Goal: Task Accomplishment & Management: Manage account settings

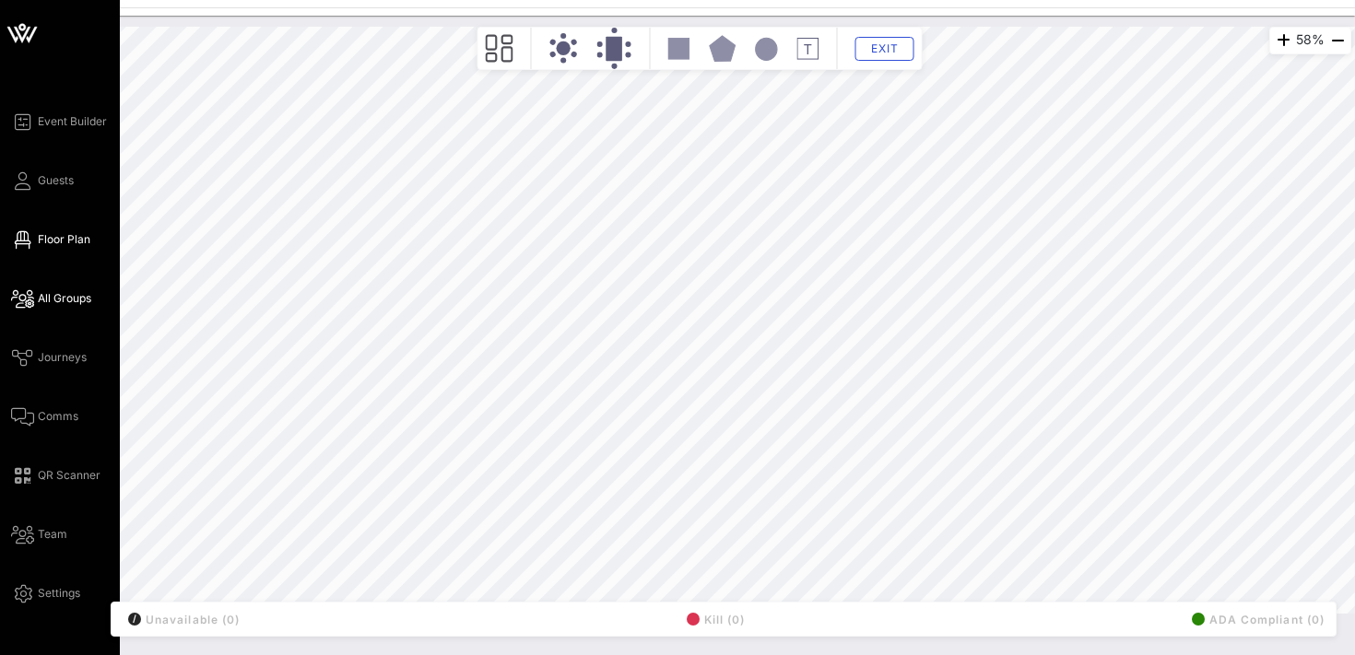
click at [66, 291] on span "All Groups" at bounding box center [64, 298] width 53 height 17
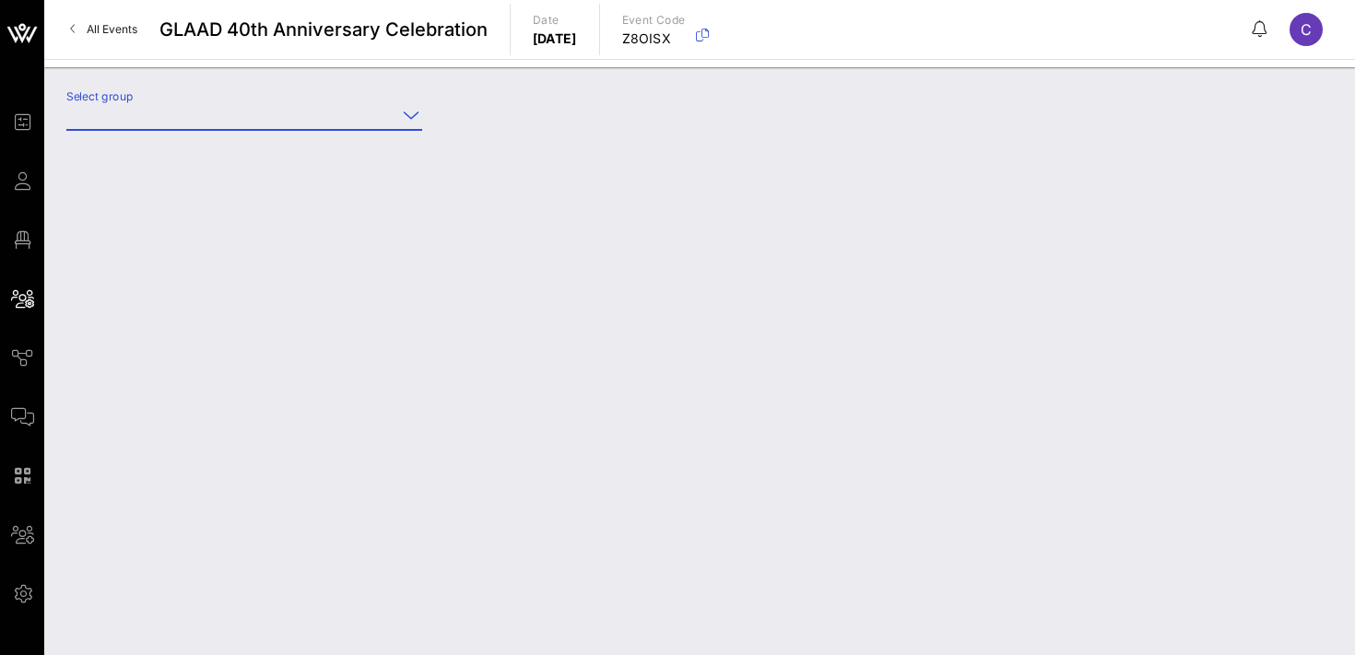
click at [253, 112] on input "Select group" at bounding box center [231, 115] width 330 height 30
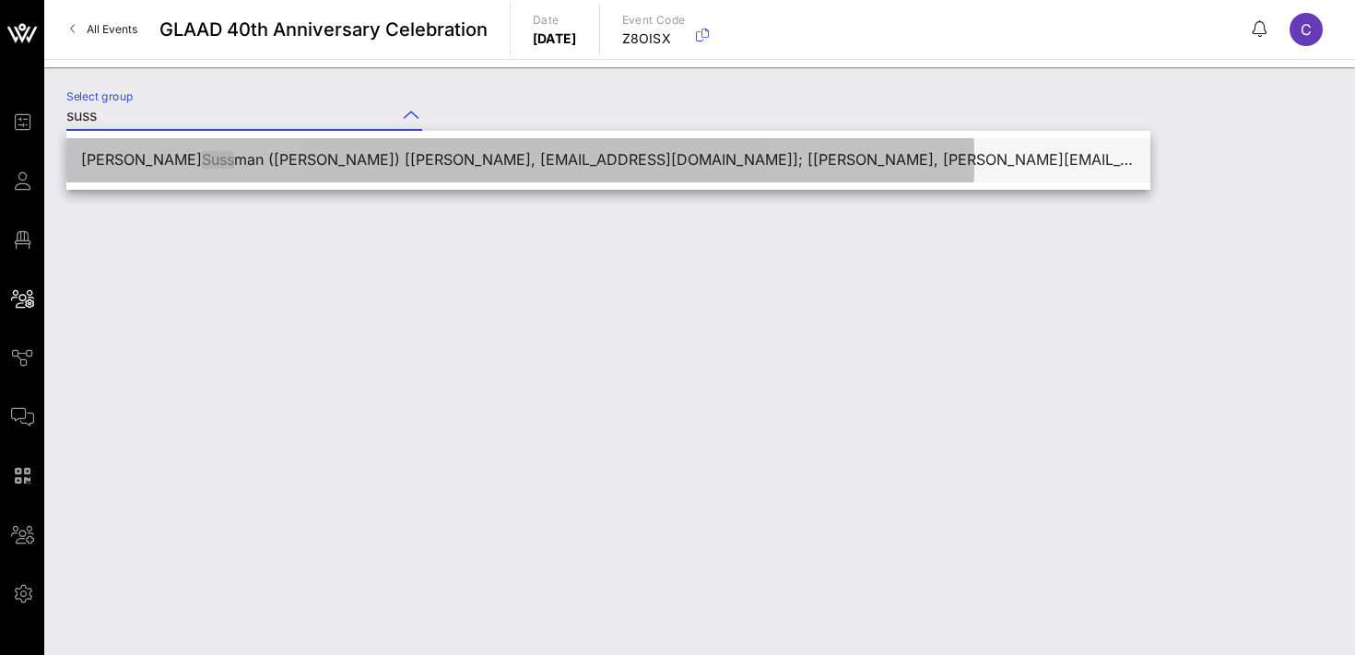
click at [334, 158] on div "[PERSON_NAME] Suss man ([PERSON_NAME]) [[PERSON_NAME], [EMAIL_ADDRESS][DOMAIN_N…" at bounding box center [608, 160] width 1055 height 18
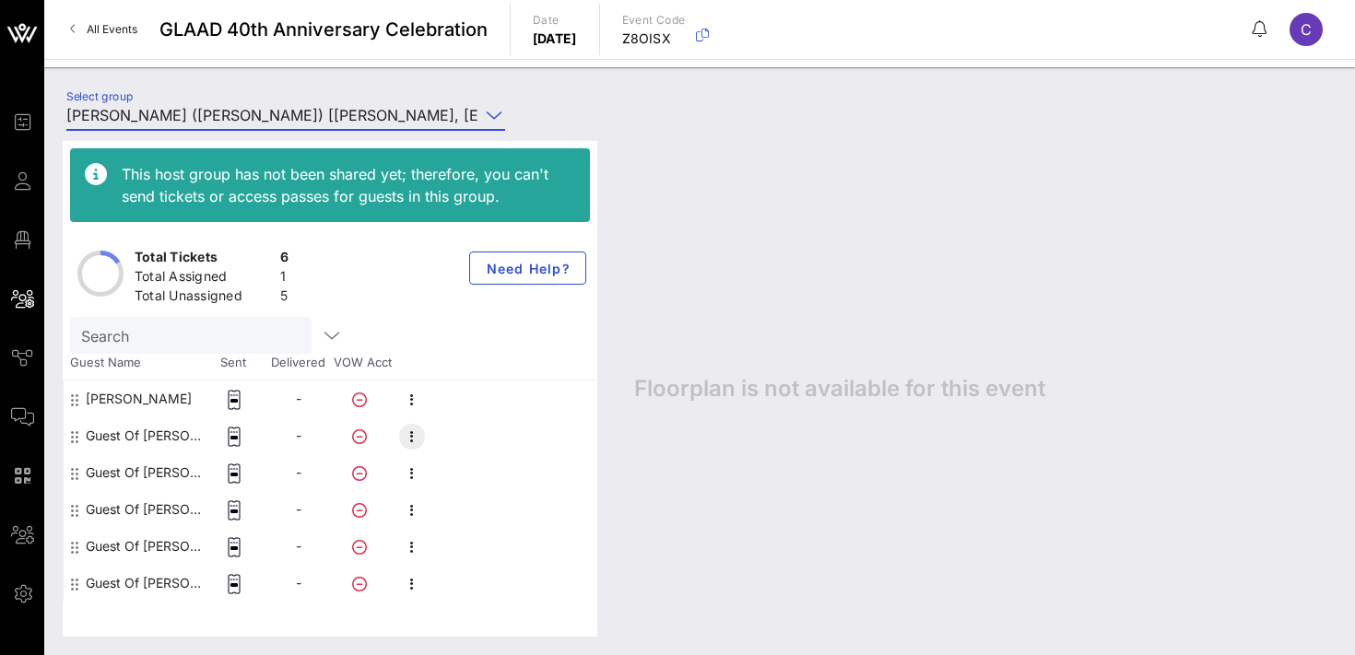
type input "[PERSON_NAME] ([PERSON_NAME]) [[PERSON_NAME], [EMAIL_ADDRESS][DOMAIN_NAME]]; [[…"
click at [410, 437] on icon "button" at bounding box center [412, 437] width 22 height 22
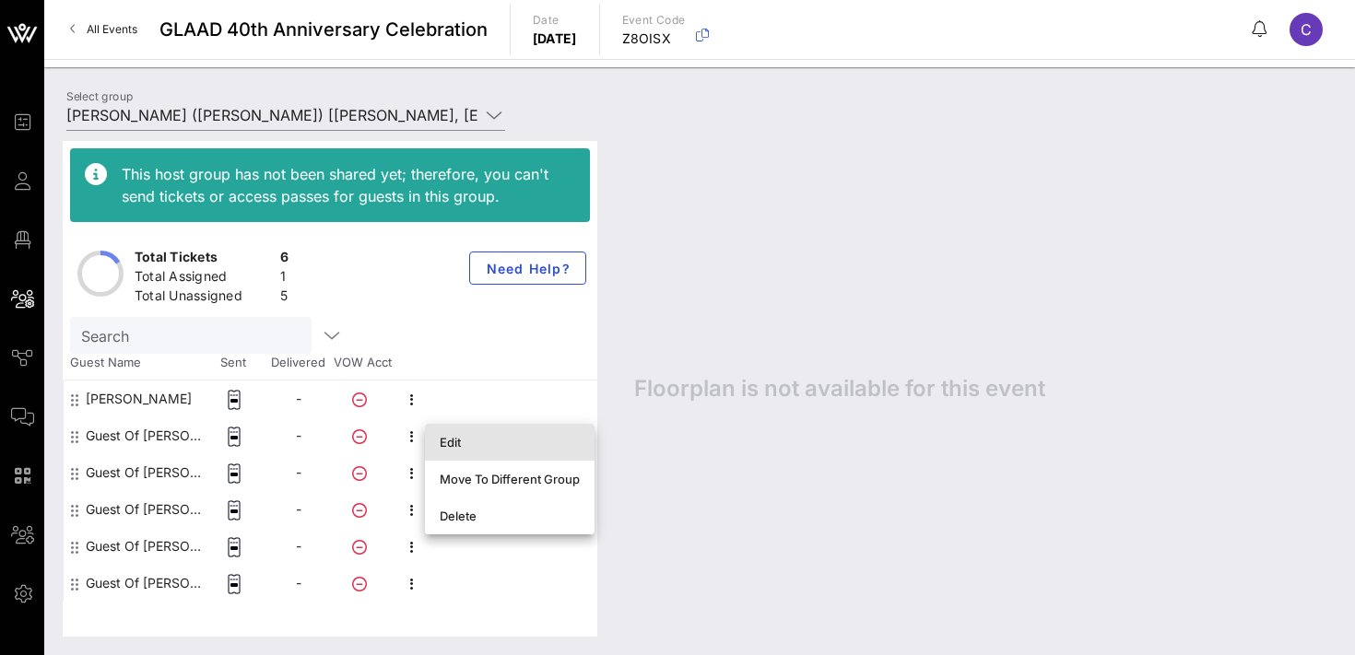
click at [456, 444] on div "Edit" at bounding box center [510, 442] width 140 height 15
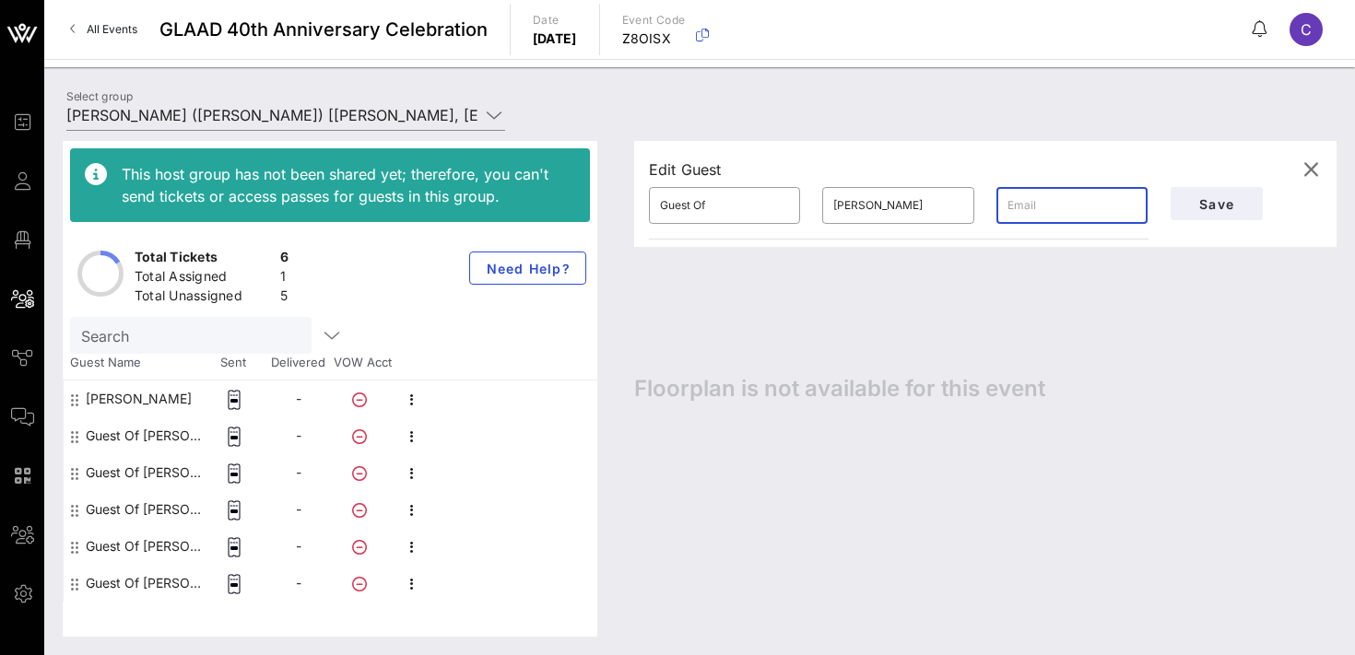
click at [1017, 208] on input "text" at bounding box center [1072, 206] width 129 height 30
paste input "[EMAIL_ADDRESS][DOMAIN_NAME]"
type input "[EMAIL_ADDRESS][DOMAIN_NAME]"
click at [693, 192] on input "Guest Of" at bounding box center [724, 206] width 129 height 30
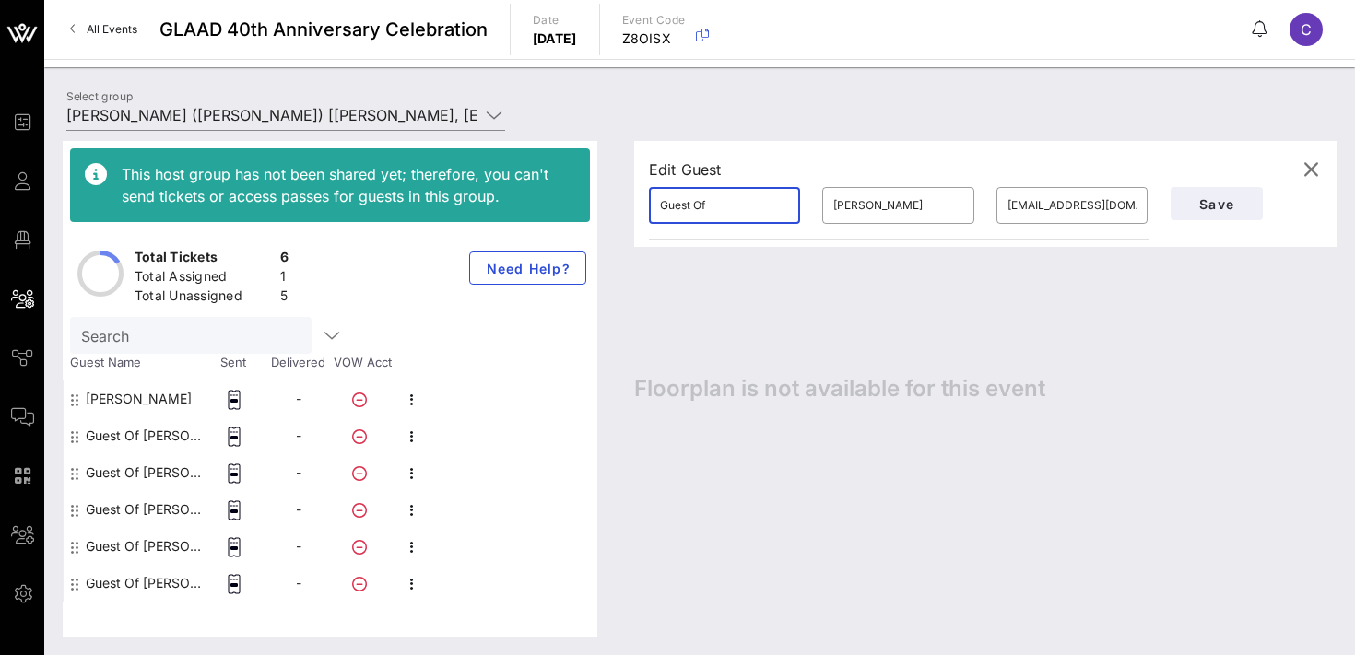
click at [693, 192] on input "Guest Of" at bounding box center [724, 206] width 129 height 30
type input "[PERSON_NAME]"
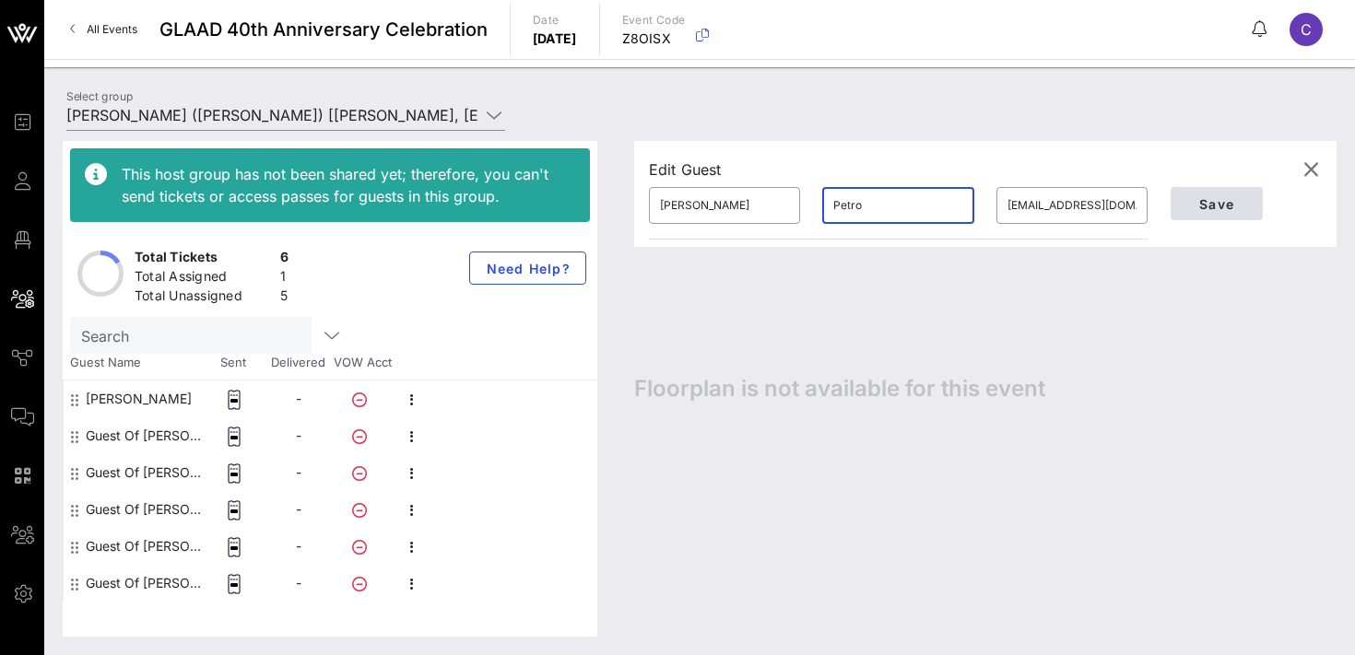
type input "Petro"
click at [1196, 198] on span "Save" at bounding box center [1217, 204] width 63 height 16
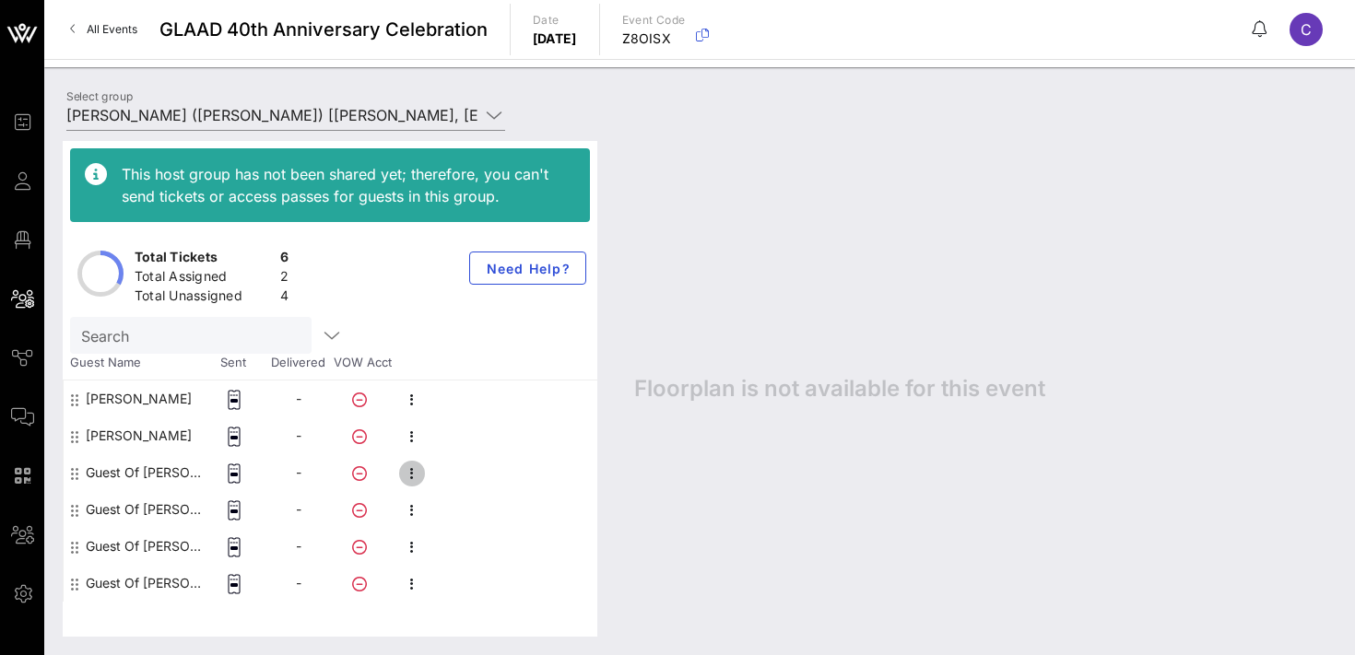
click at [407, 474] on icon "button" at bounding box center [412, 474] width 22 height 22
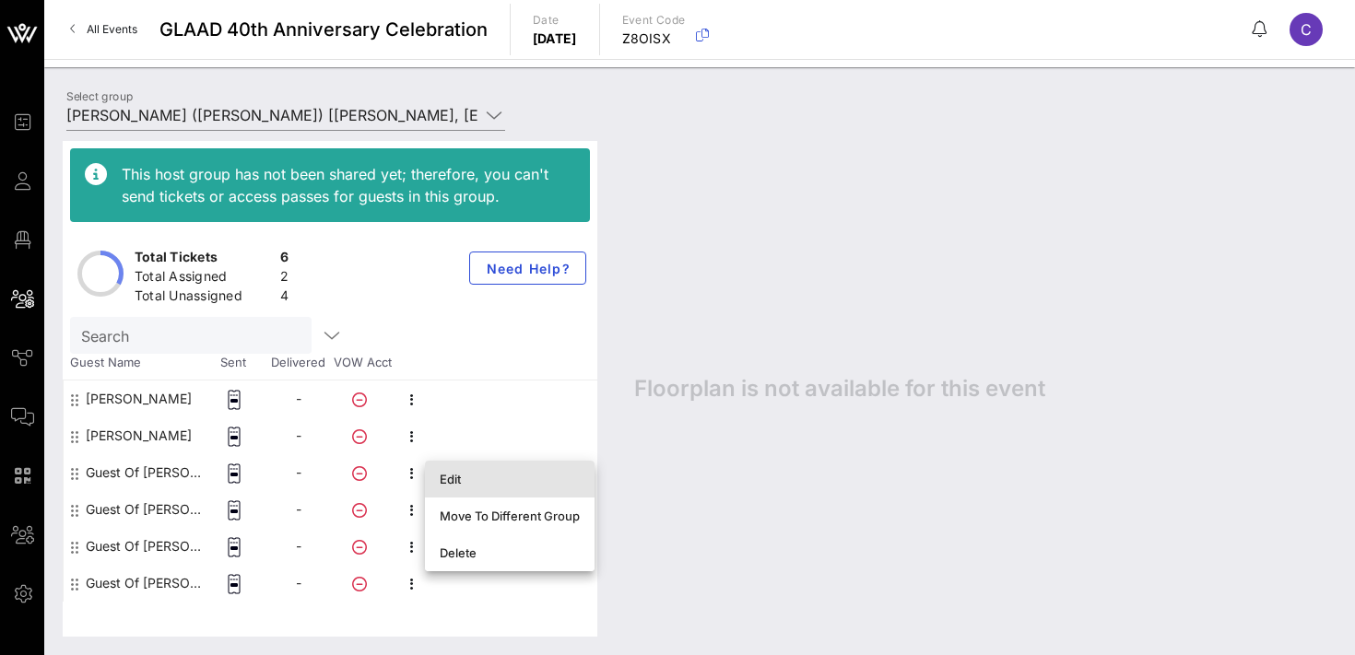
click at [456, 487] on div "Edit" at bounding box center [510, 480] width 140 height 30
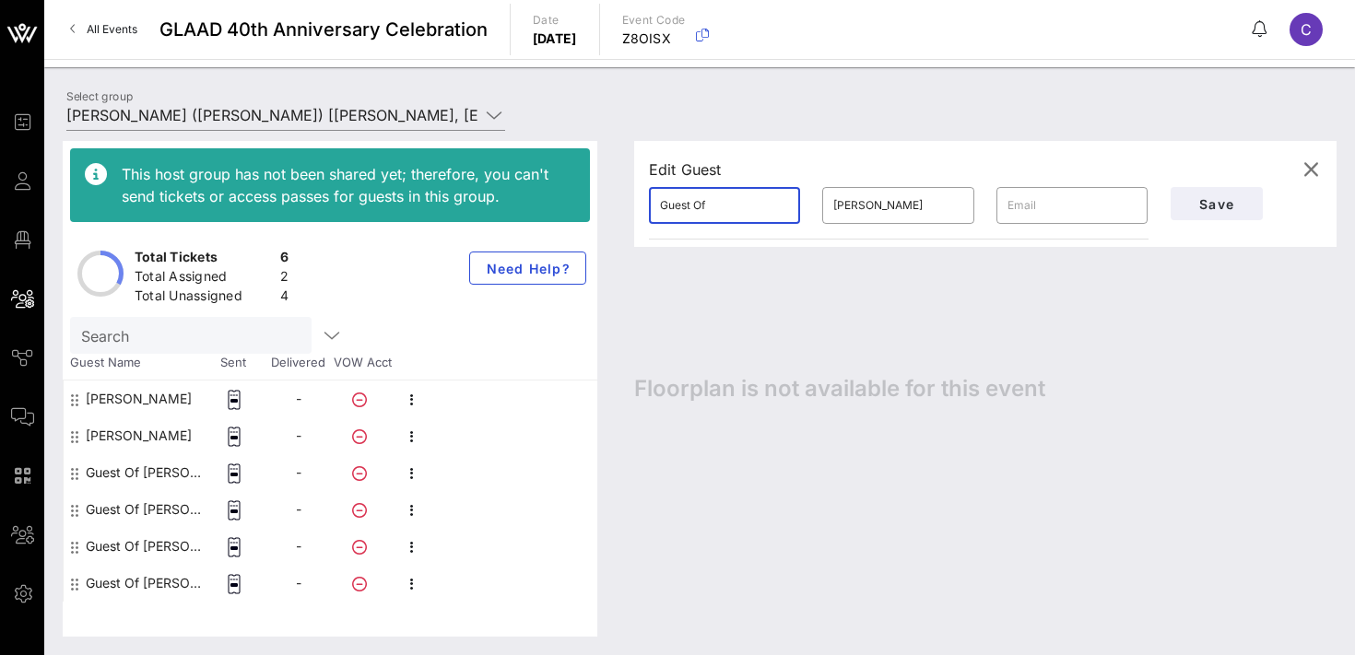
click at [730, 211] on input "Guest Of" at bounding box center [724, 206] width 129 height 30
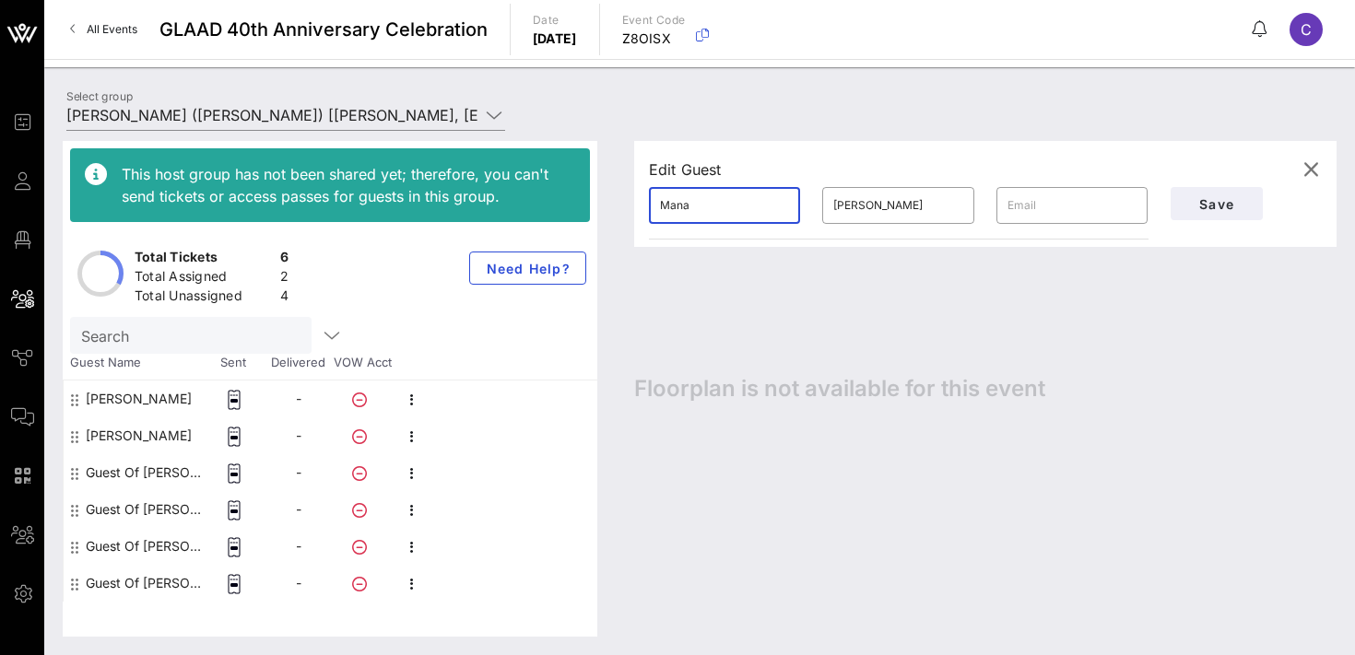
type input "Mana"
type input "Shim"
paste input "[EMAIL_ADDRESS][DOMAIN_NAME]"
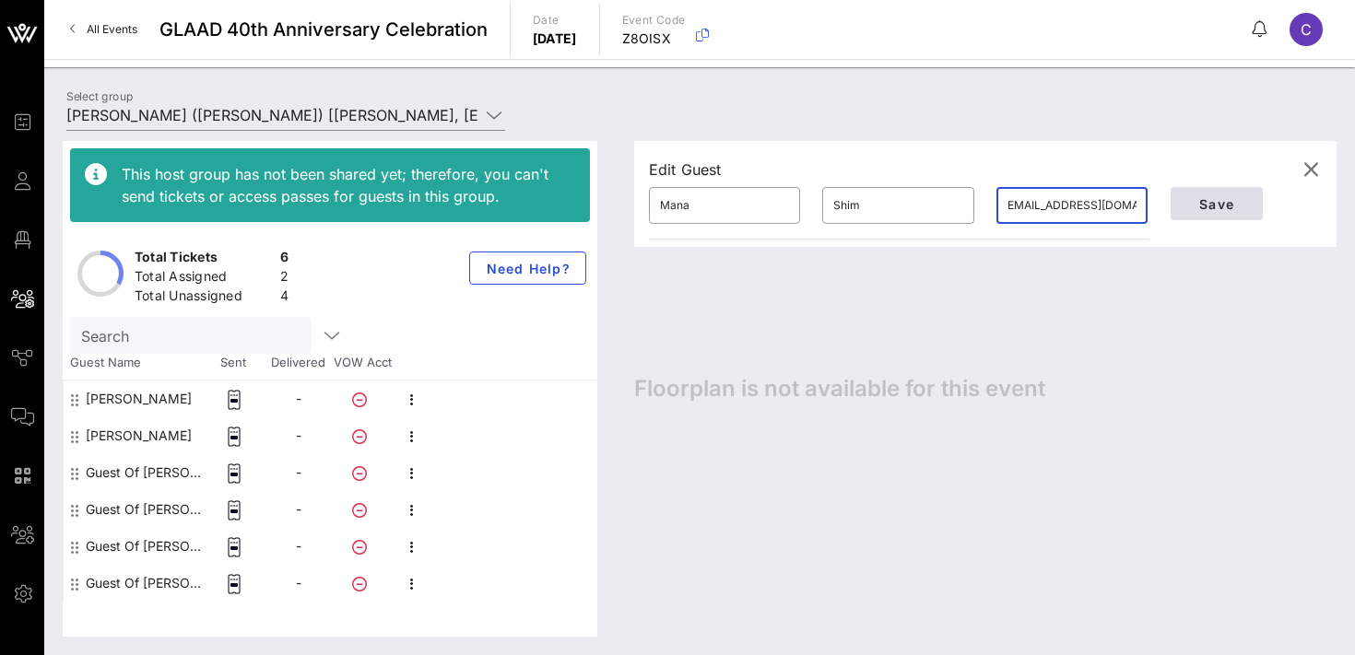
type input "[EMAIL_ADDRESS][DOMAIN_NAME]"
click at [1226, 206] on span "Save" at bounding box center [1217, 204] width 63 height 16
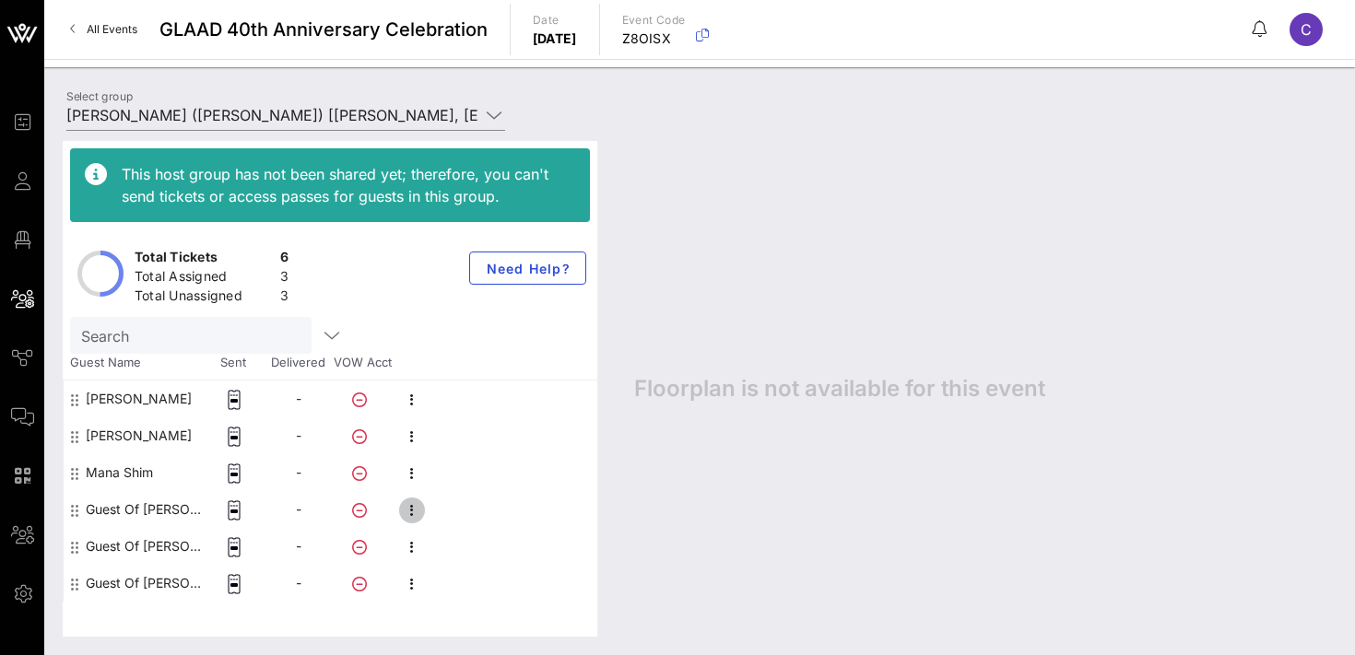
click at [413, 517] on icon "button" at bounding box center [412, 511] width 22 height 22
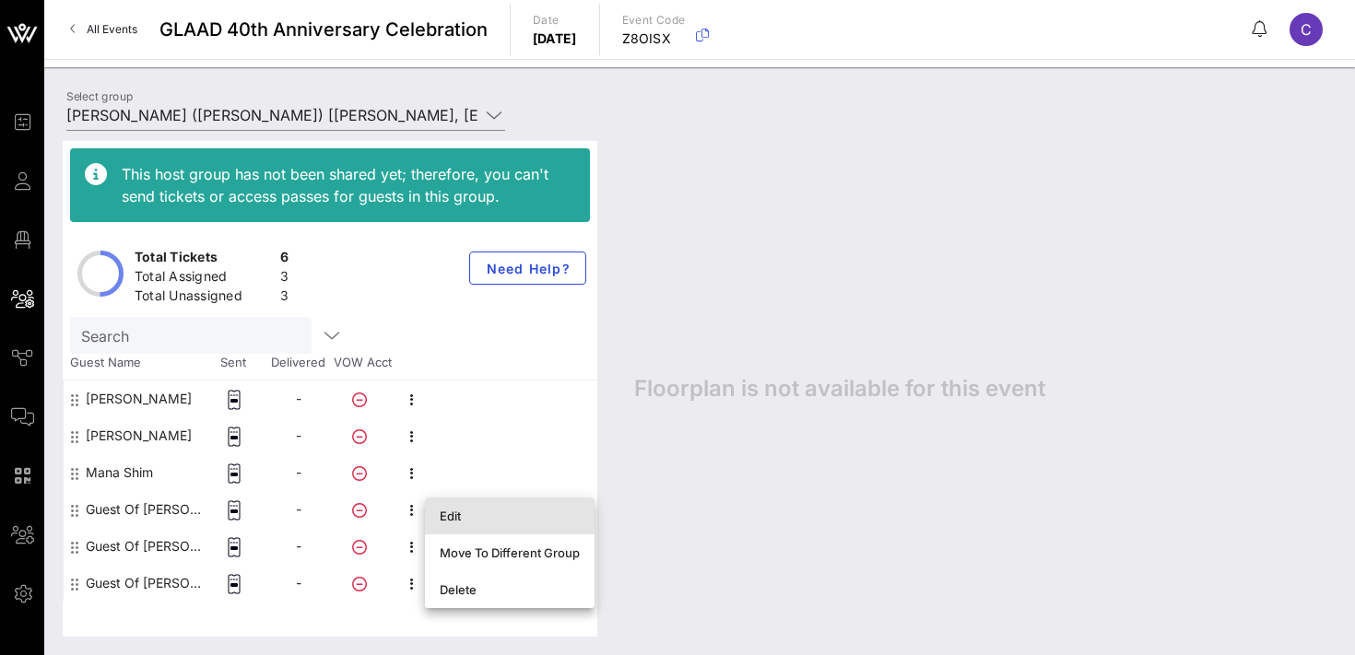
click at [461, 516] on div "Edit" at bounding box center [510, 516] width 140 height 15
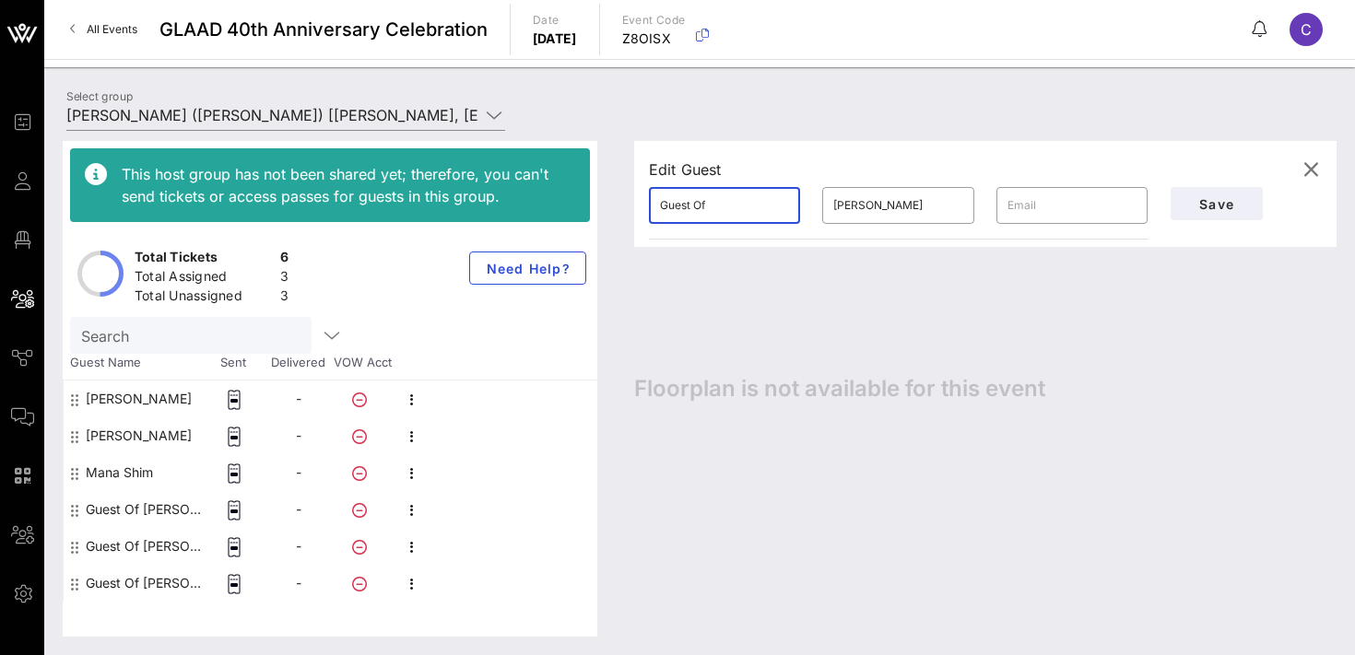
click at [730, 210] on input "Guest Of" at bounding box center [724, 206] width 129 height 30
type input "[PERSON_NAME]"
paste input "[EMAIL_ADDRESS][DOMAIN_NAME]"
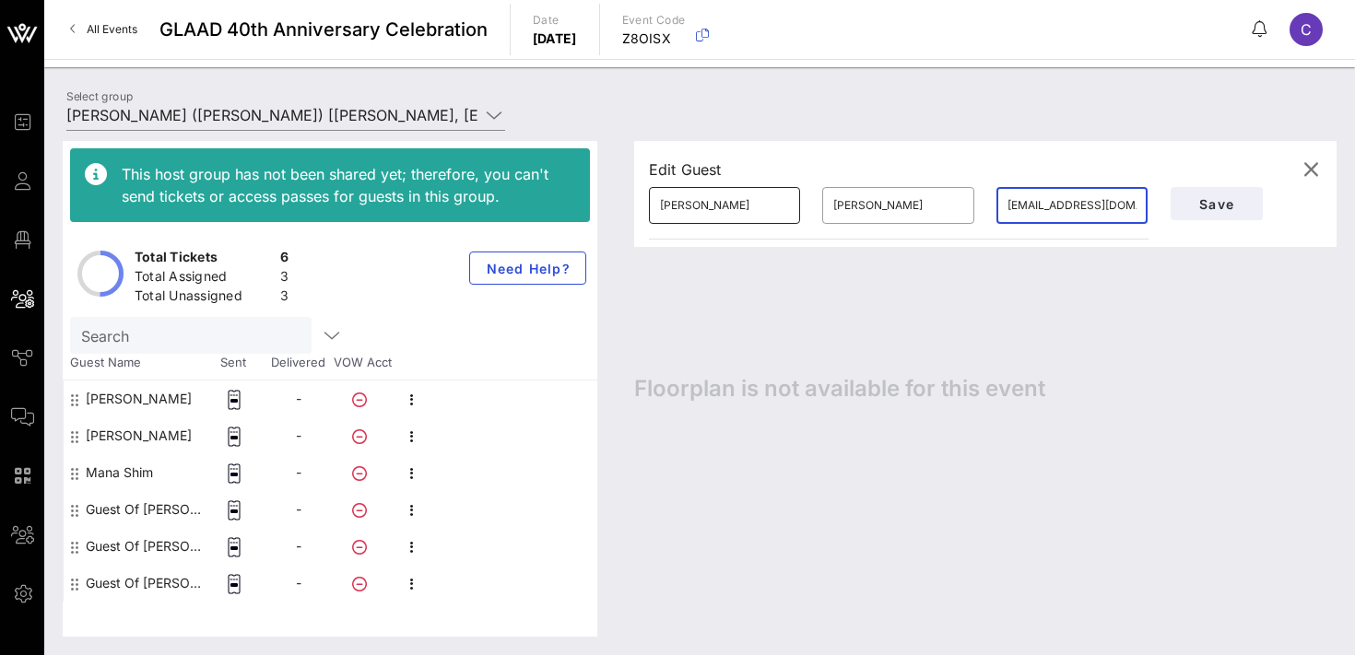
scroll to position [0, 20]
type input "[EMAIL_ADDRESS][DOMAIN_NAME]"
click at [859, 215] on input "[PERSON_NAME]" at bounding box center [897, 206] width 129 height 30
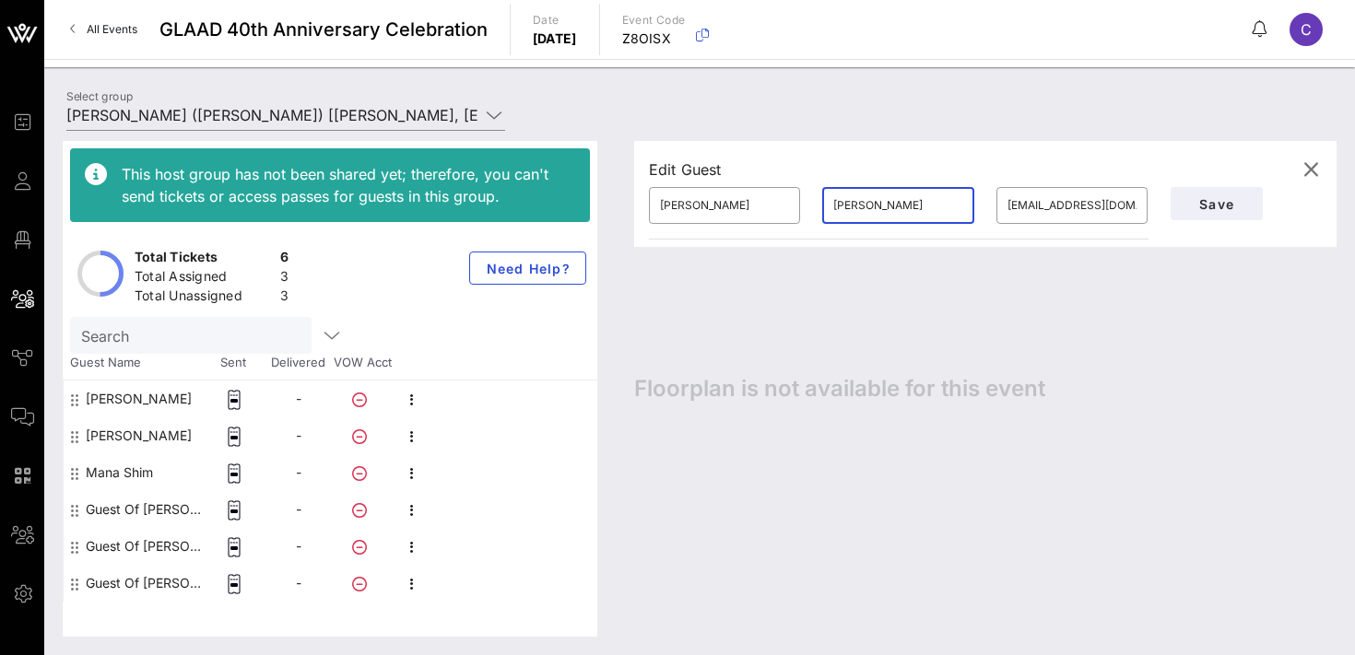
click at [859, 215] on input "[PERSON_NAME]" at bounding box center [897, 206] width 129 height 30
type input "[PERSON_NAME]"
click at [1222, 206] on span "Save" at bounding box center [1217, 204] width 63 height 16
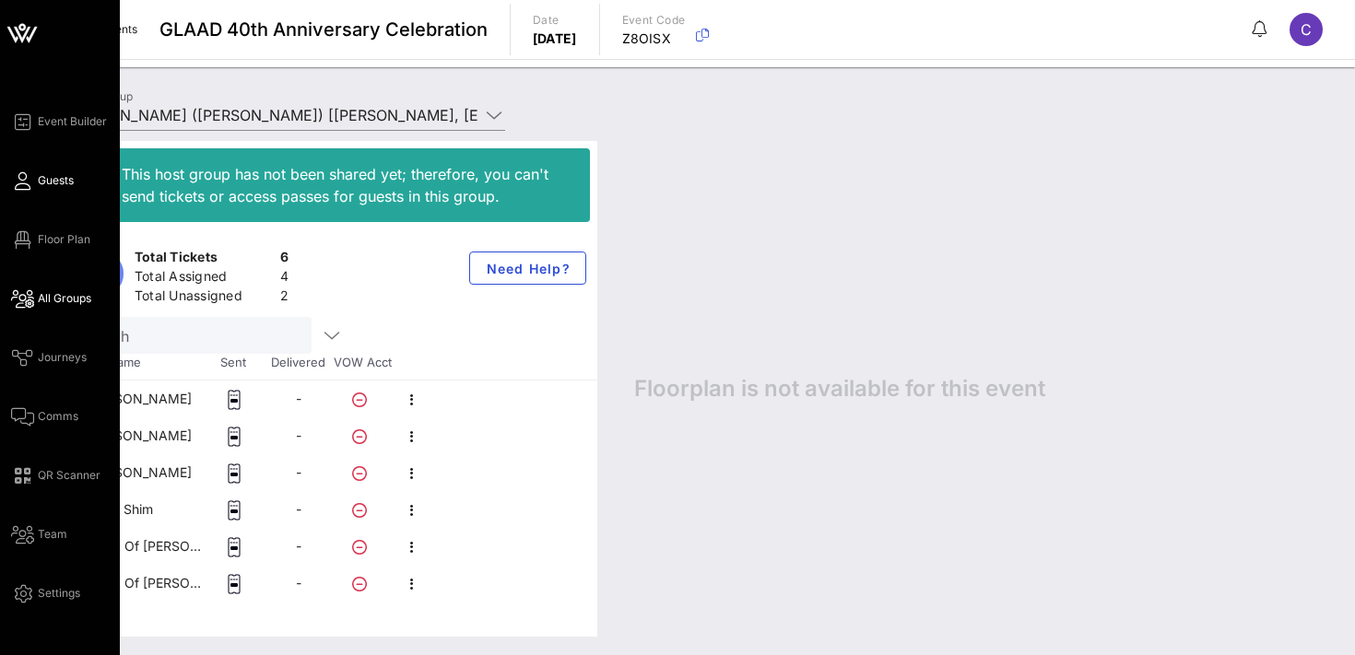
click at [44, 181] on span "Guests" at bounding box center [56, 180] width 36 height 17
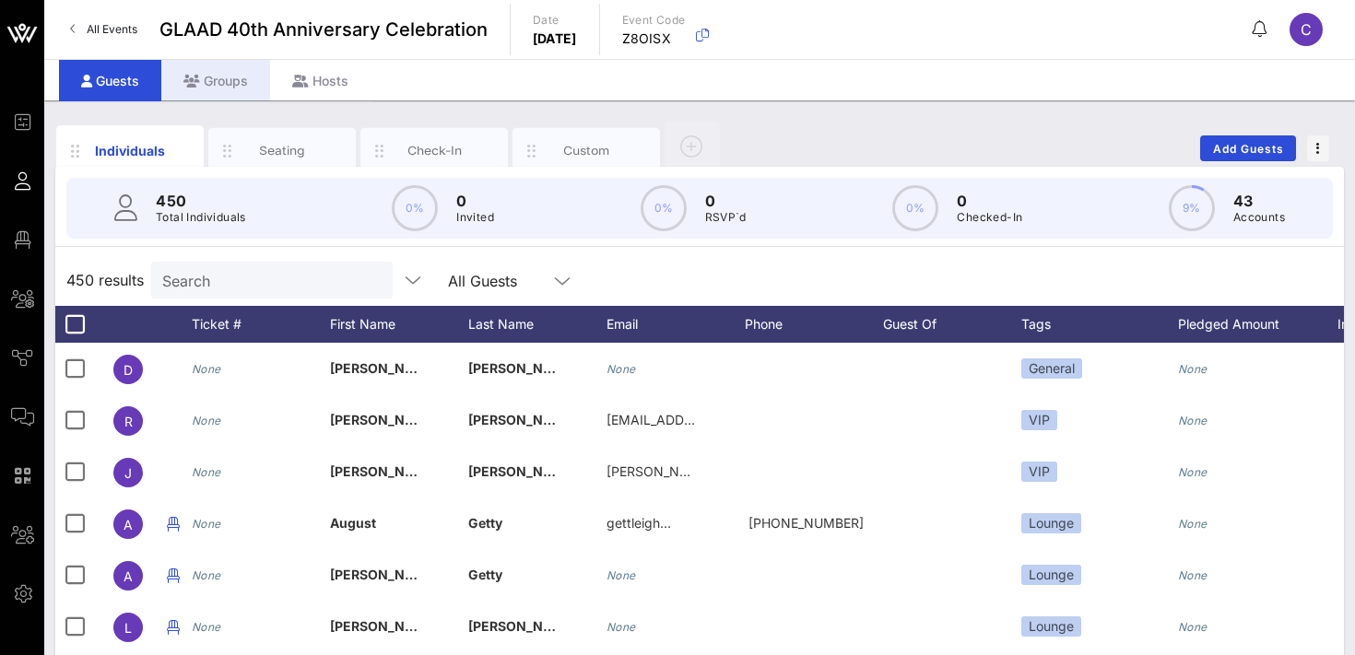
click at [219, 76] on div "Groups" at bounding box center [215, 80] width 109 height 41
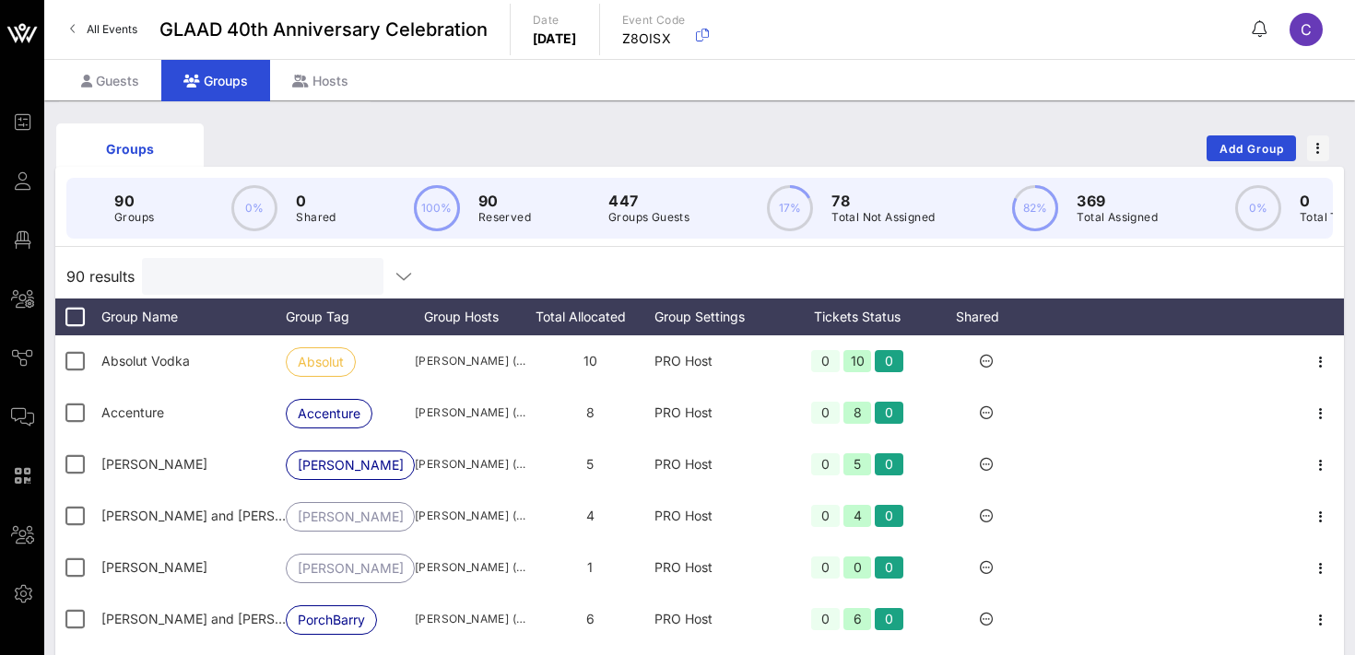
click at [240, 282] on input "text" at bounding box center [261, 277] width 216 height 24
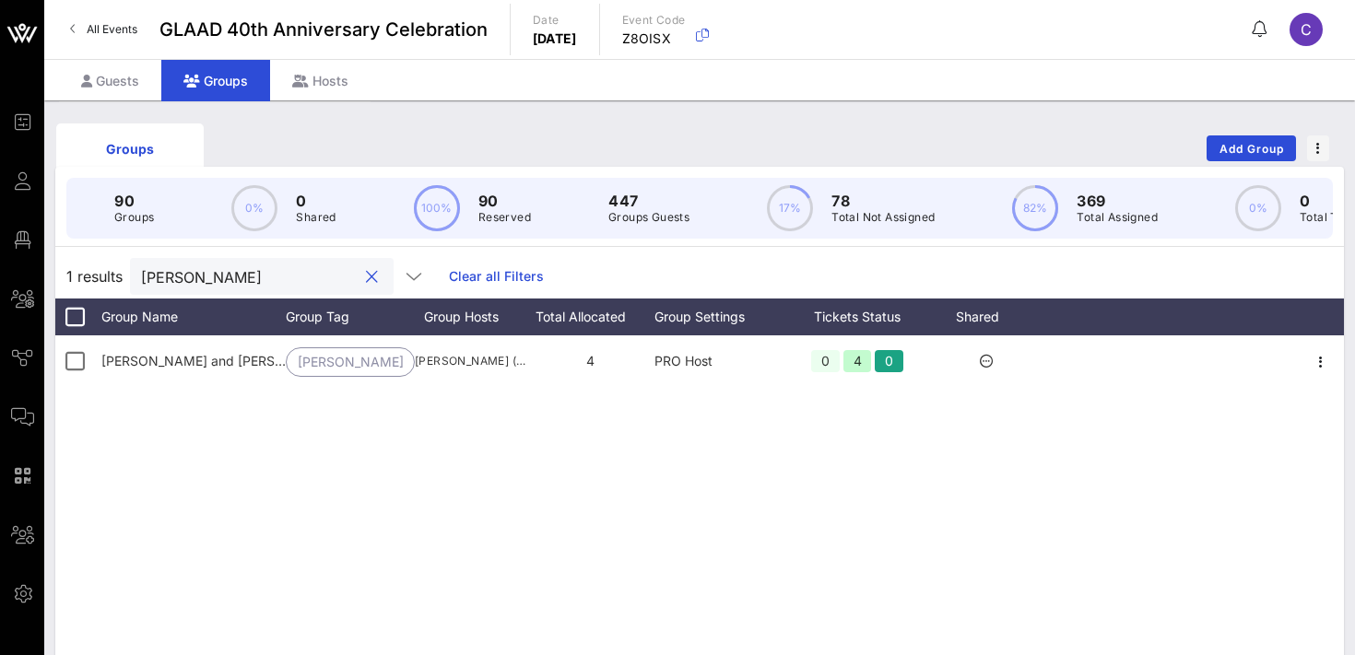
type input "[PERSON_NAME]"
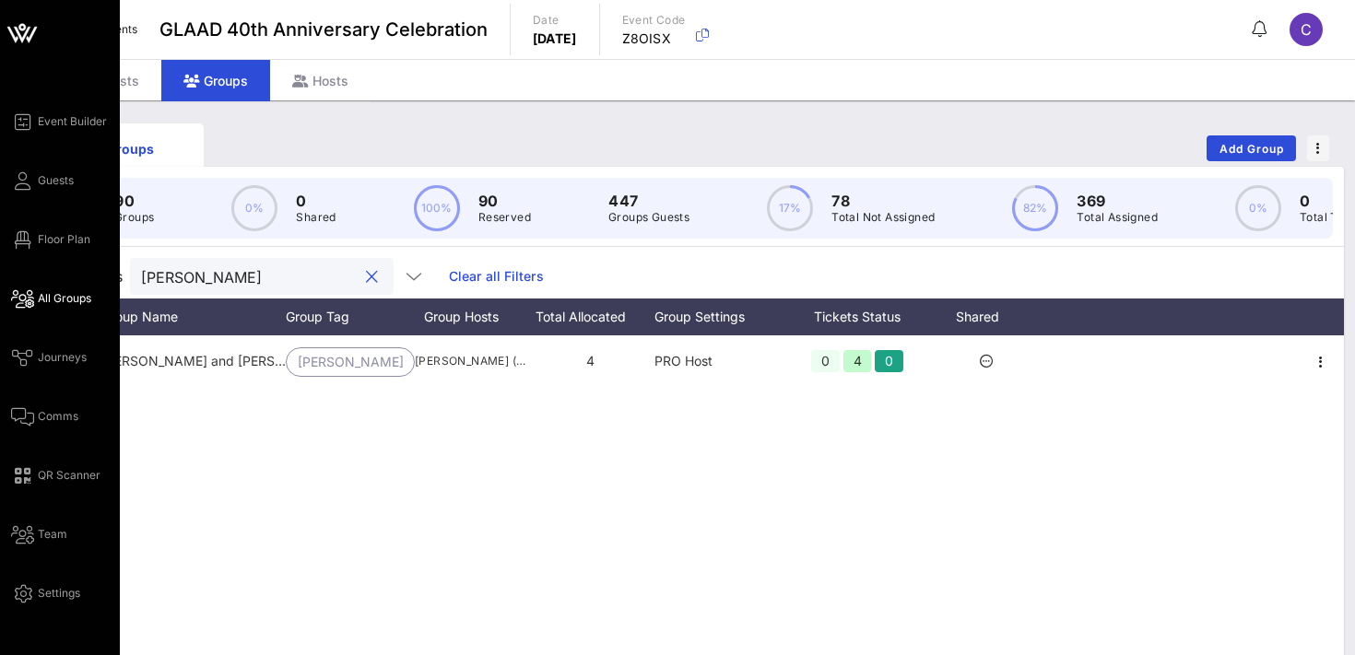
click at [73, 299] on span "All Groups" at bounding box center [64, 298] width 53 height 17
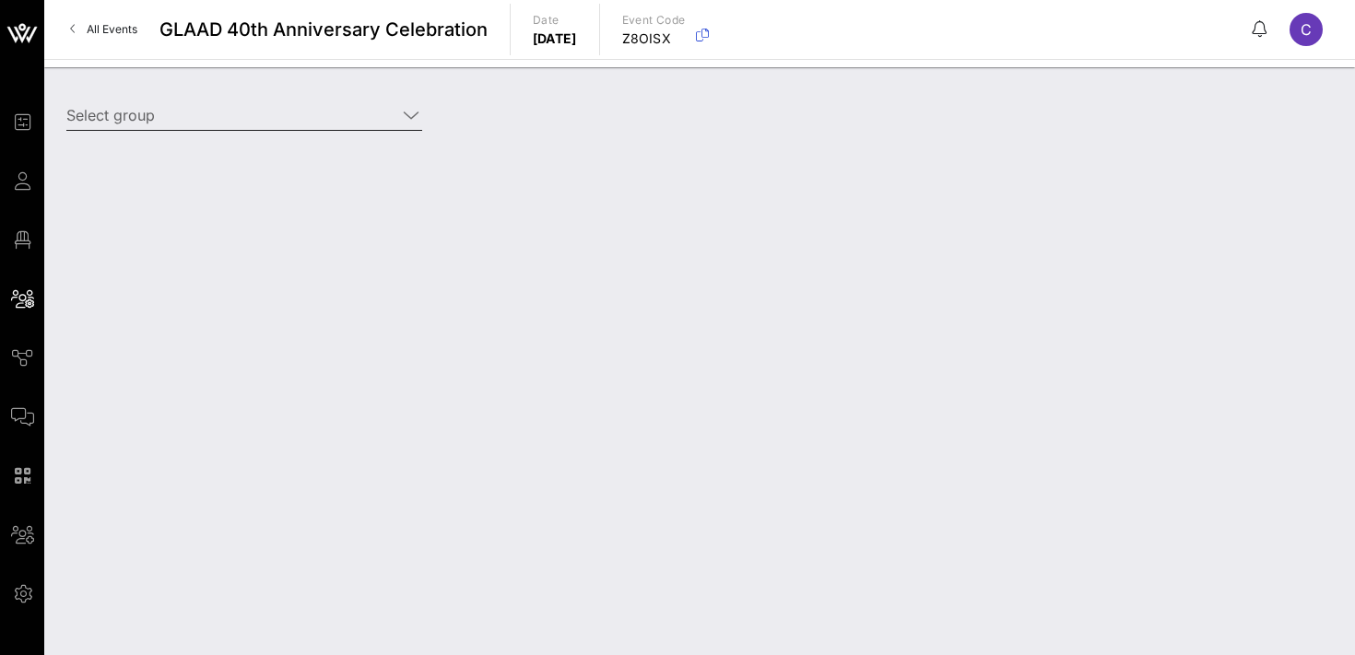
click at [213, 118] on input "Select group" at bounding box center [231, 115] width 330 height 30
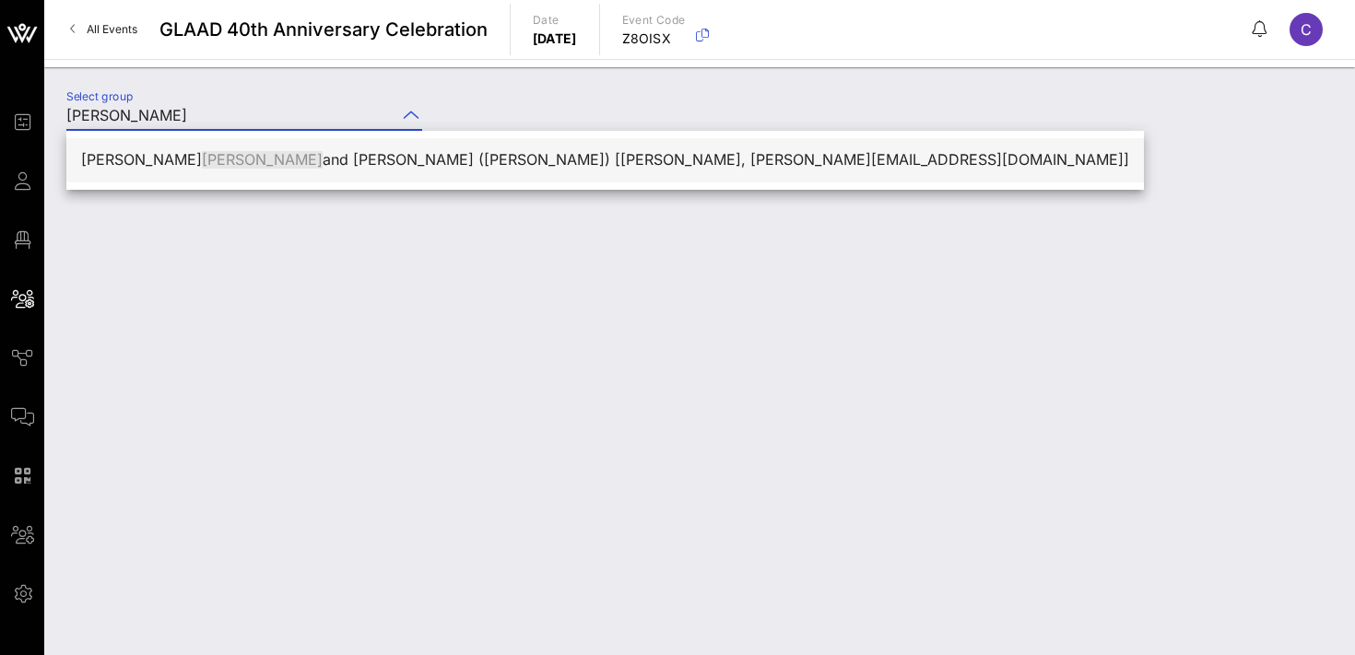
click at [265, 169] on div "[PERSON_NAME] and [PERSON_NAME] ([PERSON_NAME]) [[PERSON_NAME], [PERSON_NAME][E…" at bounding box center [605, 160] width 1048 height 18
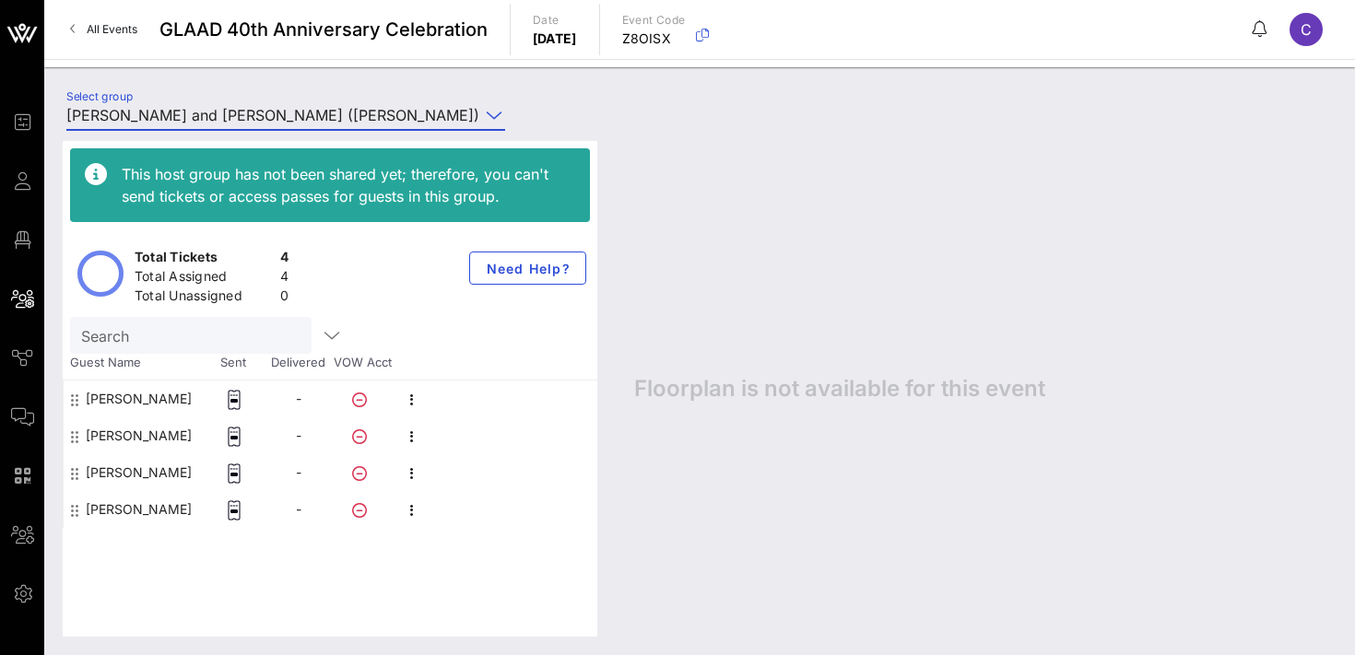
type input "[PERSON_NAME] and [PERSON_NAME] ([PERSON_NAME]) [[PERSON_NAME], [PERSON_NAME][E…"
click at [411, 475] on icon "button" at bounding box center [412, 474] width 22 height 22
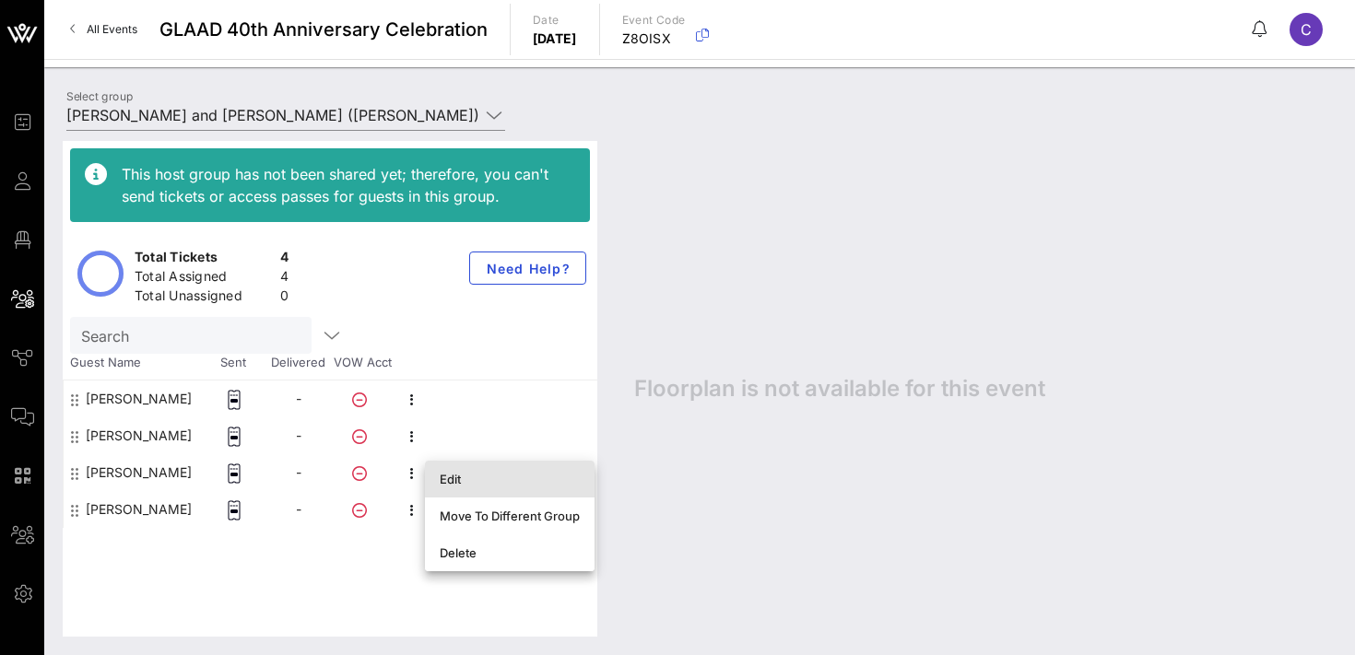
click at [463, 478] on div "Edit" at bounding box center [510, 479] width 140 height 15
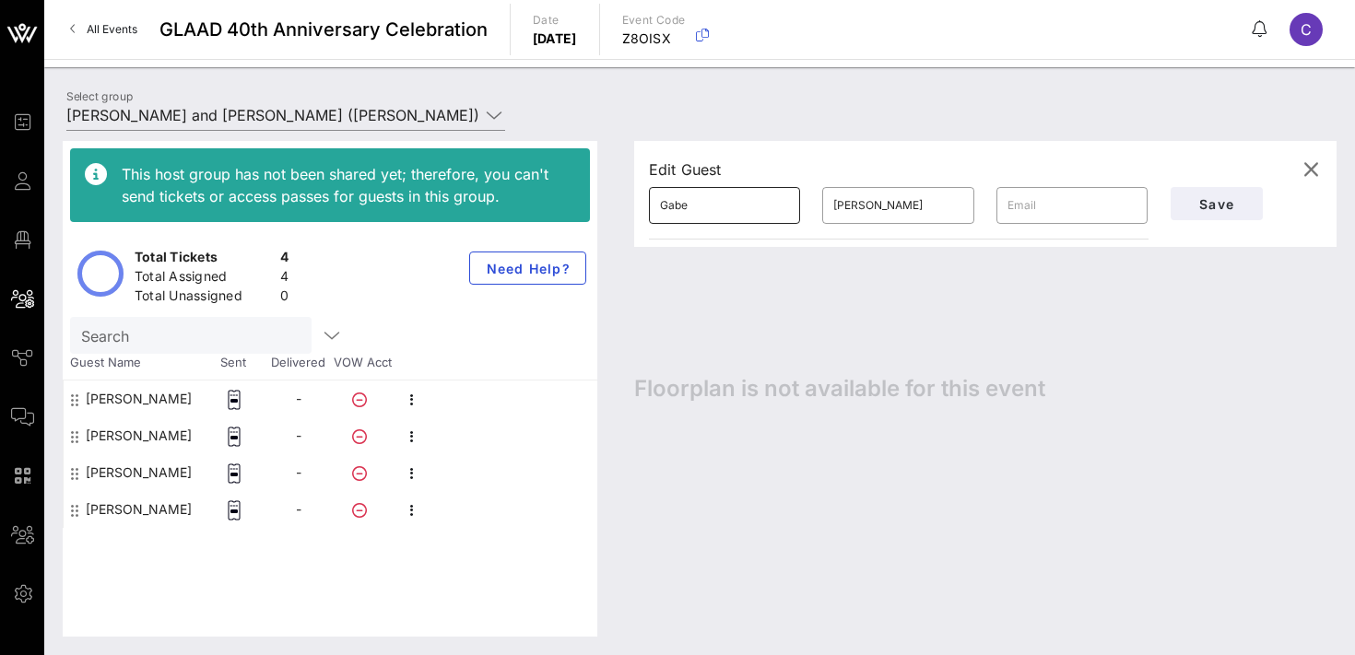
click at [746, 207] on input "Gabe" at bounding box center [724, 206] width 129 height 30
type input "[PERSON_NAME]"
type input "Sheer"
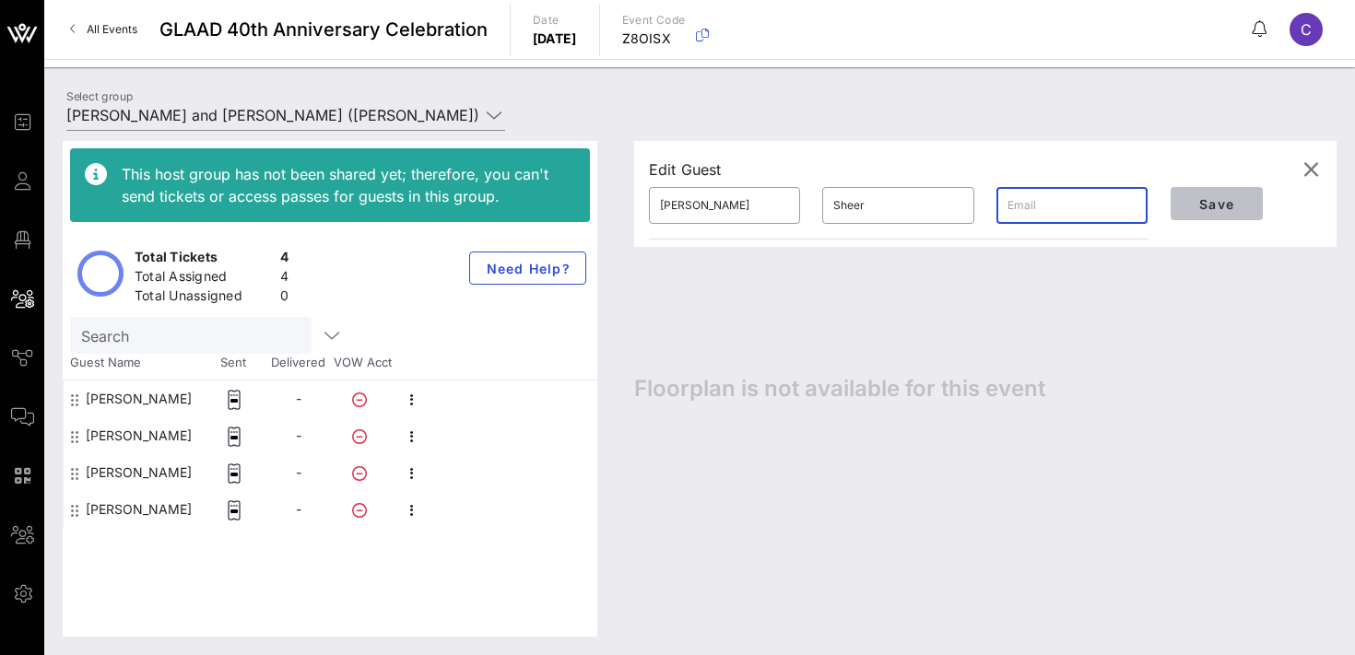
click at [1215, 207] on span "Save" at bounding box center [1217, 204] width 63 height 16
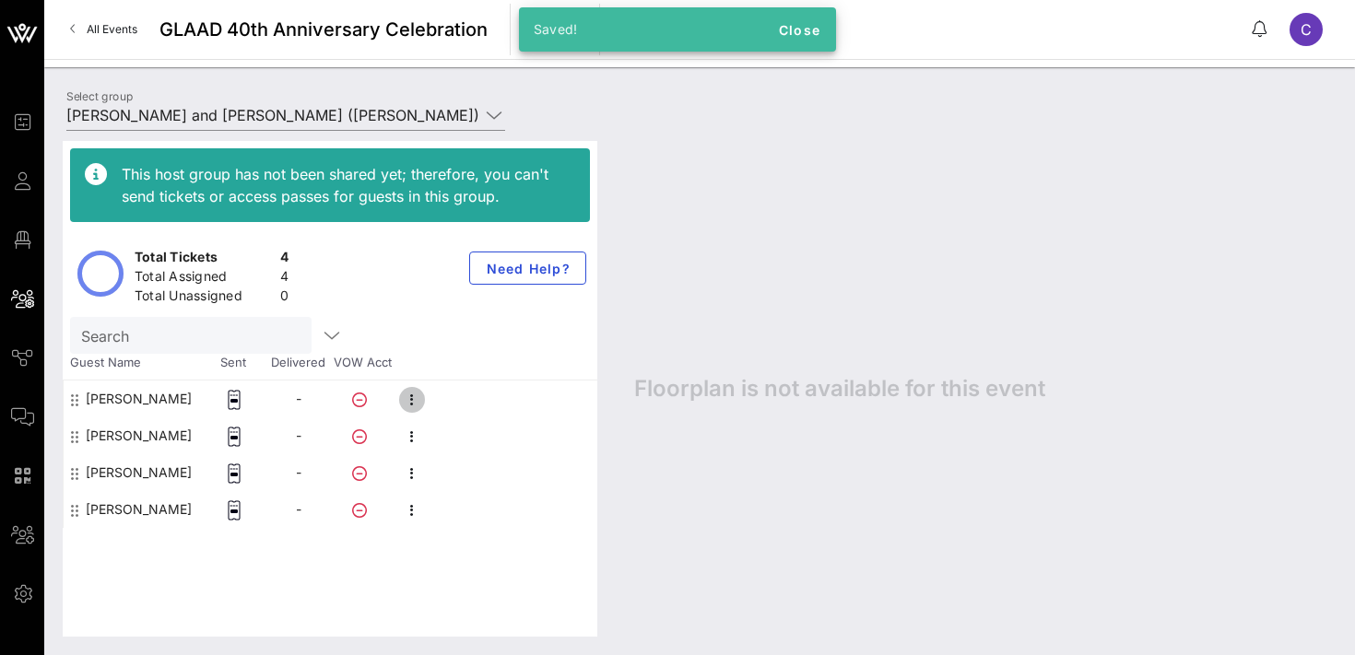
click at [416, 398] on icon "button" at bounding box center [412, 400] width 22 height 22
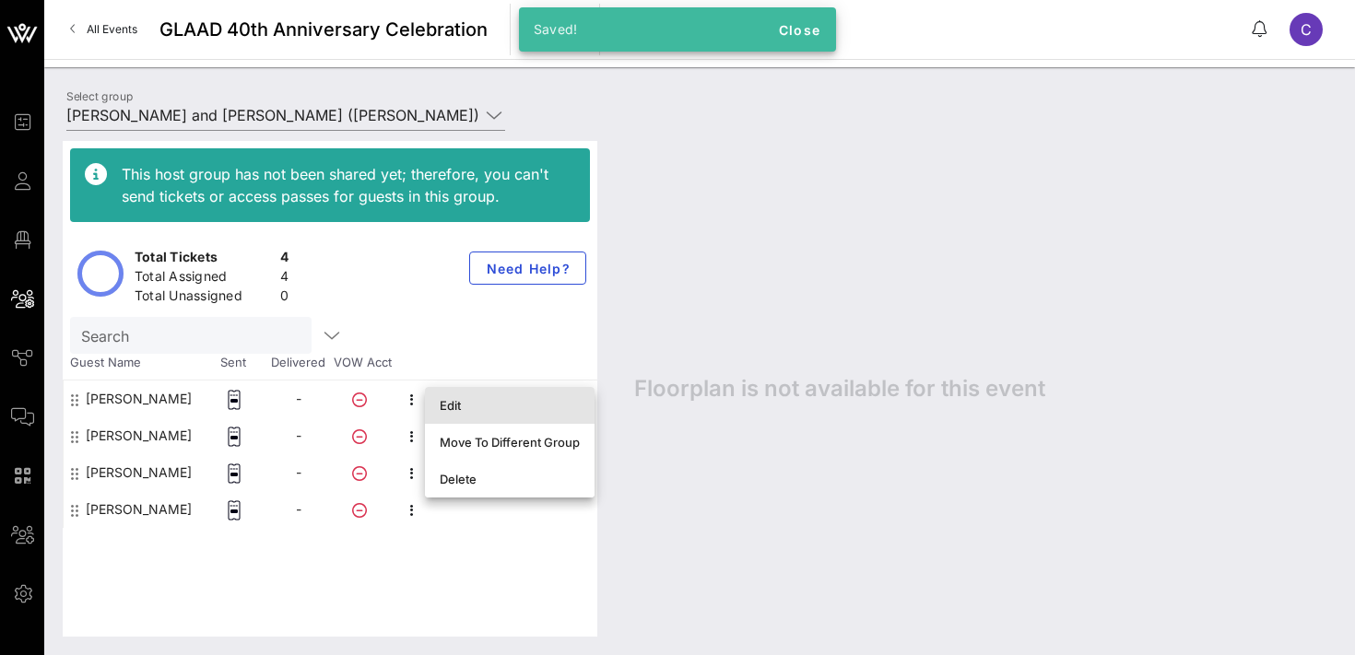
click at [440, 407] on div "Edit" at bounding box center [510, 405] width 140 height 15
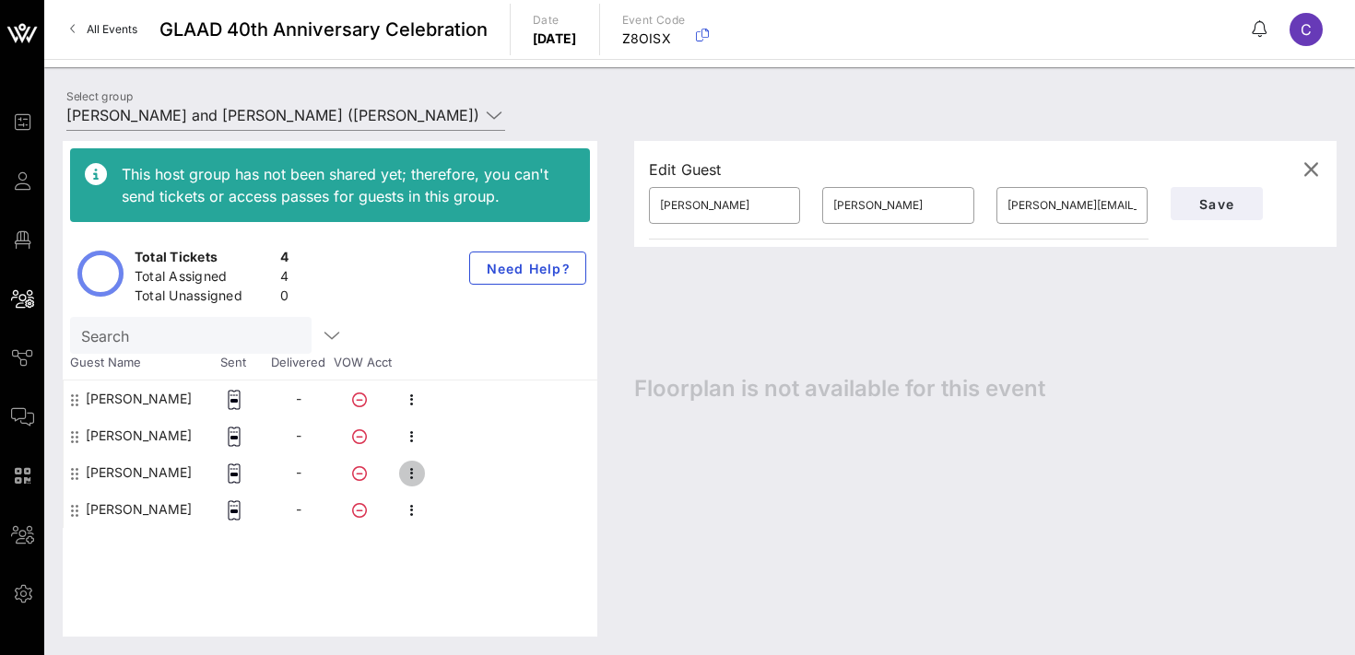
click at [415, 477] on icon "button" at bounding box center [412, 474] width 22 height 22
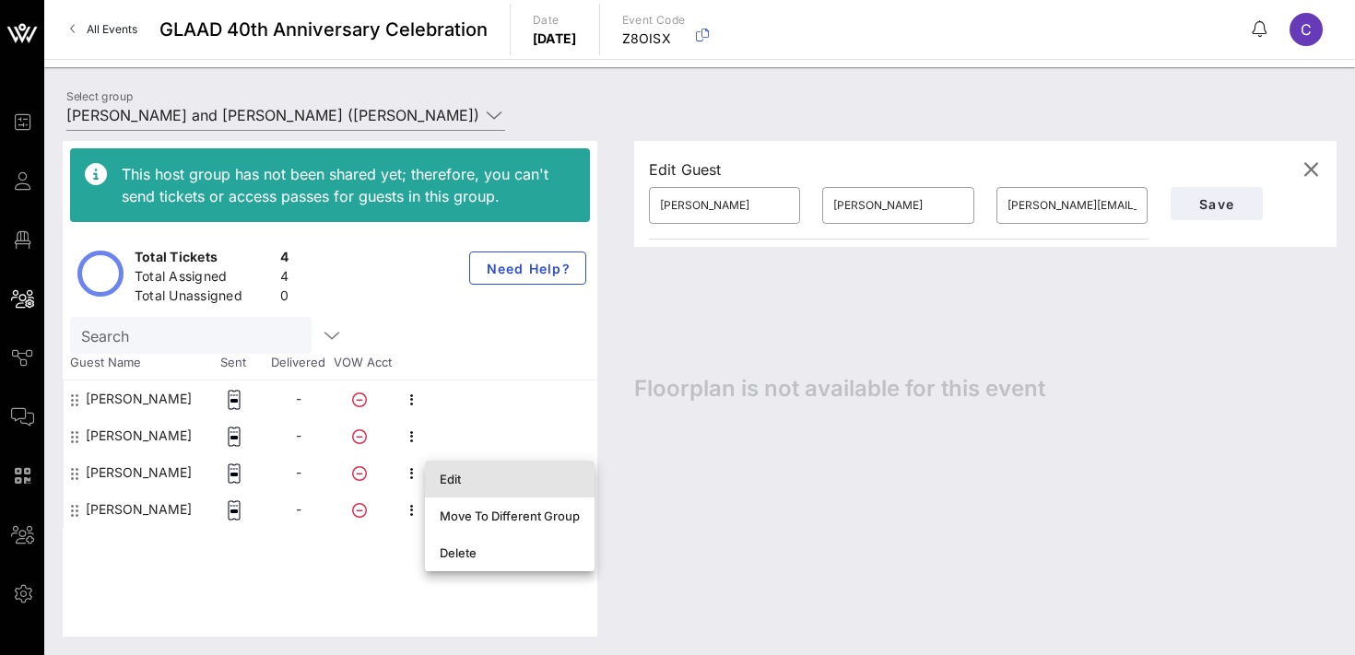
click at [444, 479] on div "Edit" at bounding box center [510, 479] width 140 height 15
type input "Fabrice"
type input "Houdart"
type input "[EMAIL_ADDRESS][DOMAIN_NAME]"
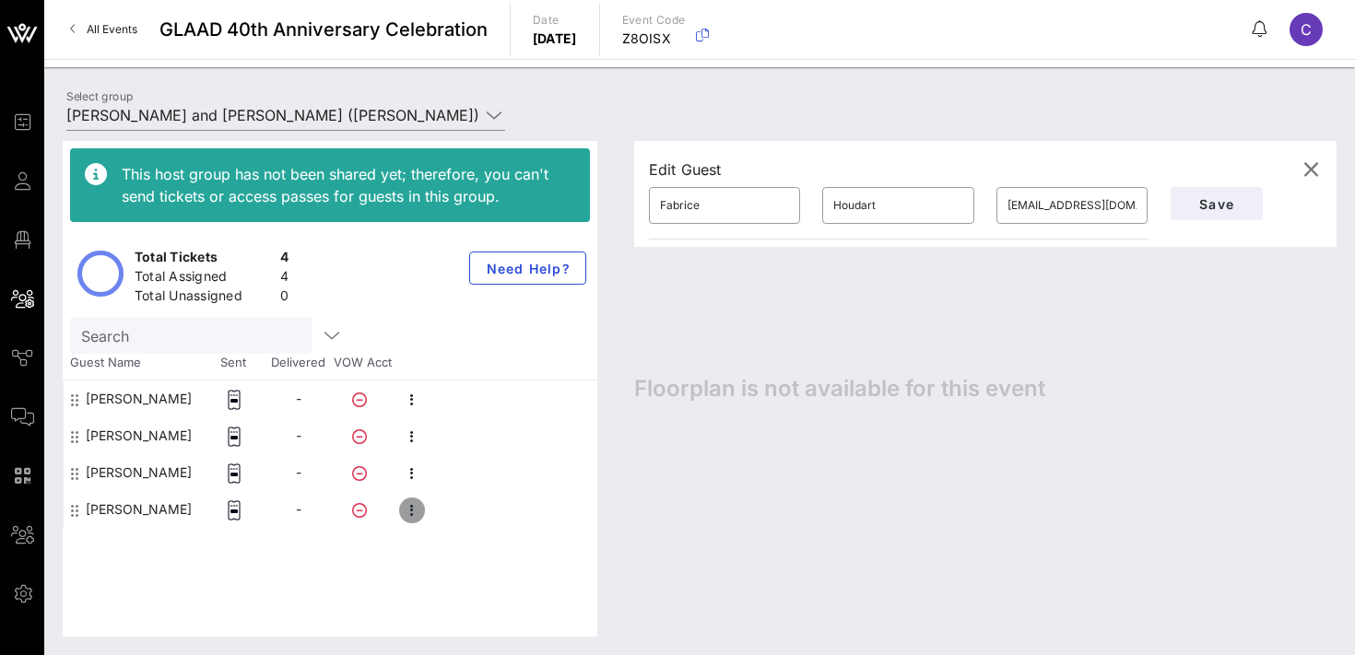
click at [410, 508] on icon "button" at bounding box center [412, 511] width 22 height 22
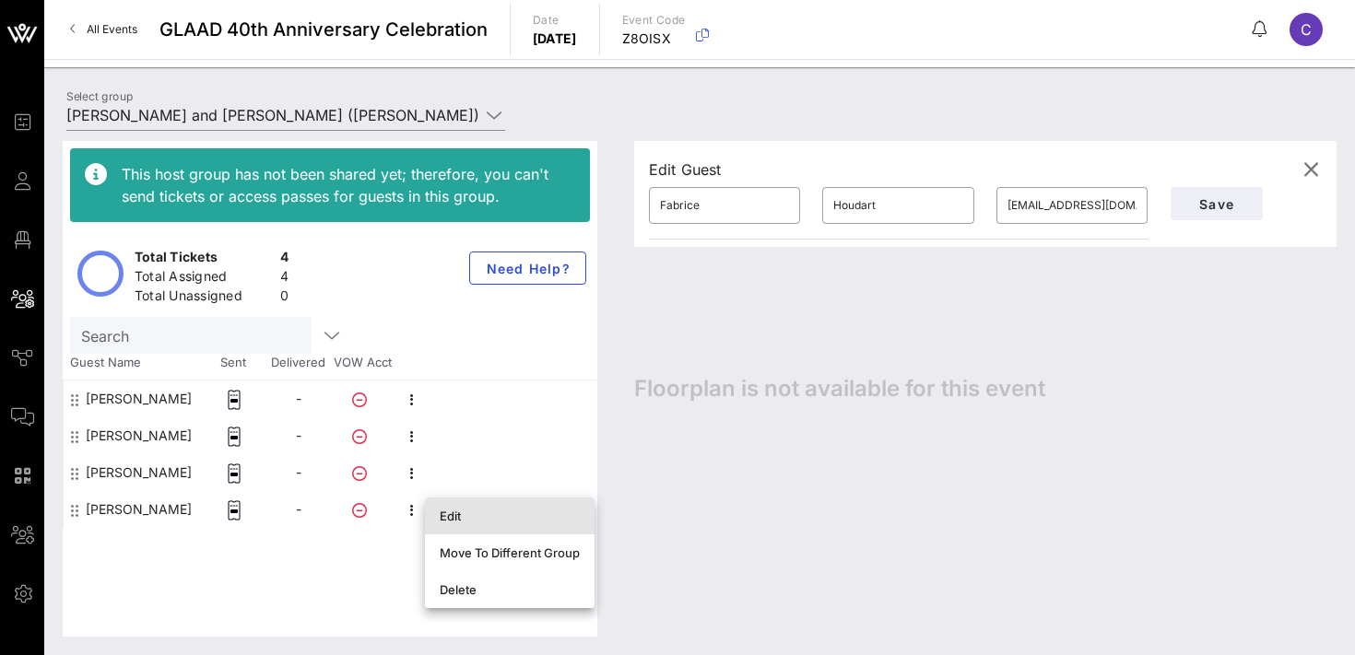
click at [455, 520] on div "Edit" at bounding box center [510, 516] width 140 height 15
type input "Ilaria"
type input "[PERSON_NAME] [PERSON_NAME]"
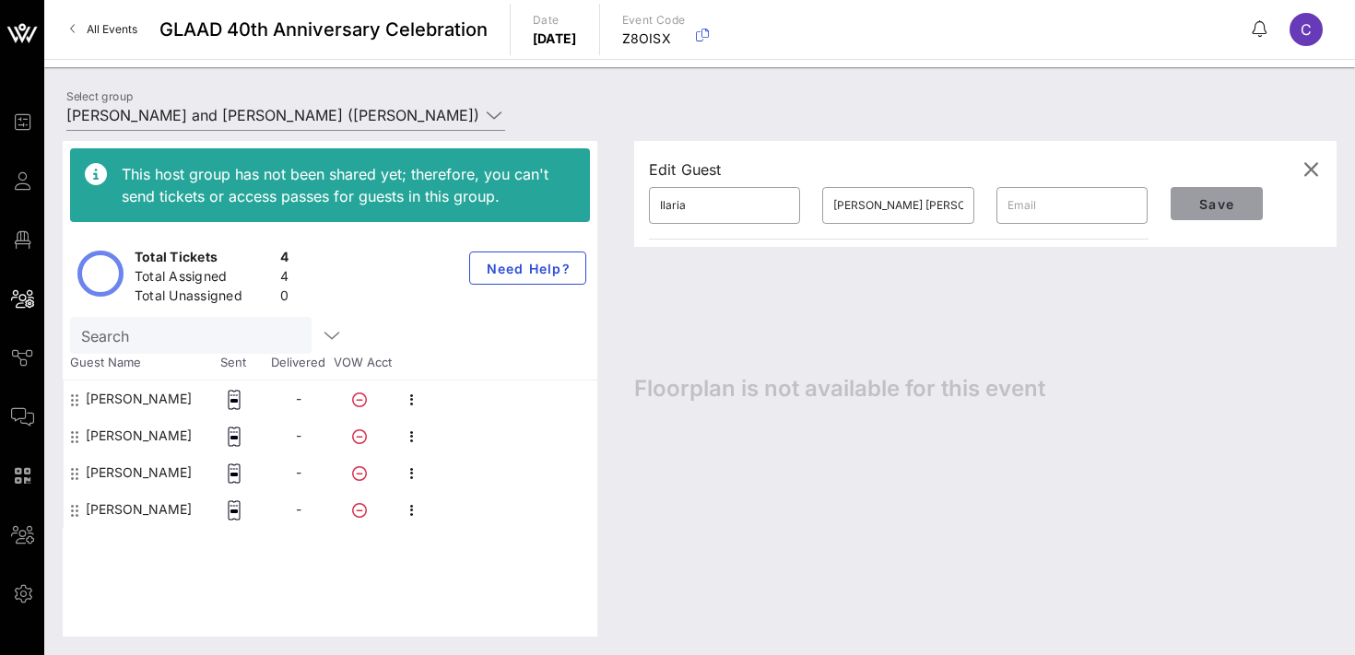
click at [1199, 207] on span "Save" at bounding box center [1217, 204] width 63 height 16
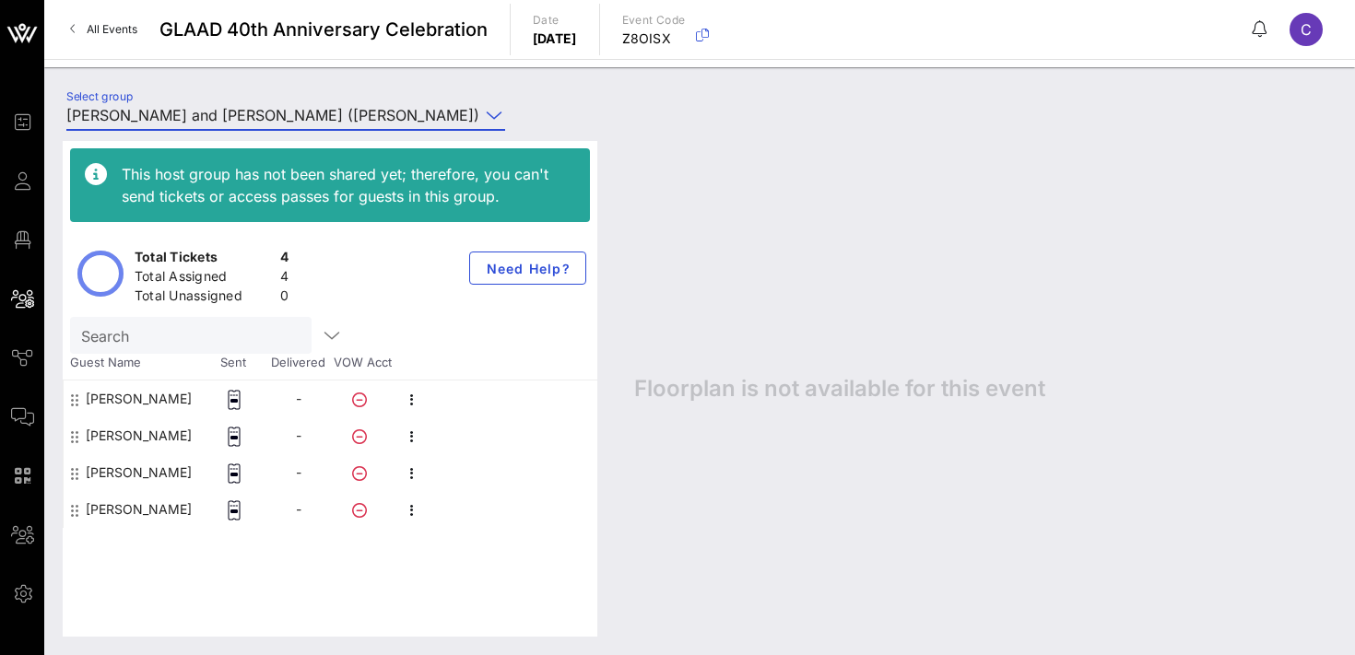
click at [260, 112] on input "[PERSON_NAME] and [PERSON_NAME] ([PERSON_NAME]) [[PERSON_NAME], [PERSON_NAME][E…" at bounding box center [272, 115] width 413 height 30
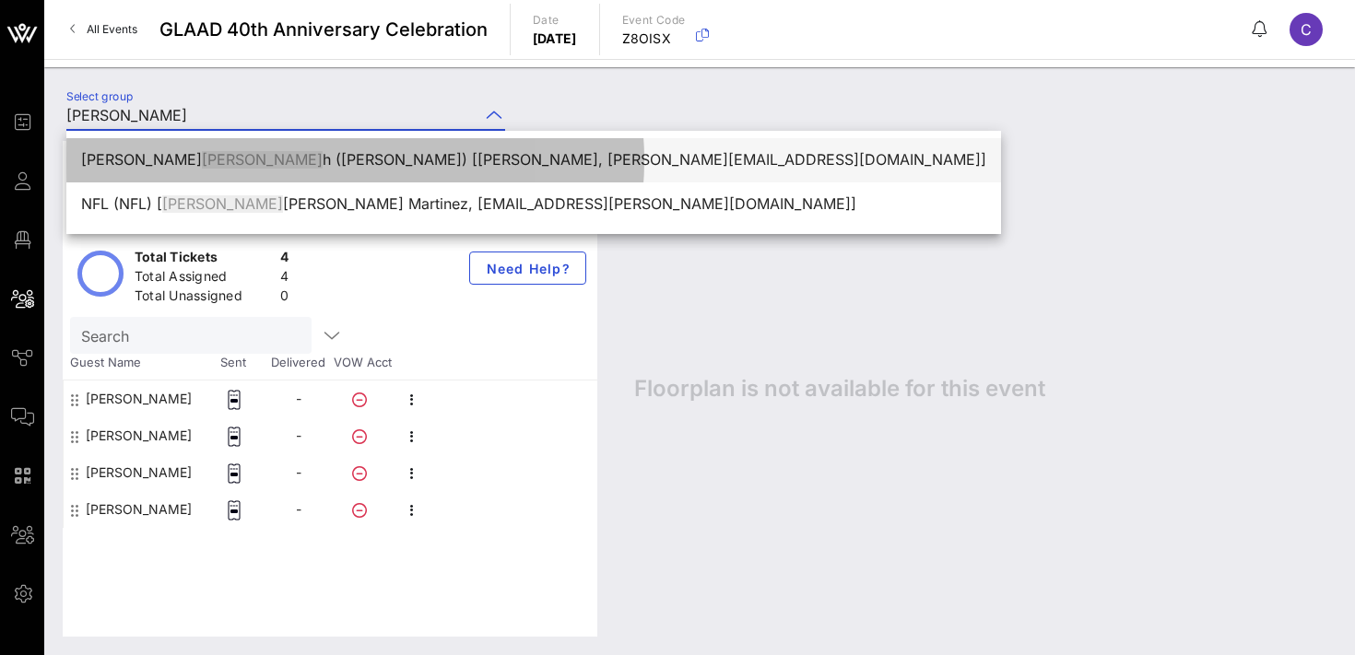
click at [292, 159] on div "[PERSON_NAME] [PERSON_NAME] ([PERSON_NAME]) [[PERSON_NAME], [PERSON_NAME][EMAIL…" at bounding box center [533, 160] width 905 height 18
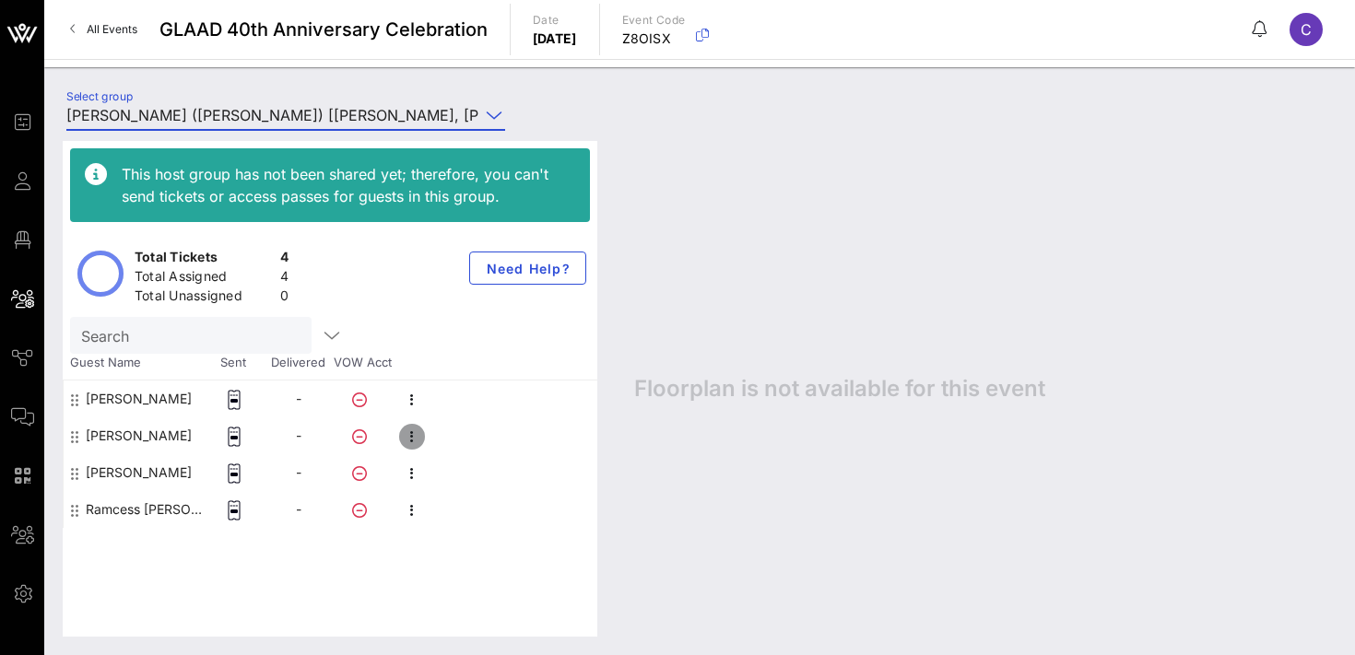
click at [409, 434] on icon "button" at bounding box center [412, 437] width 22 height 22
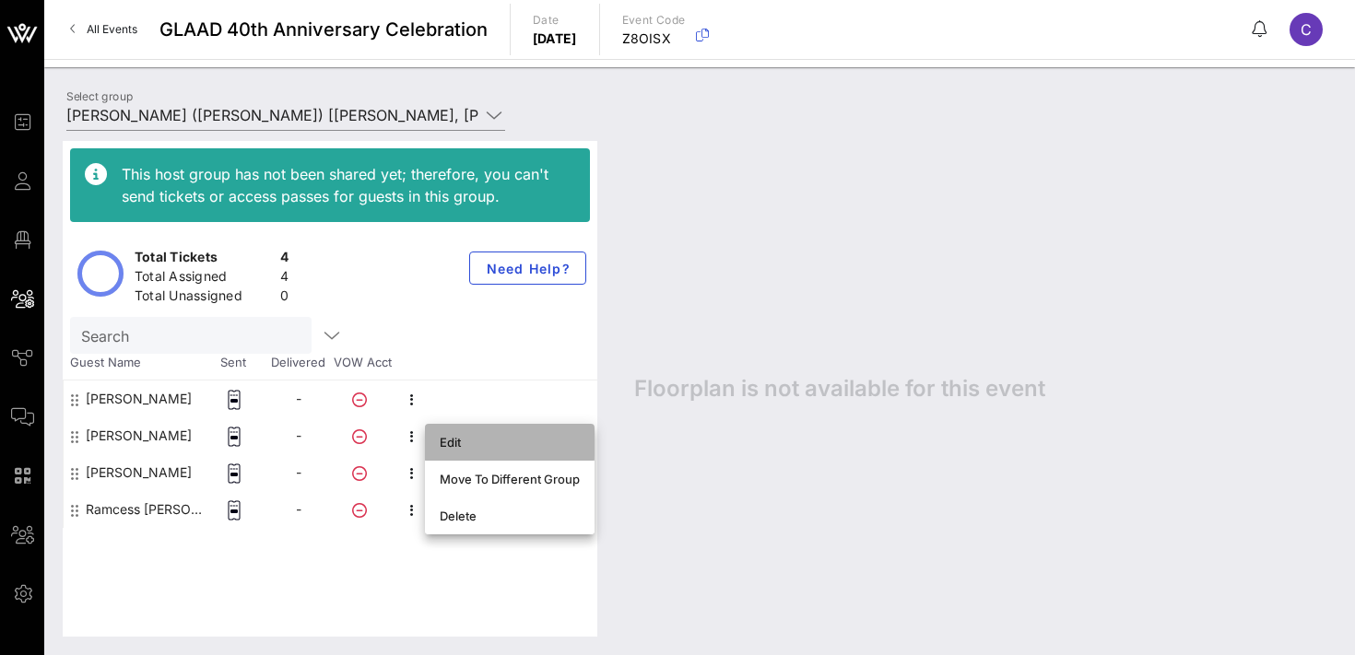
click at [456, 445] on div "Edit" at bounding box center [510, 442] width 140 height 15
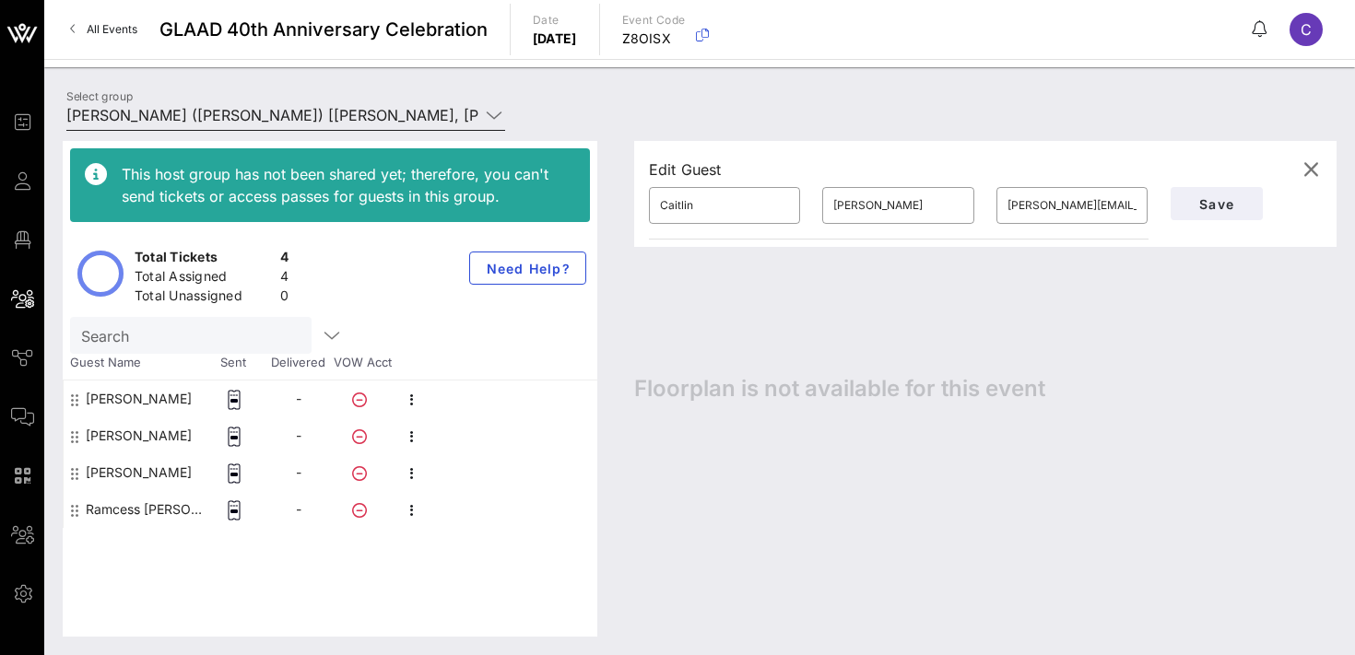
click at [307, 115] on input "[PERSON_NAME] ([PERSON_NAME]) [[PERSON_NAME], [PERSON_NAME][EMAIL_ADDRESS][DOMA…" at bounding box center [272, 115] width 413 height 30
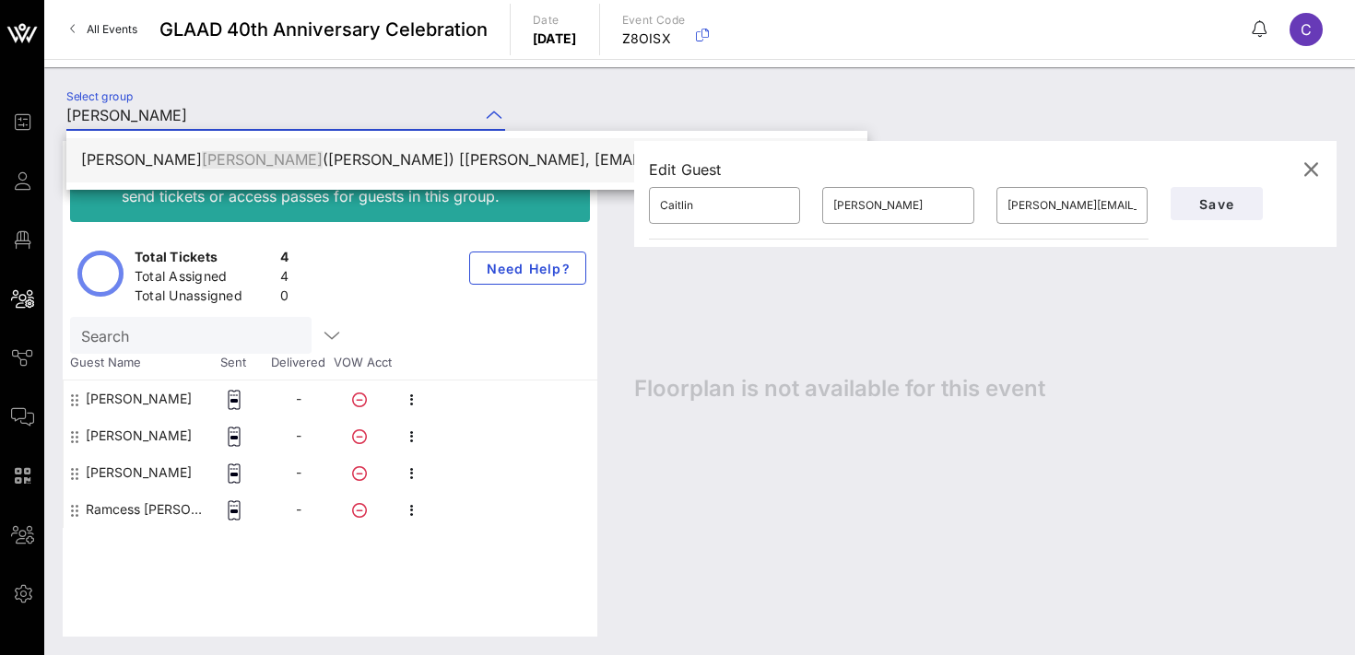
click at [263, 148] on div "[PERSON_NAME] ([PERSON_NAME]) [[PERSON_NAME], [EMAIL_ADDRESS][DOMAIN_NAME]]" at bounding box center [467, 160] width 772 height 40
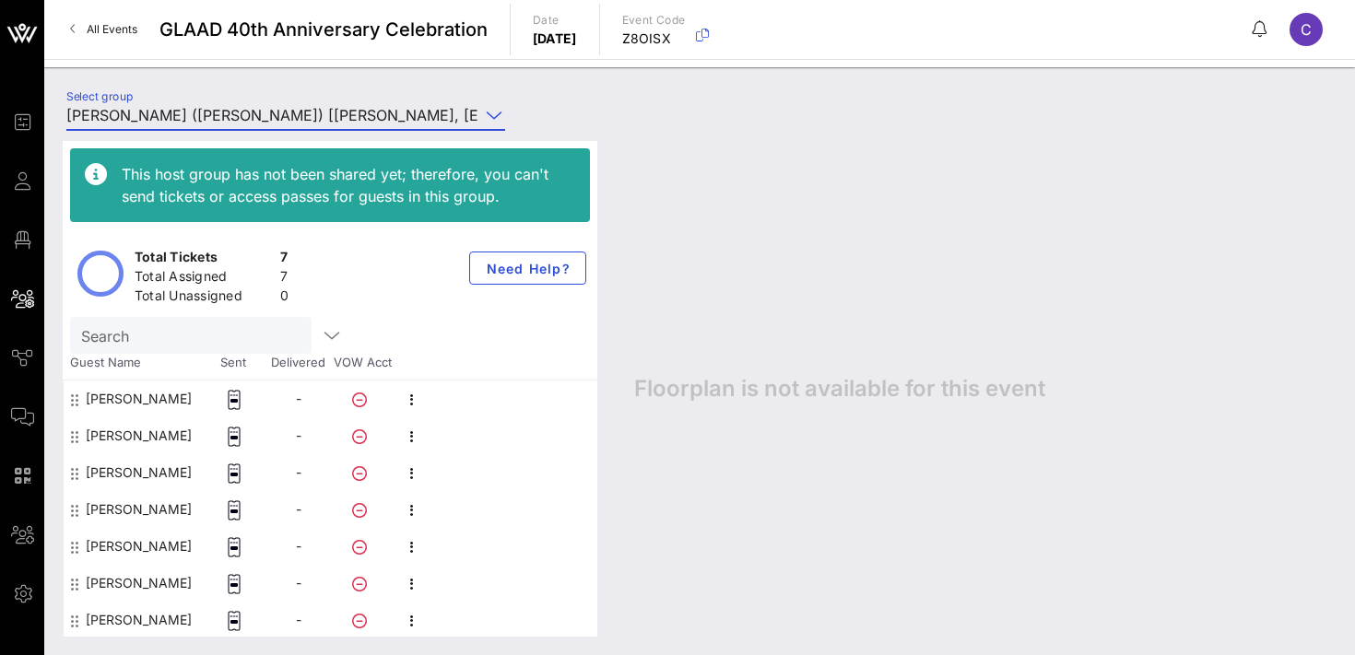
scroll to position [1, 0]
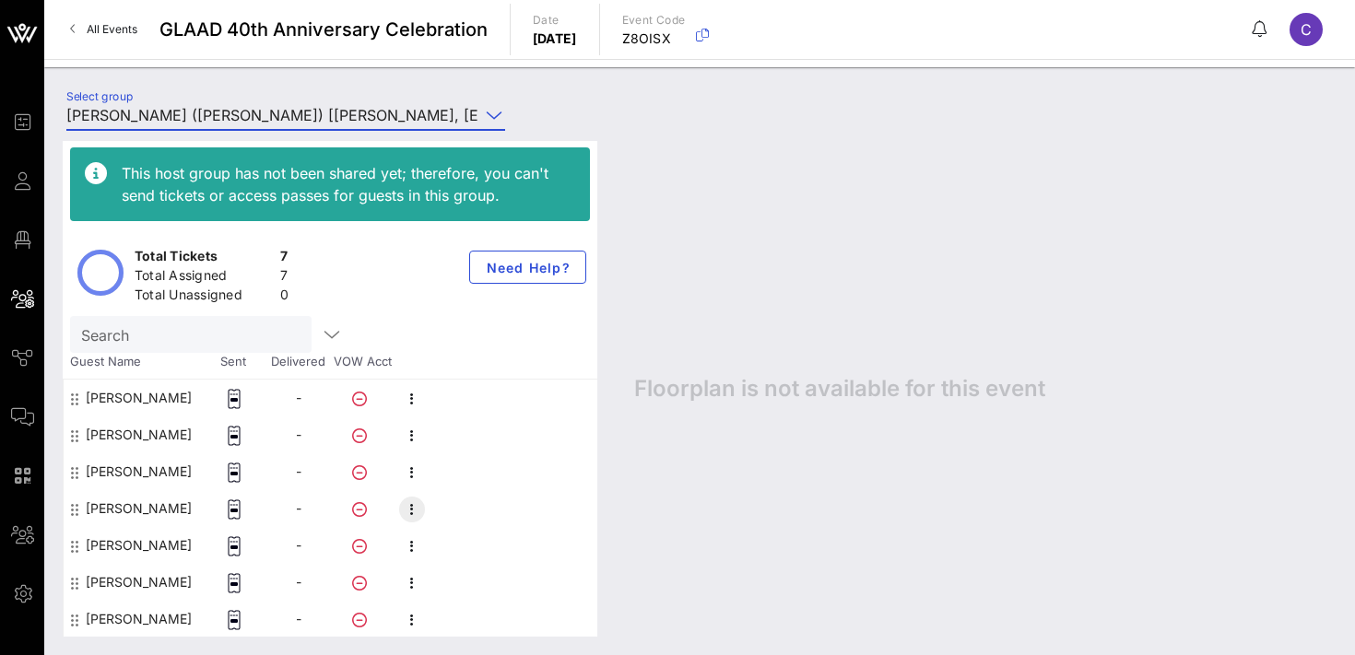
type input "[PERSON_NAME] ([PERSON_NAME]) [[PERSON_NAME], [EMAIL_ADDRESS][DOMAIN_NAME]]"
click at [412, 513] on icon "button" at bounding box center [412, 510] width 22 height 22
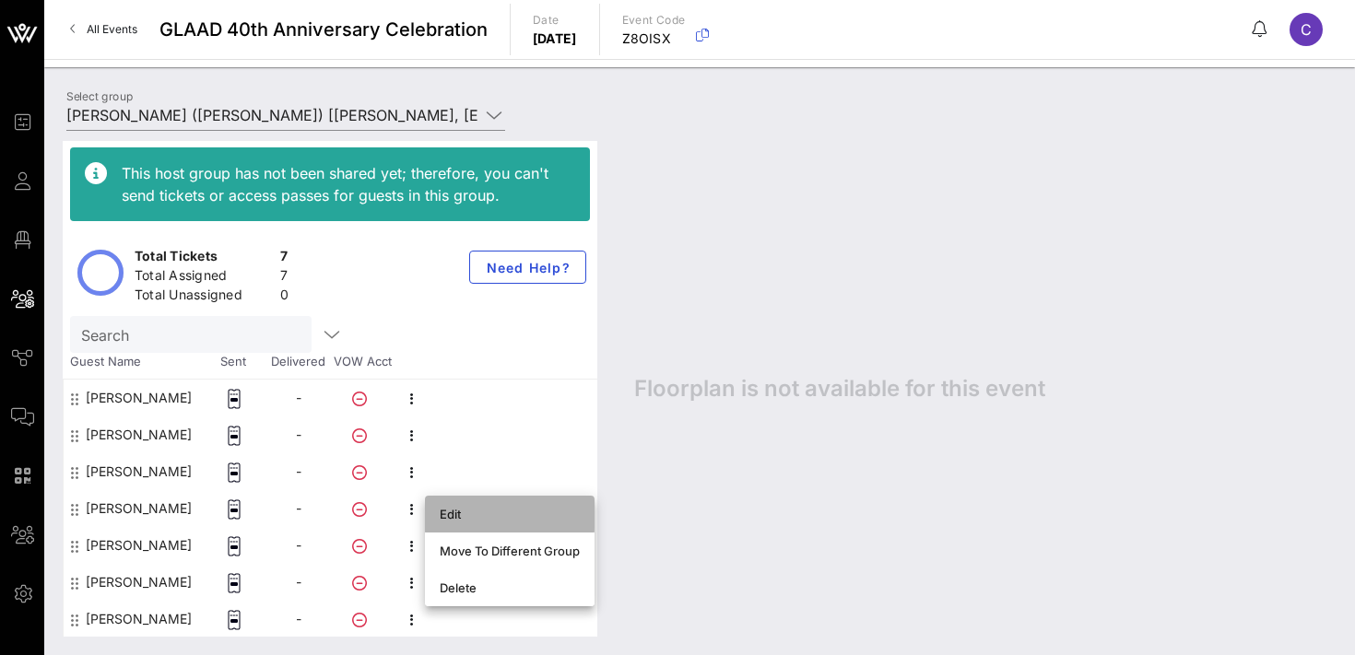
click at [454, 511] on div "Edit" at bounding box center [510, 514] width 140 height 15
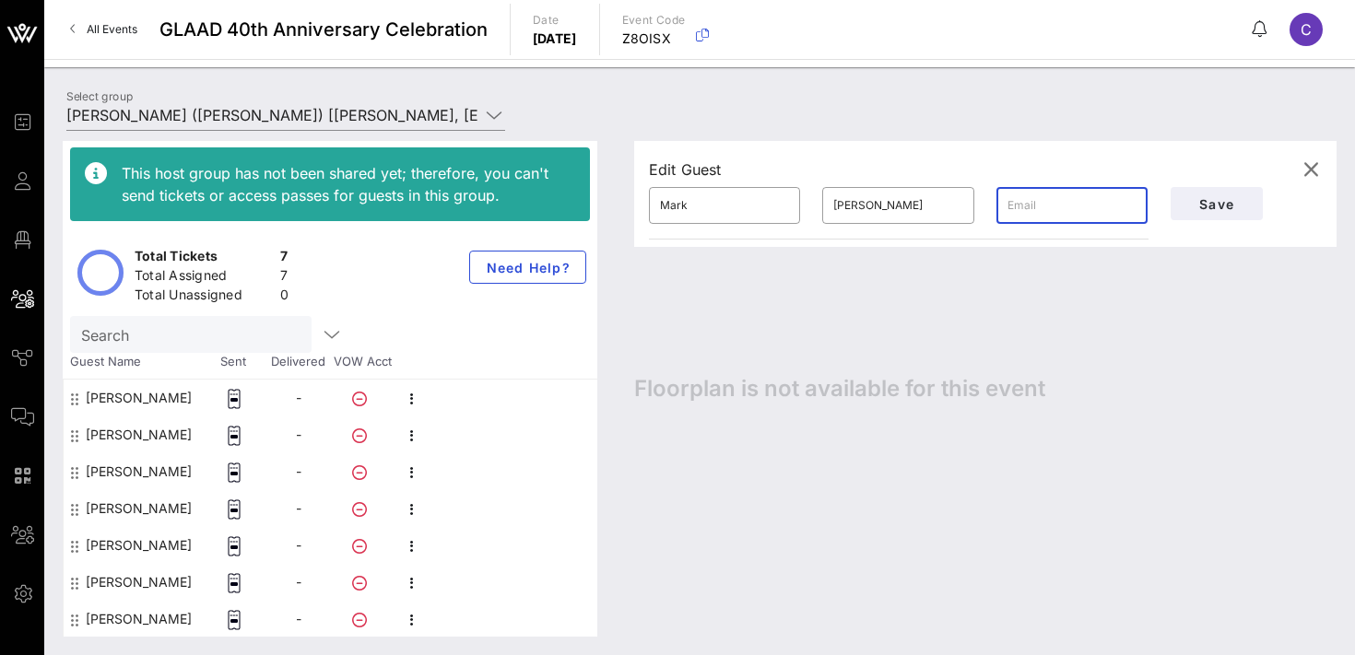
click at [1065, 208] on input "text" at bounding box center [1072, 206] width 129 height 30
paste input "[EMAIL_ADDRESS][PERSON_NAME][DOMAIN_NAME]"
type input "[EMAIL_ADDRESS][PERSON_NAME][DOMAIN_NAME]"
click at [1225, 207] on span "Save" at bounding box center [1217, 204] width 63 height 16
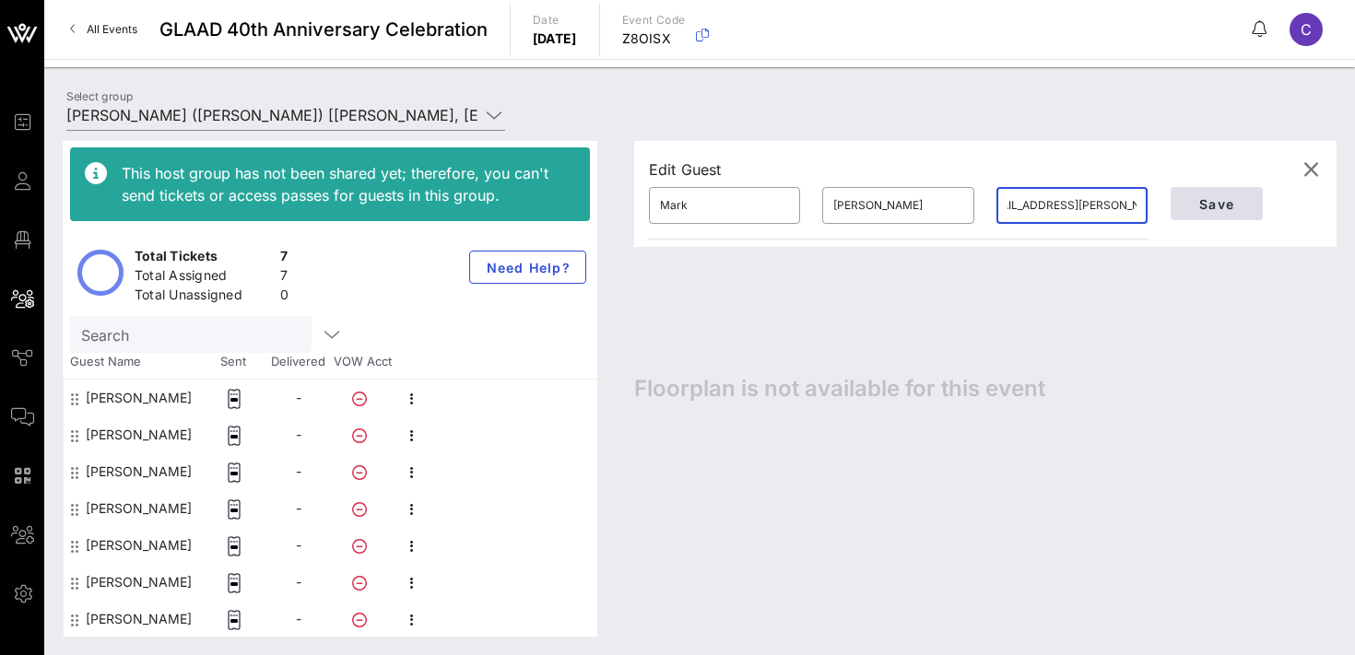
scroll to position [0, 0]
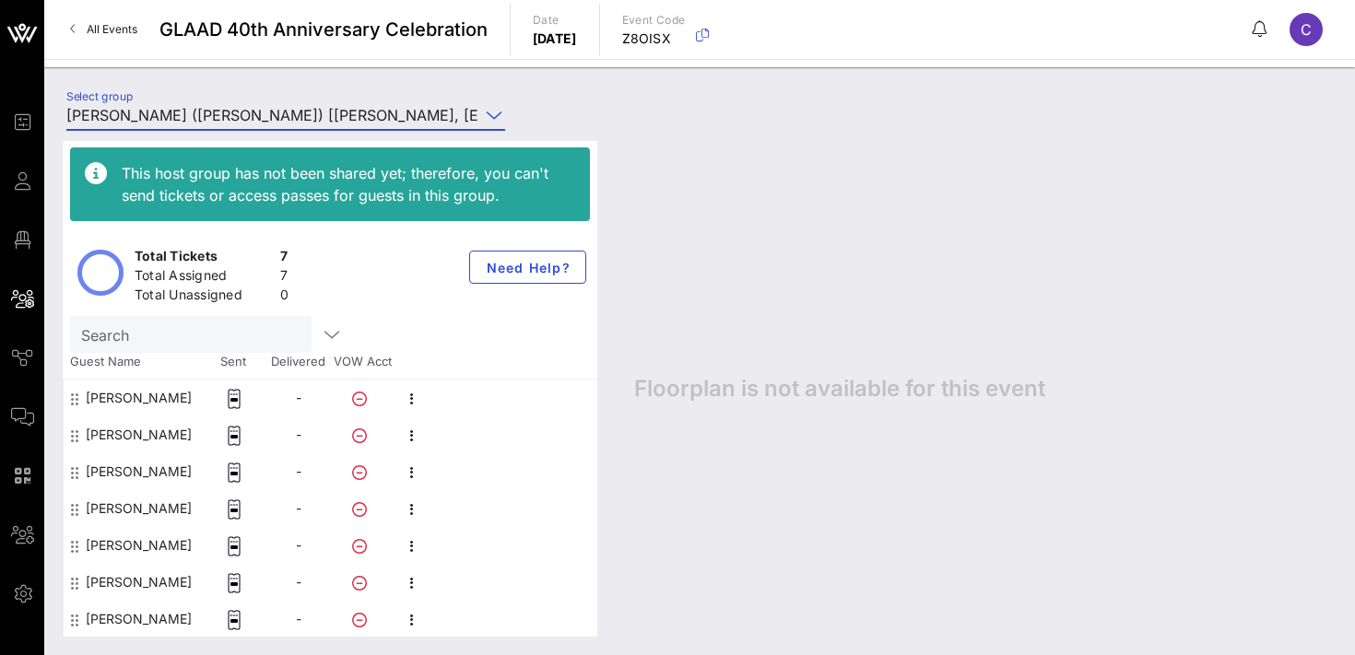
click at [233, 112] on input "[PERSON_NAME] ([PERSON_NAME]) [[PERSON_NAME], [EMAIL_ADDRESS][DOMAIN_NAME]]" at bounding box center [272, 115] width 413 height 30
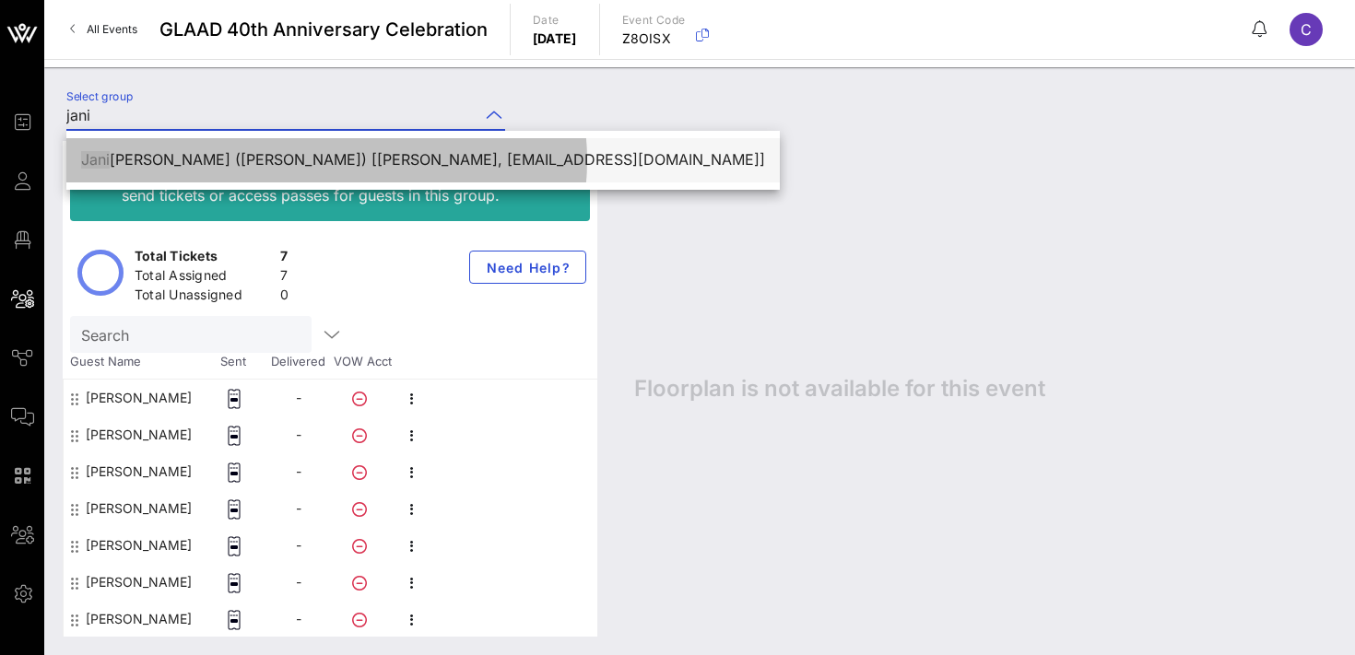
click at [248, 159] on div "[PERSON_NAME] ne [PERSON_NAME] ([PERSON_NAME]) [[PERSON_NAME], [EMAIL_ADDRESS][…" at bounding box center [423, 160] width 684 height 18
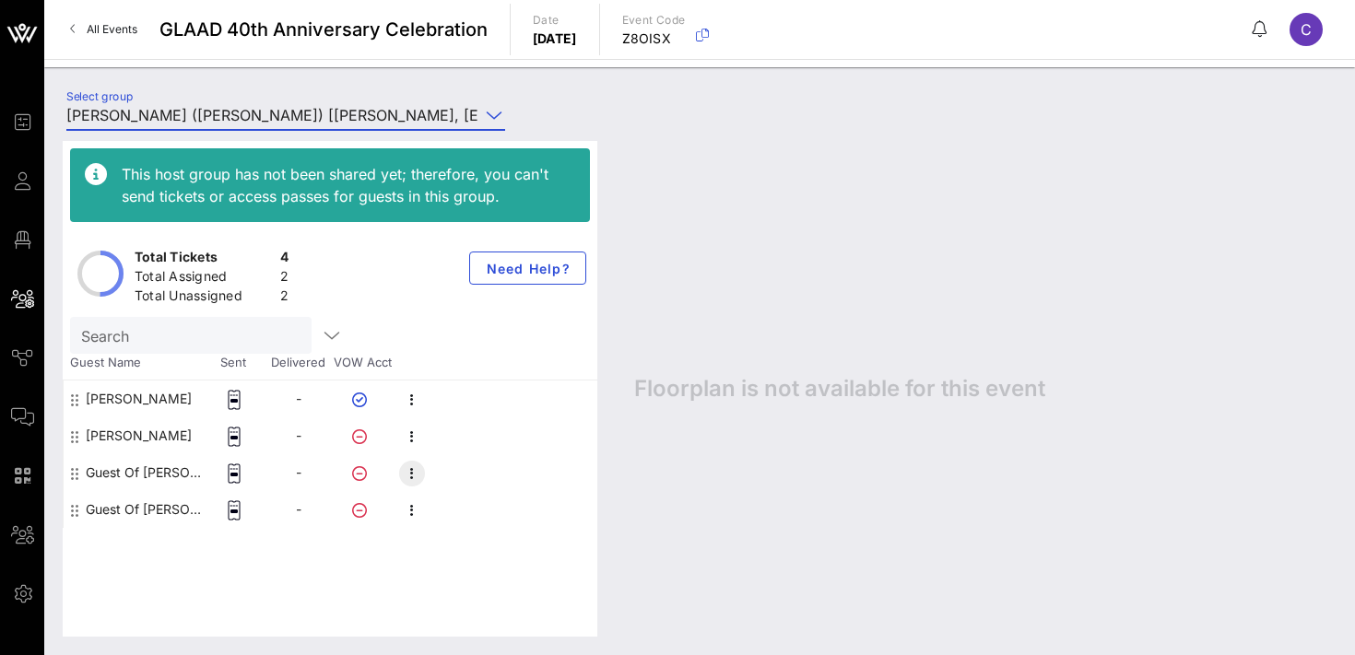
type input "[PERSON_NAME] ([PERSON_NAME]) [[PERSON_NAME], [EMAIL_ADDRESS][DOMAIN_NAME]]"
click at [415, 476] on icon "button" at bounding box center [412, 474] width 22 height 22
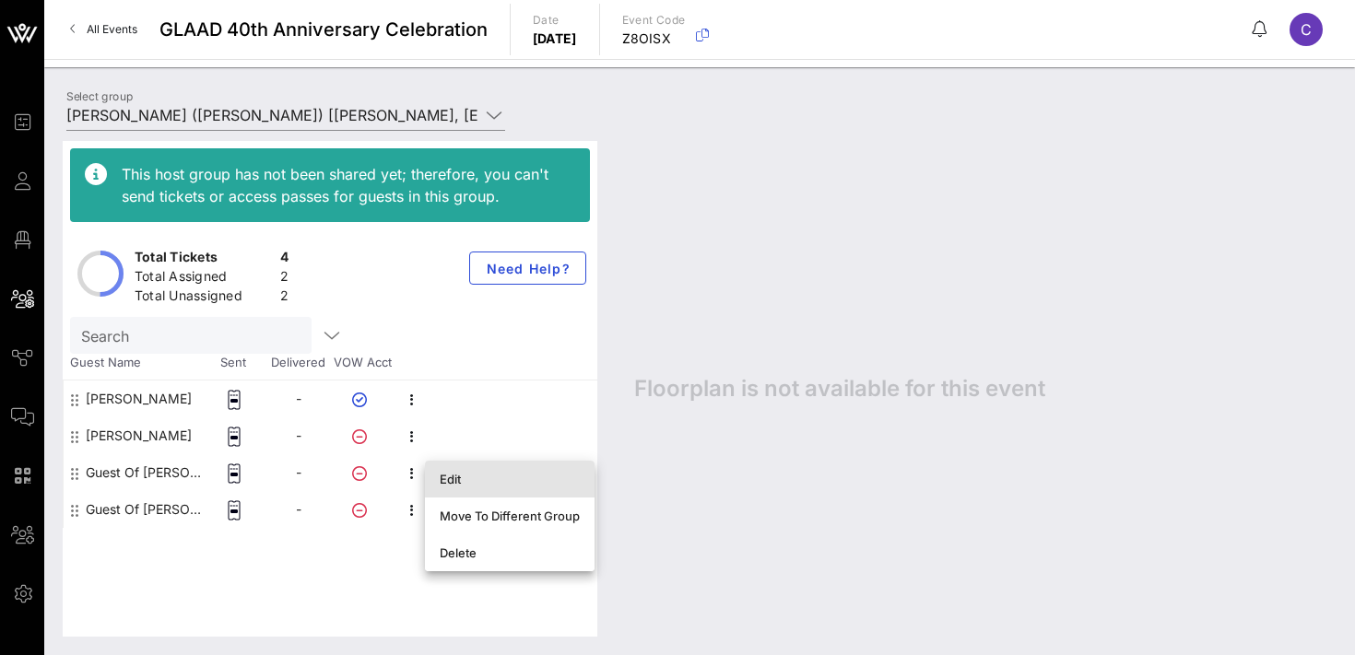
click at [496, 483] on div "Edit" at bounding box center [510, 479] width 140 height 15
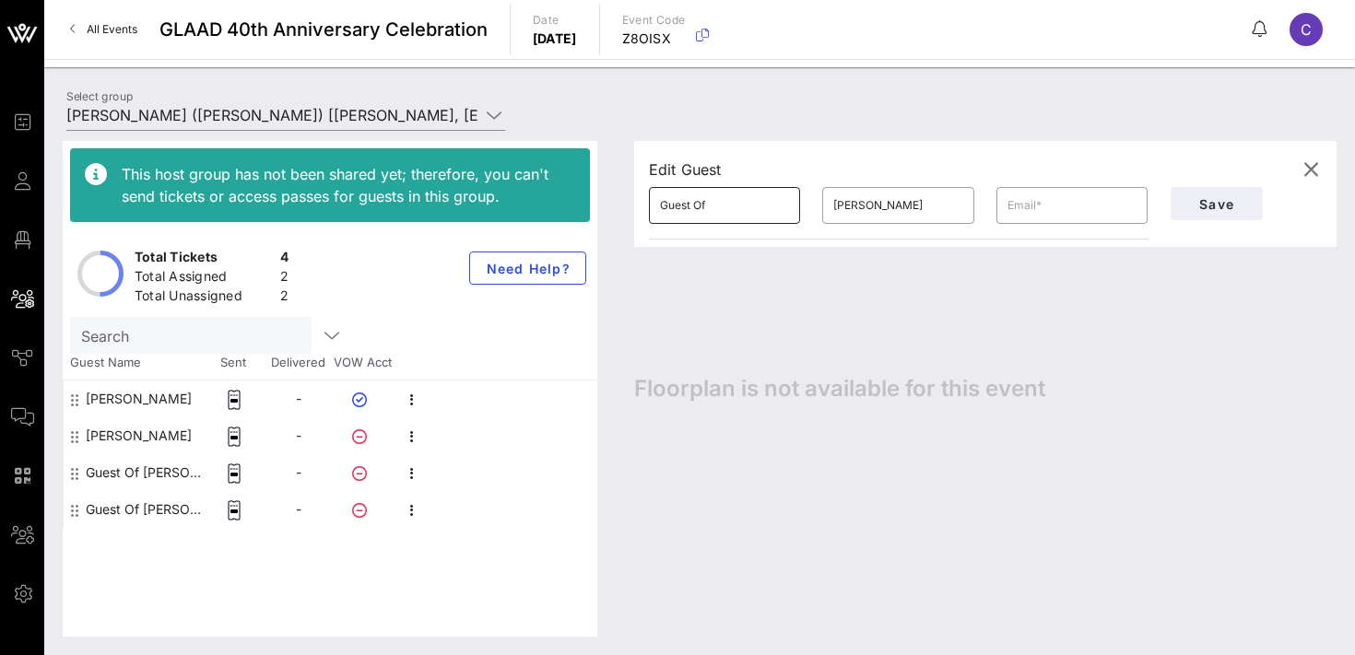
click at [727, 216] on input "Guest Of" at bounding box center [724, 206] width 129 height 30
type input "[PERSON_NAME]"
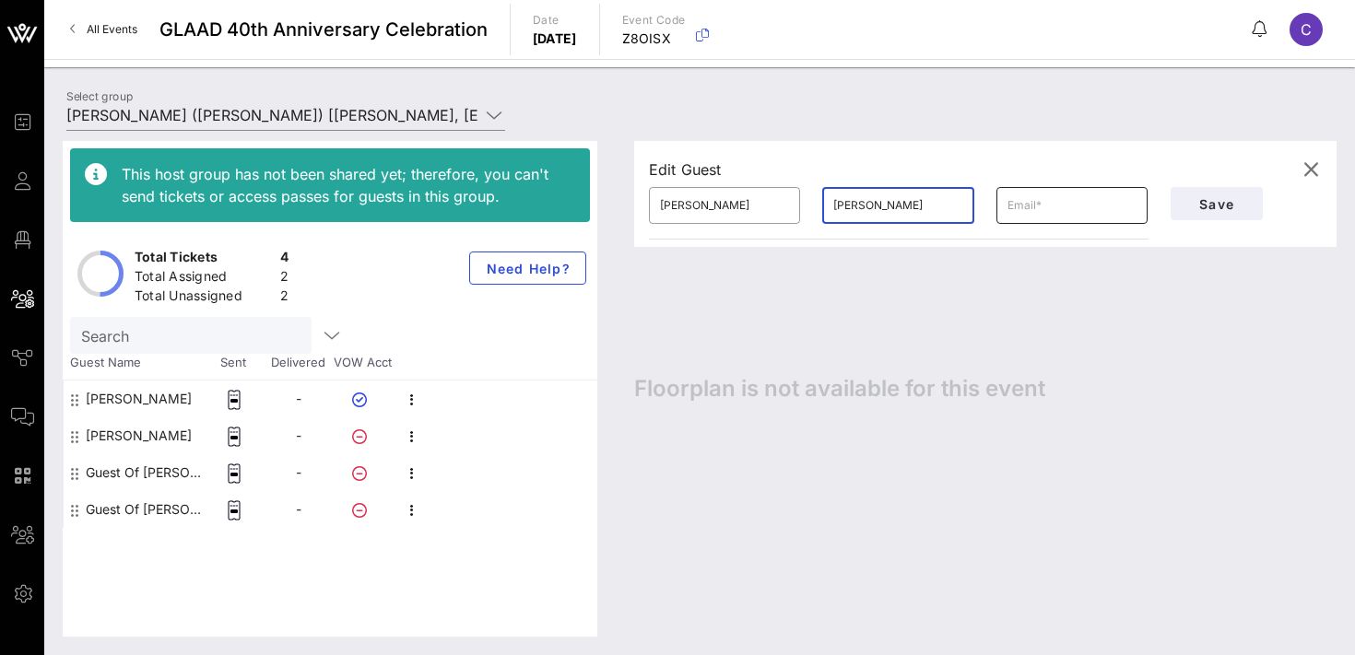
click at [1057, 208] on input "text" at bounding box center [1072, 206] width 129 height 30
paste input "[PERSON_NAME][EMAIL_ADDRESS][DOMAIN_NAME]"
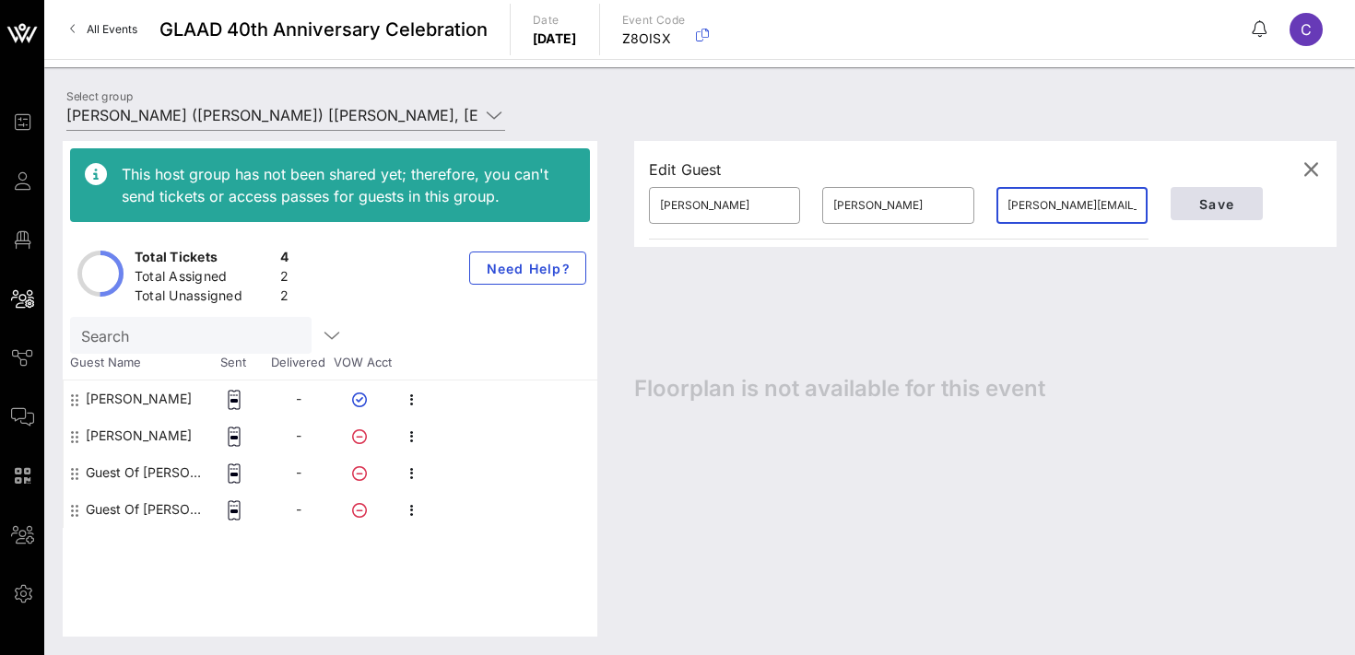
type input "[PERSON_NAME][EMAIL_ADDRESS][DOMAIN_NAME]"
click at [1208, 207] on span "Save" at bounding box center [1217, 204] width 63 height 16
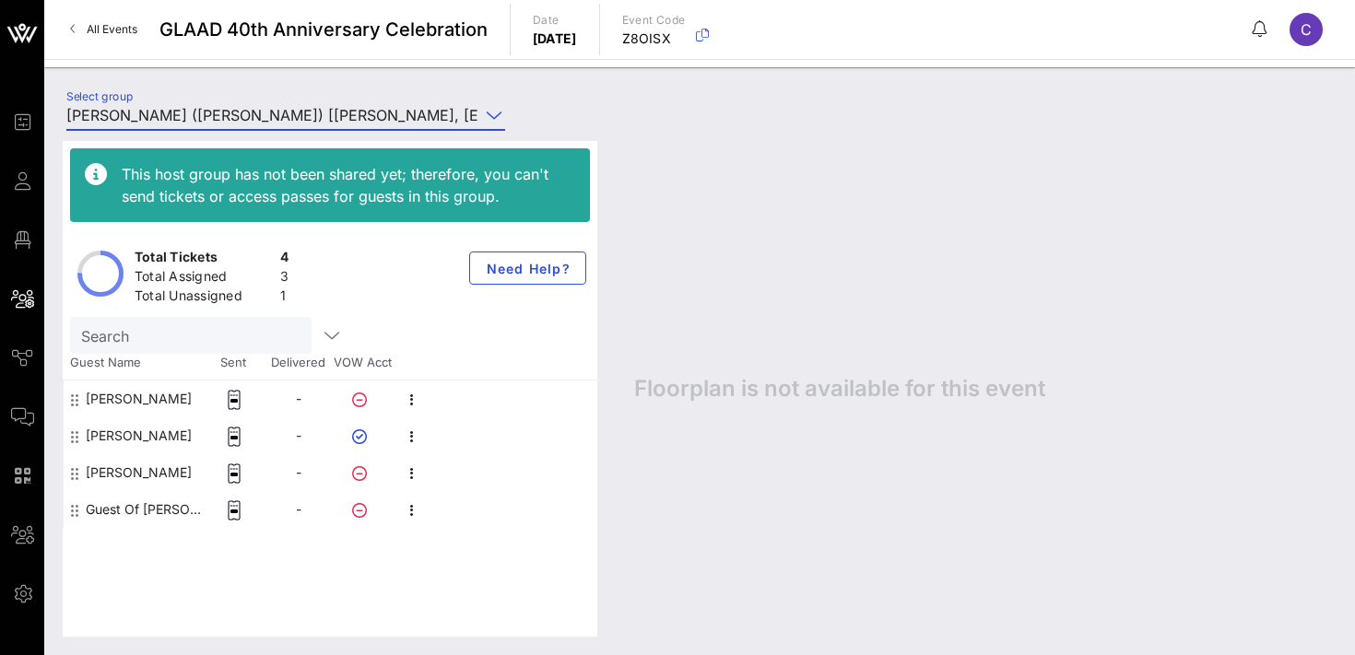
click at [209, 116] on input "[PERSON_NAME] ([PERSON_NAME]) [[PERSON_NAME], [EMAIL_ADDRESS][DOMAIN_NAME]]" at bounding box center [272, 115] width 413 height 30
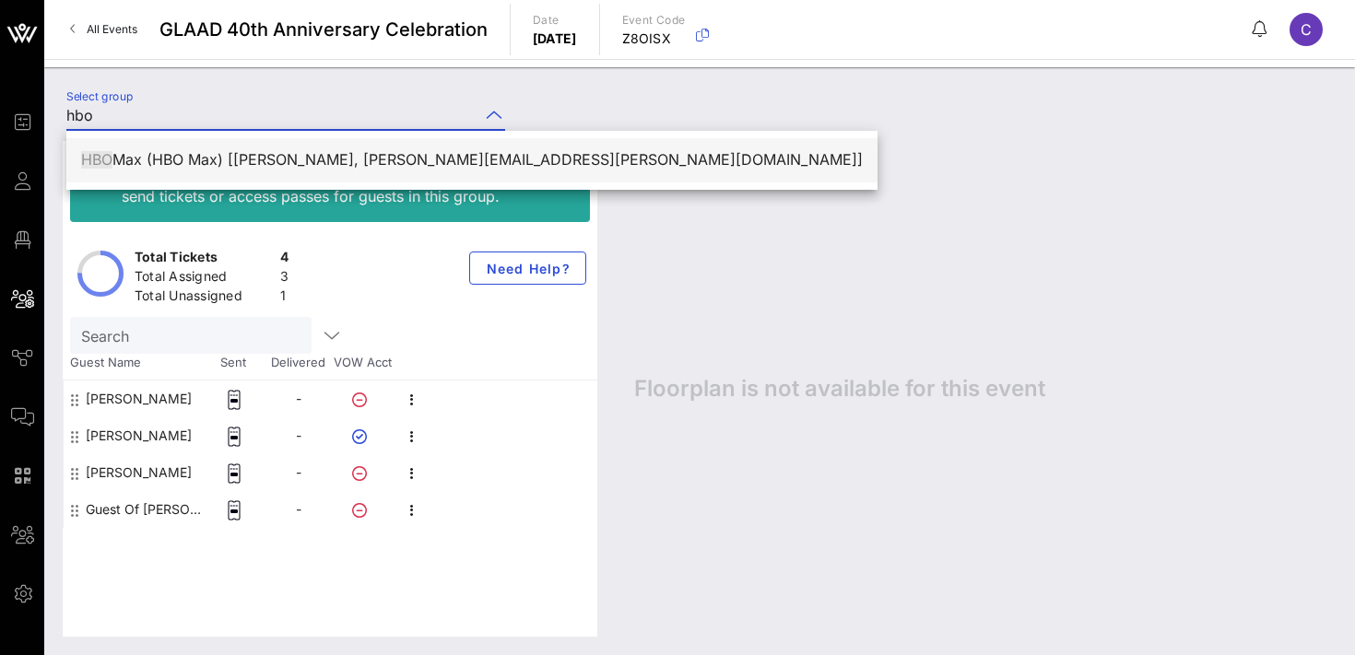
click at [196, 154] on div "HBO Max (HBO Max) [[PERSON_NAME], [PERSON_NAME][EMAIL_ADDRESS][PERSON_NAME][DOM…" at bounding box center [472, 160] width 782 height 18
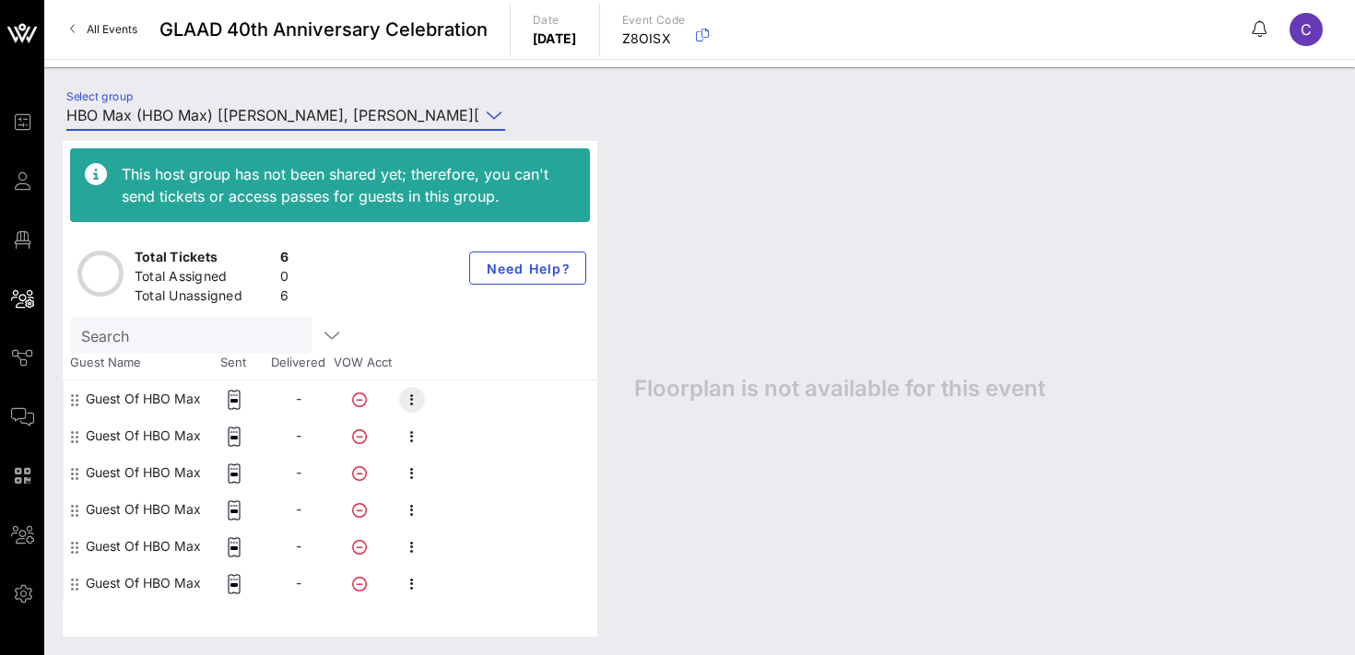
type input "HBO Max (HBO Max) [[PERSON_NAME], [PERSON_NAME][EMAIL_ADDRESS][PERSON_NAME][DOM…"
click at [414, 396] on icon "button" at bounding box center [412, 400] width 22 height 22
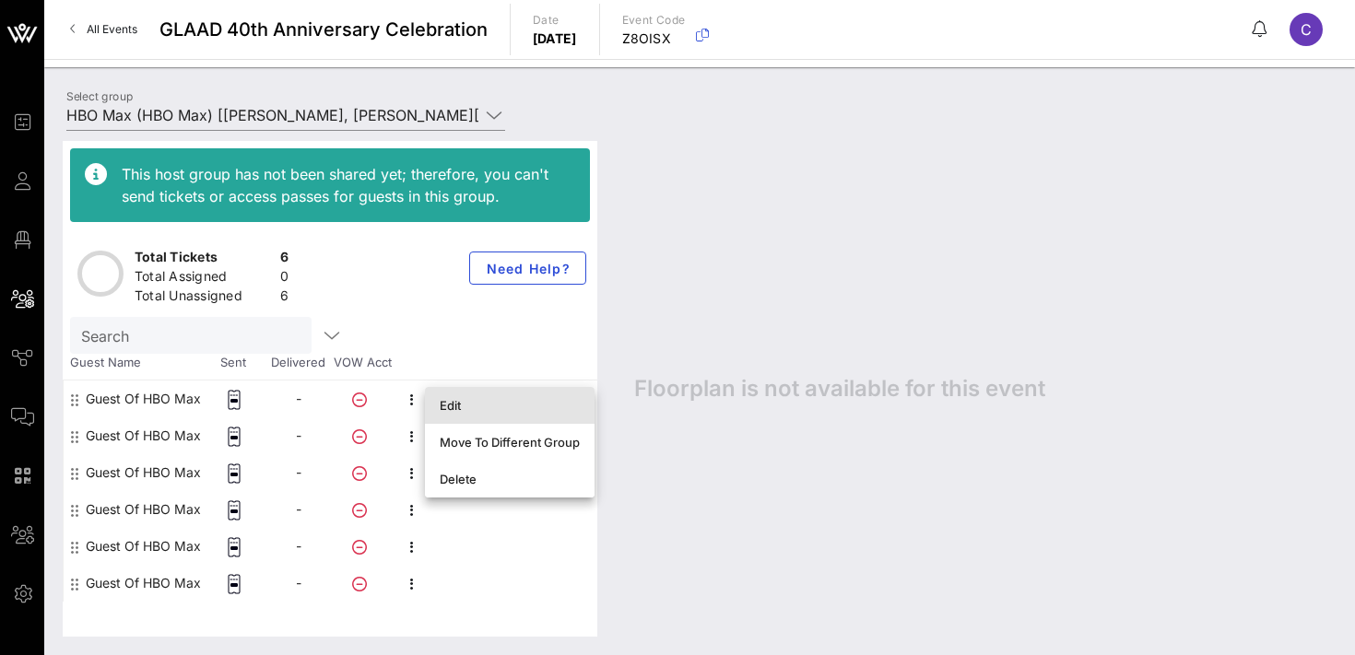
click at [466, 405] on div "Edit" at bounding box center [510, 405] width 140 height 15
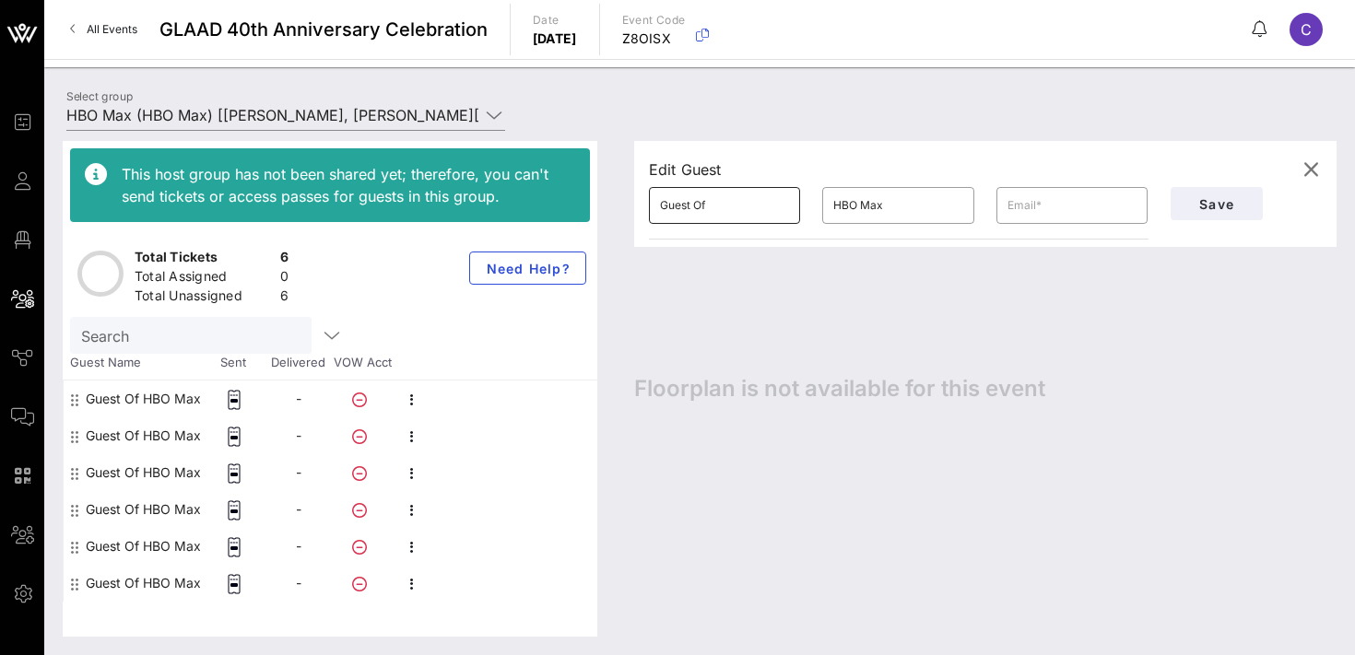
click at [731, 209] on input "Guest Of" at bounding box center [724, 206] width 129 height 30
paste input "[PERSON_NAME]"
type input "[PERSON_NAME]"
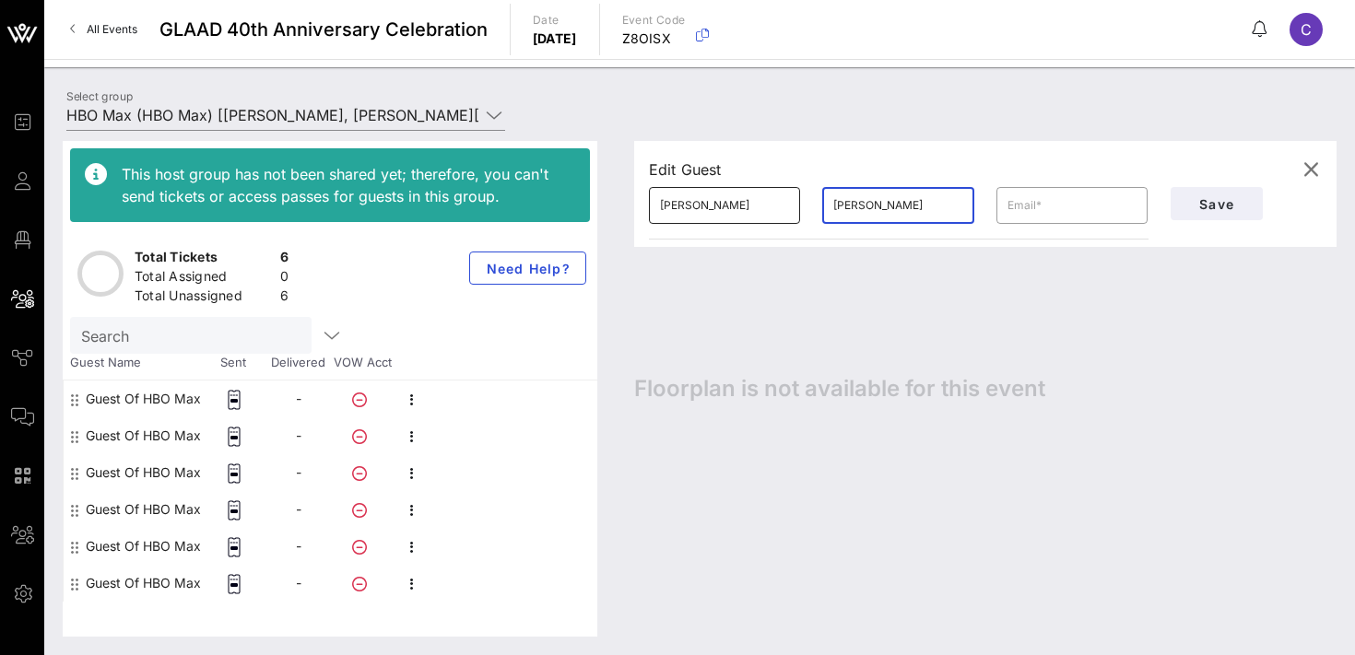
type input "[PERSON_NAME]"
click at [733, 207] on input "[PERSON_NAME]" at bounding box center [724, 206] width 129 height 30
type input "[PERSON_NAME]"
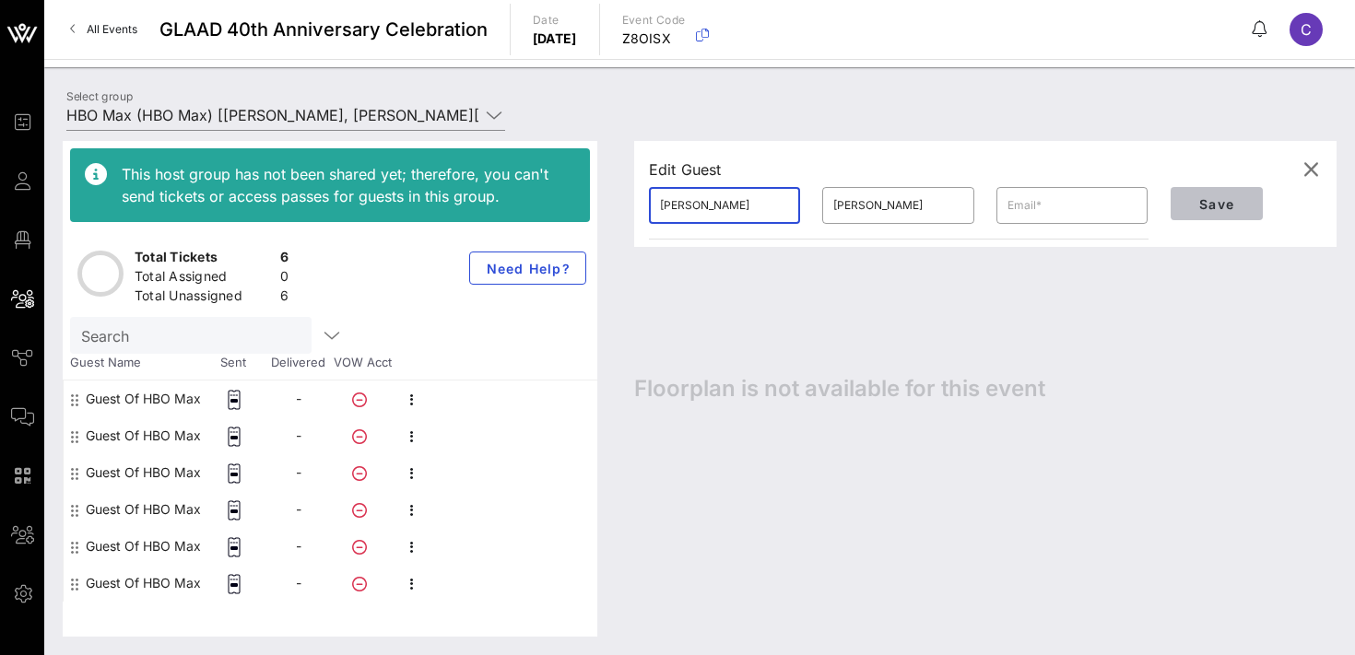
click at [1212, 196] on span "Save" at bounding box center [1217, 204] width 63 height 16
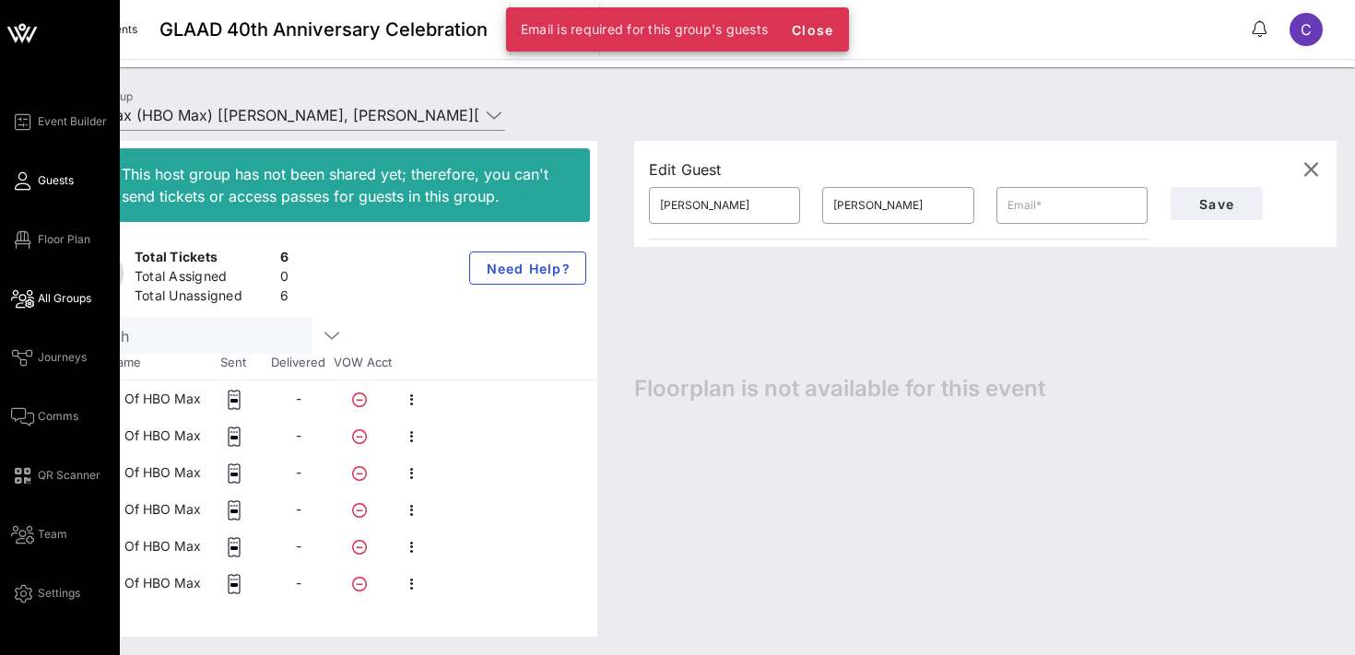
click at [53, 183] on span "Guests" at bounding box center [56, 180] width 36 height 17
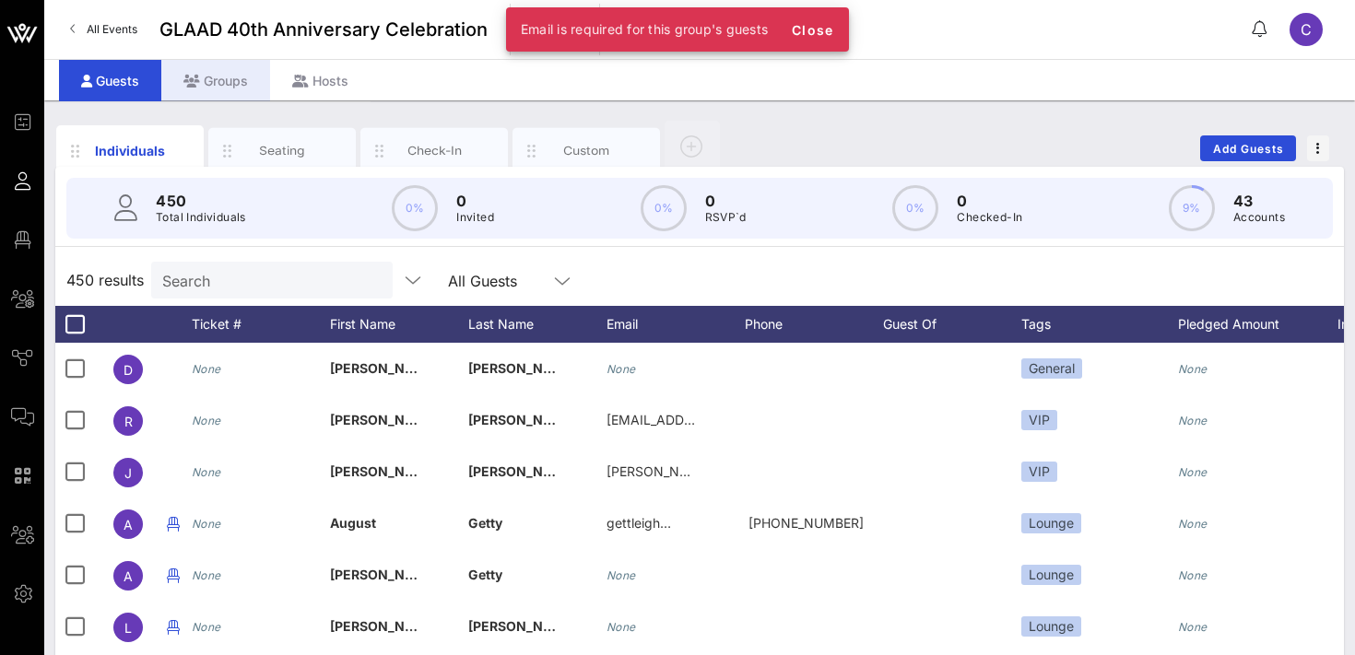
click at [219, 84] on div "Groups" at bounding box center [215, 80] width 109 height 41
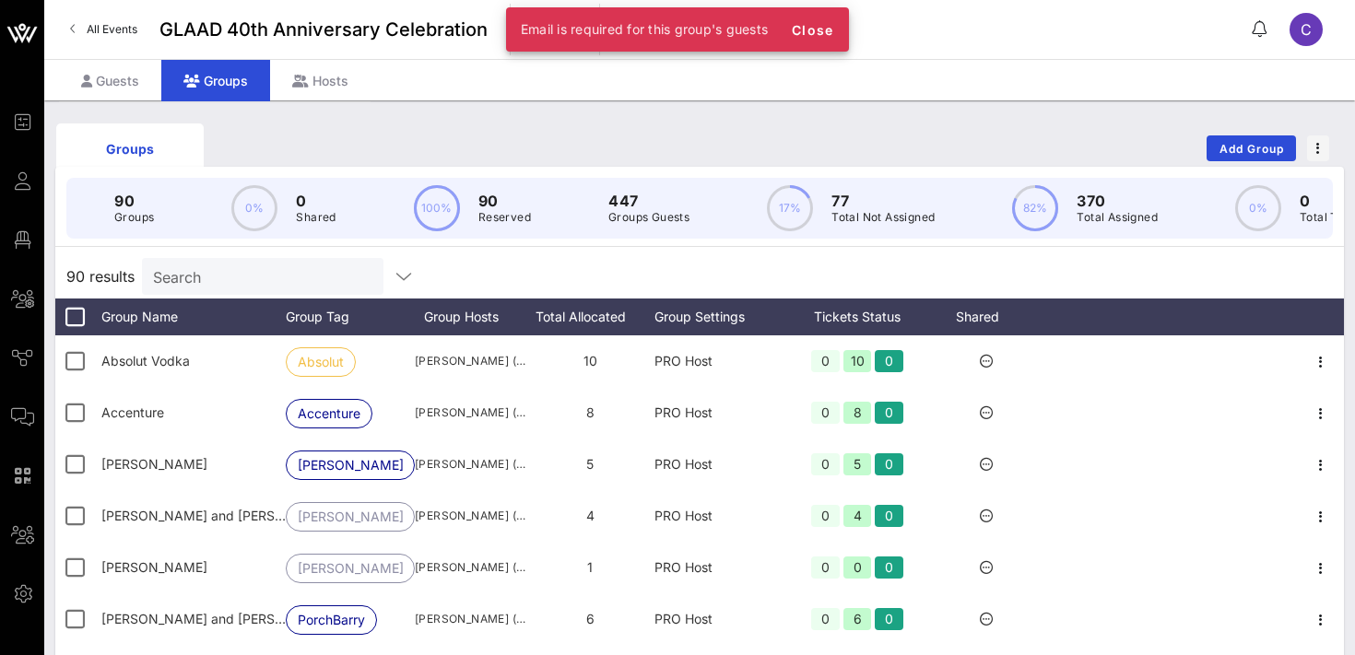
click at [231, 274] on input "Search" at bounding box center [261, 277] width 216 height 24
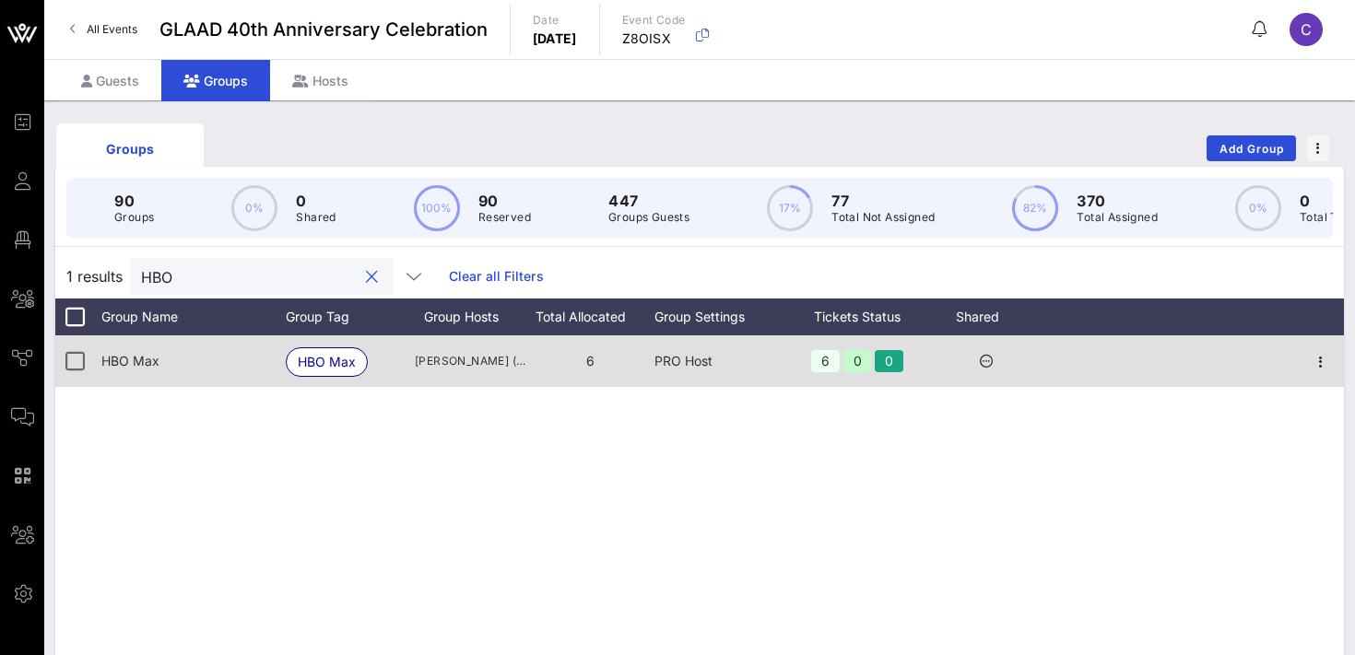
type input "HBO"
click at [1334, 362] on div at bounding box center [1321, 362] width 46 height 52
click at [1325, 360] on icon "button" at bounding box center [1321, 362] width 22 height 22
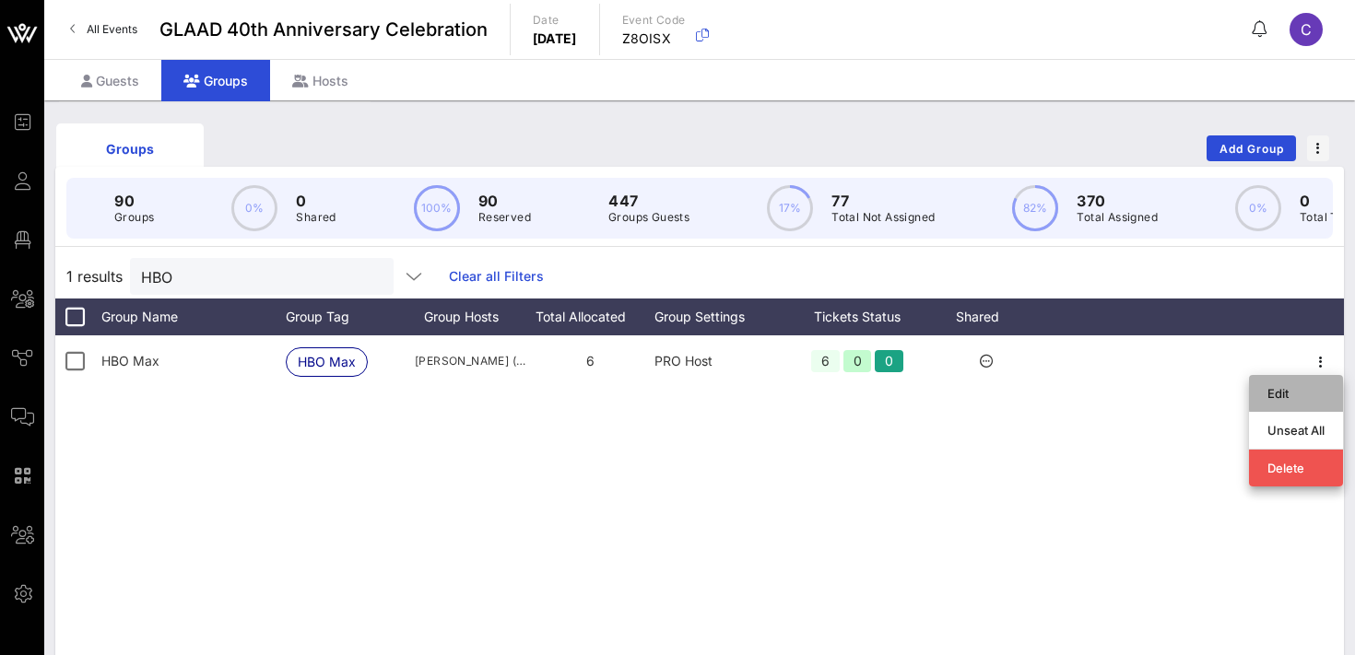
click at [1290, 388] on div "Edit" at bounding box center [1296, 393] width 57 height 15
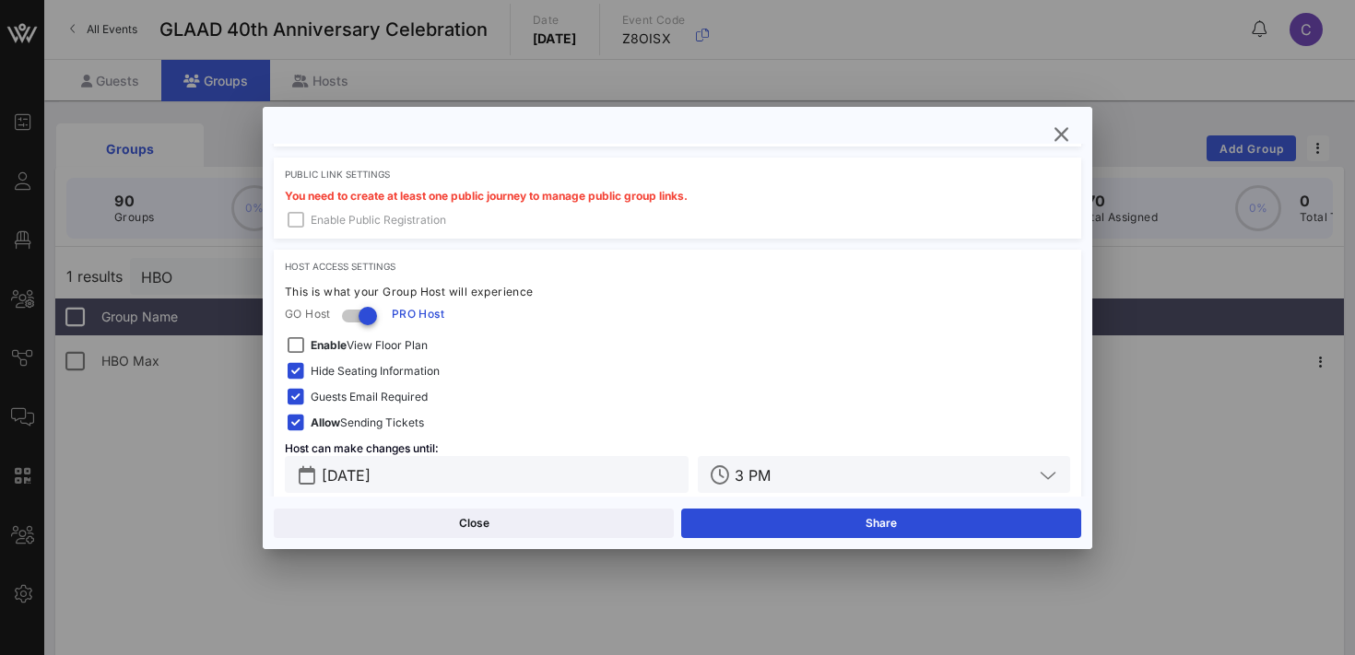
scroll to position [596, 0]
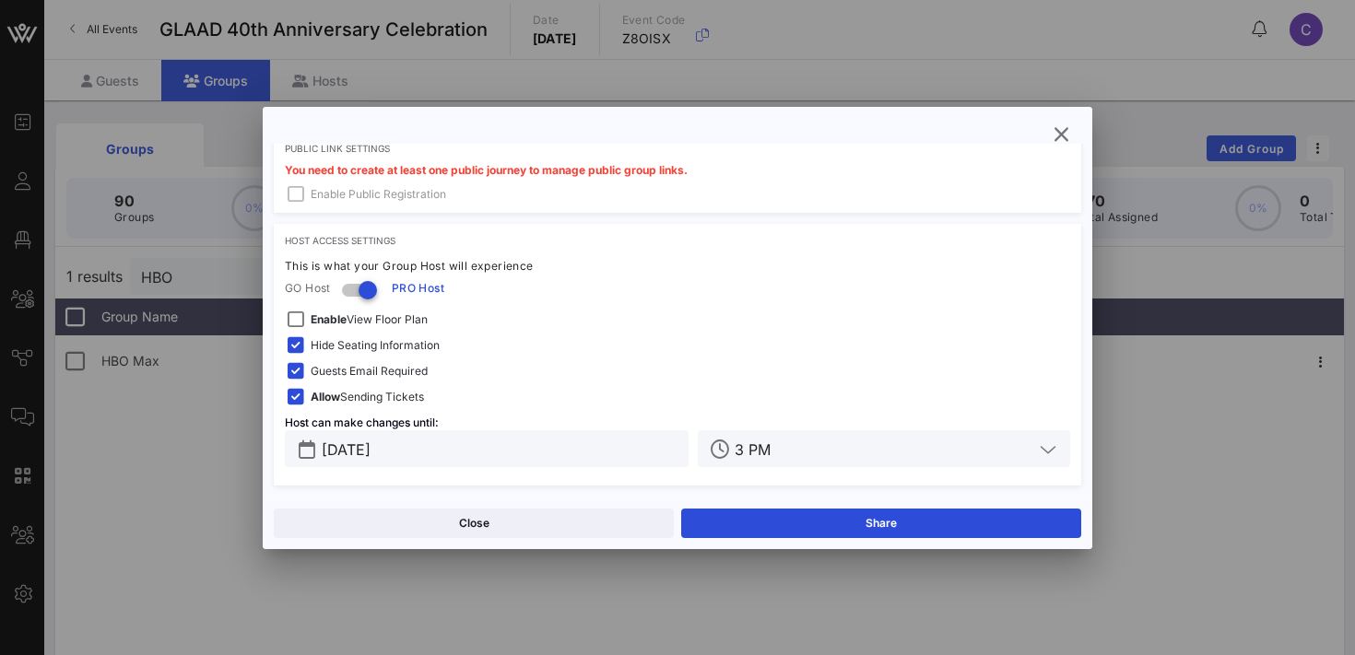
click at [333, 373] on span "Guests Email Required" at bounding box center [369, 371] width 117 height 18
click at [383, 455] on input "[DATE]" at bounding box center [500, 449] width 356 height 24
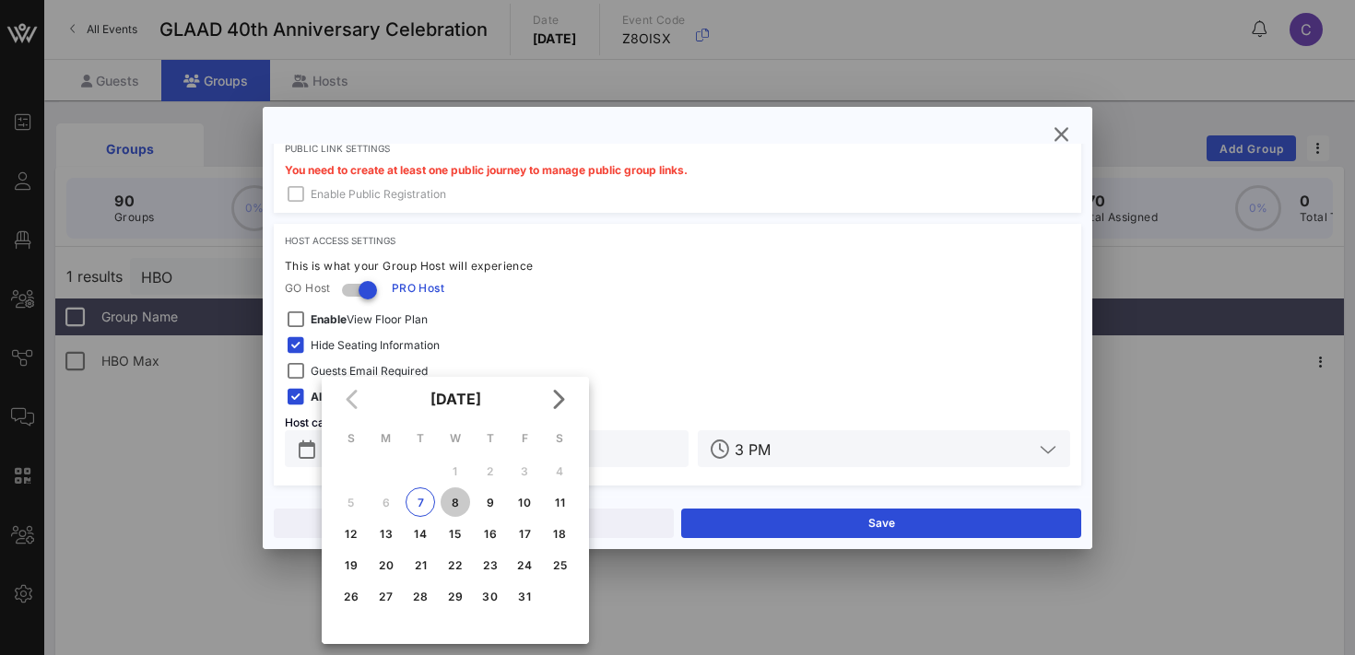
click at [459, 501] on div "8" at bounding box center [456, 503] width 30 height 14
type input "[DATE]"
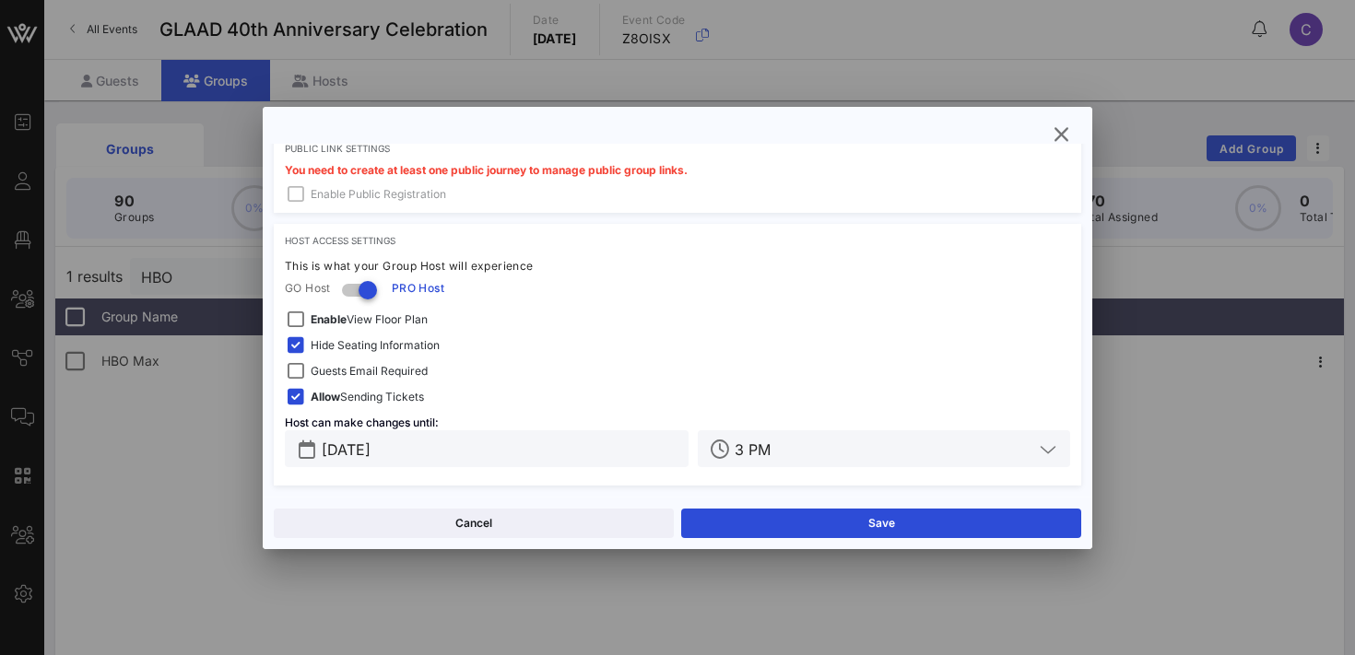
click at [831, 460] on div "3 PM" at bounding box center [897, 449] width 325 height 37
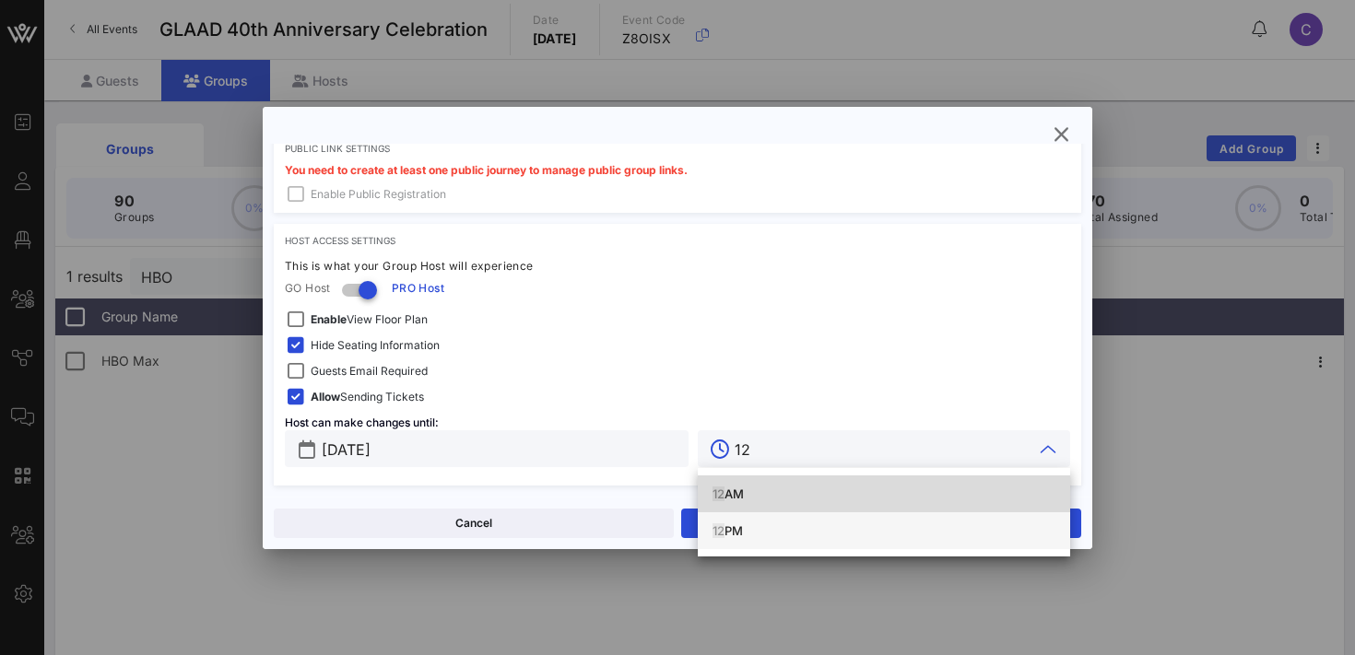
click at [744, 535] on div "12 PM" at bounding box center [884, 531] width 343 height 15
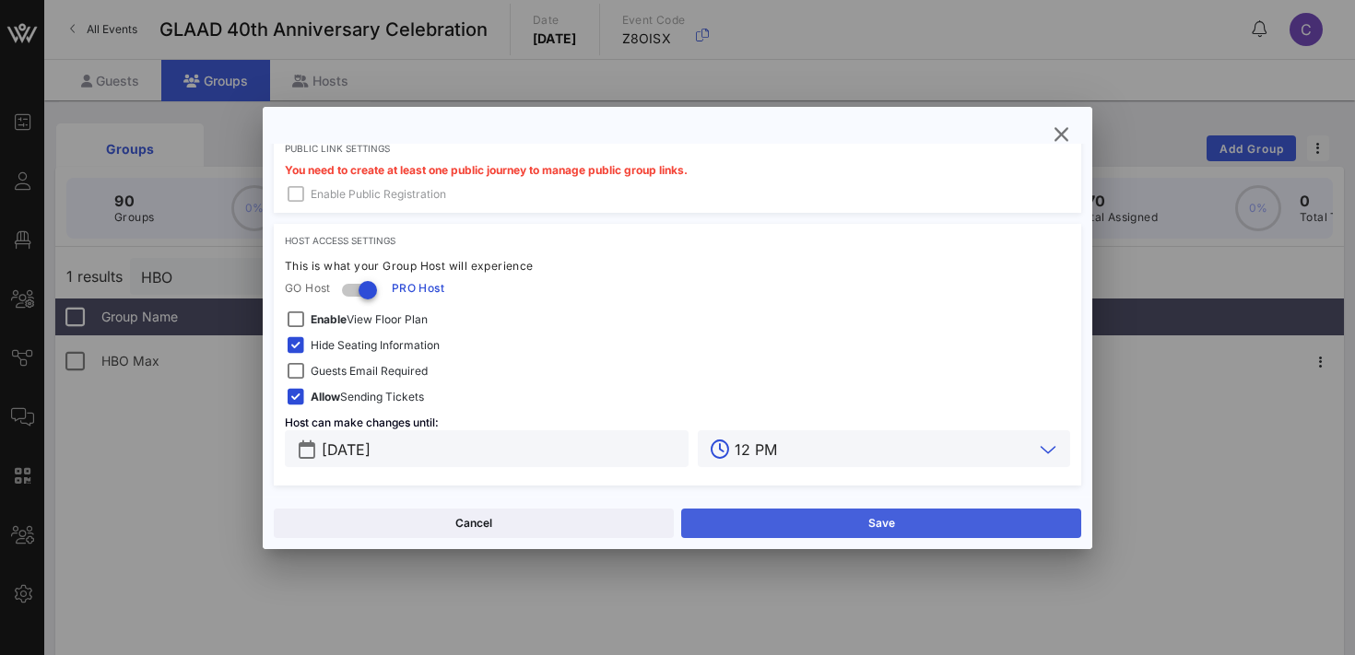
type input "12 PM"
click at [770, 524] on button "Save" at bounding box center [881, 524] width 400 height 30
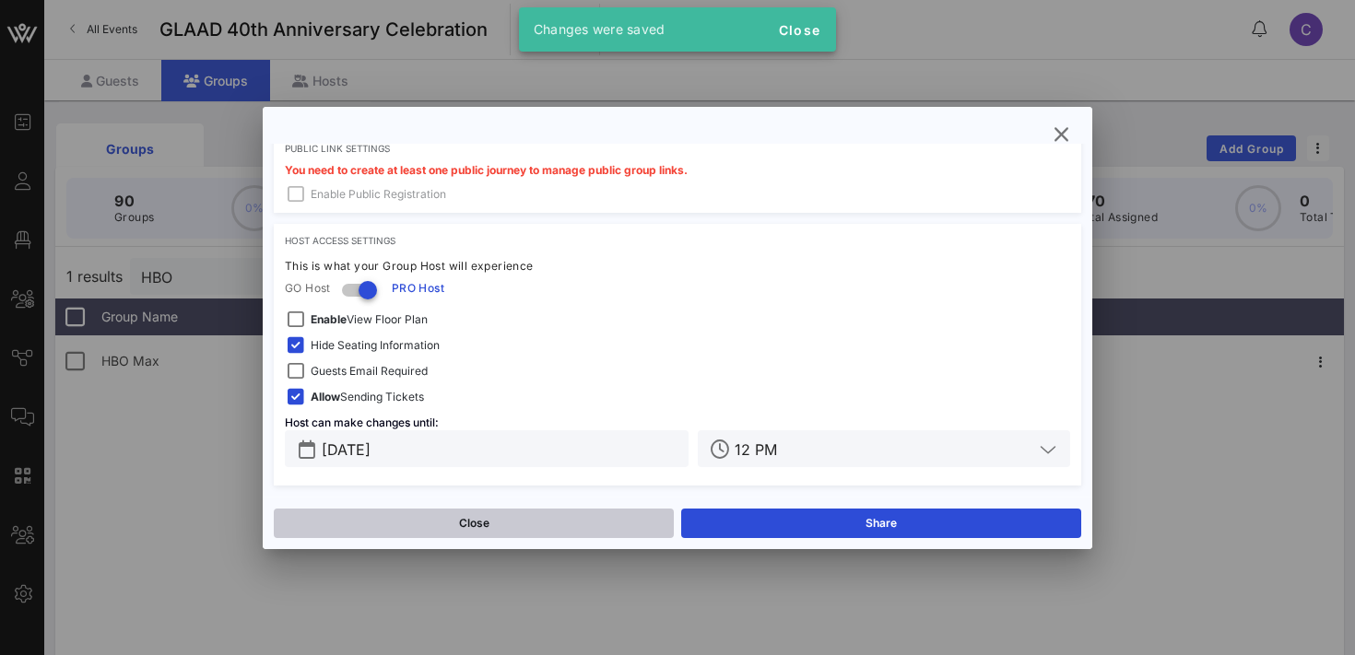
click at [565, 532] on button "Close" at bounding box center [474, 524] width 400 height 30
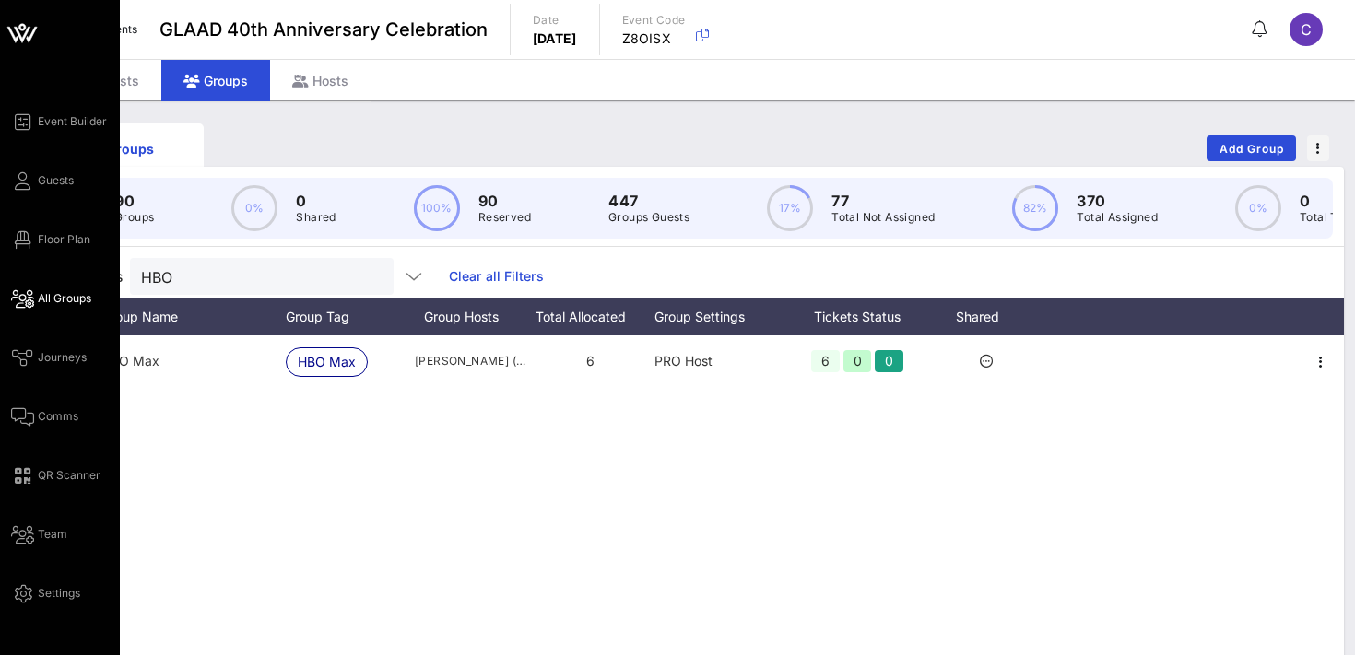
click at [65, 300] on span "All Groups" at bounding box center [64, 298] width 53 height 17
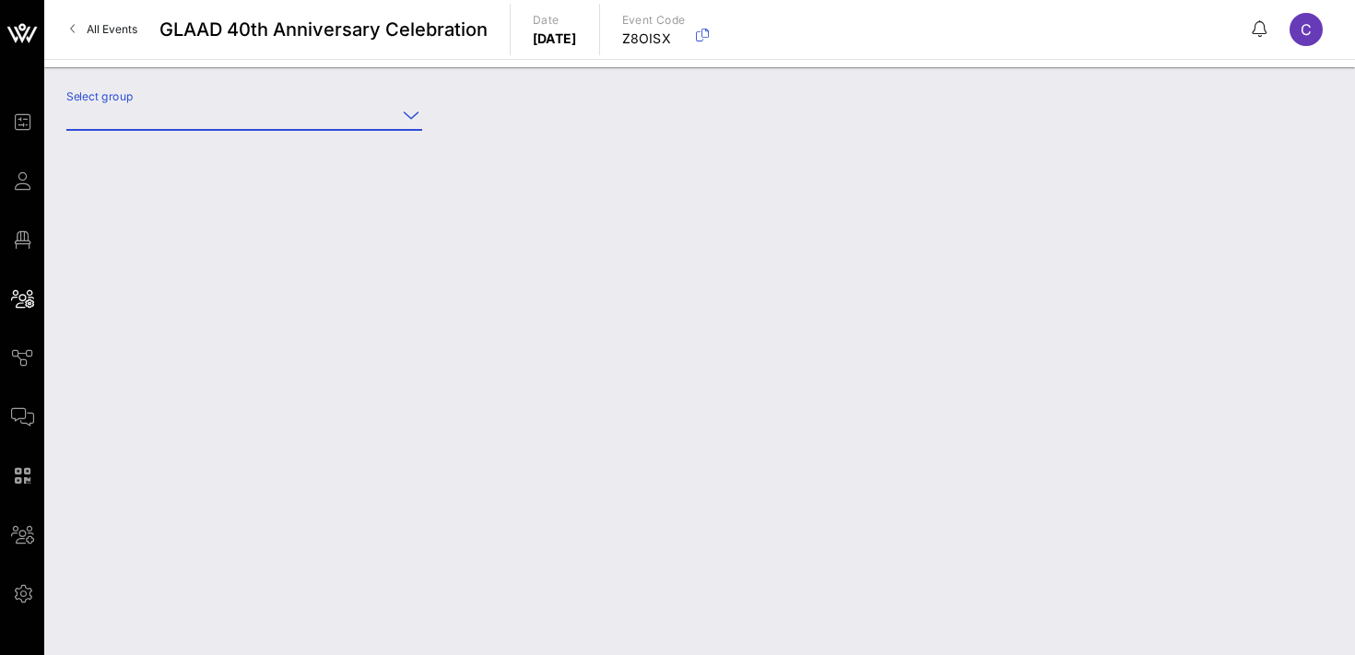
click at [260, 117] on input "Select group" at bounding box center [231, 115] width 330 height 30
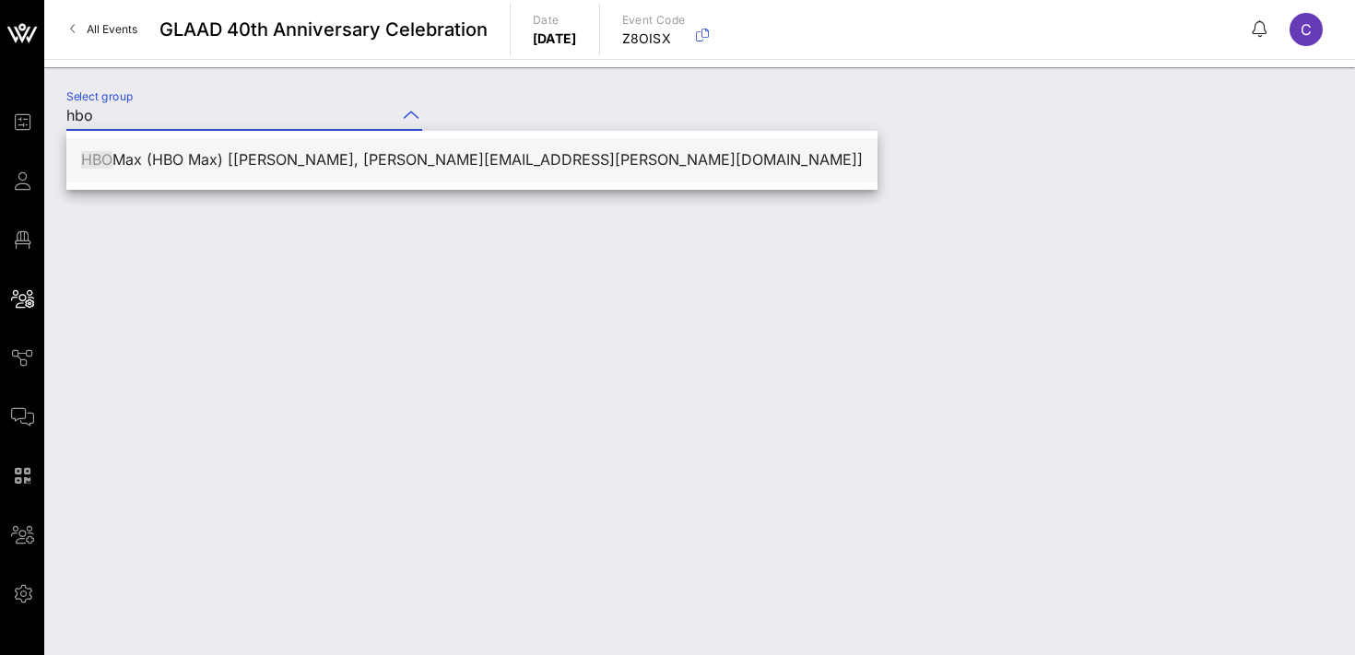
click at [269, 161] on div "HBO Max (HBO Max) [[PERSON_NAME], [PERSON_NAME][EMAIL_ADDRESS][PERSON_NAME][DOM…" at bounding box center [472, 160] width 782 height 18
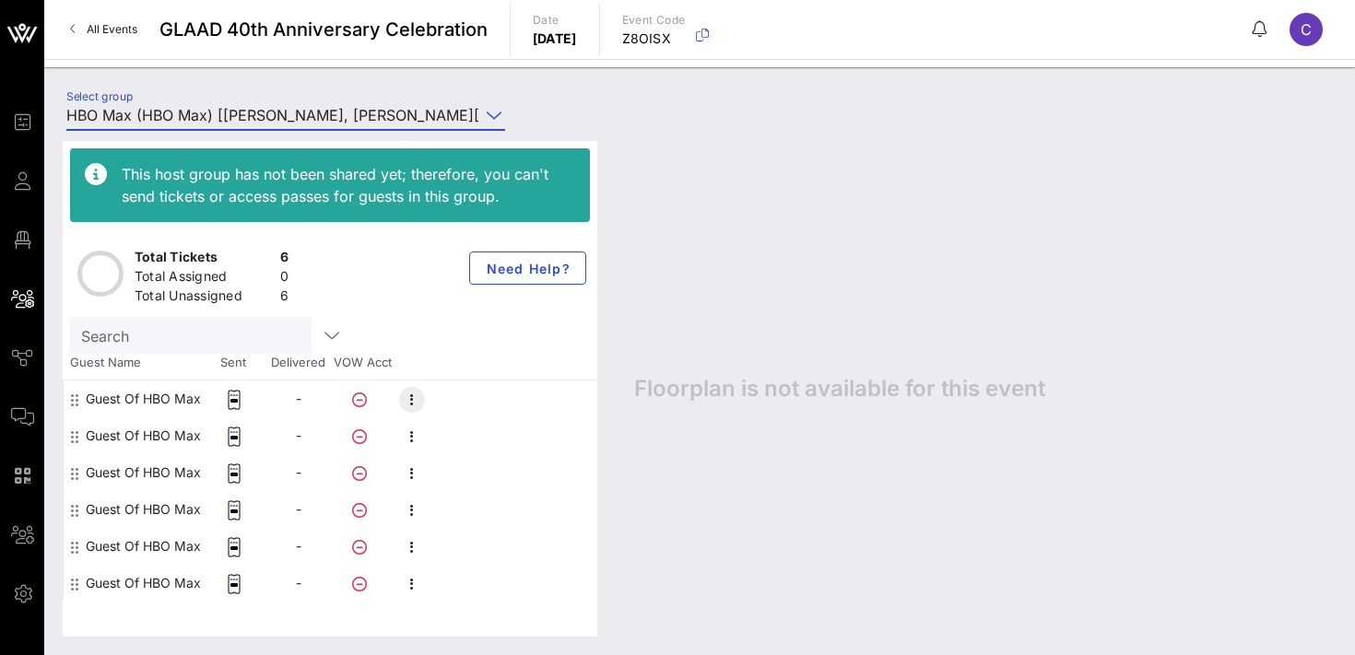
type input "HBO Max (HBO Max) [[PERSON_NAME], [PERSON_NAME][EMAIL_ADDRESS][PERSON_NAME][DOM…"
click at [409, 402] on icon "button" at bounding box center [412, 400] width 22 height 22
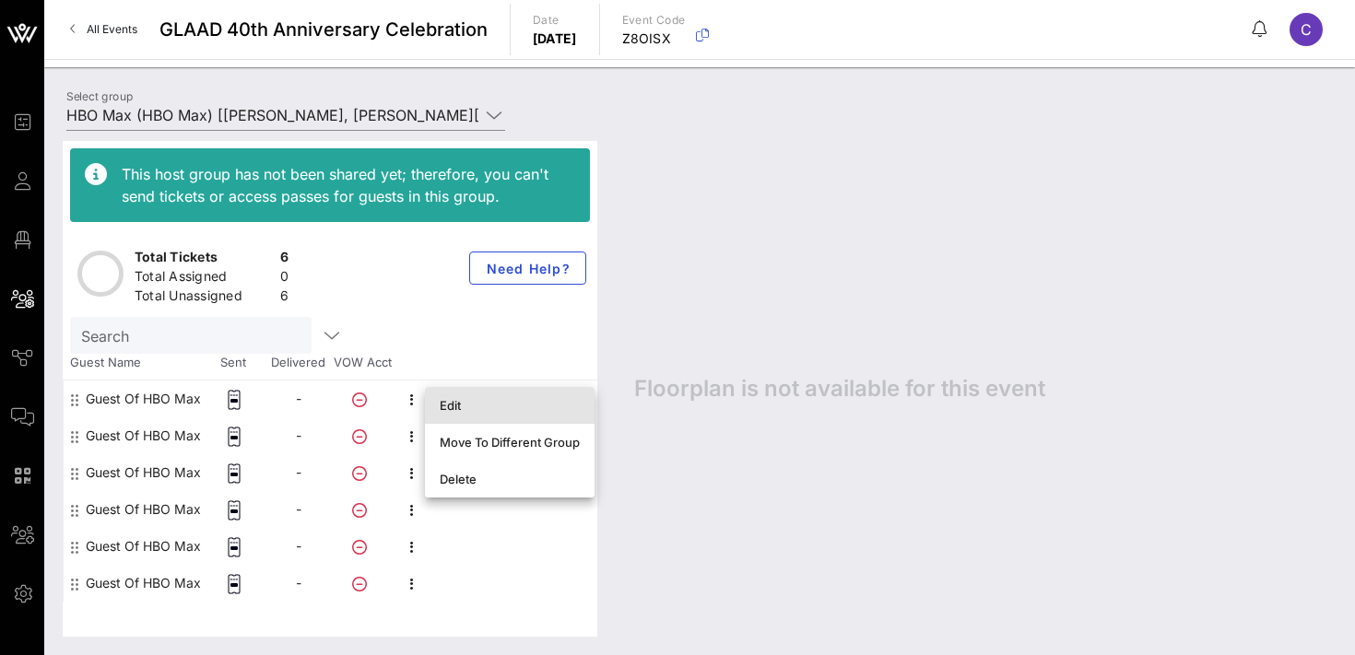
click at [460, 407] on div "Edit" at bounding box center [510, 405] width 140 height 15
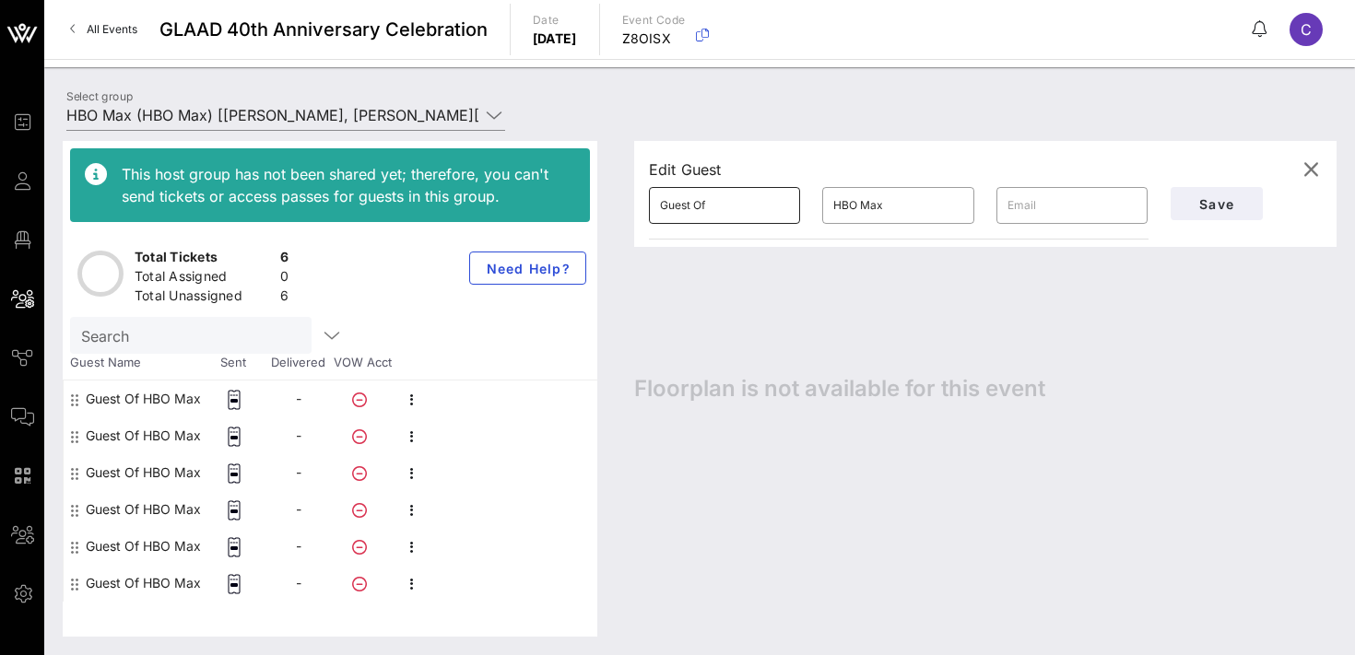
click at [742, 214] on input "Guest Of" at bounding box center [724, 206] width 129 height 30
paste input "[PERSON_NAME]"
type input "[PERSON_NAME]"
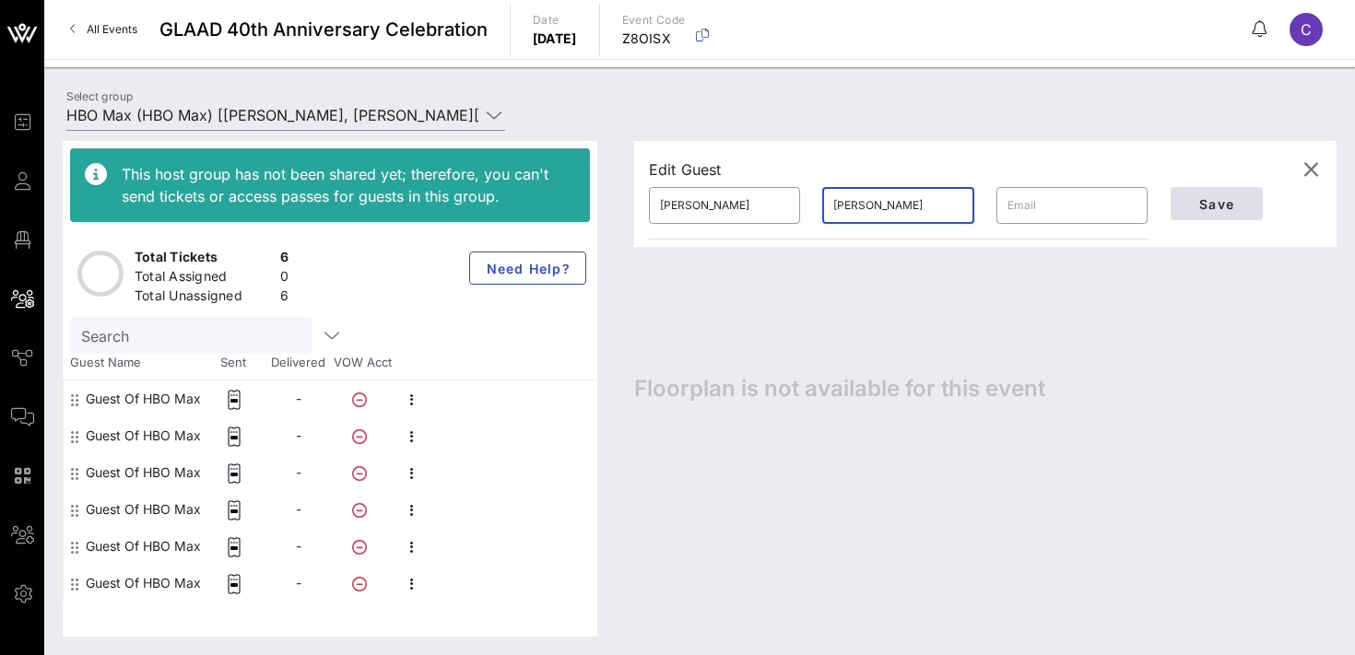
type input "[PERSON_NAME]"
click at [1210, 200] on span "Save" at bounding box center [1217, 204] width 63 height 16
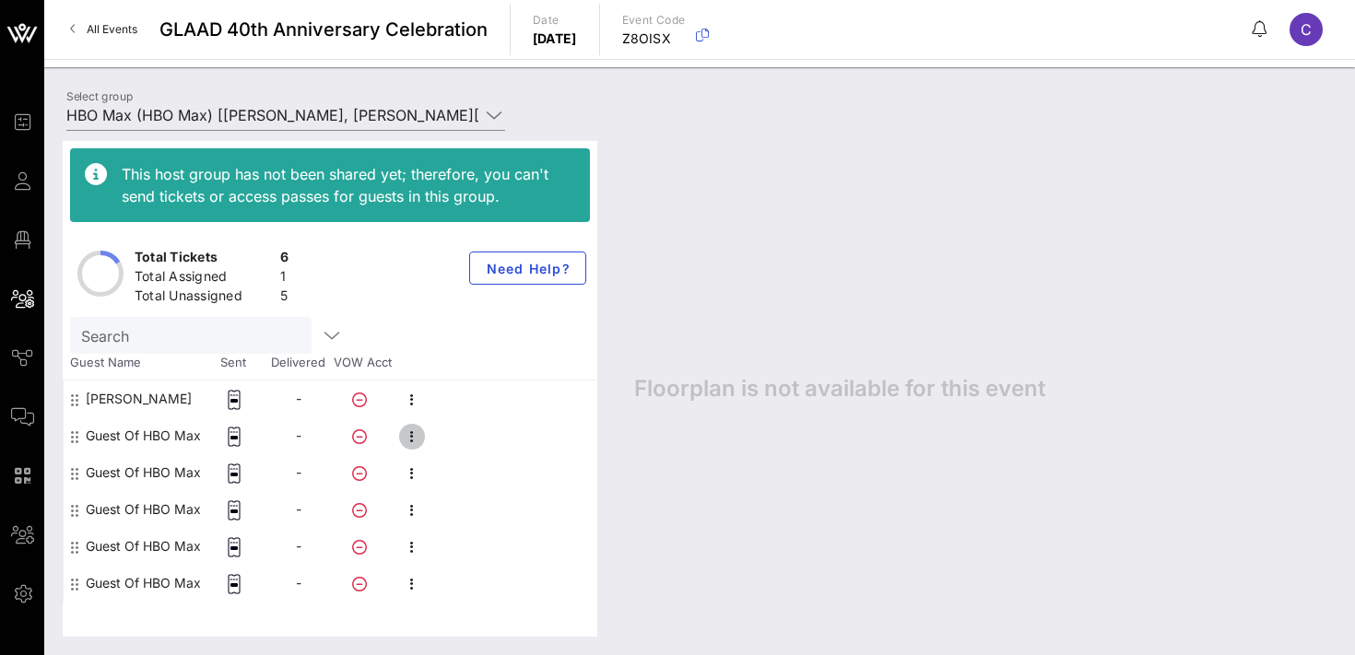
click at [414, 440] on icon "button" at bounding box center [412, 437] width 22 height 22
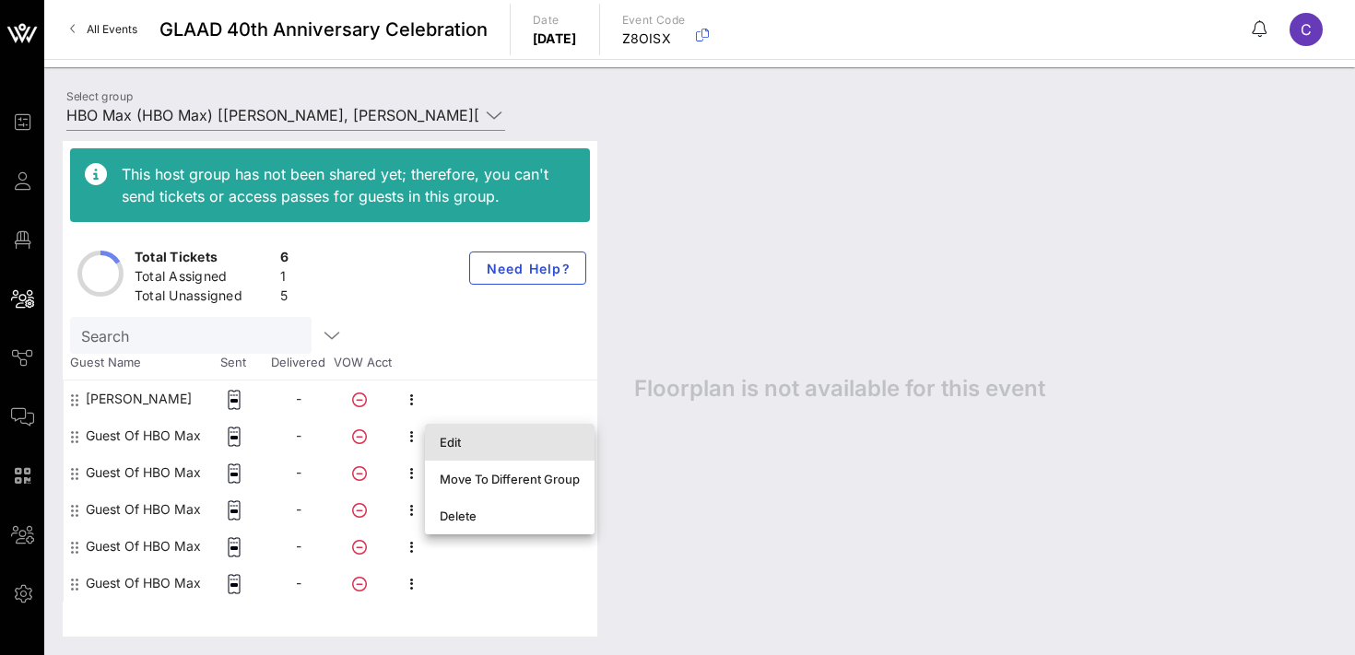
click at [449, 449] on div "Edit" at bounding box center [510, 442] width 140 height 15
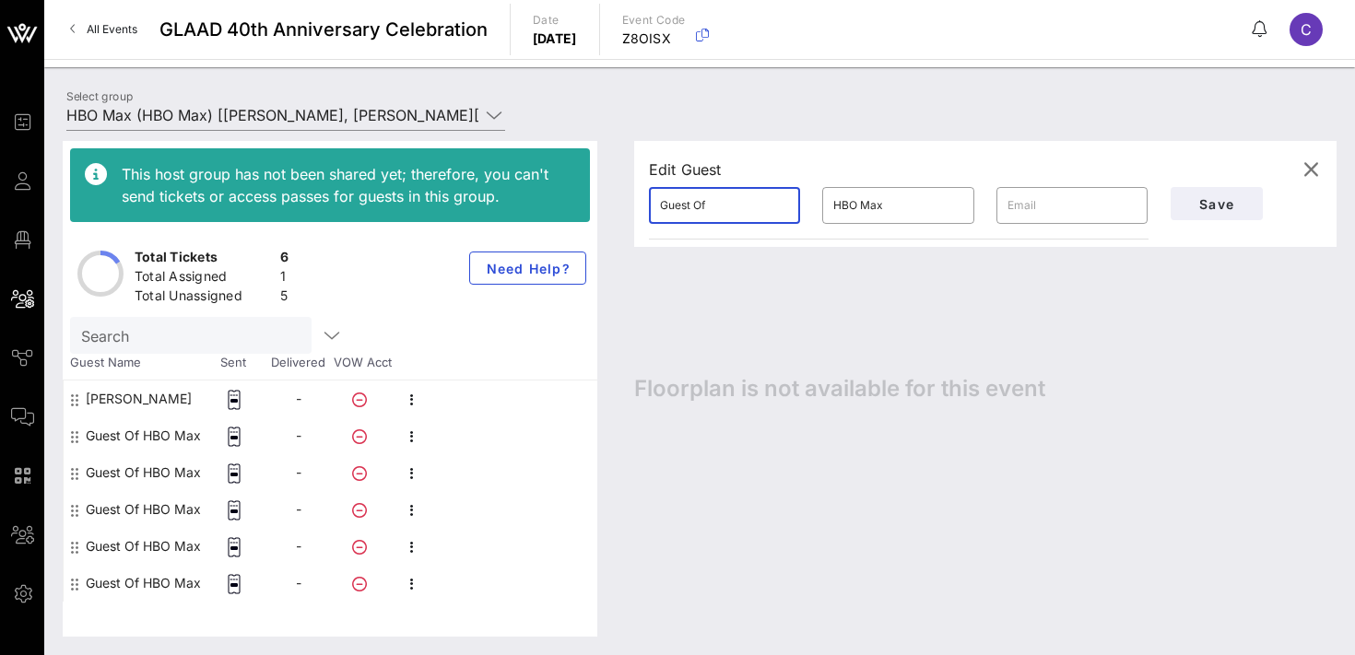
click at [728, 210] on input "Guest Of" at bounding box center [724, 206] width 129 height 30
paste input "[PERSON_NAME]"
type input "[PERSON_NAME]"
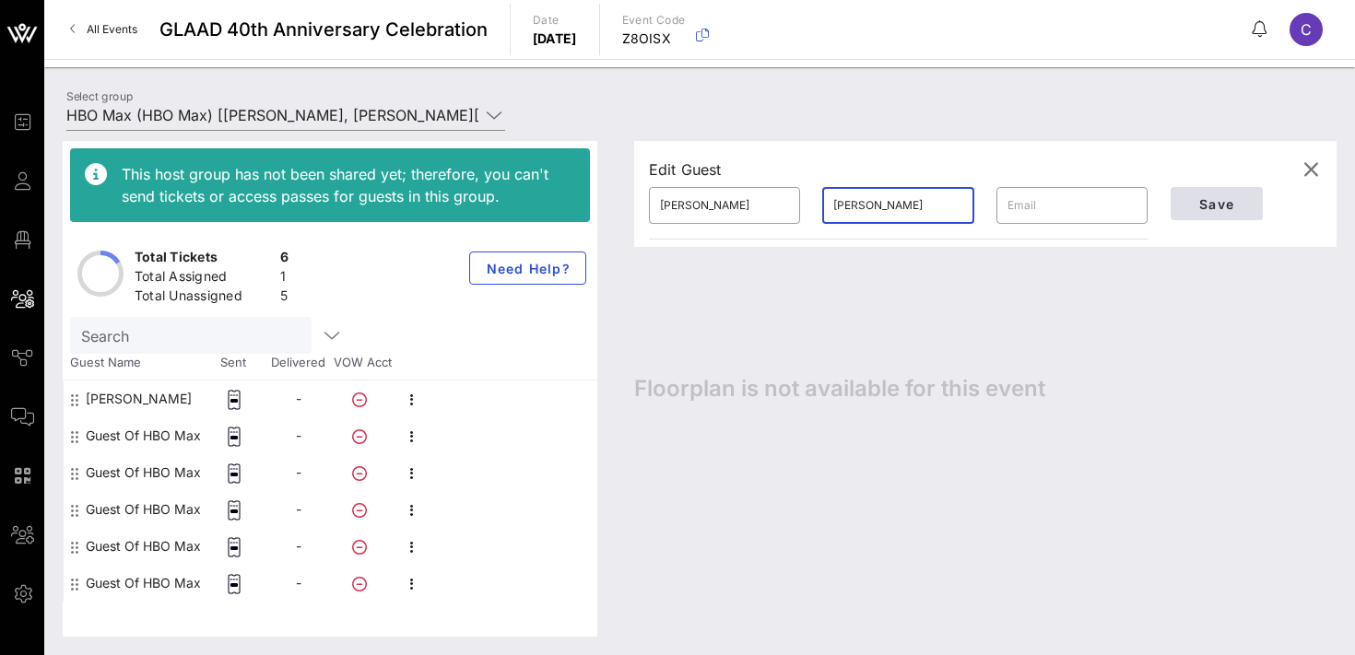
type input "[PERSON_NAME]"
click at [1229, 207] on span "Save" at bounding box center [1217, 204] width 63 height 16
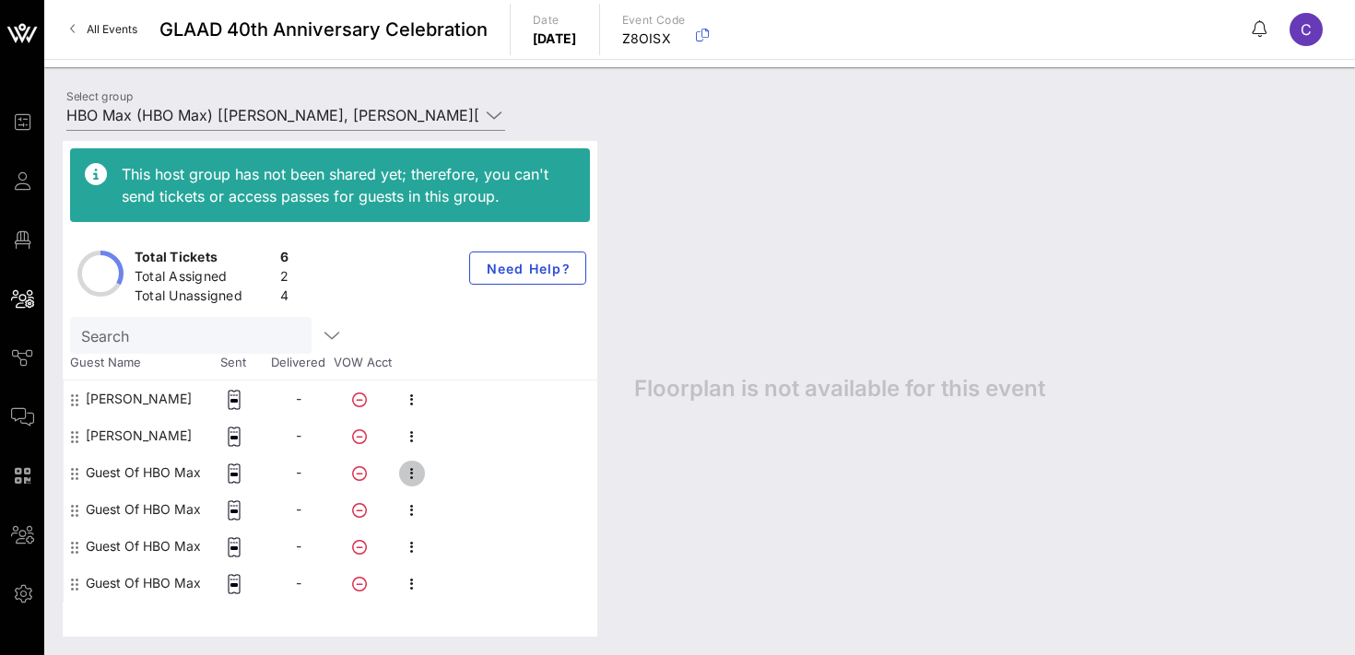
click at [409, 470] on icon "button" at bounding box center [412, 474] width 22 height 22
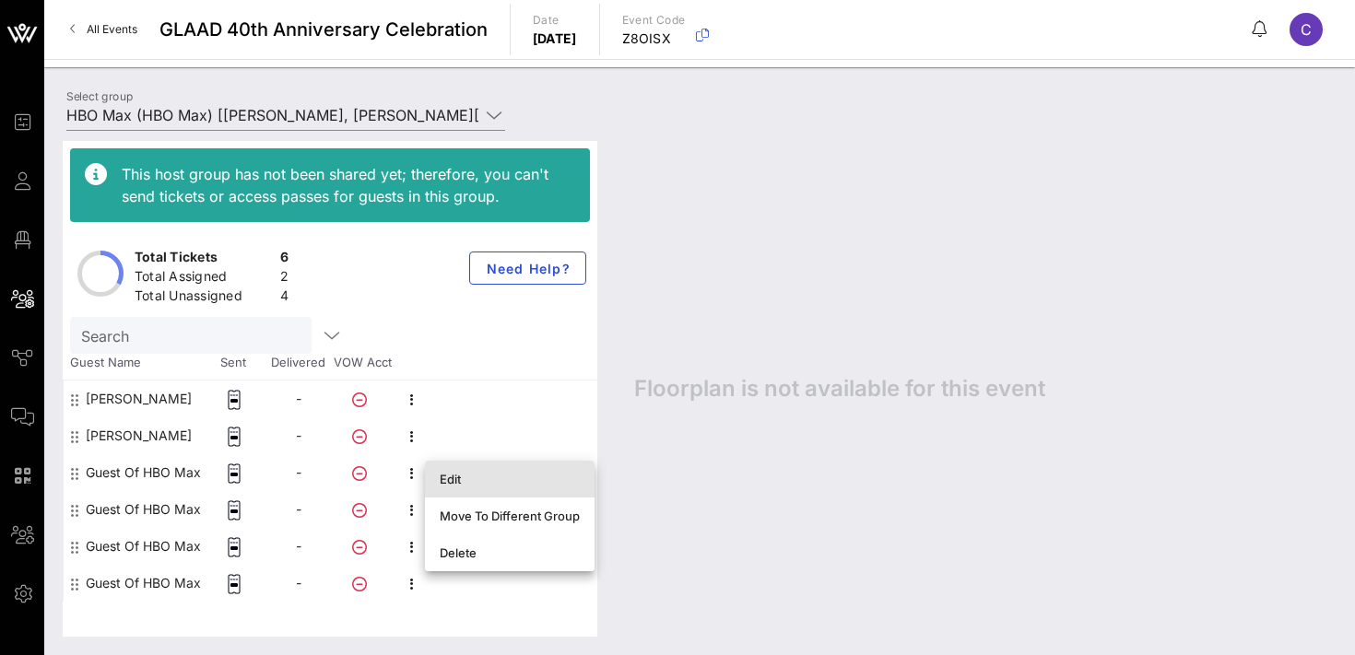
click at [451, 479] on div "Edit" at bounding box center [510, 479] width 140 height 15
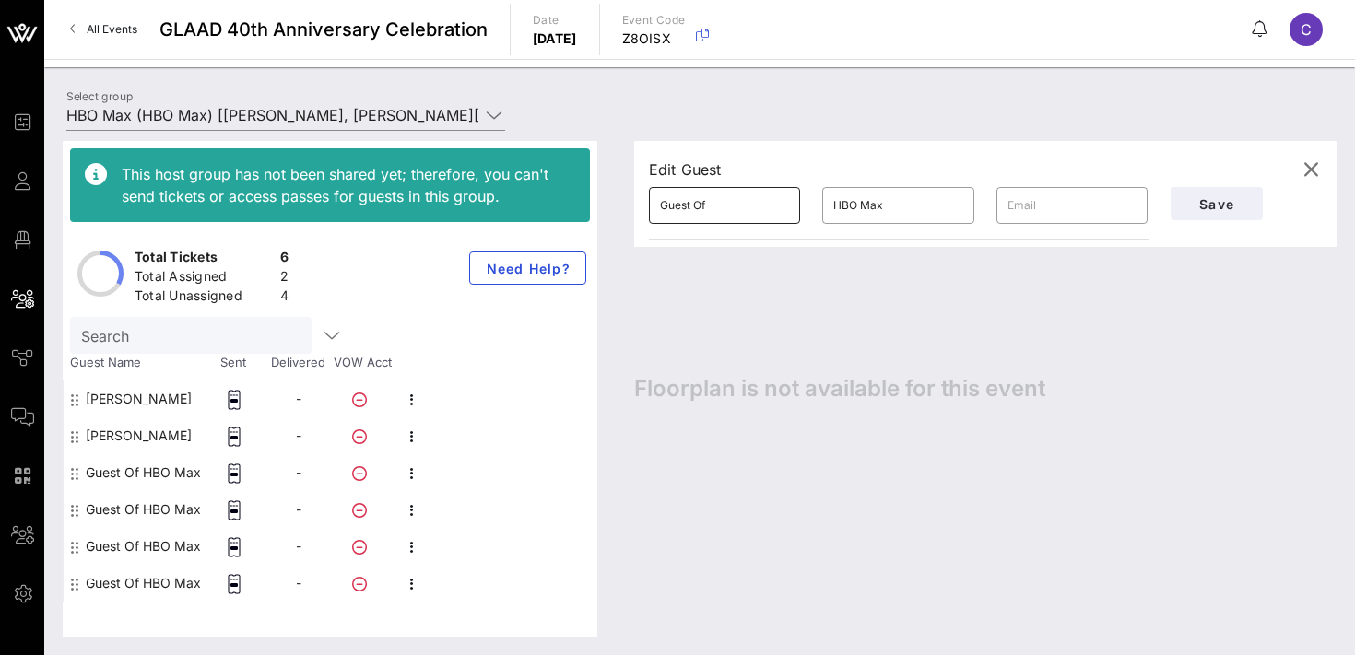
click at [724, 207] on input "Guest Of" at bounding box center [724, 206] width 129 height 30
paste input "[PERSON_NAME] Clintora-[PERSON_NAME]"
type input "[PERSON_NAME]"
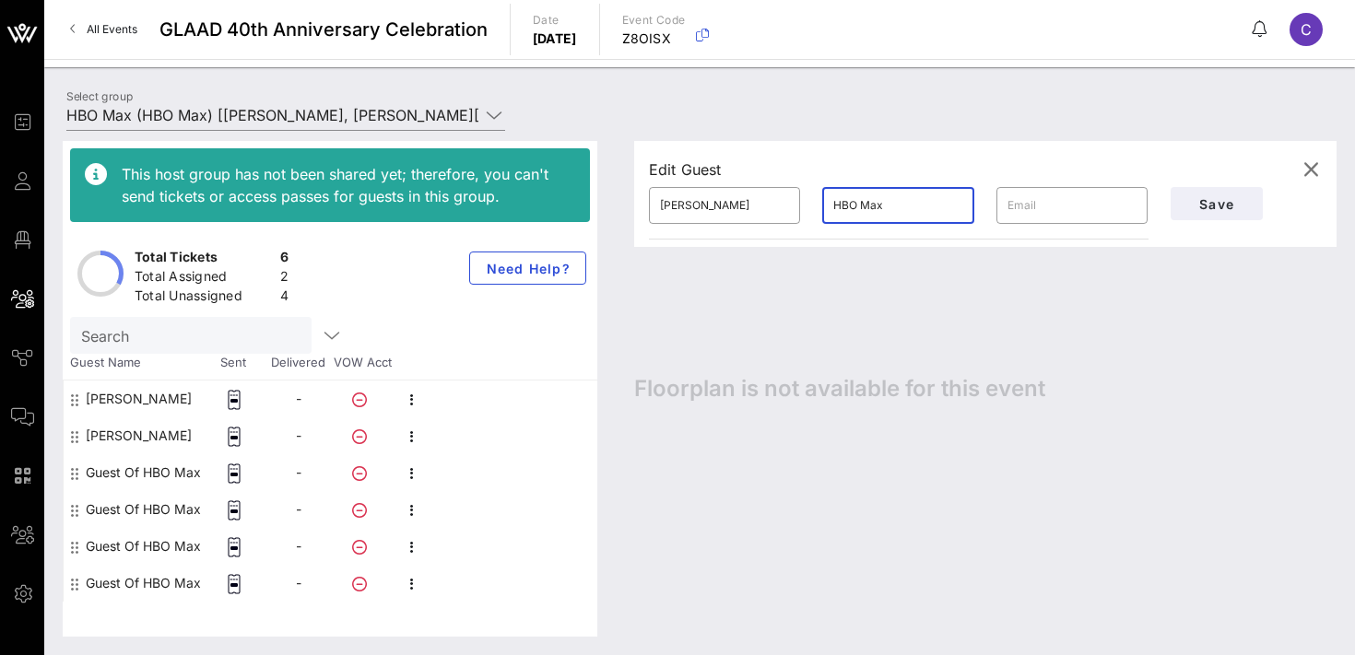
paste input "[PERSON_NAME] Clintora-[PERSON_NAME]"
type input "[PERSON_NAME]"
click at [1229, 201] on span "Save" at bounding box center [1217, 204] width 63 height 16
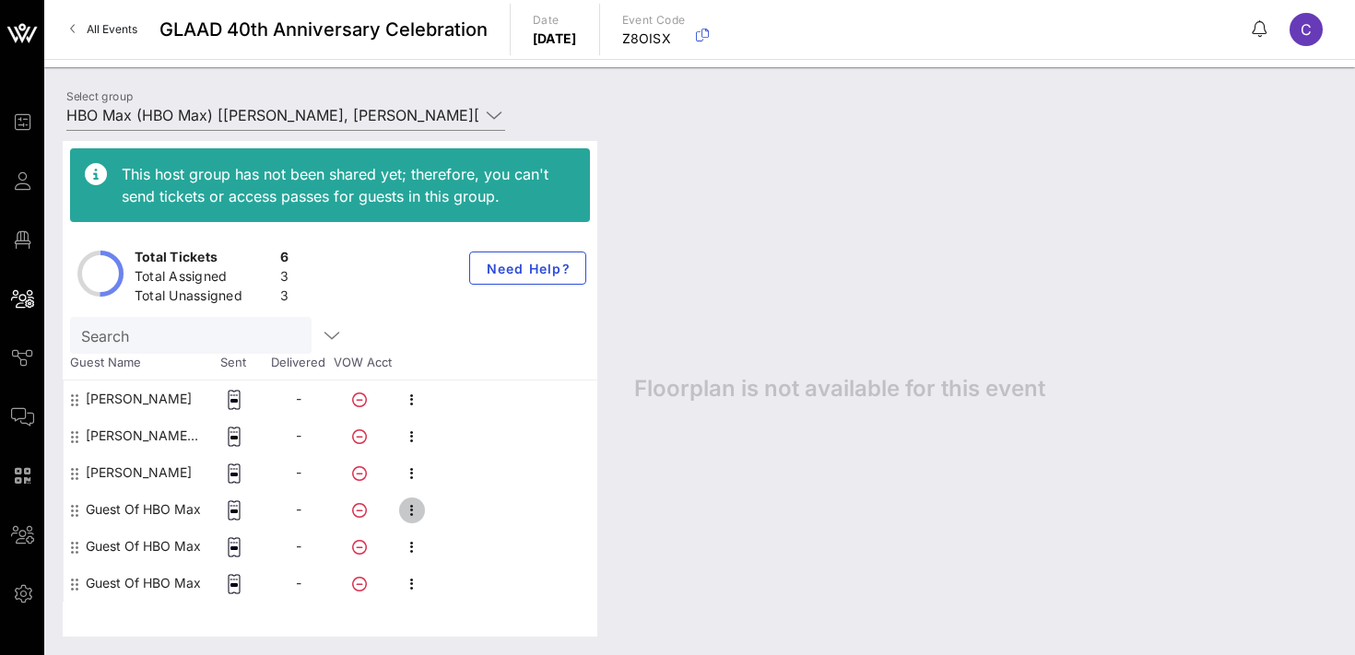
click at [420, 512] on icon "button" at bounding box center [412, 511] width 22 height 22
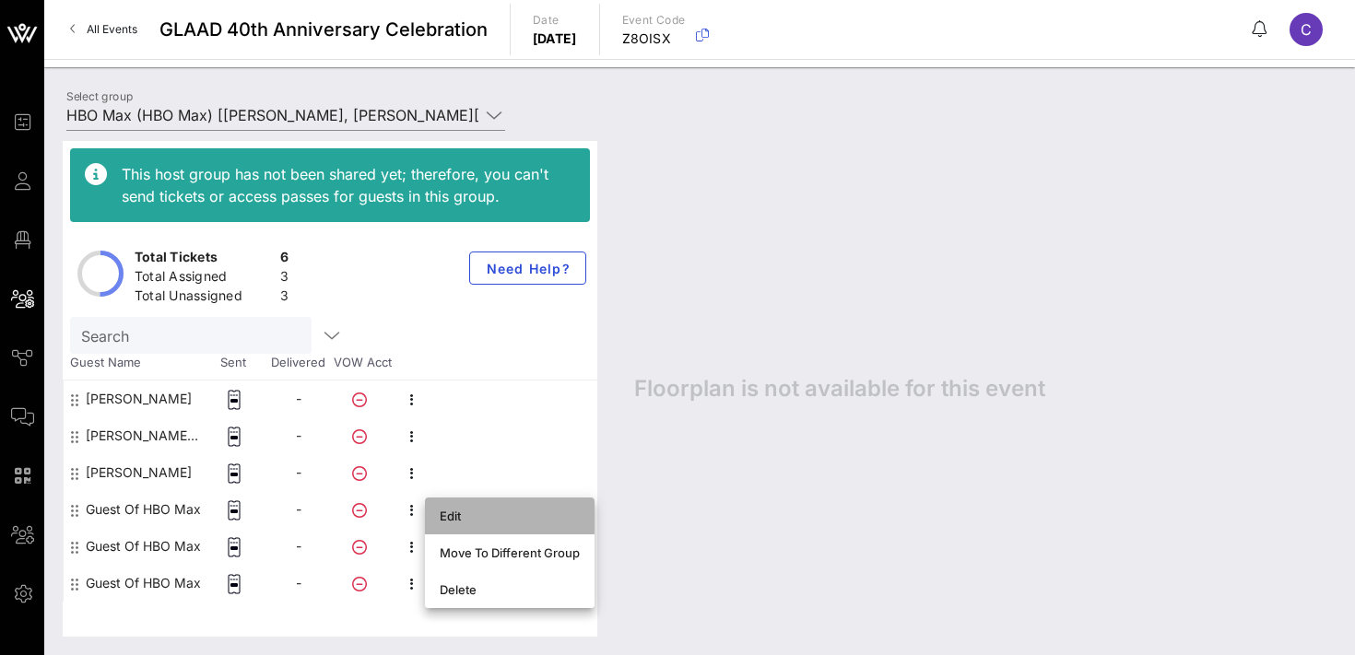
click at [489, 517] on div "Edit" at bounding box center [510, 516] width 140 height 15
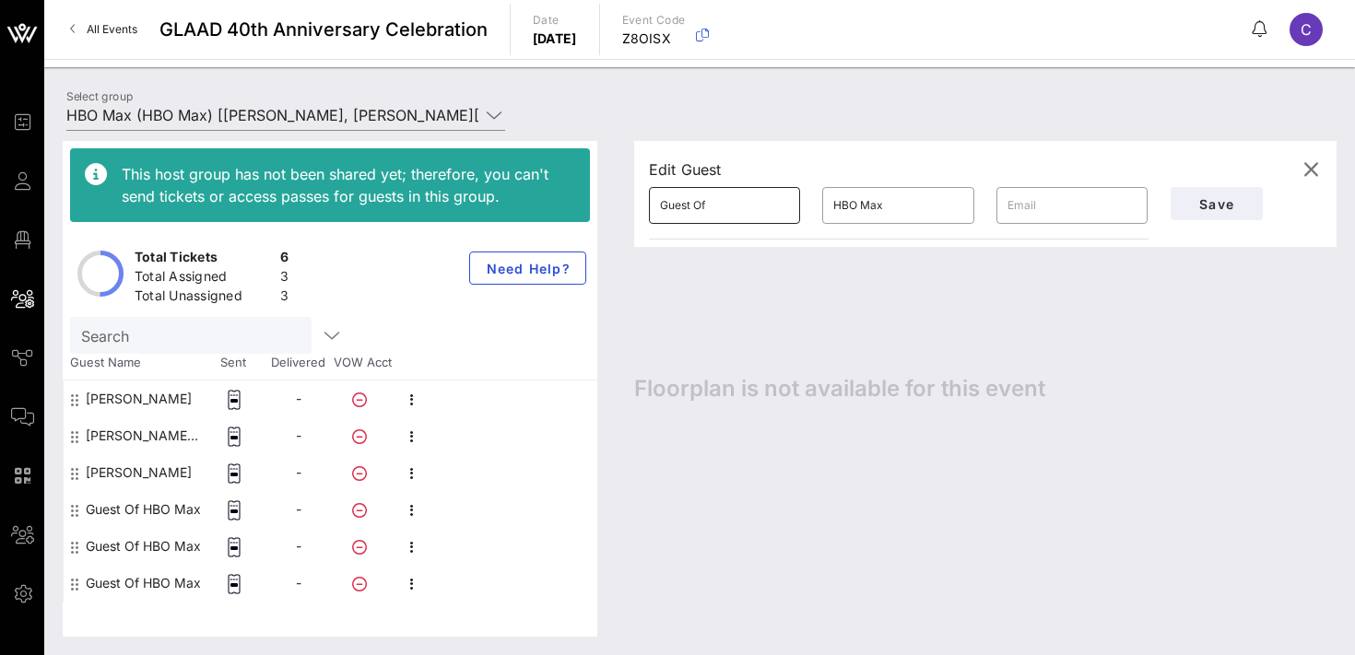
click at [725, 212] on input "Guest Of" at bounding box center [724, 206] width 129 height 30
paste input "[PERSON_NAME]"
type input "Diego"
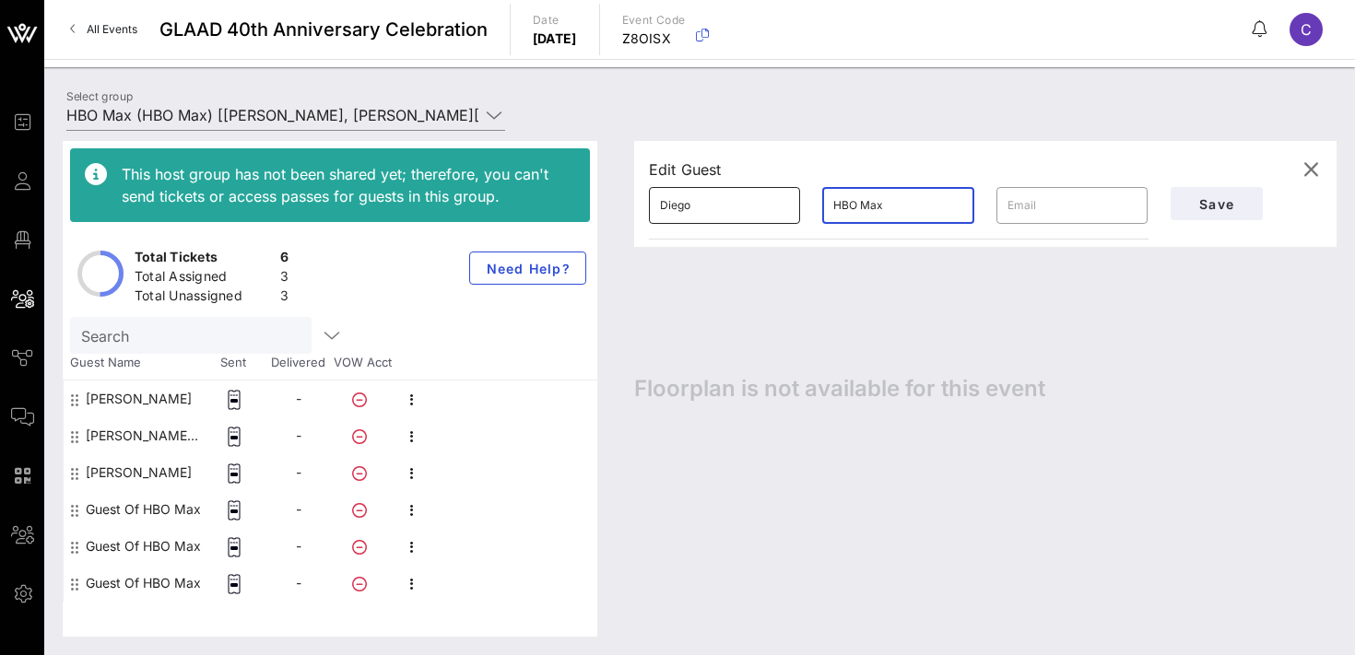
paste input "[PERSON_NAME]"
type input "[PERSON_NAME]"
click at [1193, 198] on span "Save" at bounding box center [1217, 204] width 63 height 16
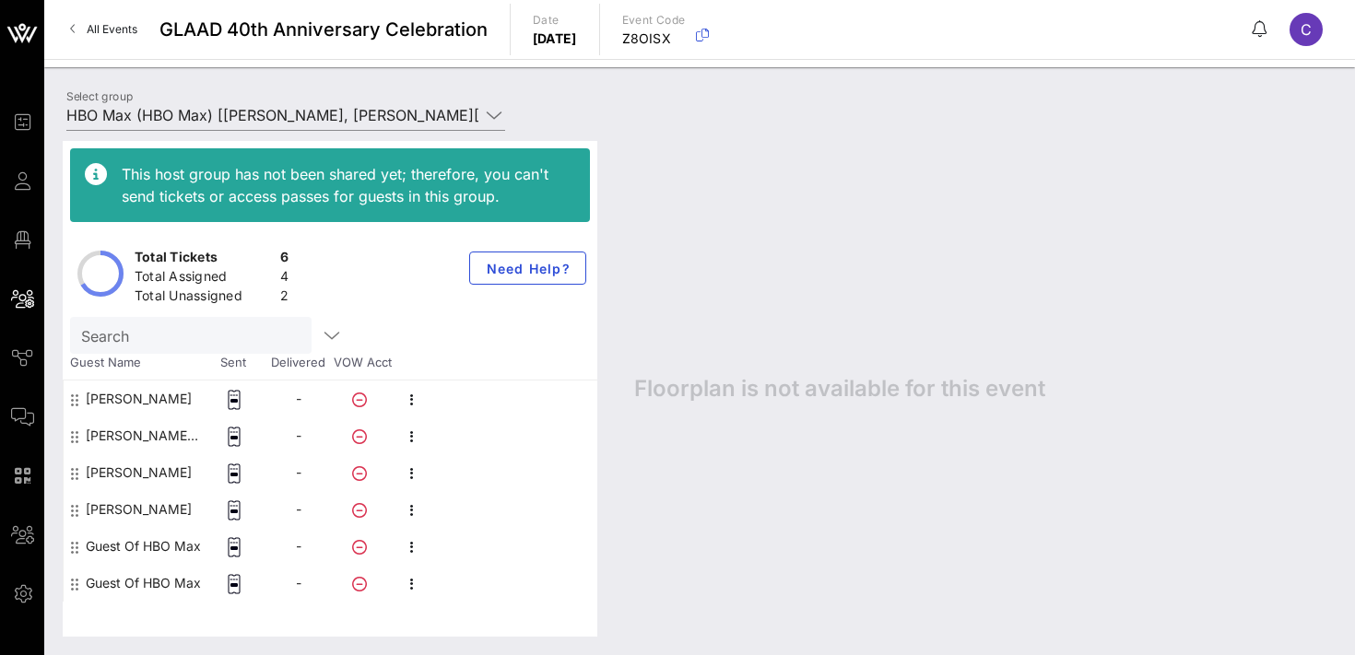
click at [182, 123] on div "This host group has not been shared yet; therefore, you can't send tickets or a…" at bounding box center [699, 389] width 1311 height 533
click at [192, 117] on input "HBO Max (HBO Max) [[PERSON_NAME], [PERSON_NAME][EMAIL_ADDRESS][PERSON_NAME][DOM…" at bounding box center [272, 115] width 413 height 30
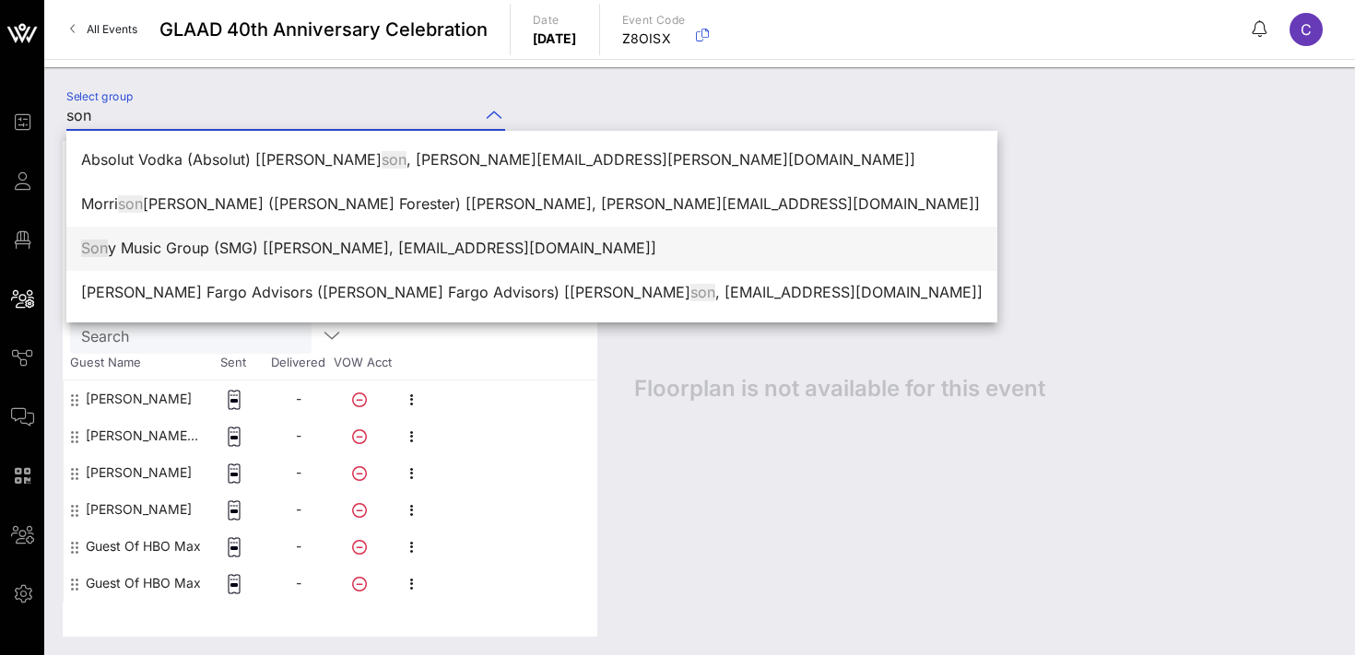
click at [168, 249] on div "Son y Music Group (SMG) [[PERSON_NAME], [EMAIL_ADDRESS][DOMAIN_NAME]]" at bounding box center [532, 249] width 902 height 18
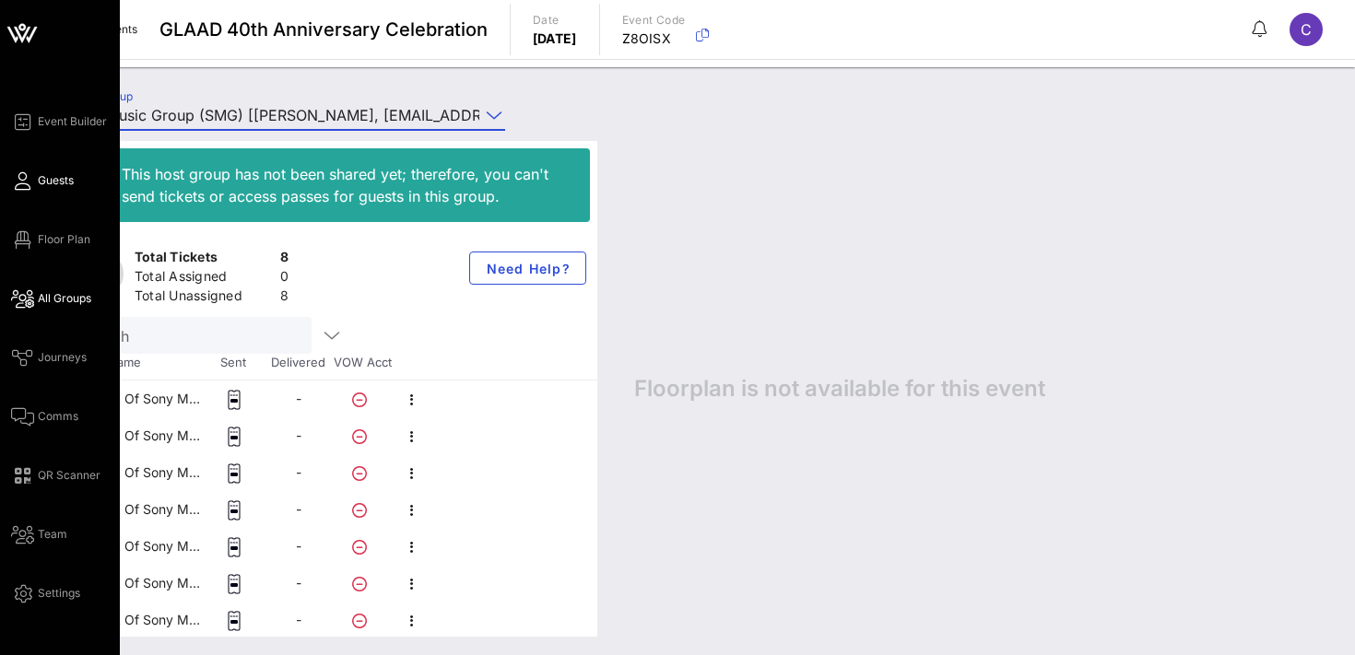
type input "Sony Music Group (SMG) [[PERSON_NAME], [EMAIL_ADDRESS][DOMAIN_NAME]]"
click at [57, 182] on span "Guests" at bounding box center [56, 180] width 36 height 17
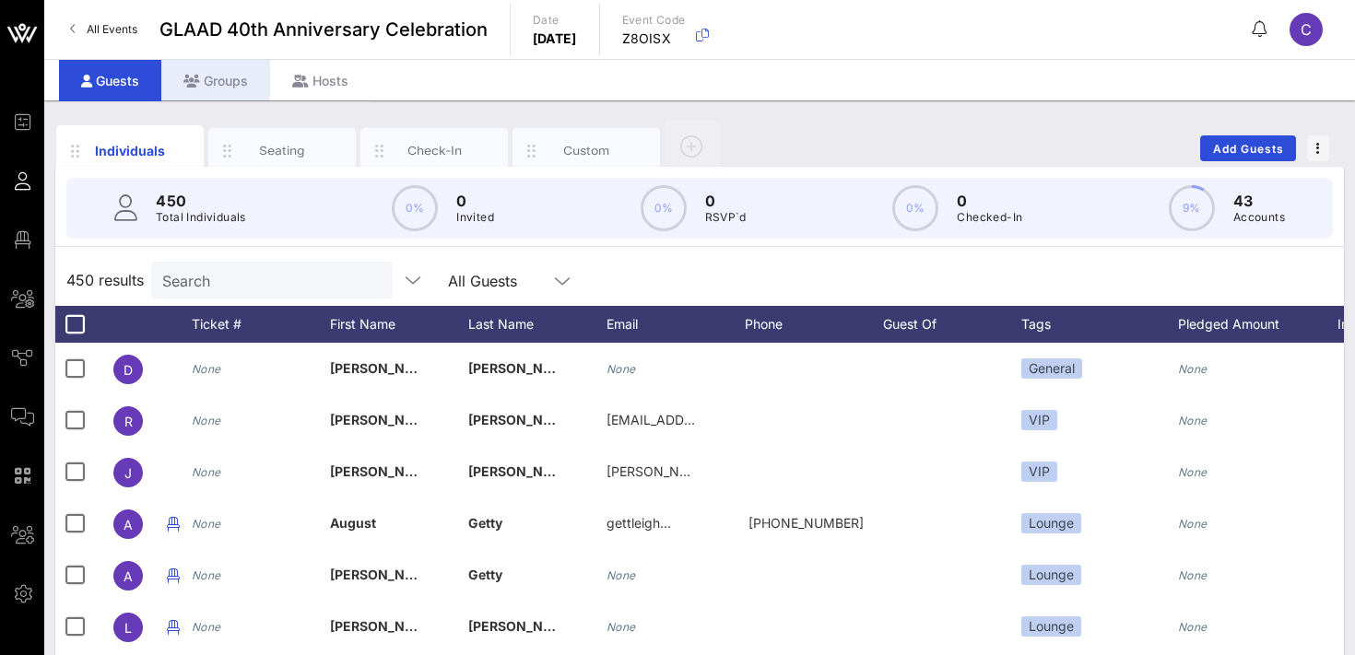
click at [217, 76] on div "Groups" at bounding box center [215, 80] width 109 height 41
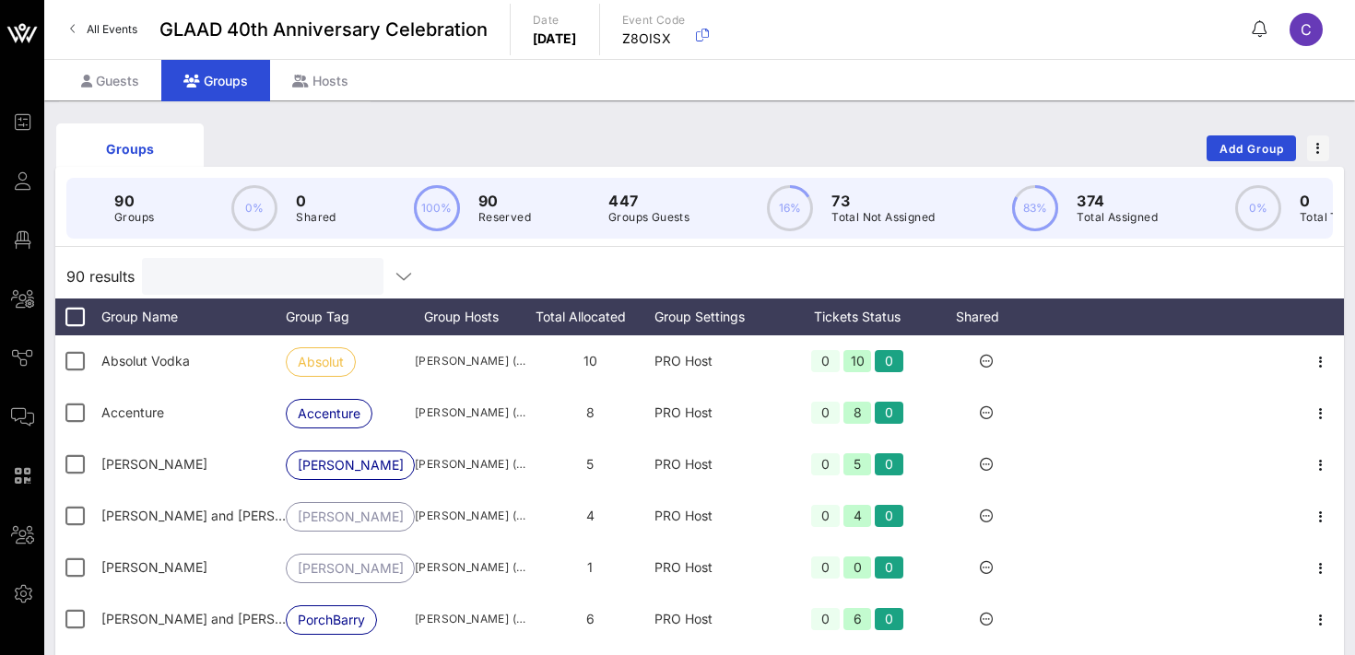
click at [227, 268] on input "text" at bounding box center [261, 277] width 216 height 24
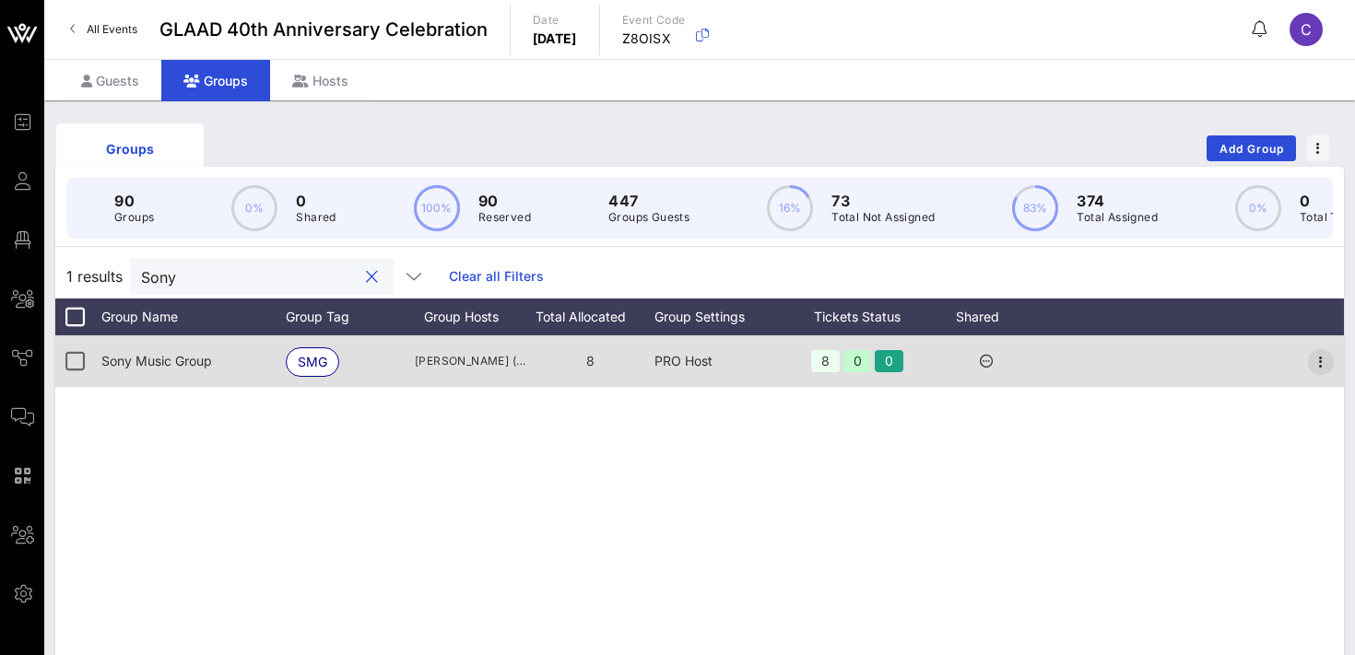
type input "Sony"
click at [1318, 360] on icon "button" at bounding box center [1321, 362] width 22 height 22
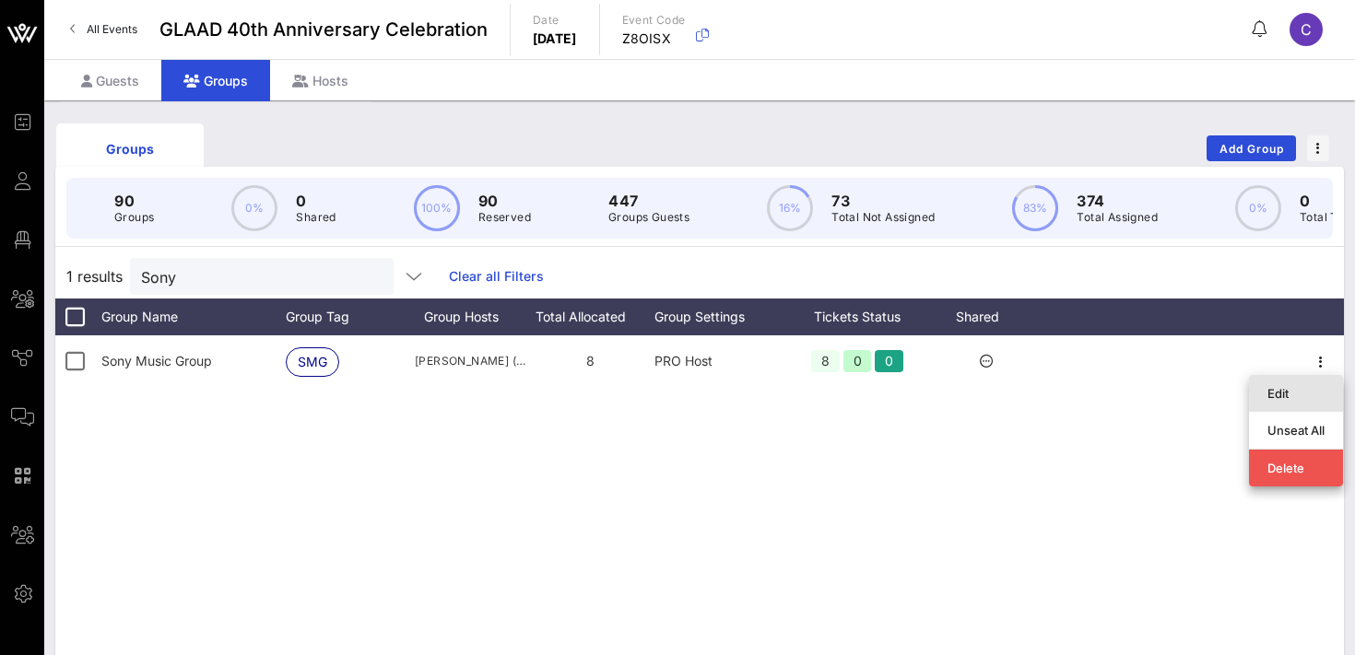
click at [1293, 387] on div "Edit" at bounding box center [1296, 393] width 57 height 15
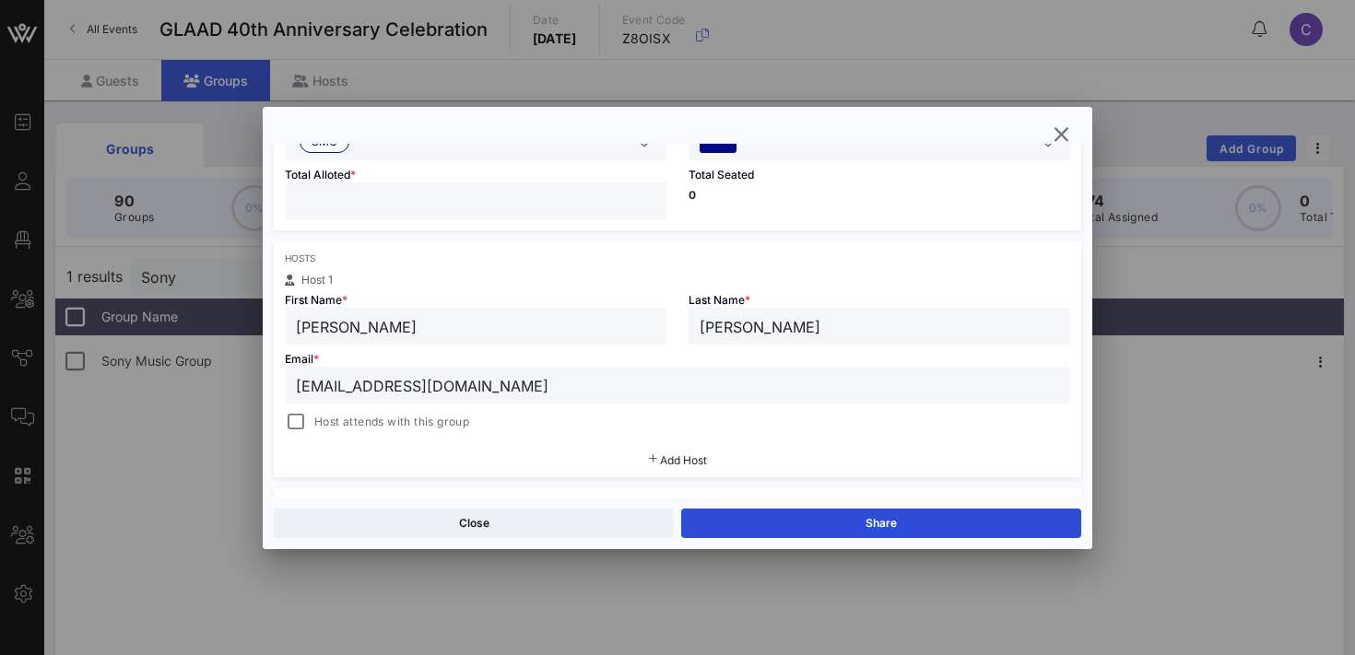
scroll to position [209, 0]
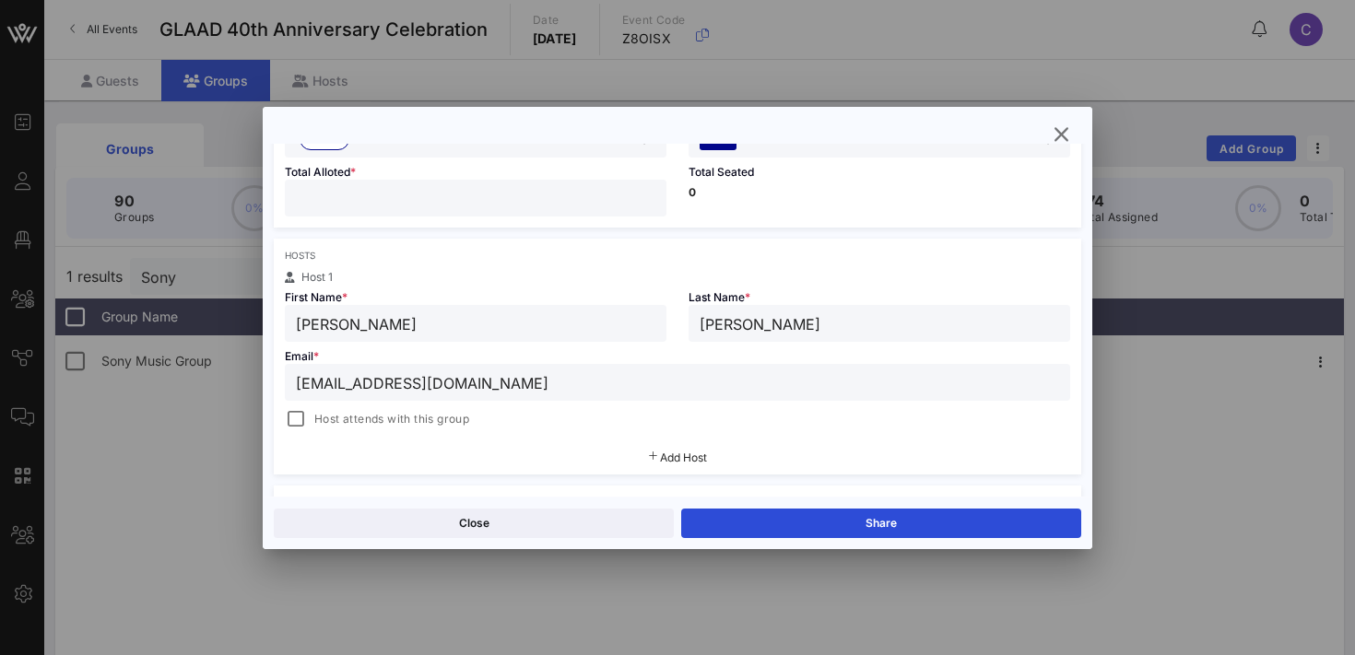
click at [415, 323] on input "[PERSON_NAME]" at bounding box center [476, 324] width 360 height 24
type input "[PERSON_NAME]"
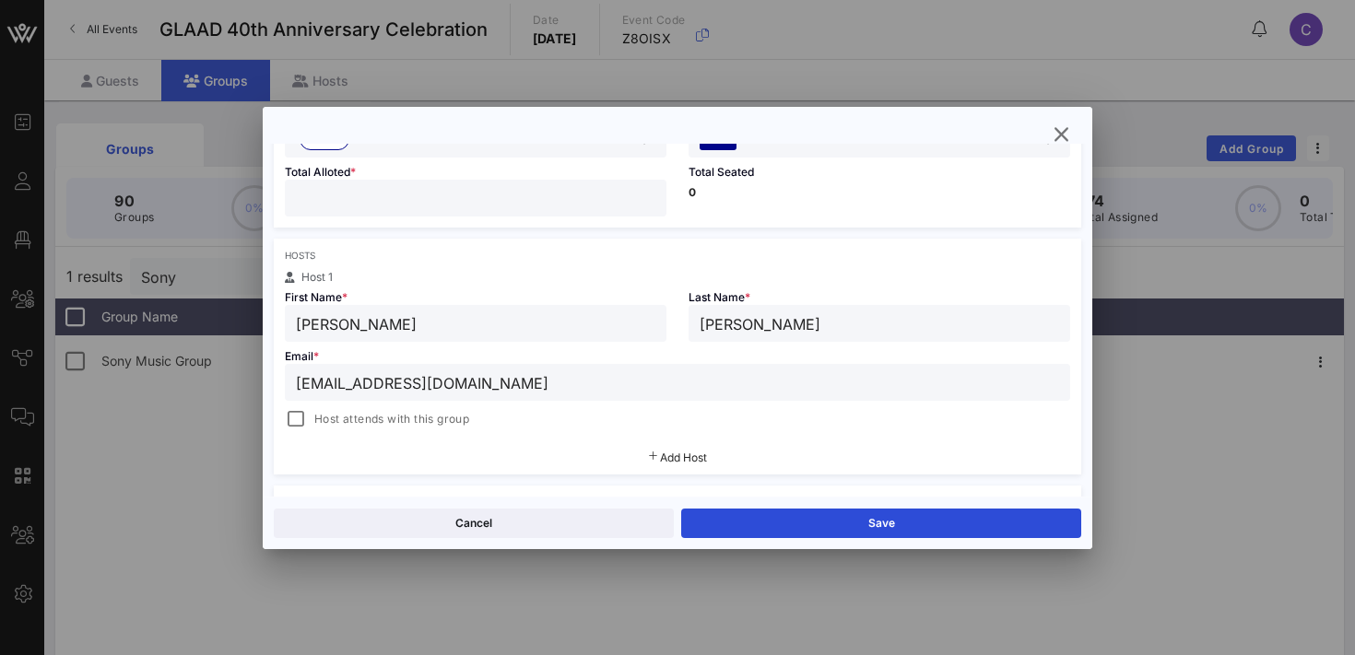
paste input "[PERSON_NAME][EMAIL_ADDRESS][PERSON_NAME][DOMAIN_NAME]"
click at [308, 419] on div at bounding box center [296, 420] width 26 height 26
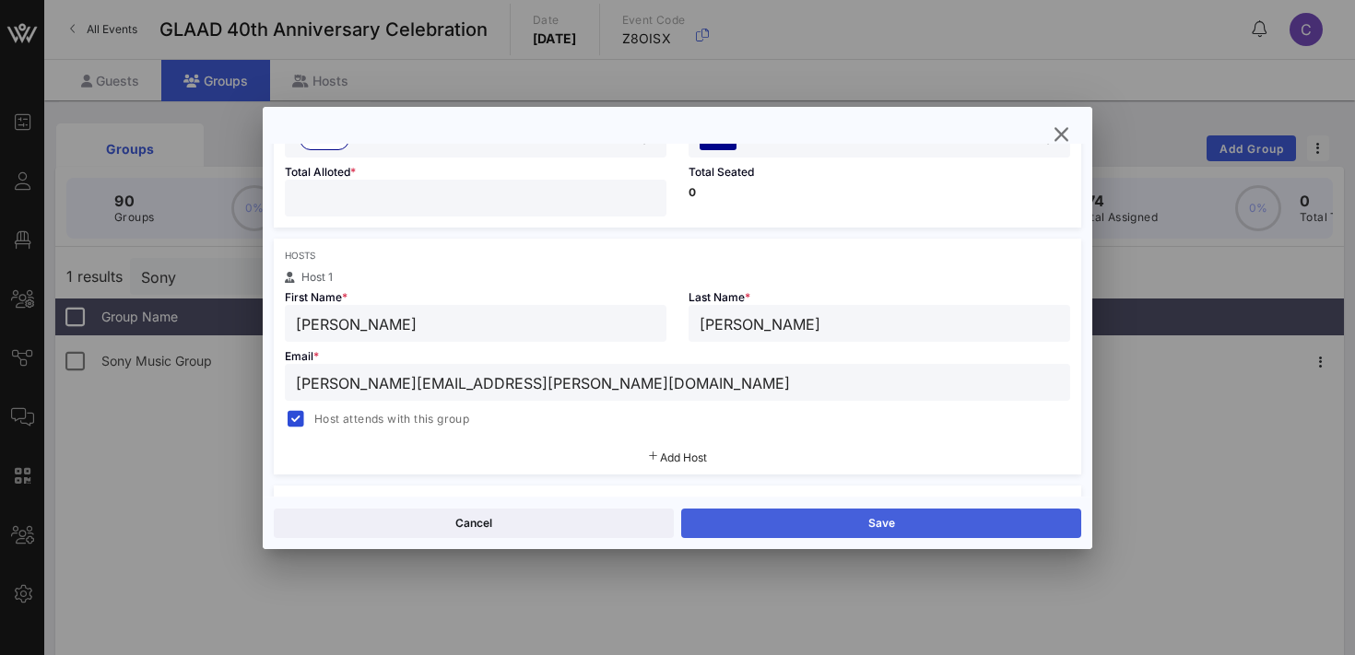
click at [801, 520] on button "Save" at bounding box center [881, 524] width 400 height 30
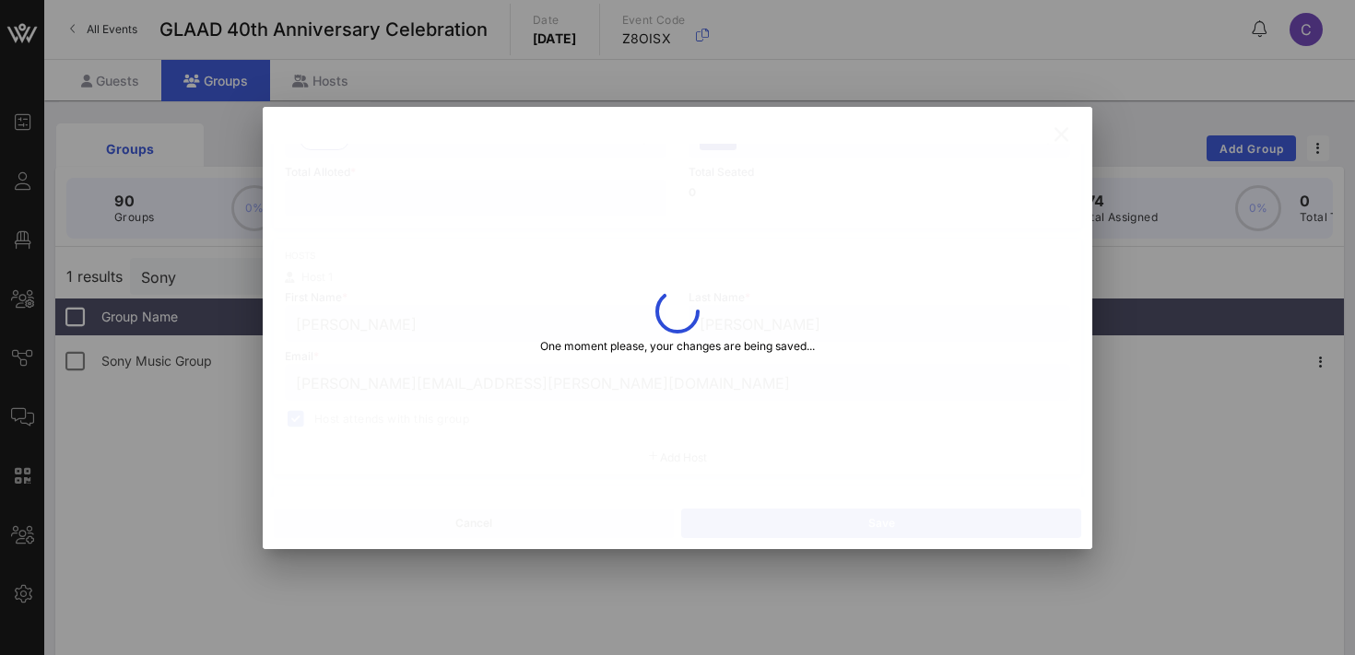
type input "[PERSON_NAME][EMAIL_ADDRESS][PERSON_NAME][DOMAIN_NAME]"
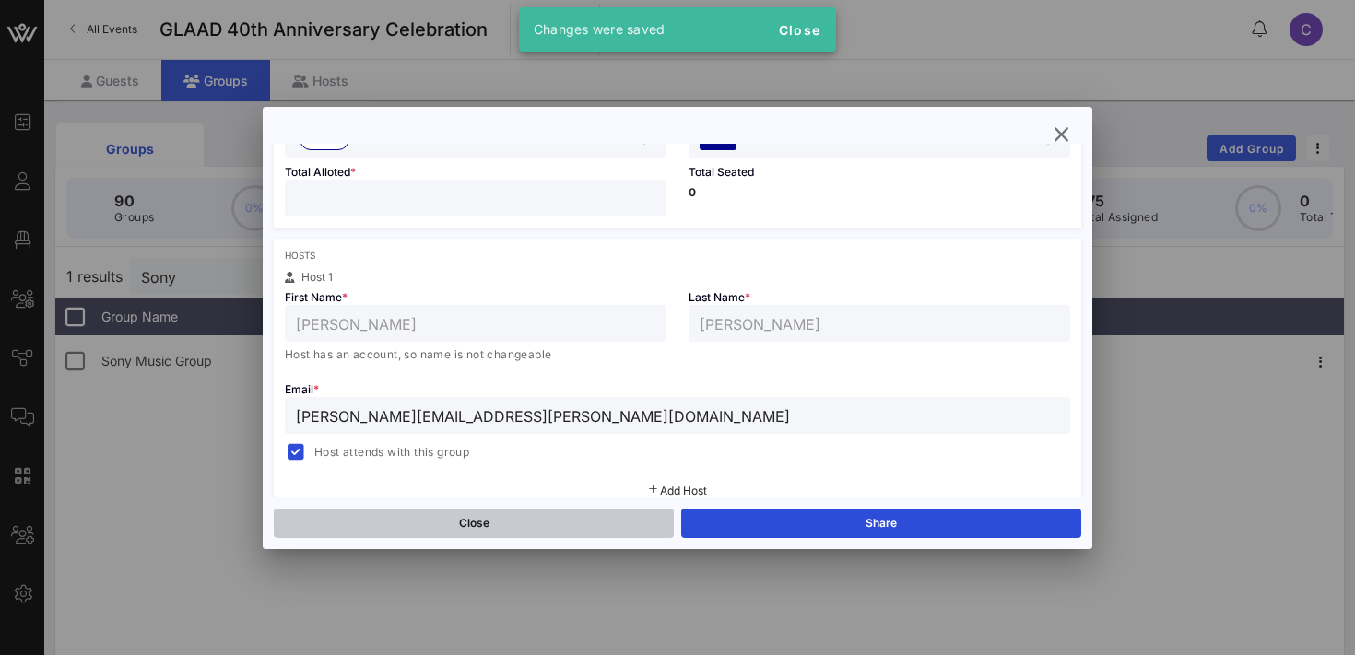
click at [492, 525] on button "Close" at bounding box center [474, 524] width 400 height 30
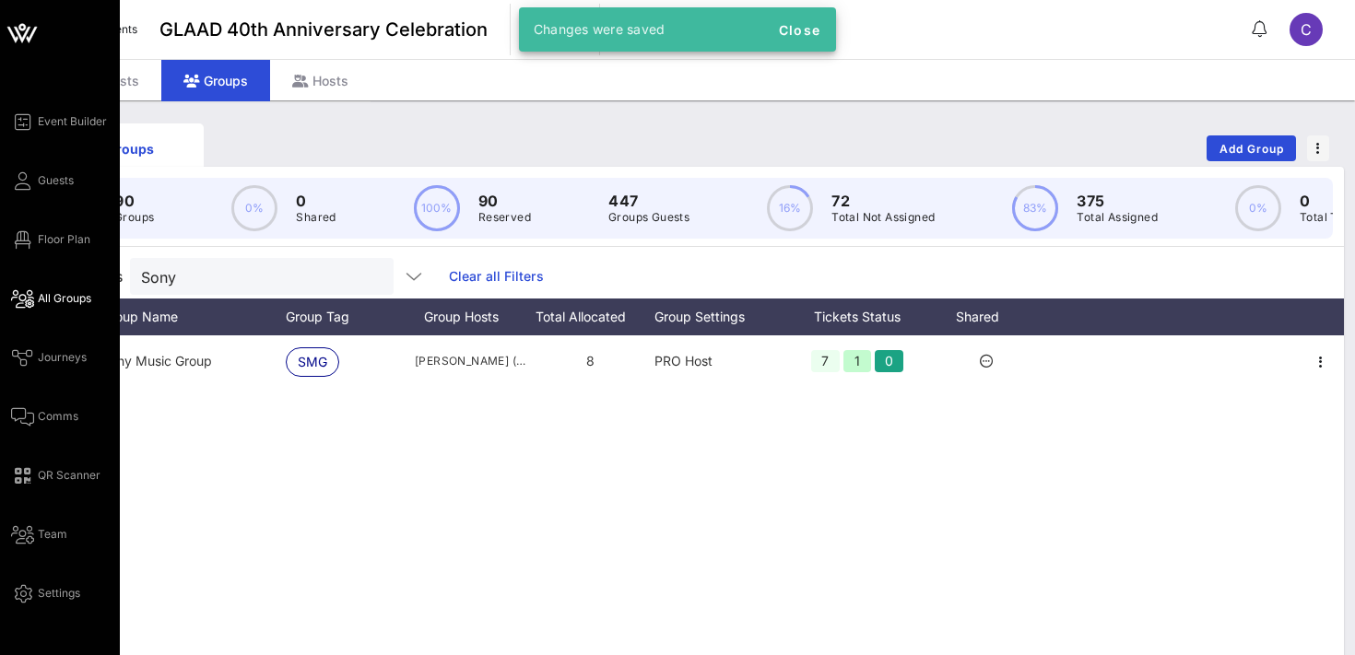
click at [68, 309] on link "All Groups" at bounding box center [51, 299] width 80 height 22
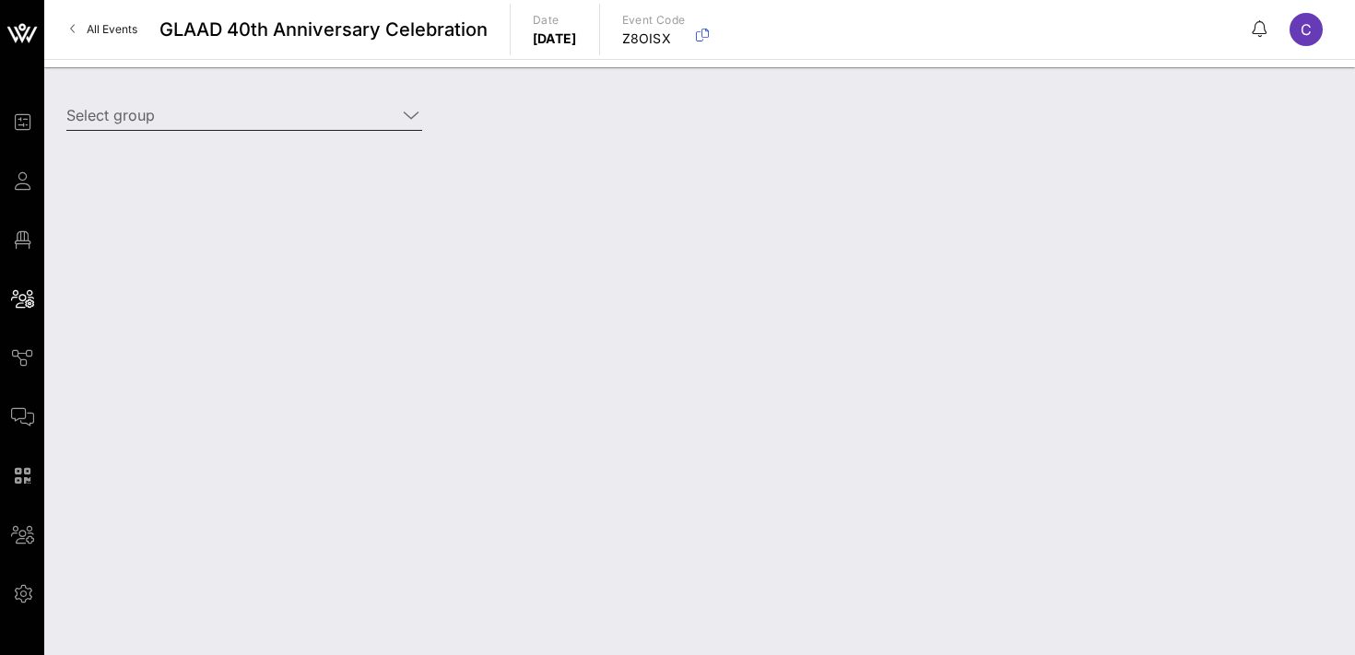
click at [284, 119] on input "Select group" at bounding box center [231, 115] width 330 height 30
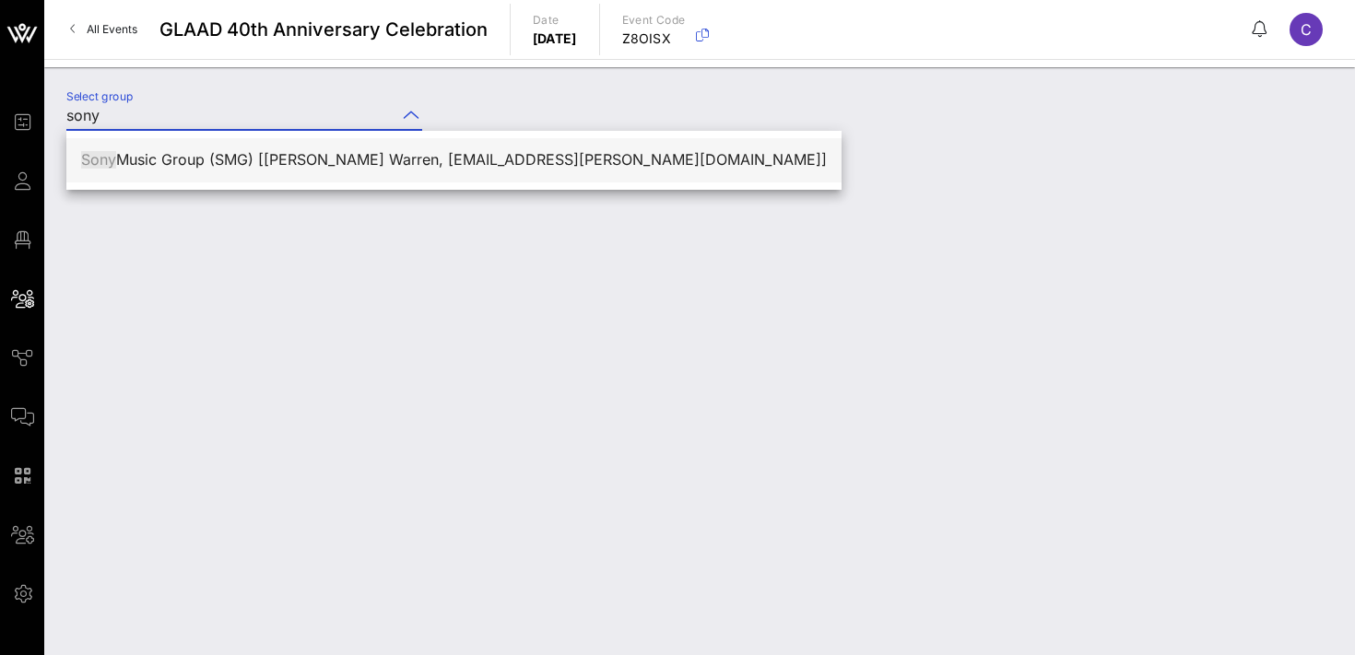
click at [292, 154] on div "Sony Music Group (SMG) [[PERSON_NAME] Warren, [EMAIL_ADDRESS][PERSON_NAME][DOMA…" at bounding box center [454, 160] width 746 height 18
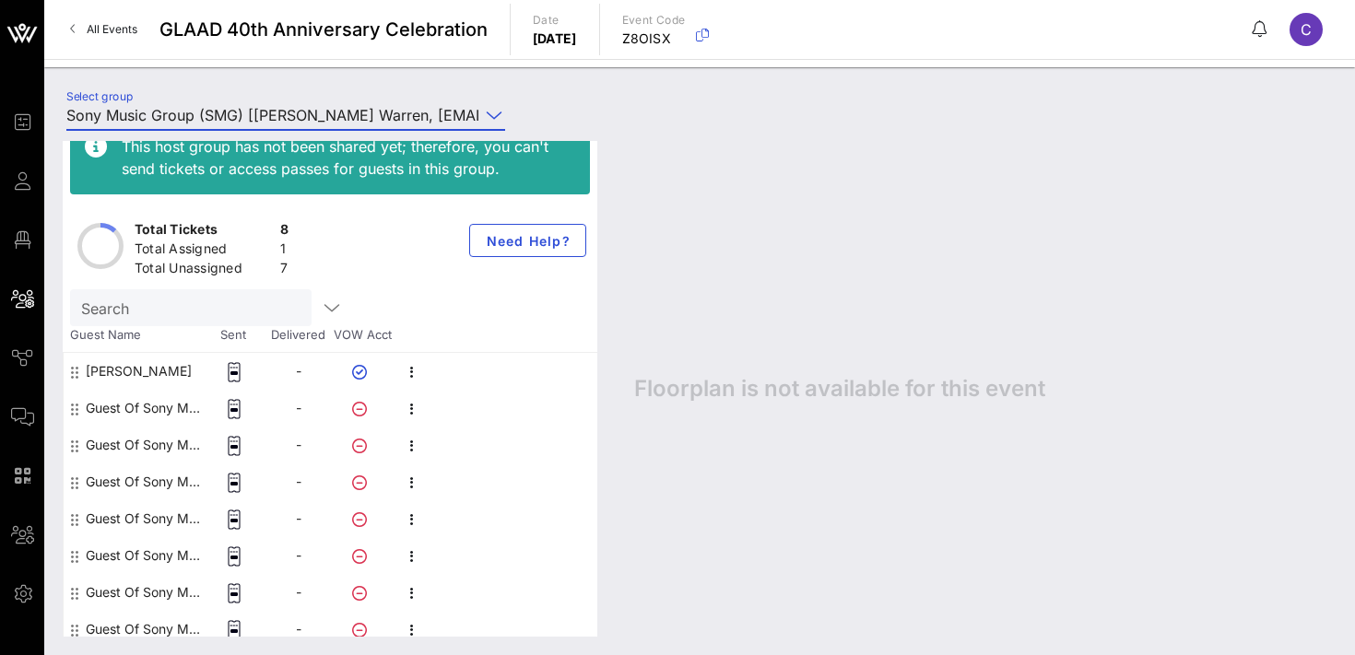
scroll to position [38, 0]
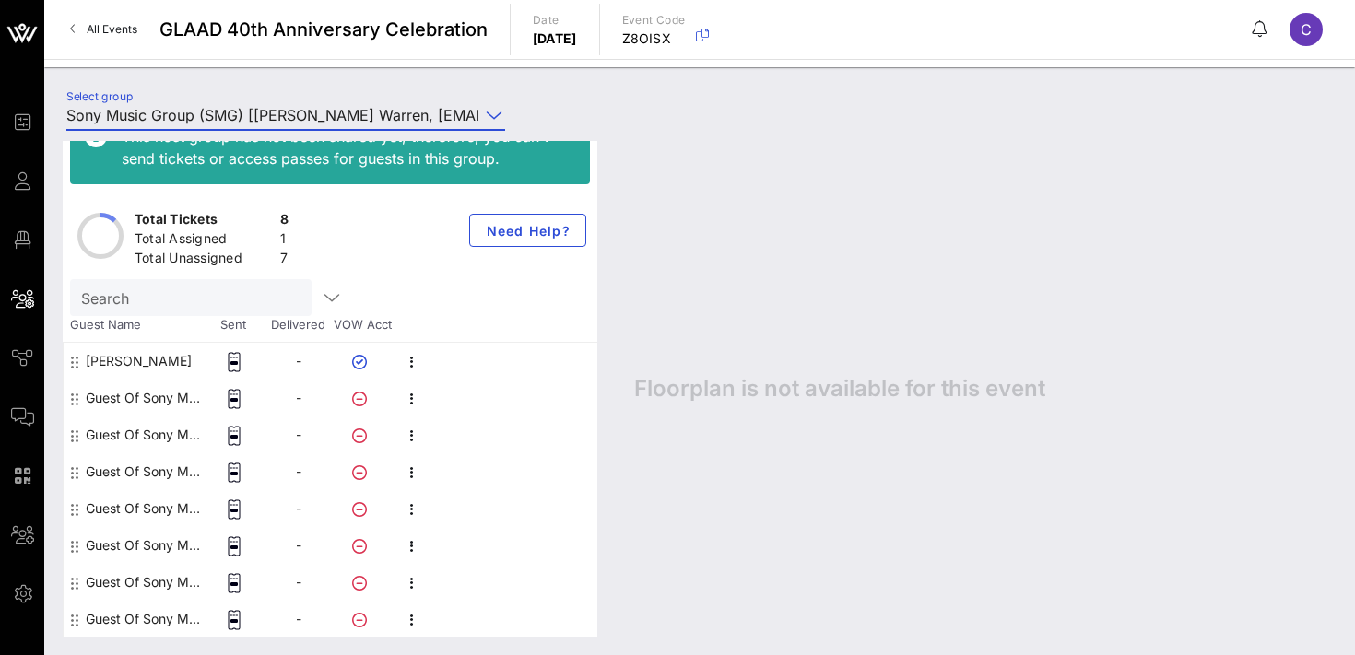
type input "Sony Music Group (SMG) [[PERSON_NAME] Warren, [EMAIL_ADDRESS][PERSON_NAME][DOMA…"
click at [413, 399] on icon "button" at bounding box center [412, 399] width 22 height 22
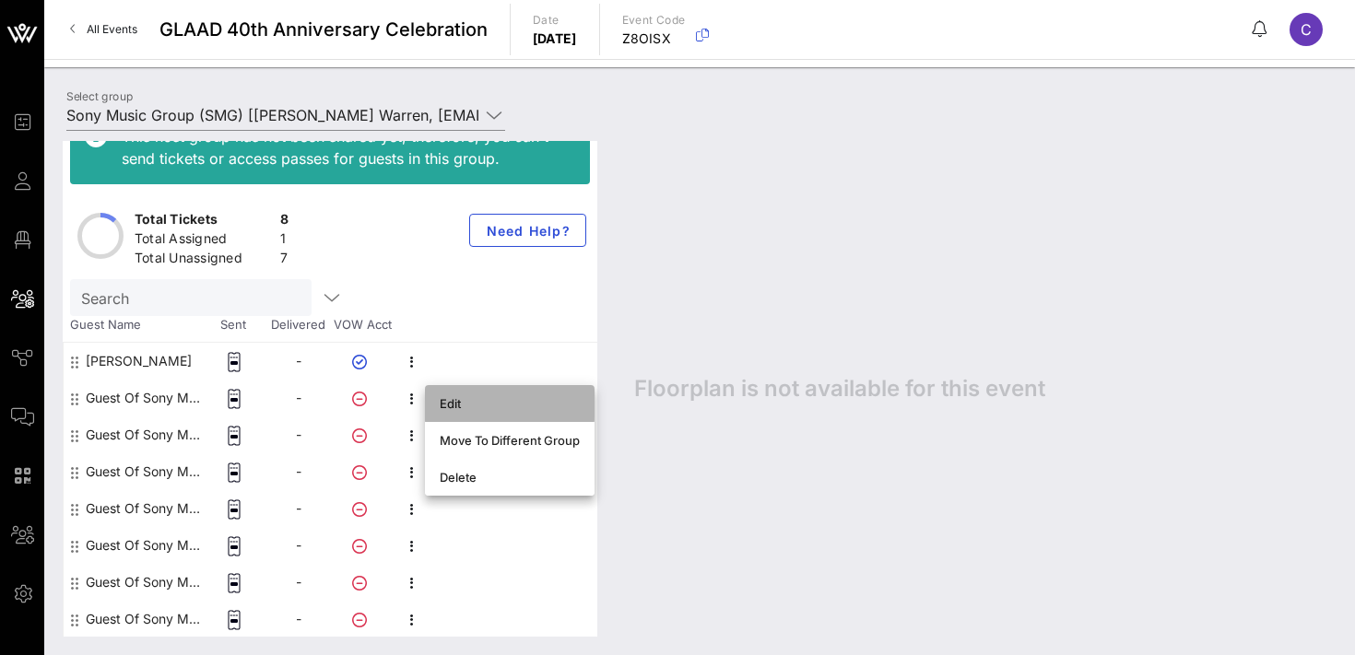
click at [455, 403] on div "Edit" at bounding box center [510, 403] width 140 height 15
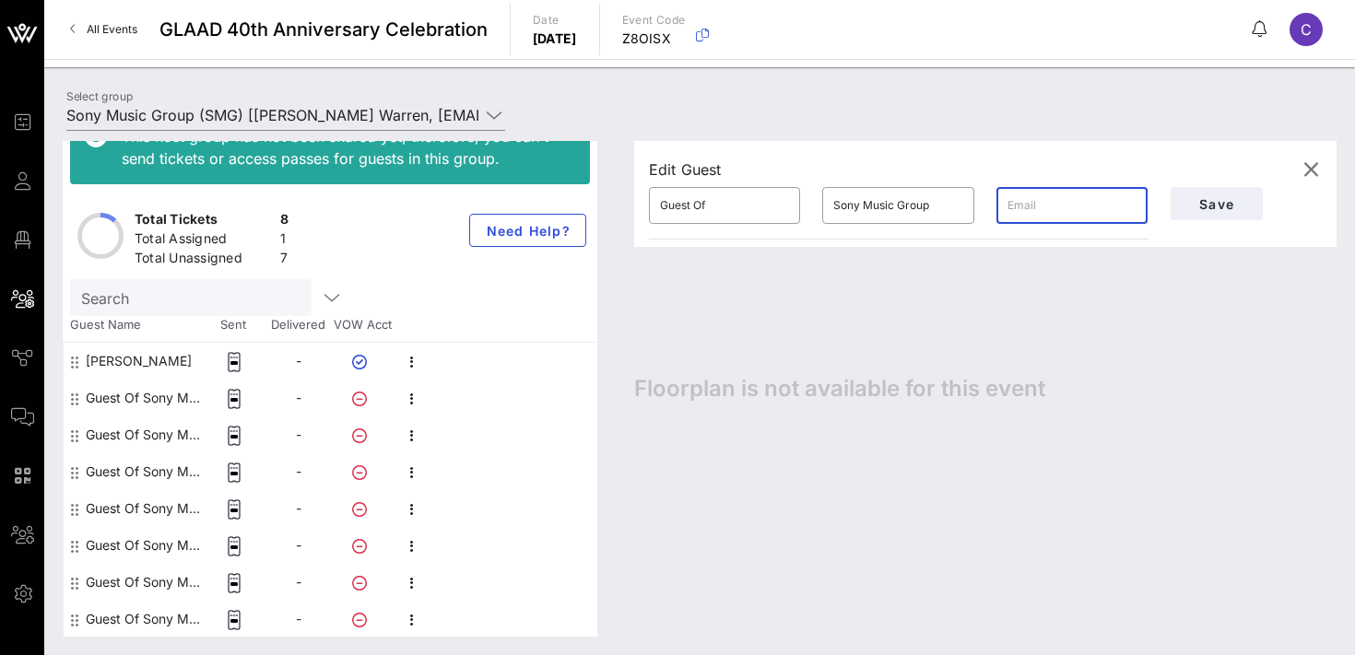
click at [1045, 205] on input "text" at bounding box center [1072, 206] width 129 height 30
paste input "[EMAIL_ADDRESS][PERSON_NAME][DOMAIN_NAME]"
type input "[EMAIL_ADDRESS][PERSON_NAME][DOMAIN_NAME]"
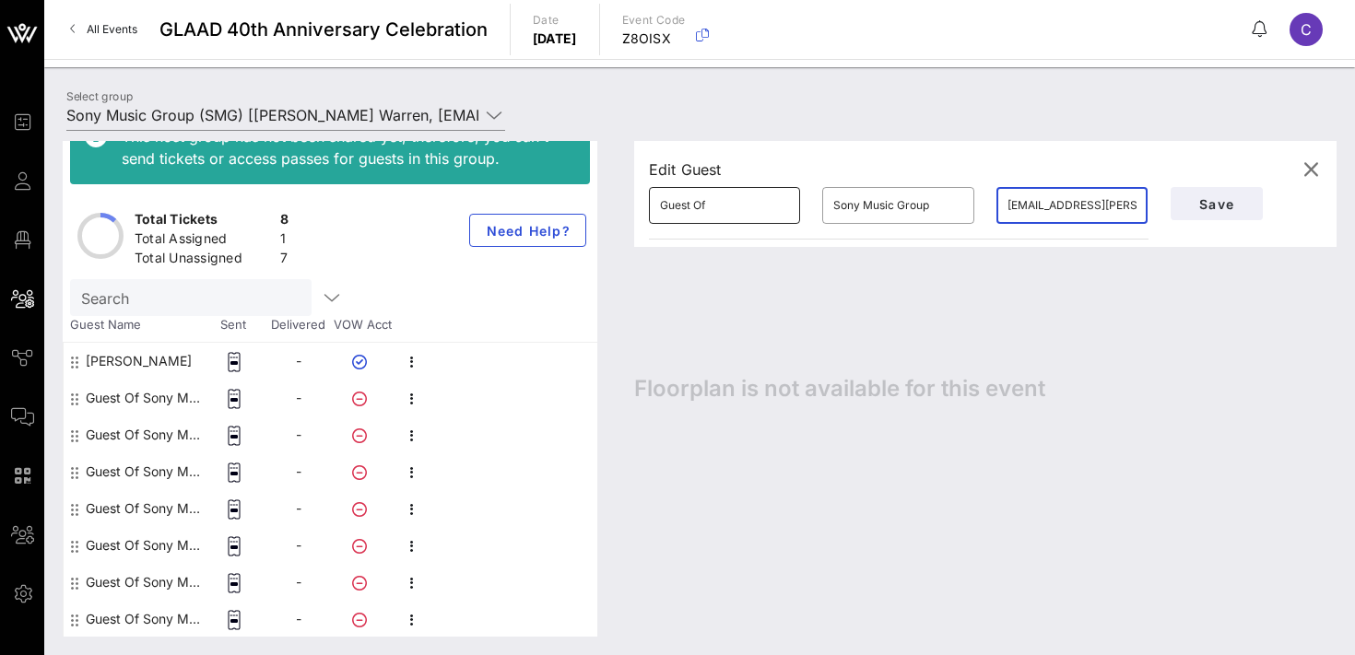
click at [688, 202] on input "Guest Of" at bounding box center [724, 206] width 129 height 30
paste input "[PERSON_NAME]"
type input "[PERSON_NAME]"
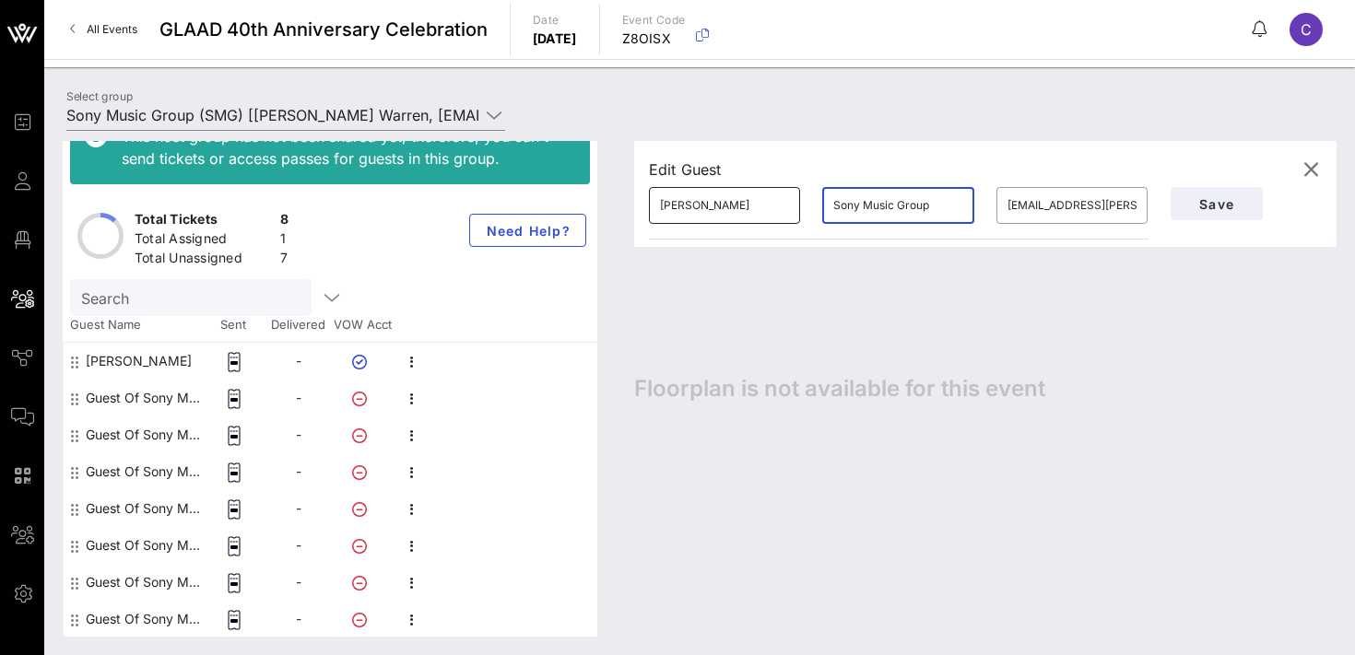
paste input "[PERSON_NAME]"
type input "[PERSON_NAME]"
click at [1216, 203] on span "Save" at bounding box center [1217, 204] width 63 height 16
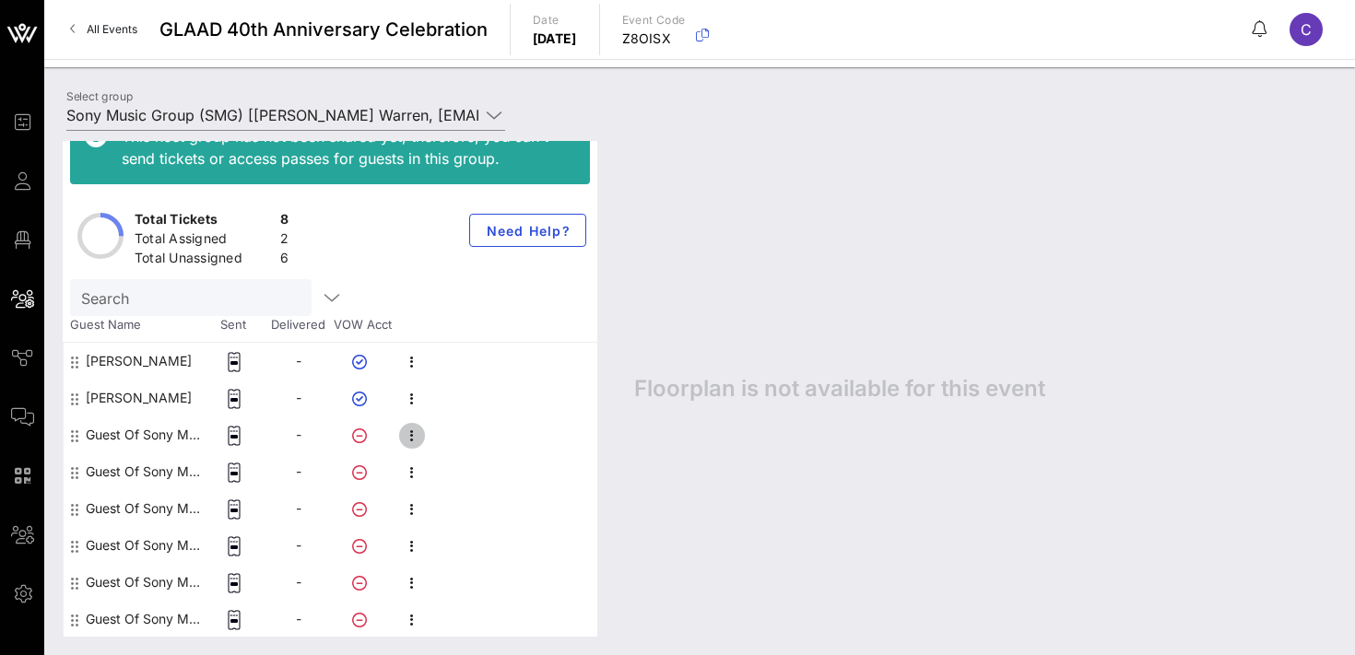
click at [422, 433] on icon "button" at bounding box center [412, 436] width 22 height 22
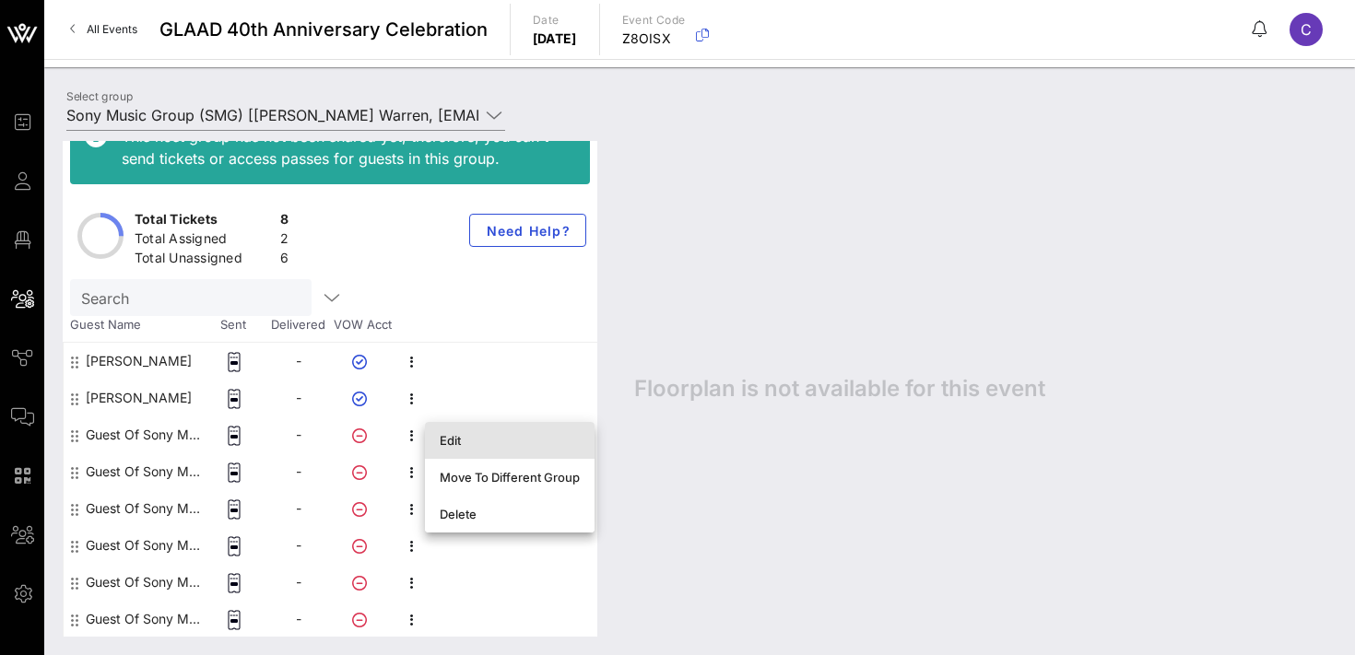
click at [482, 450] on div "Edit" at bounding box center [510, 441] width 140 height 30
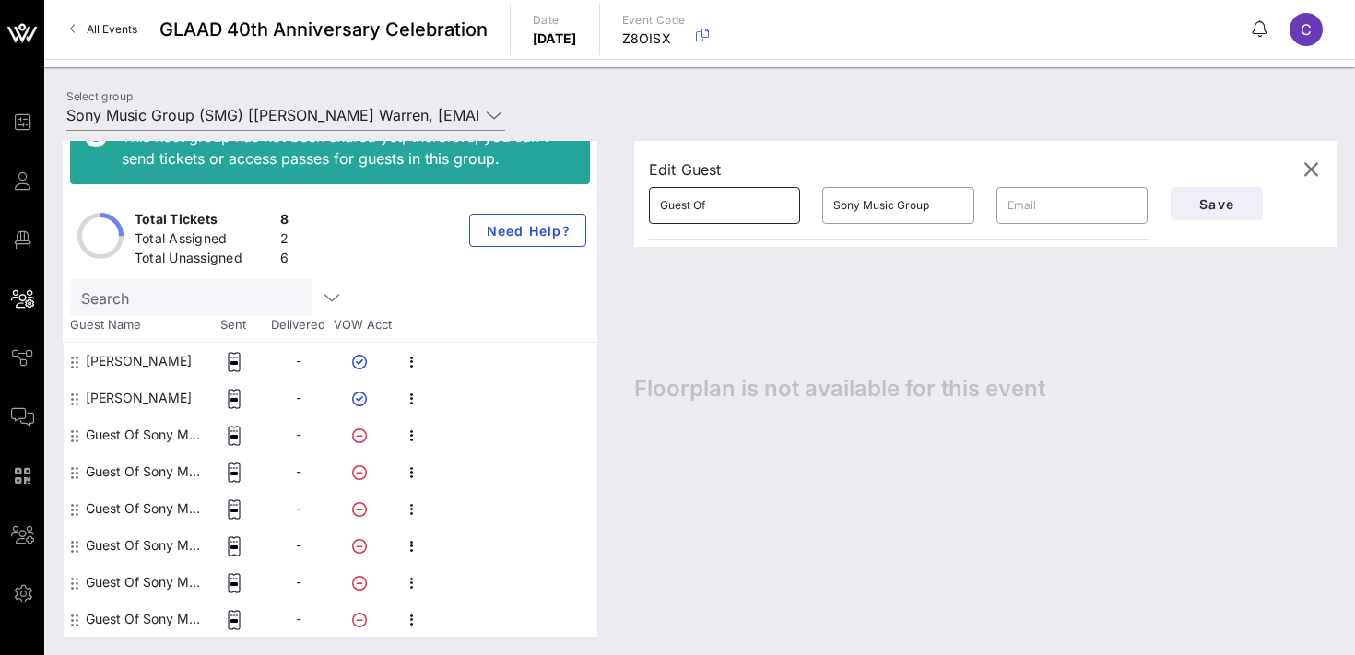
click at [740, 210] on input "Guest Of" at bounding box center [724, 206] width 129 height 30
type input "Tyrie"
type input "[PERSON_NAME]"
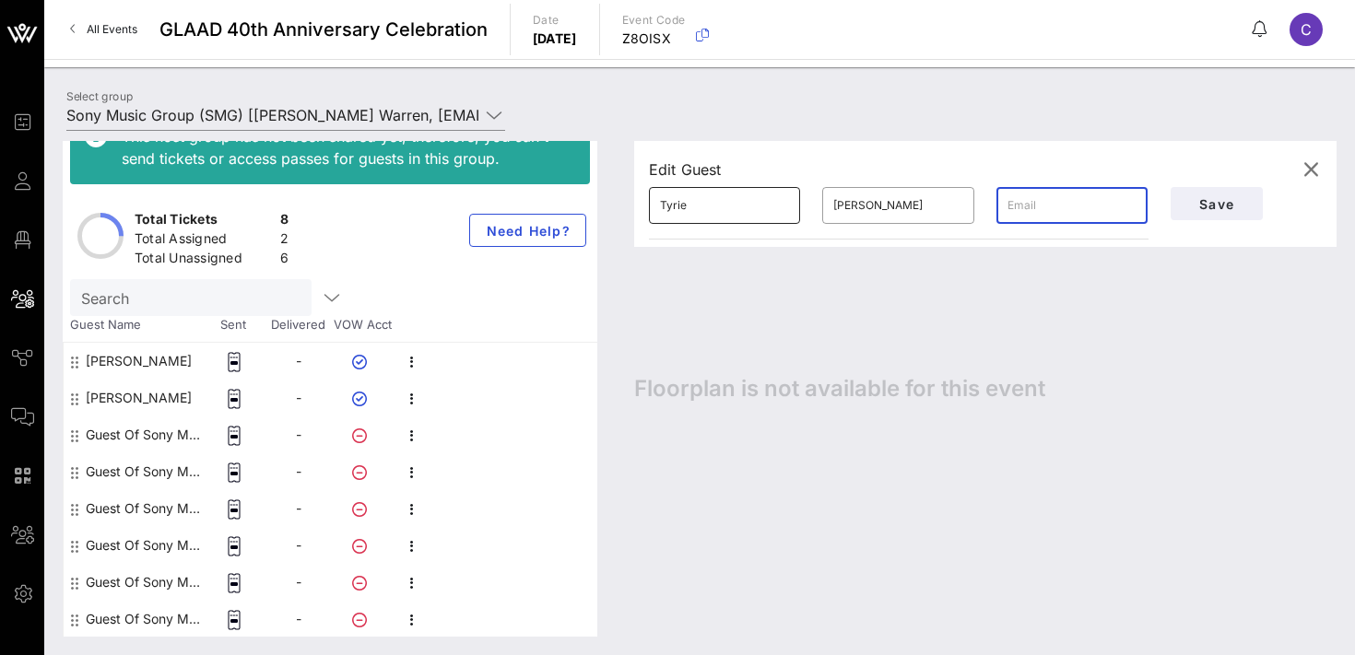
paste input "[EMAIL_ADDRESS][PERSON_NAME][DOMAIN_NAME]"
type input "[EMAIL_ADDRESS][PERSON_NAME][DOMAIN_NAME]"
click at [857, 275] on div "Edit Guest ​ Tyrie ​ [PERSON_NAME] ​ [PERSON_NAME][EMAIL_ADDRESS][PERSON_NAME][…" at bounding box center [976, 389] width 721 height 496
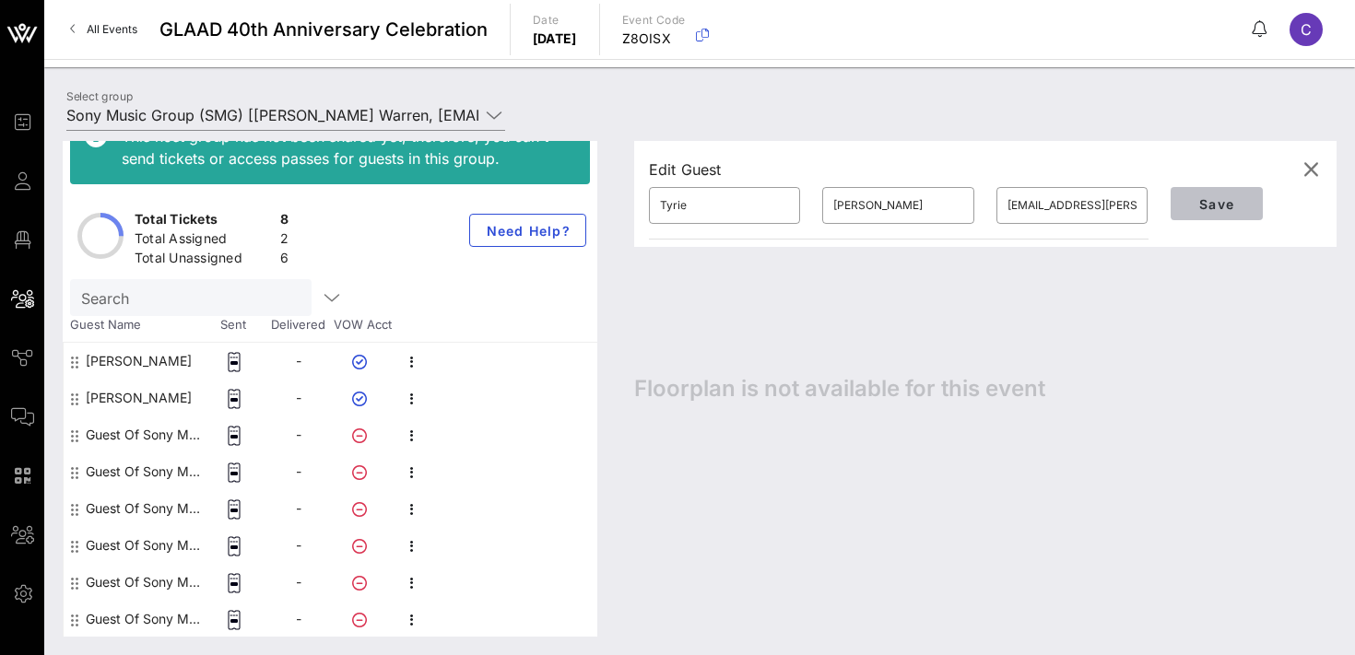
click at [1214, 207] on span "Save" at bounding box center [1217, 204] width 63 height 16
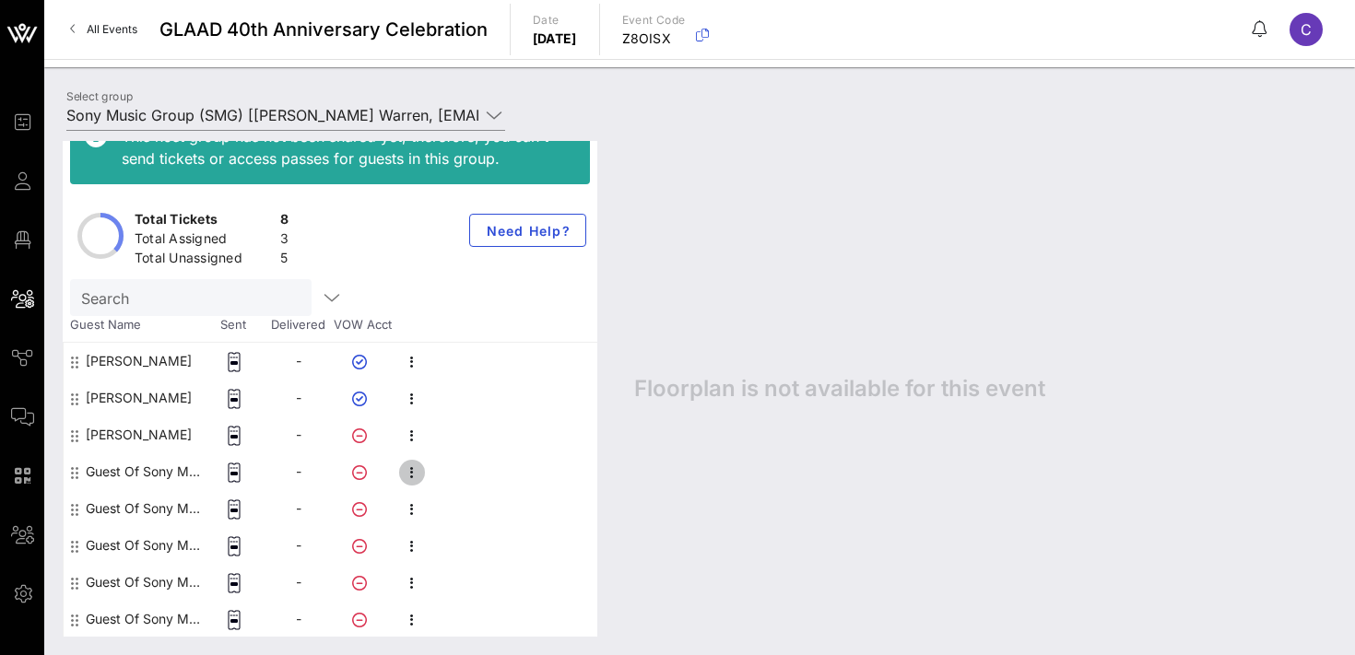
click at [413, 474] on icon "button" at bounding box center [412, 473] width 22 height 22
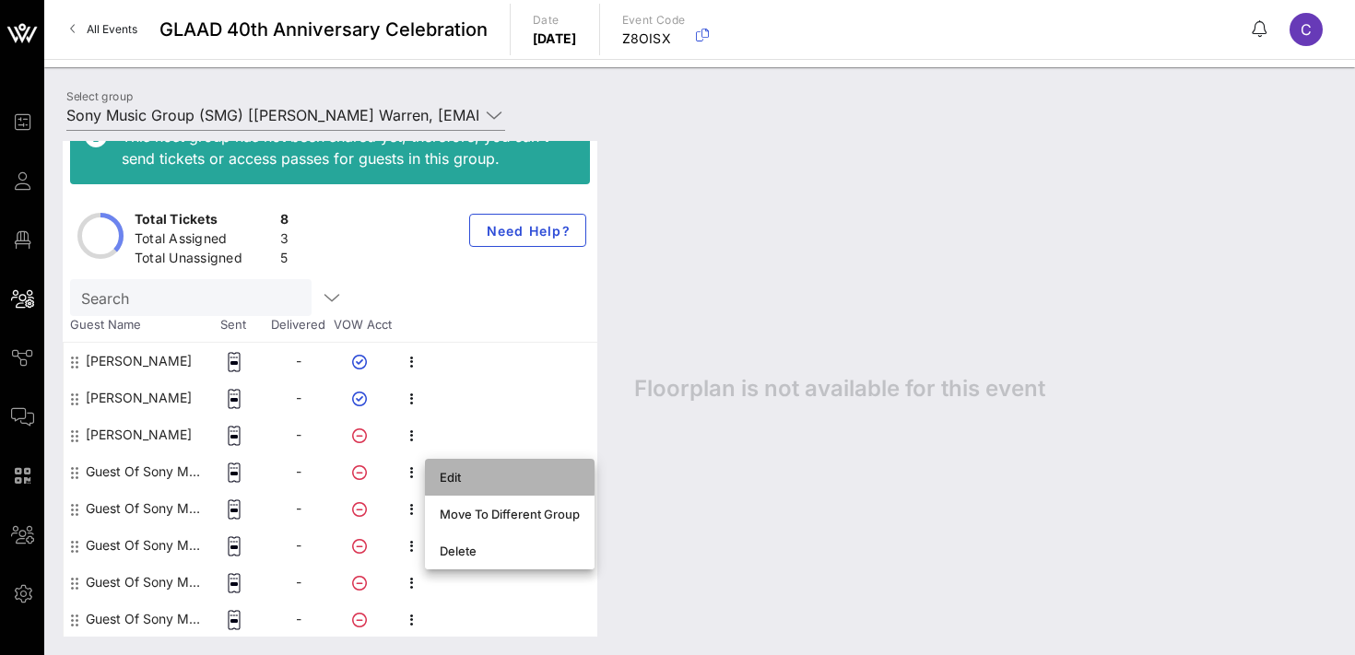
click at [460, 474] on div "Edit" at bounding box center [510, 477] width 140 height 15
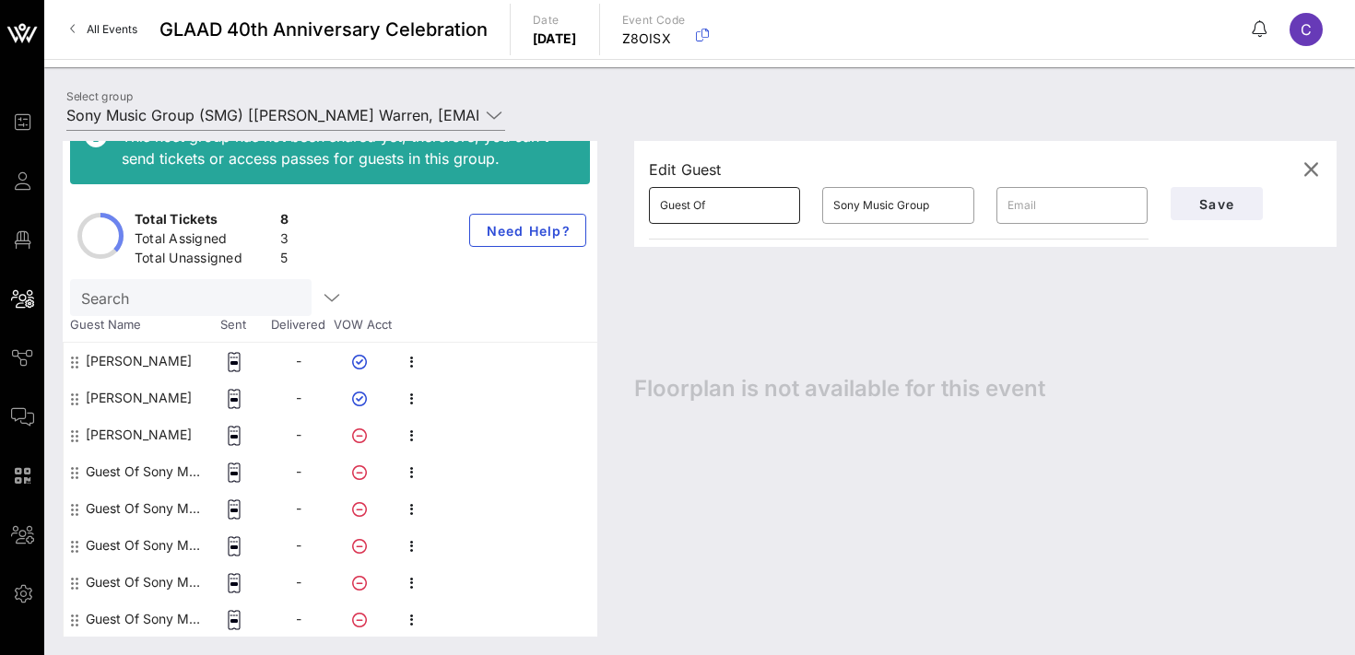
click at [729, 205] on input "Guest Of" at bounding box center [724, 206] width 129 height 30
type input "[PERSON_NAME]"
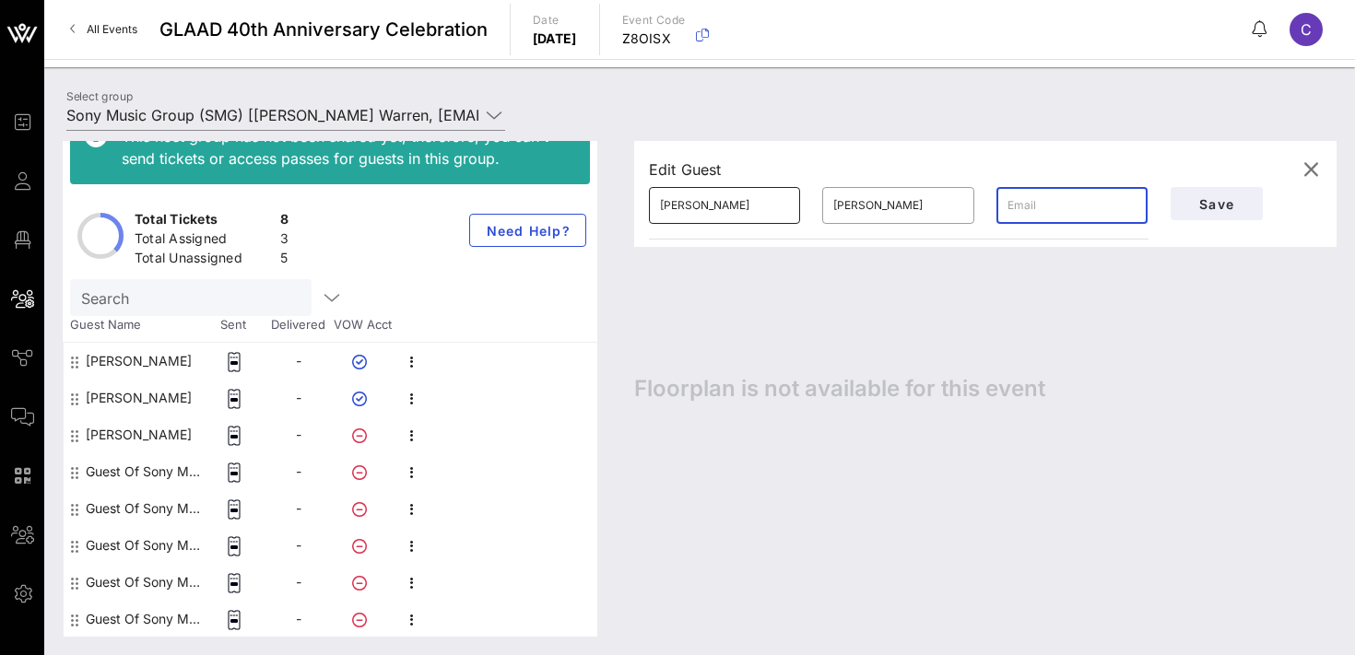
paste input "[PERSON_NAME][EMAIL_ADDRESS][PERSON_NAME][DOMAIN_NAME]"
type input "[PERSON_NAME][EMAIL_ADDRESS][PERSON_NAME][DOMAIN_NAME]"
click at [1196, 203] on span "Save" at bounding box center [1217, 204] width 63 height 16
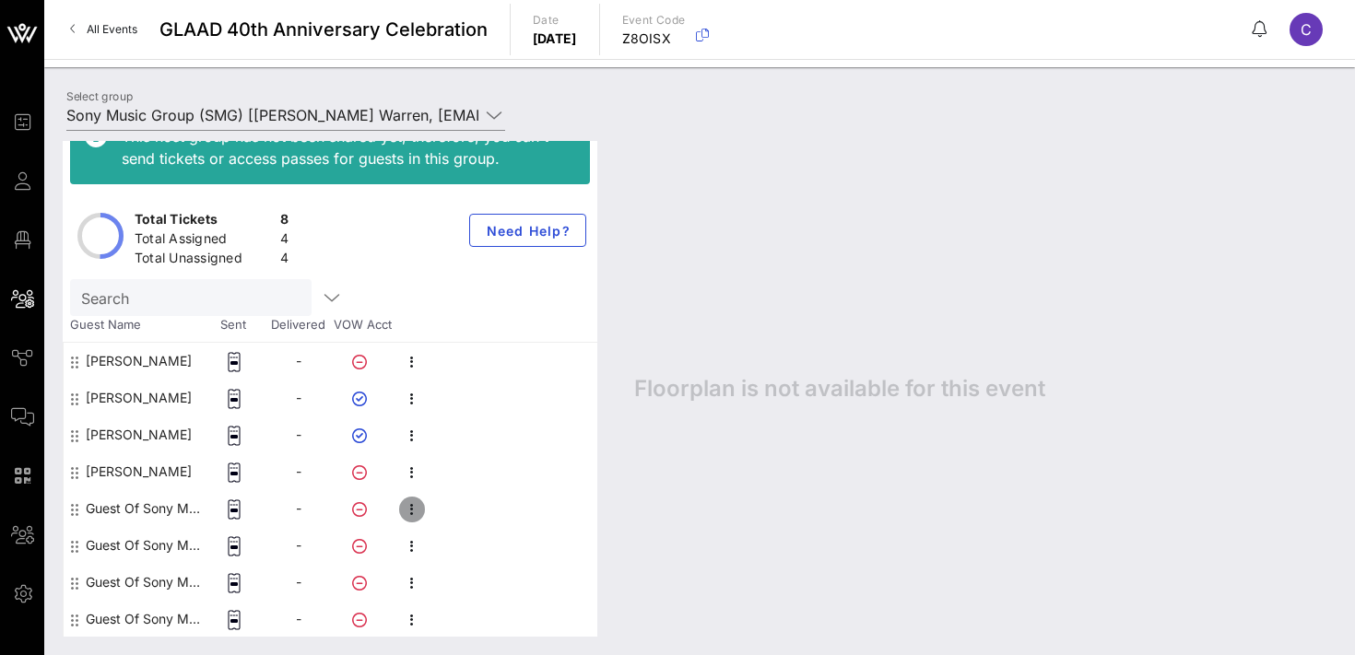
click at [418, 513] on icon "button" at bounding box center [412, 510] width 22 height 22
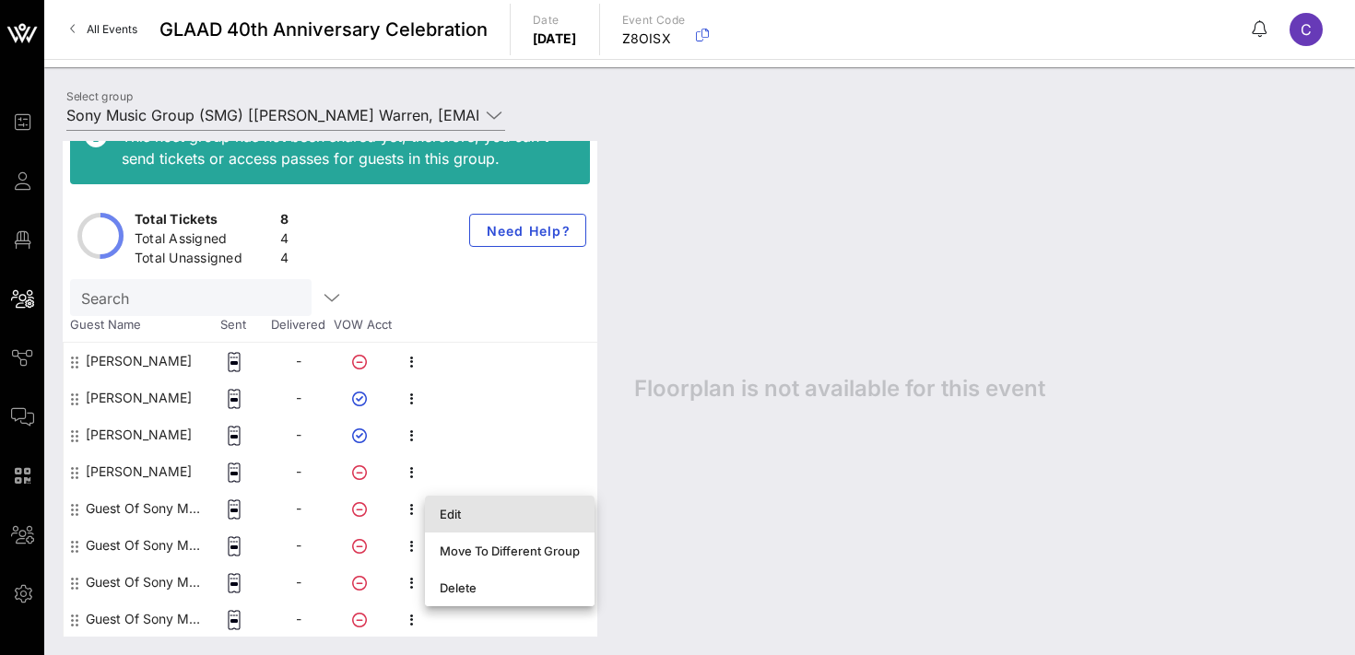
click at [463, 508] on div "Edit" at bounding box center [510, 514] width 140 height 15
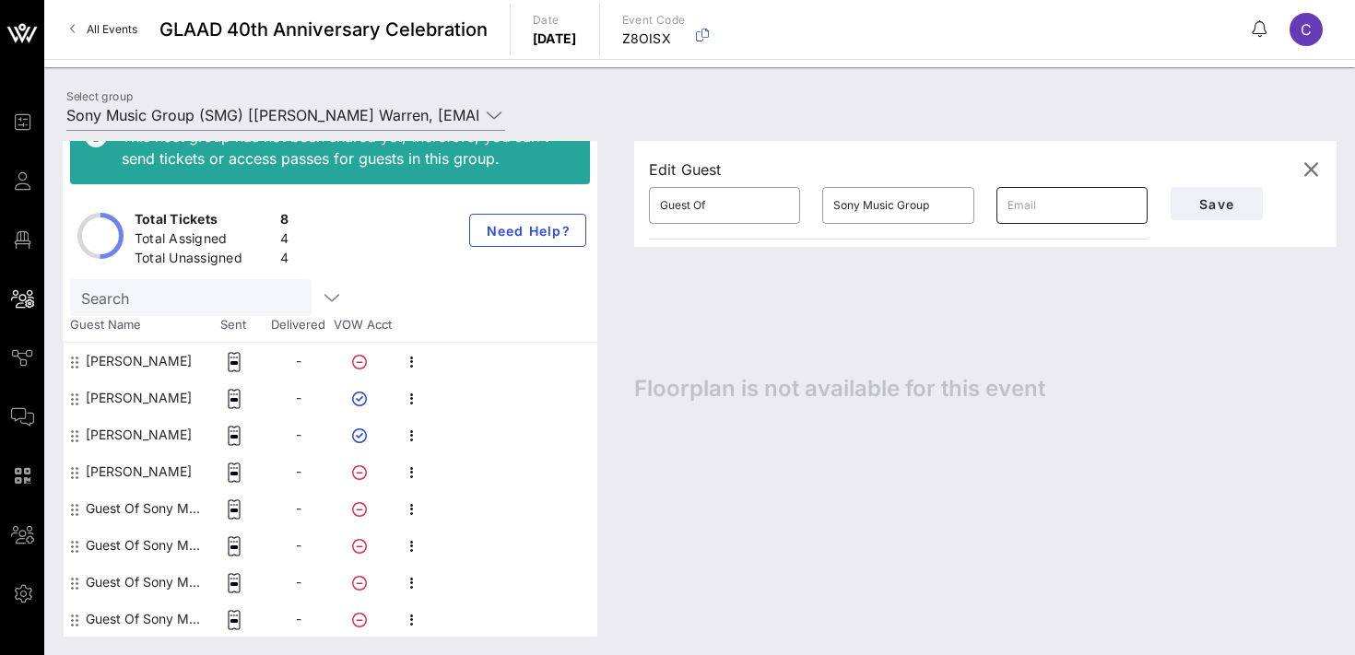
click at [1089, 197] on input "text" at bounding box center [1072, 206] width 129 height 30
paste input "[EMAIL_ADDRESS][DOMAIN_NAME]"
type input "[EMAIL_ADDRESS][DOMAIN_NAME]"
click at [894, 205] on input "Sony Music Group" at bounding box center [897, 206] width 129 height 30
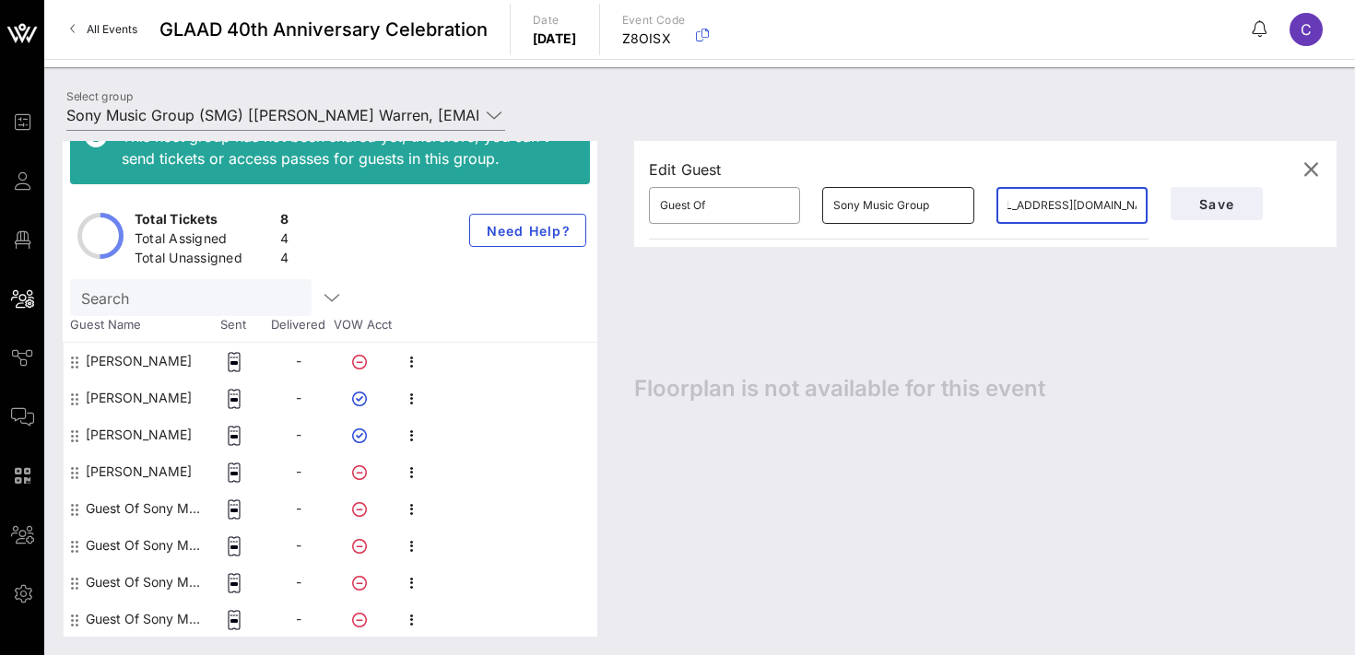
scroll to position [0, 0]
click at [894, 205] on input "Sony Music Group" at bounding box center [897, 206] width 129 height 30
type input "White"
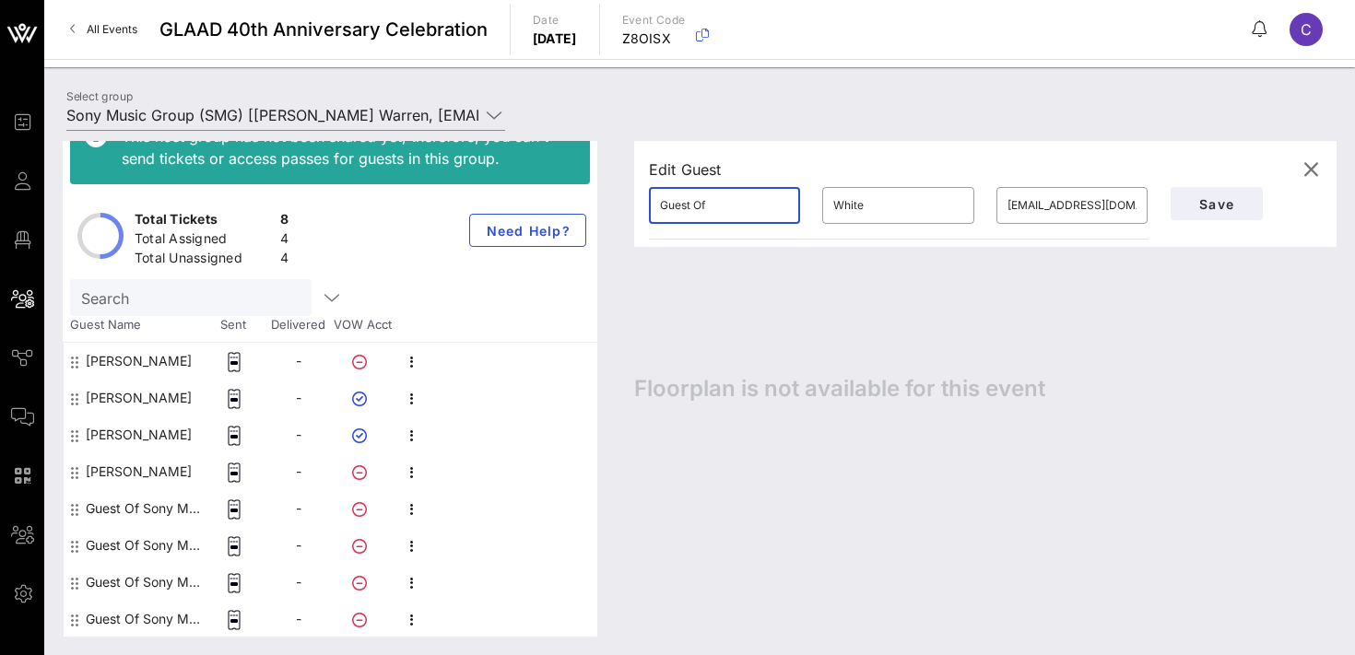
click at [733, 197] on input "Guest Of" at bounding box center [724, 206] width 129 height 30
type input "Victoria"
click at [900, 205] on input "White" at bounding box center [897, 206] width 129 height 30
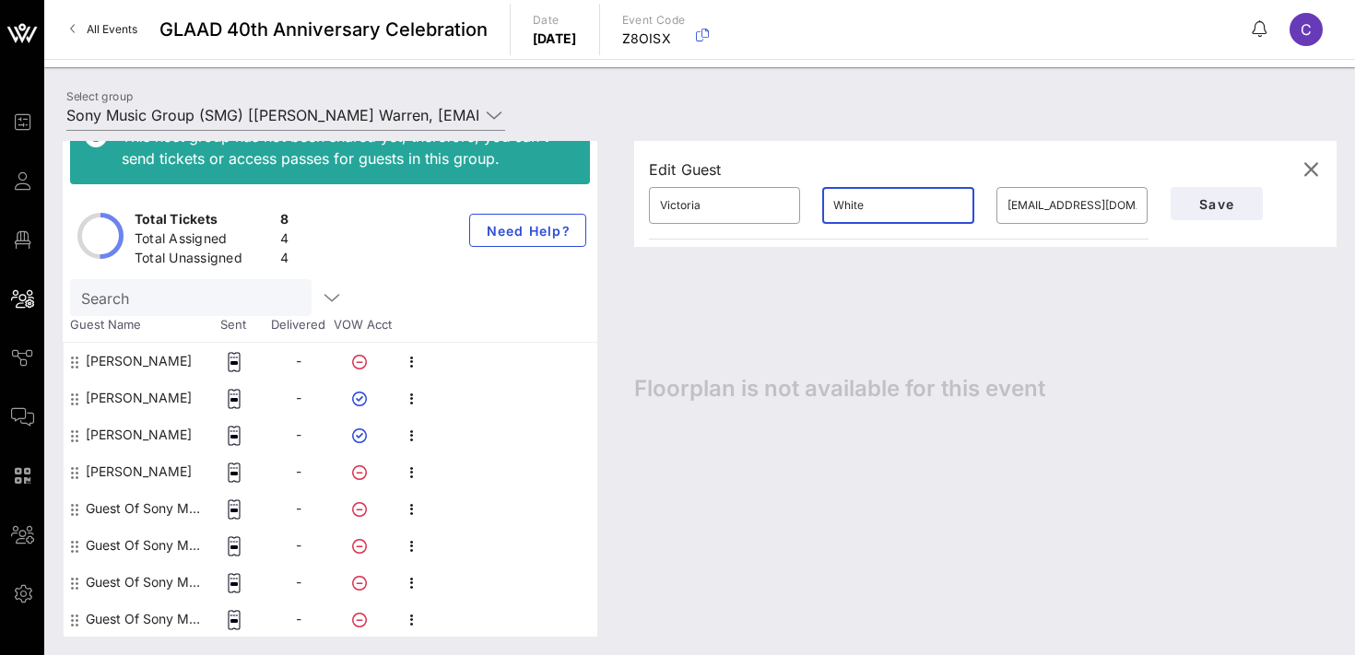
click at [900, 205] on input "White" at bounding box center [897, 206] width 129 height 30
paste input "-[PERSON_NAME]"
type input "[PERSON_NAME]"
click at [1208, 200] on span "Save" at bounding box center [1217, 204] width 63 height 16
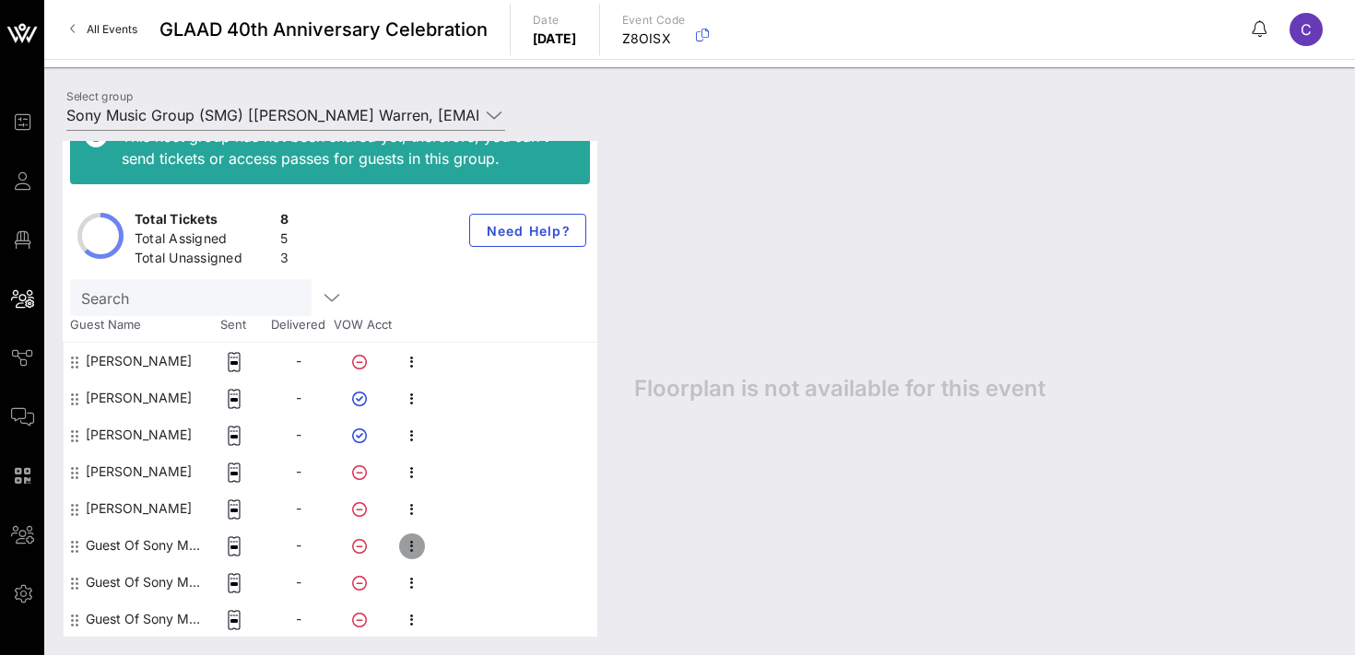
click at [413, 545] on icon "button" at bounding box center [412, 547] width 22 height 22
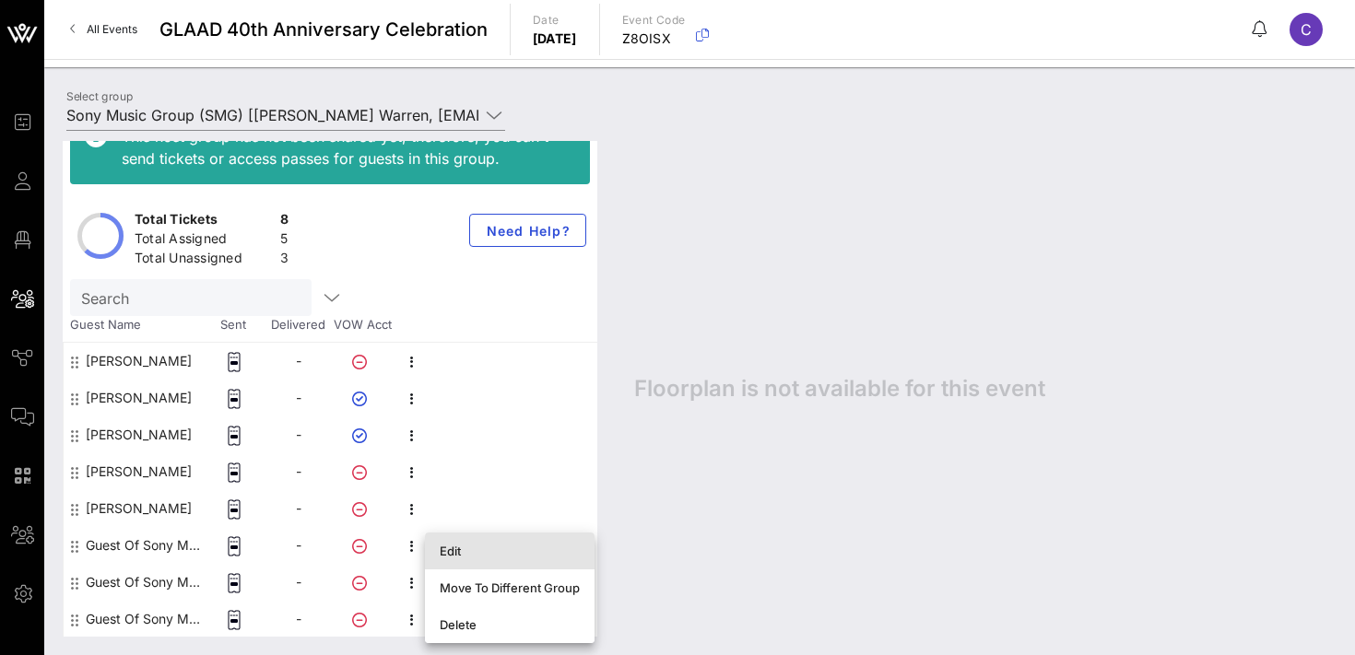
click at [451, 552] on div "Edit" at bounding box center [510, 551] width 140 height 15
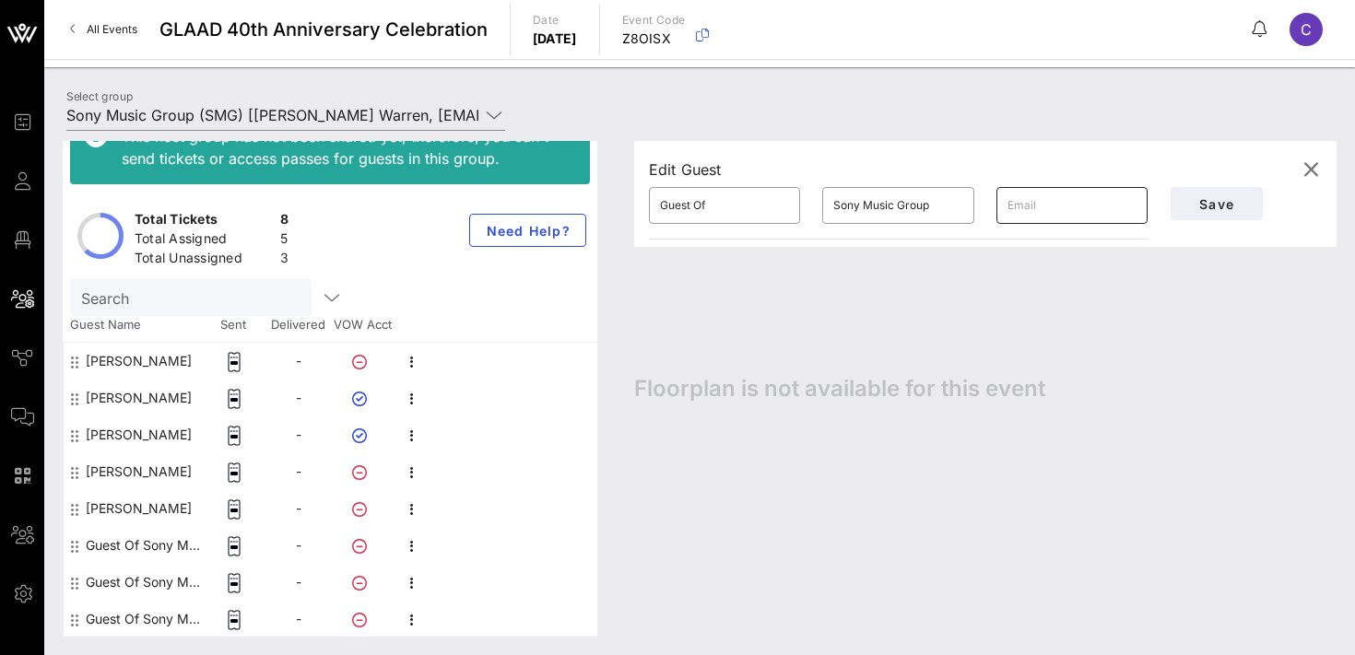
click at [1059, 207] on input "text" at bounding box center [1072, 206] width 129 height 30
paste input "[EMAIL_ADDRESS][DOMAIN_NAME]"
type input "[EMAIL_ADDRESS][DOMAIN_NAME]"
click at [709, 223] on div "Guest Of" at bounding box center [724, 205] width 129 height 37
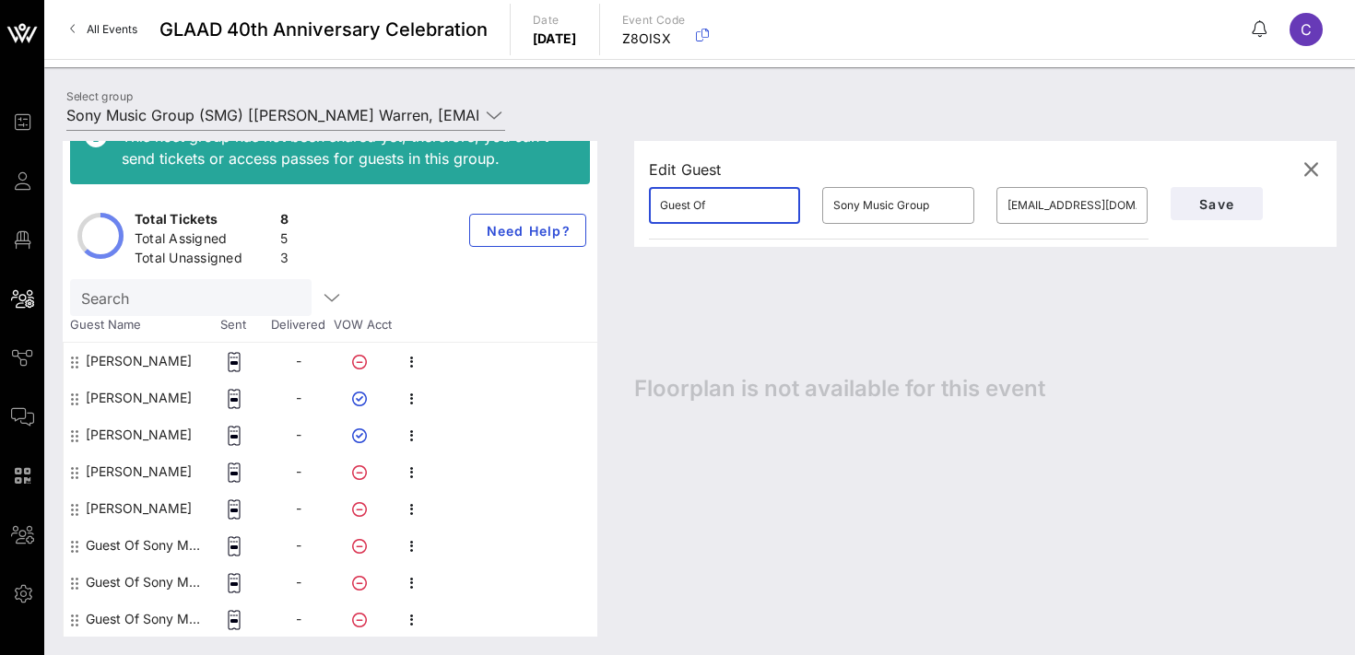
click at [709, 223] on div "Guest Of" at bounding box center [724, 205] width 129 height 37
click at [700, 207] on input "Guest Of" at bounding box center [724, 206] width 129 height 30
type input "[PERSON_NAME]"
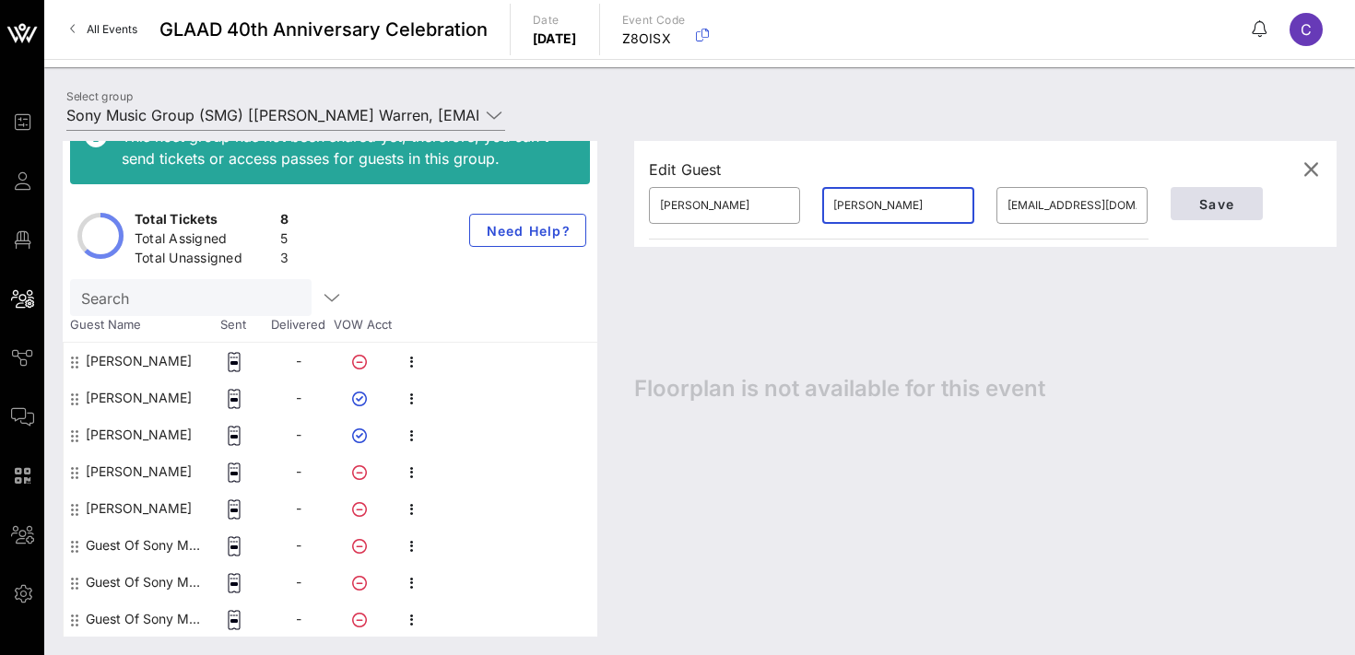
type input "[PERSON_NAME]"
click at [1206, 204] on span "Save" at bounding box center [1217, 204] width 63 height 16
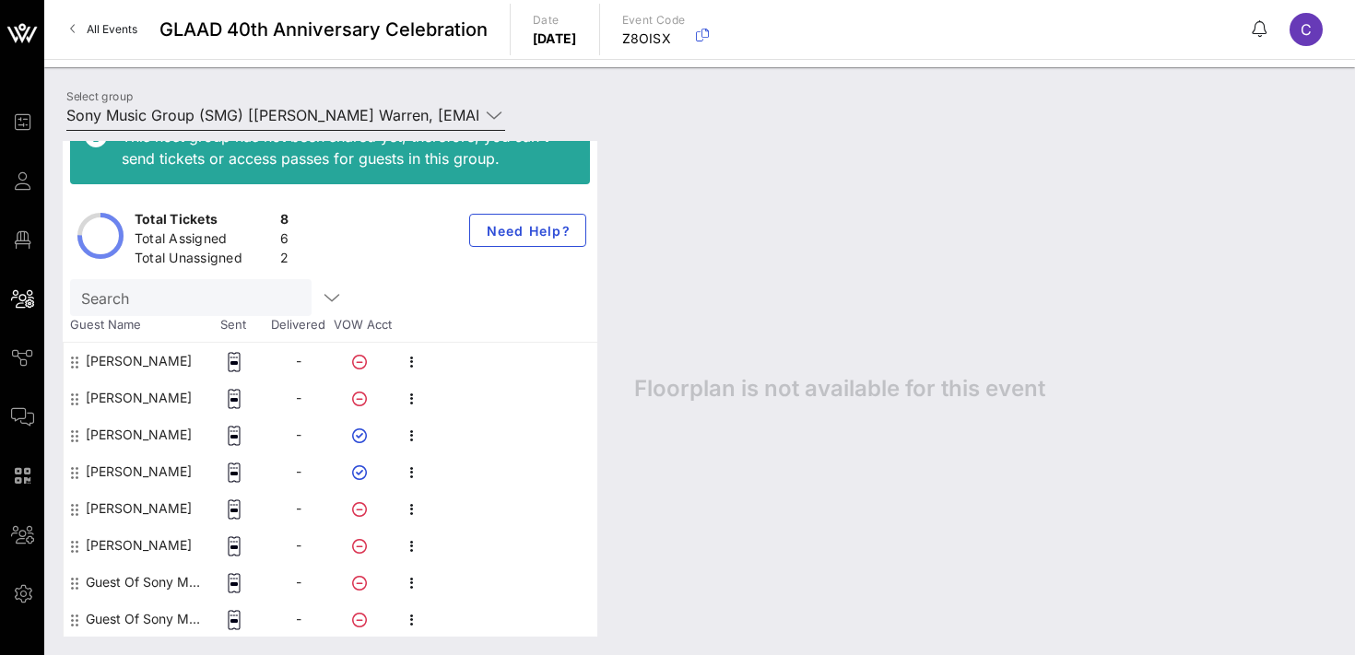
click at [306, 118] on input "Sony Music Group (SMG) [[PERSON_NAME] Warren, [EMAIL_ADDRESS][PERSON_NAME][DOMA…" at bounding box center [272, 115] width 413 height 30
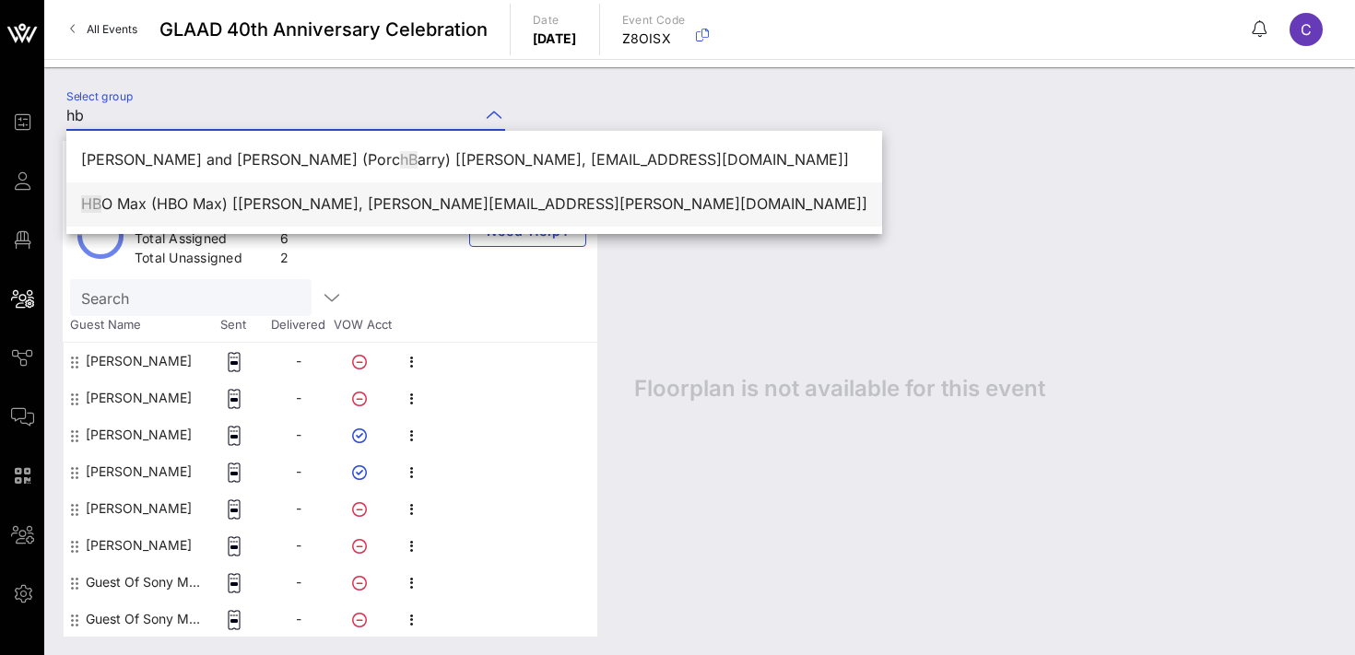
click at [346, 207] on div "HB O Max (HBO Max) [[PERSON_NAME], [PERSON_NAME][EMAIL_ADDRESS][PERSON_NAME][DO…" at bounding box center [474, 204] width 786 height 18
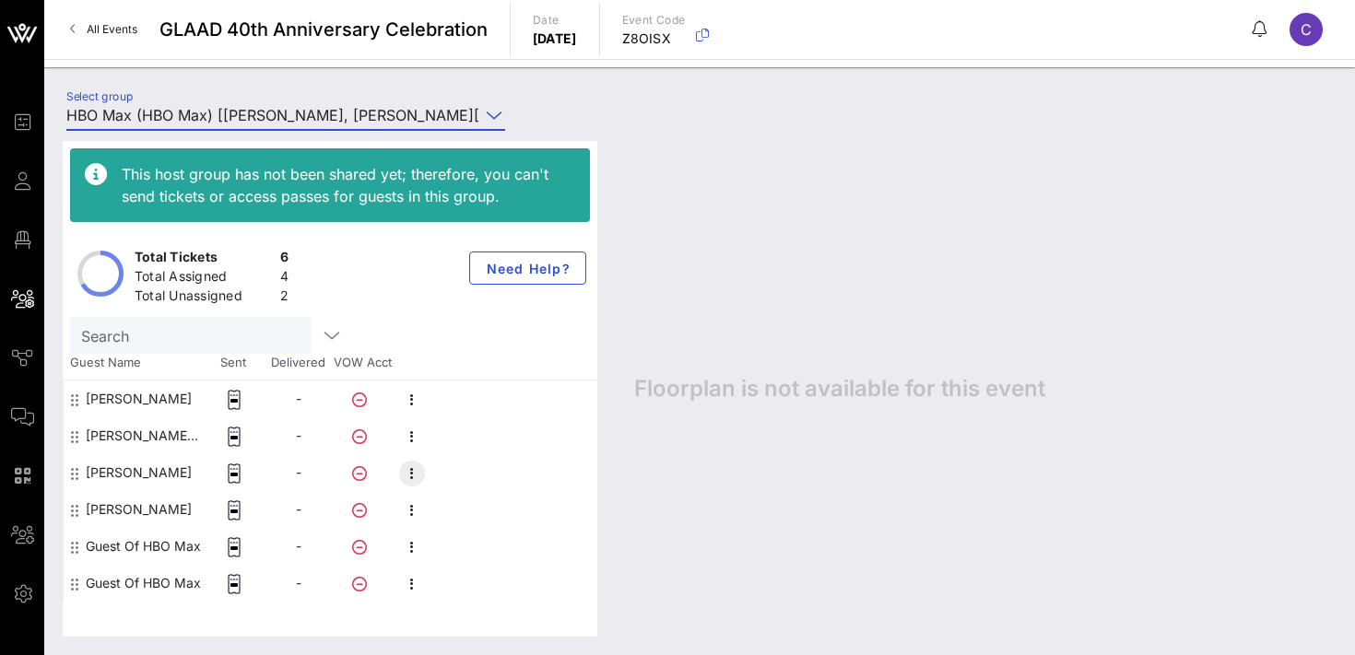
type input "HBO Max (HBO Max) [[PERSON_NAME], [PERSON_NAME][EMAIL_ADDRESS][PERSON_NAME][DOM…"
click at [413, 477] on icon "button" at bounding box center [412, 474] width 22 height 22
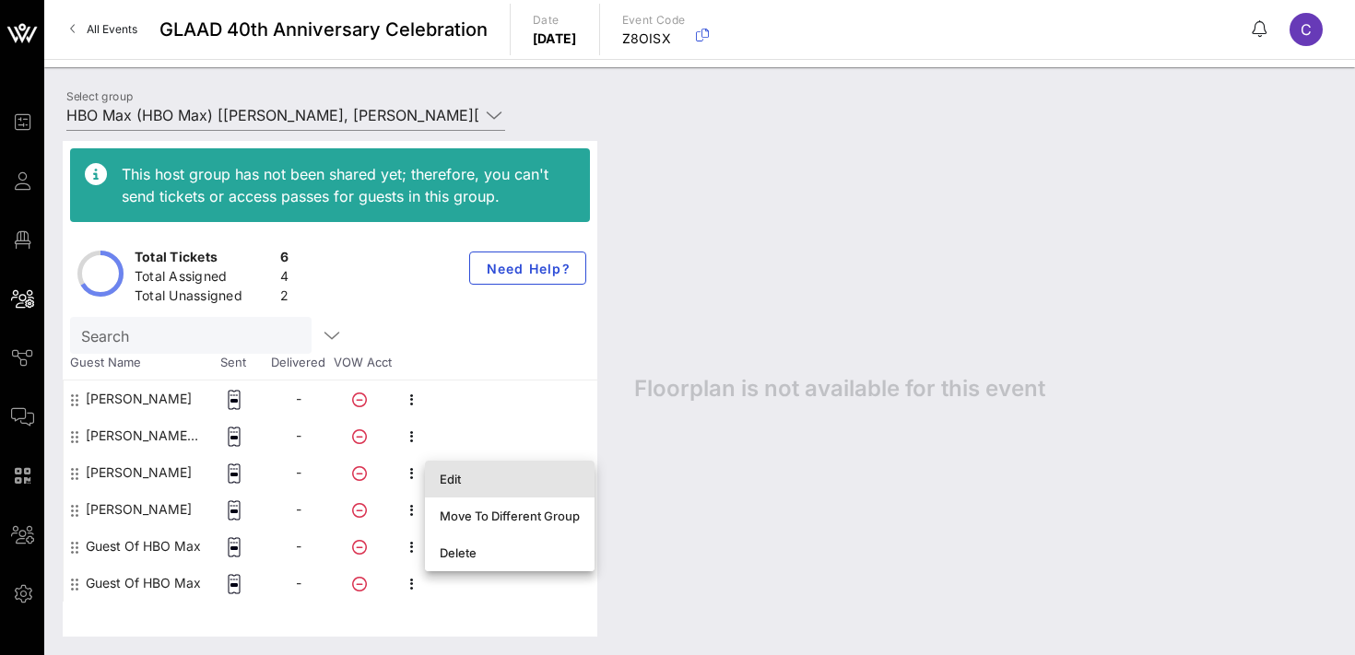
click at [458, 484] on div "Edit" at bounding box center [510, 479] width 140 height 15
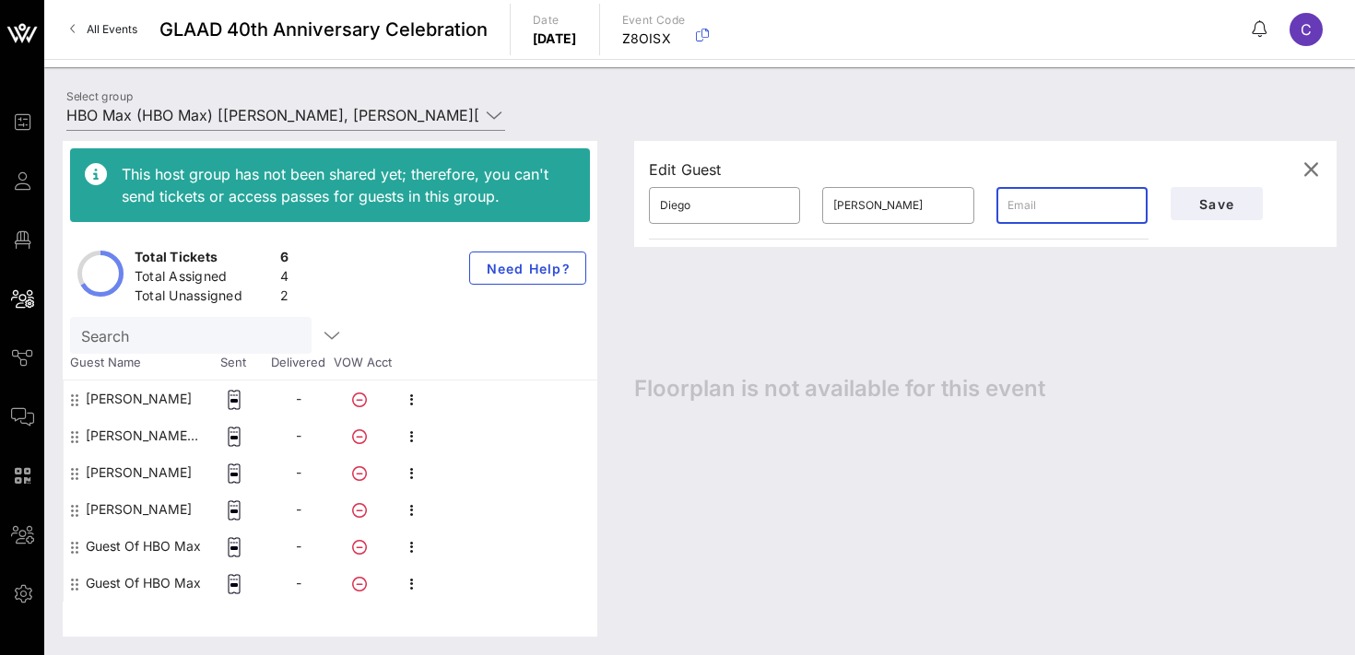
click at [1088, 206] on input "text" at bounding box center [1072, 206] width 129 height 30
paste input "[EMAIL_ADDRESS][PERSON_NAME][DOMAIN_NAME]"
type input "[EMAIL_ADDRESS][PERSON_NAME][DOMAIN_NAME]"
click at [1202, 212] on button "Save" at bounding box center [1217, 203] width 92 height 33
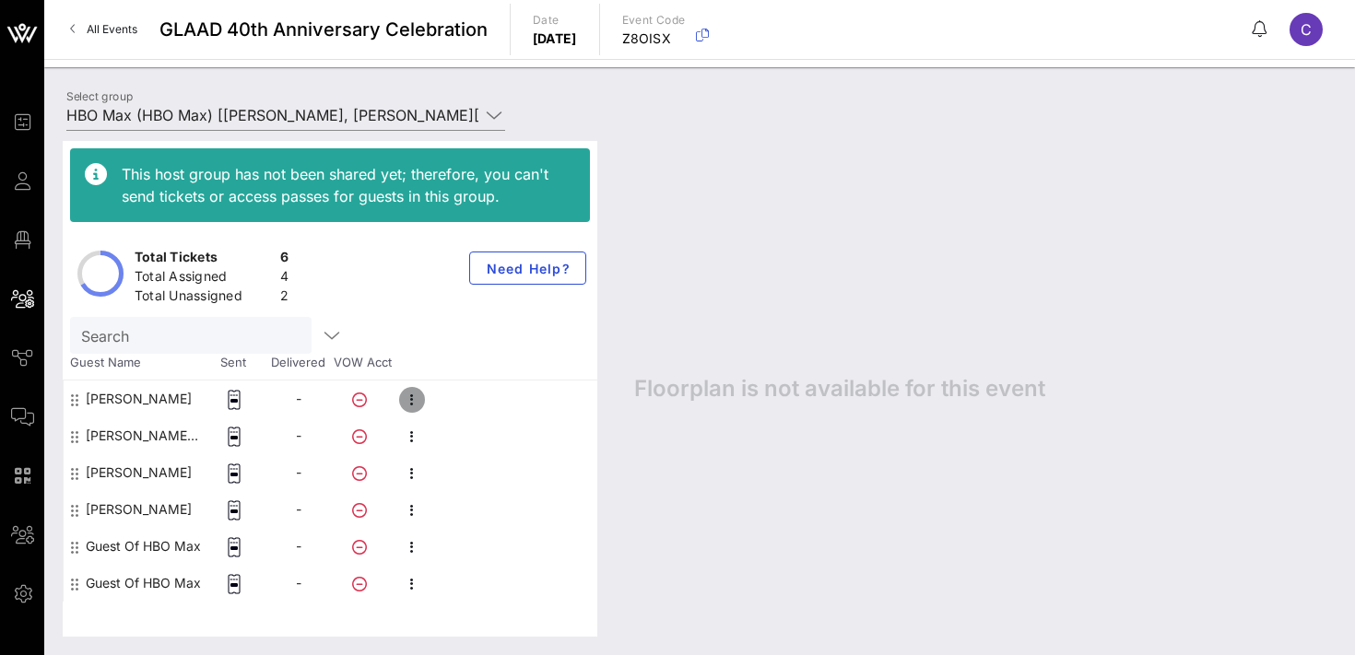
click at [412, 401] on icon "button" at bounding box center [412, 400] width 22 height 22
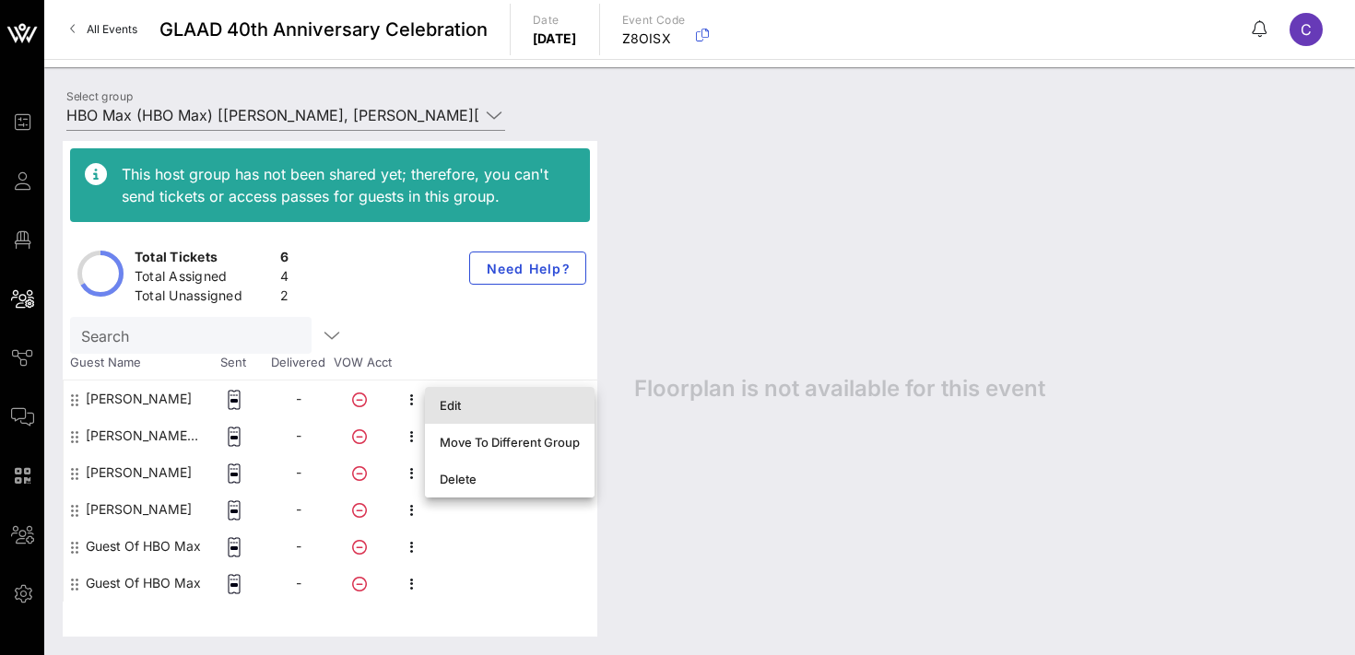
click at [458, 405] on div "Edit" at bounding box center [510, 405] width 140 height 15
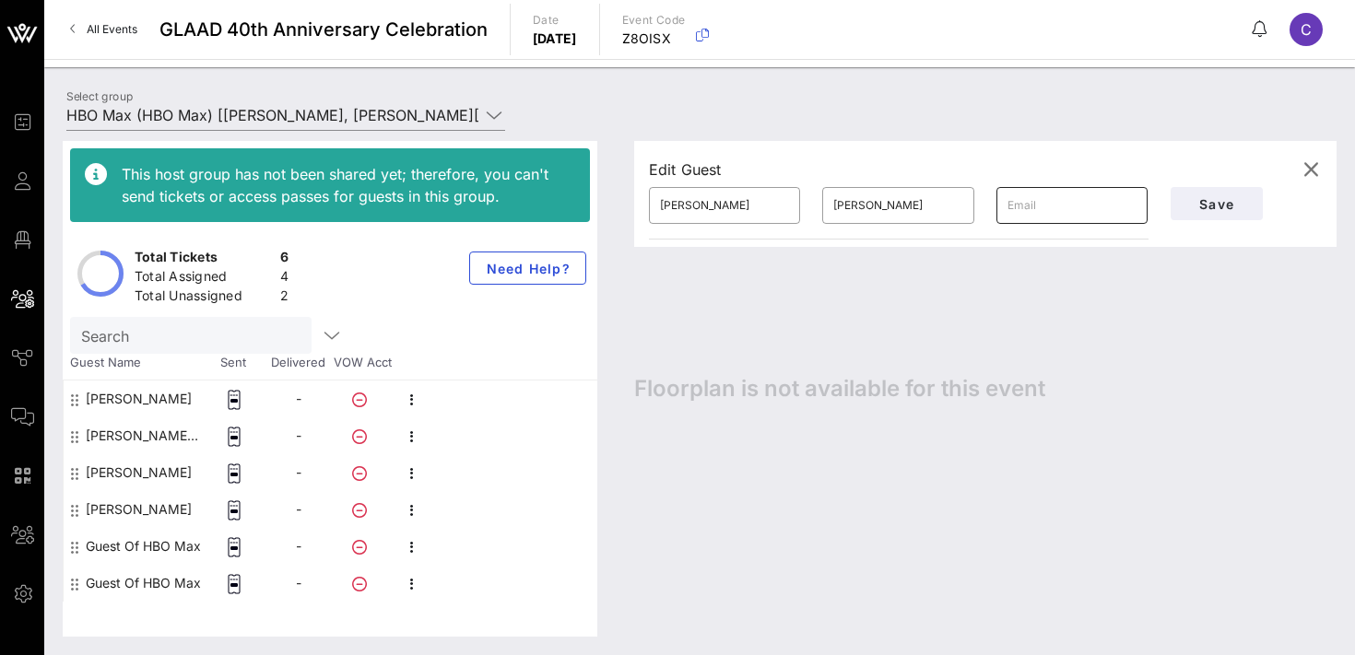
click at [1038, 199] on input "text" at bounding box center [1072, 206] width 129 height 30
paste input "[PERSON_NAME][EMAIL_ADDRESS][PERSON_NAME][DOMAIN_NAME]"
type input "[PERSON_NAME][EMAIL_ADDRESS][PERSON_NAME][DOMAIN_NAME]"
click at [1197, 201] on span "Save" at bounding box center [1217, 204] width 63 height 16
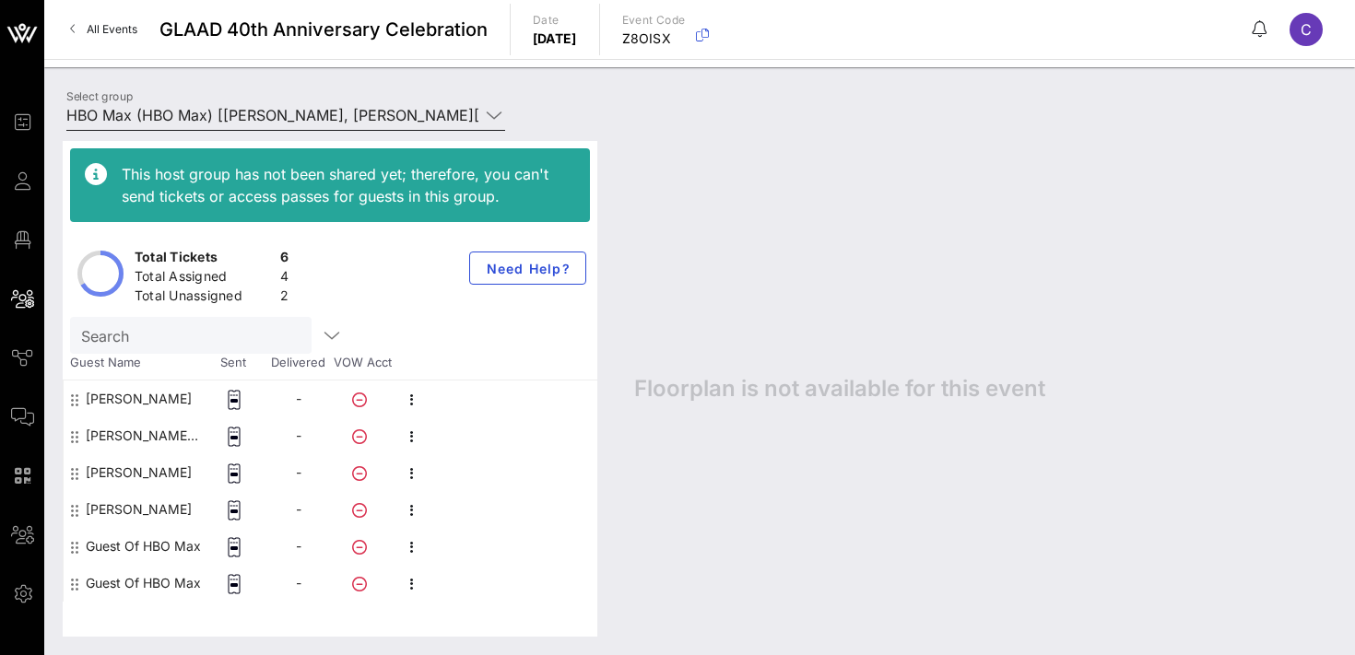
click at [248, 118] on input "HBO Max (HBO Max) [[PERSON_NAME], [PERSON_NAME][EMAIL_ADDRESS][PERSON_NAME][DOM…" at bounding box center [272, 115] width 413 height 30
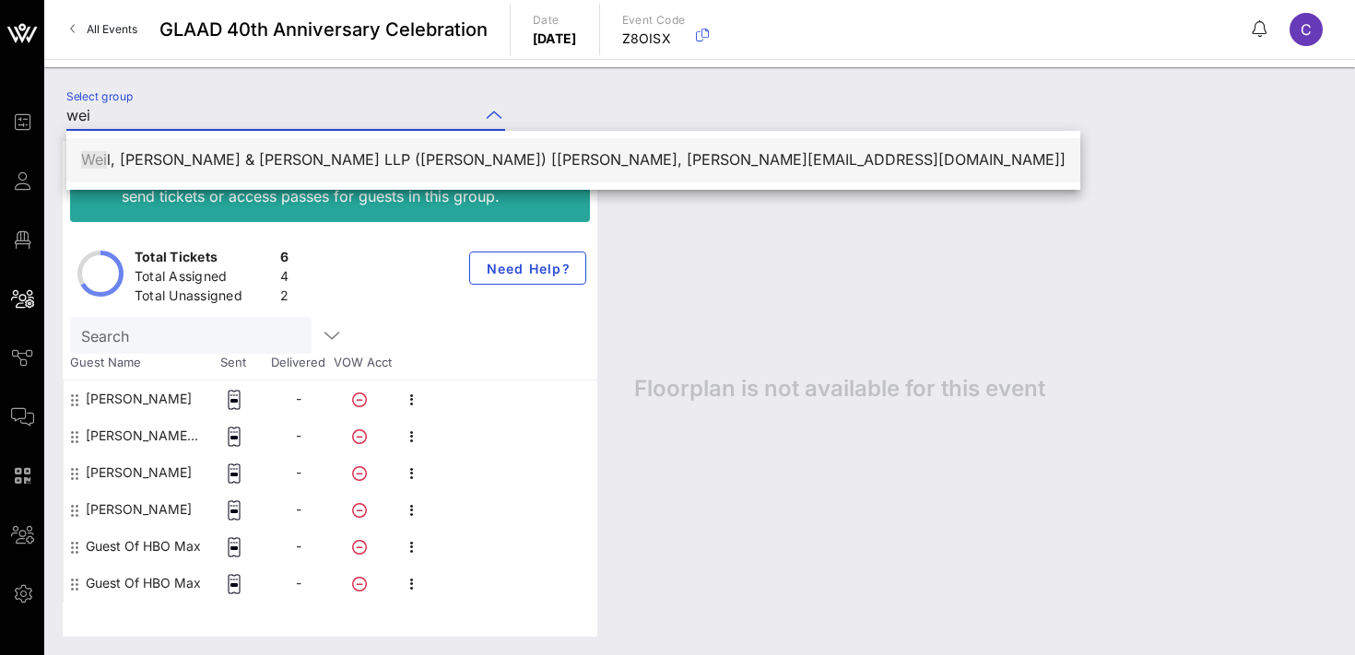
click at [248, 148] on div "[PERSON_NAME] l, [PERSON_NAME] & [PERSON_NAME] LLP ([PERSON_NAME]) [[PERSON_NAM…" at bounding box center [573, 160] width 985 height 40
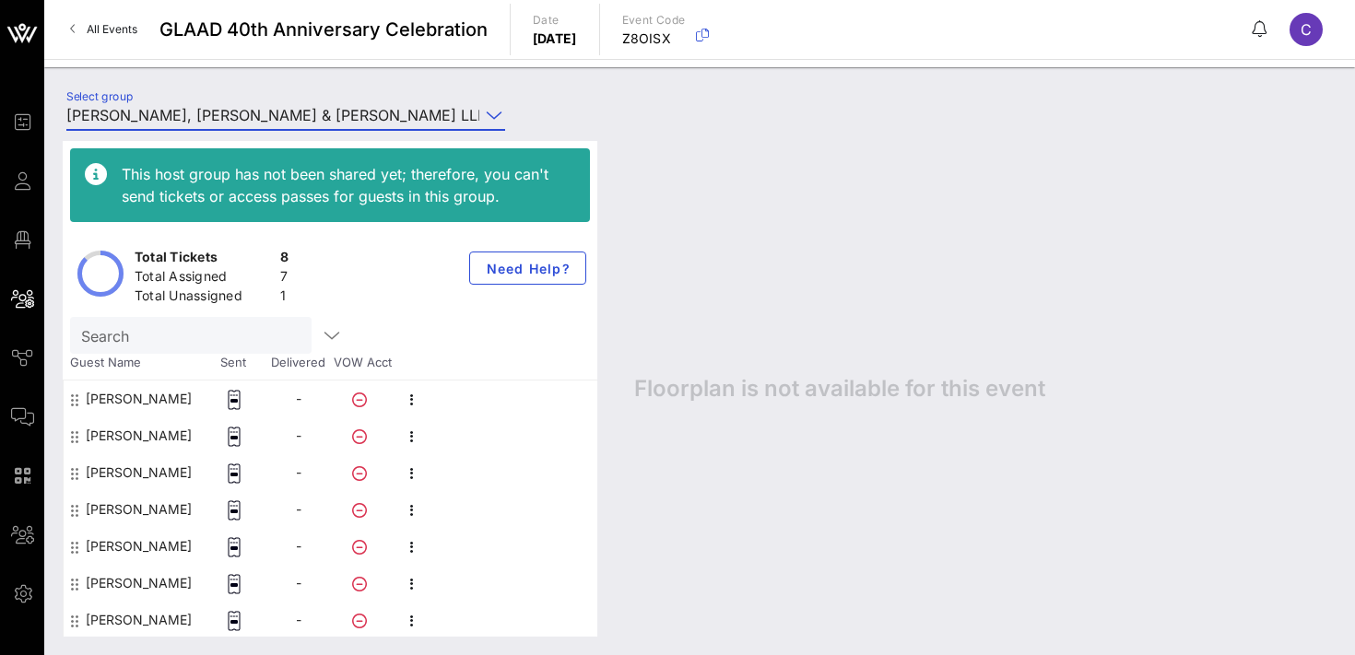
scroll to position [38, 0]
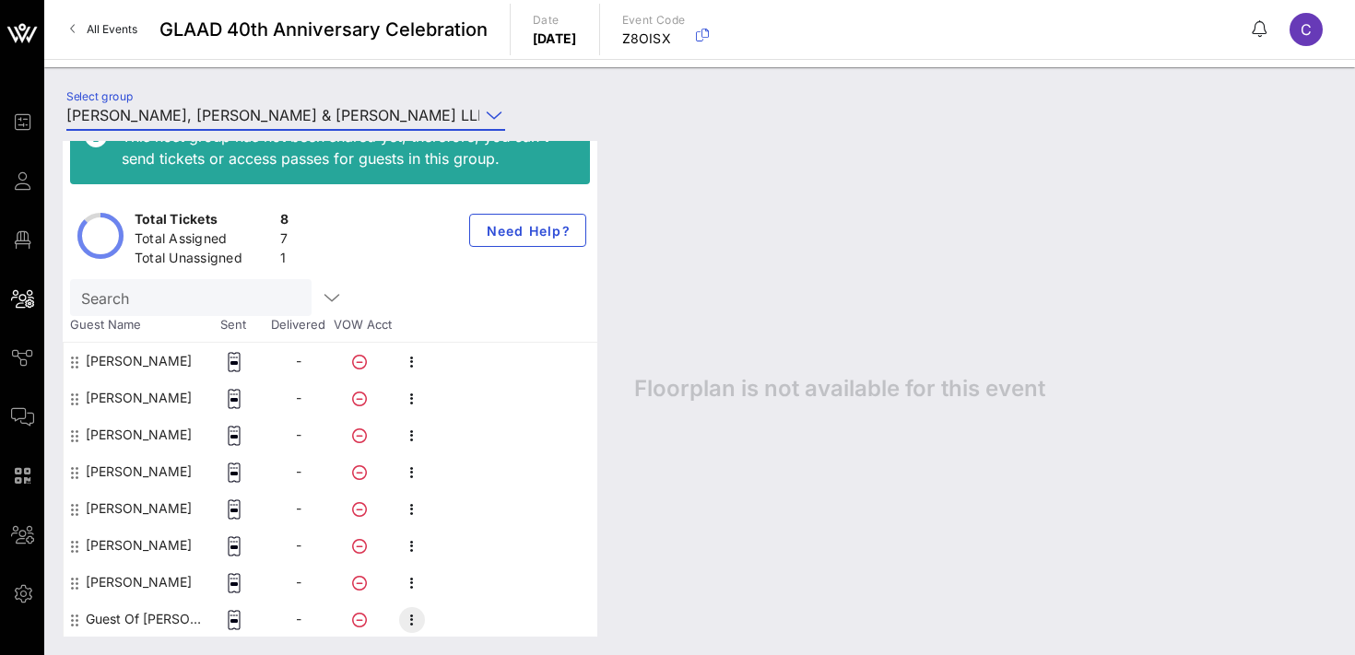
type input "[PERSON_NAME], [PERSON_NAME] & [PERSON_NAME] LLP ([PERSON_NAME]) [[PERSON_NAME]…"
click at [409, 621] on icon "button" at bounding box center [412, 620] width 22 height 22
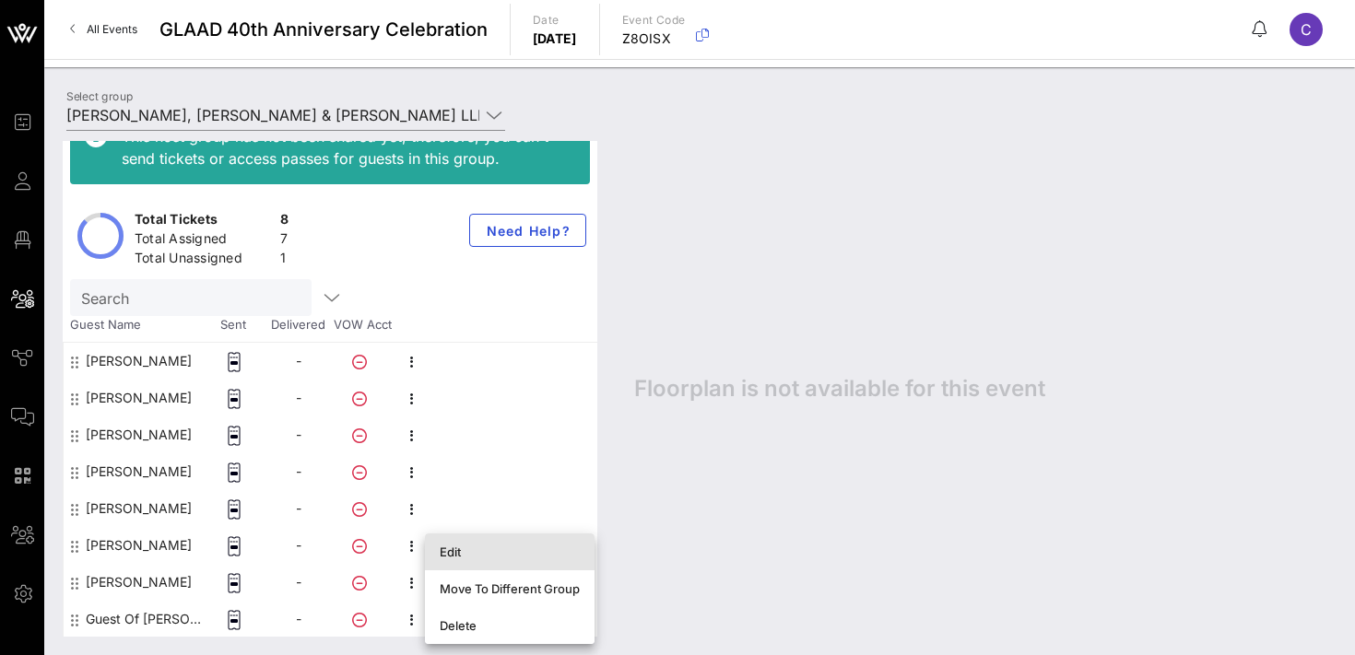
click at [466, 546] on div "Edit" at bounding box center [510, 552] width 140 height 15
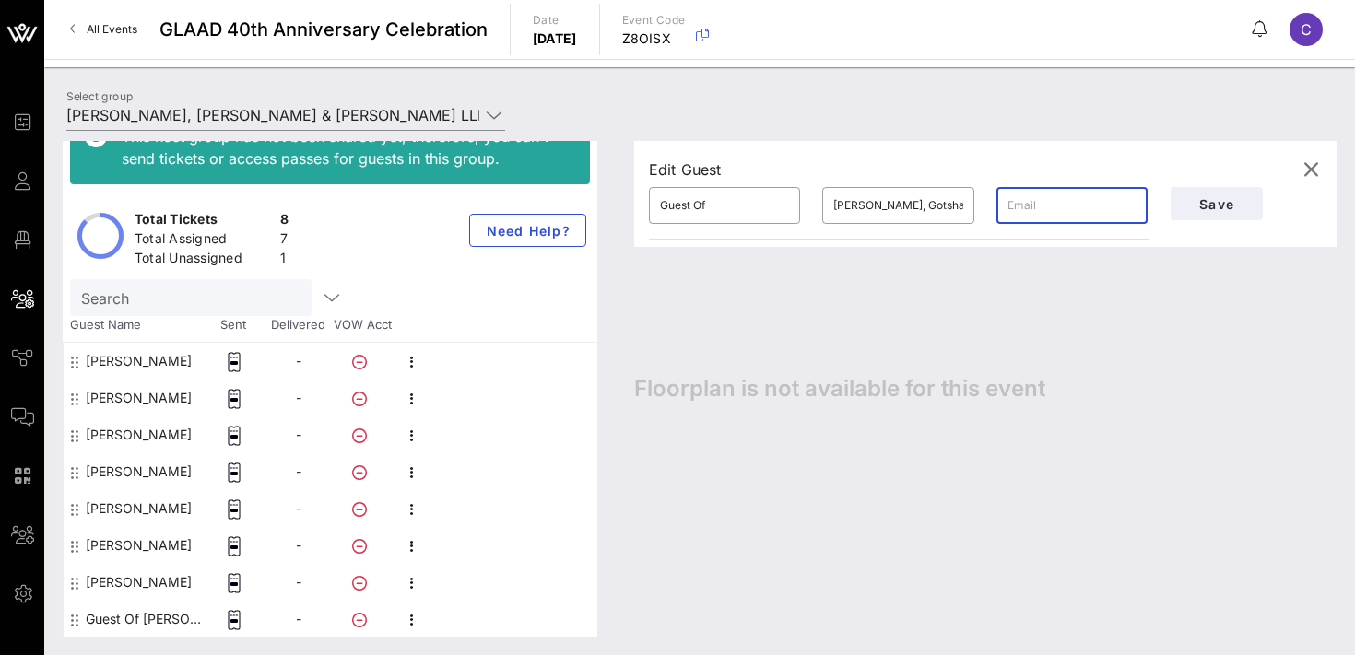
click at [1033, 216] on input "text" at bounding box center [1072, 206] width 129 height 30
paste input "[PERSON_NAME][EMAIL_ADDRESS][PERSON_NAME][PERSON_NAME][DOMAIN_NAME]"
type input "[PERSON_NAME][EMAIL_ADDRESS][PERSON_NAME][PERSON_NAME][DOMAIN_NAME]"
click at [858, 197] on input "[PERSON_NAME], Gotshal & [PERSON_NAME] LLP" at bounding box center [897, 206] width 129 height 30
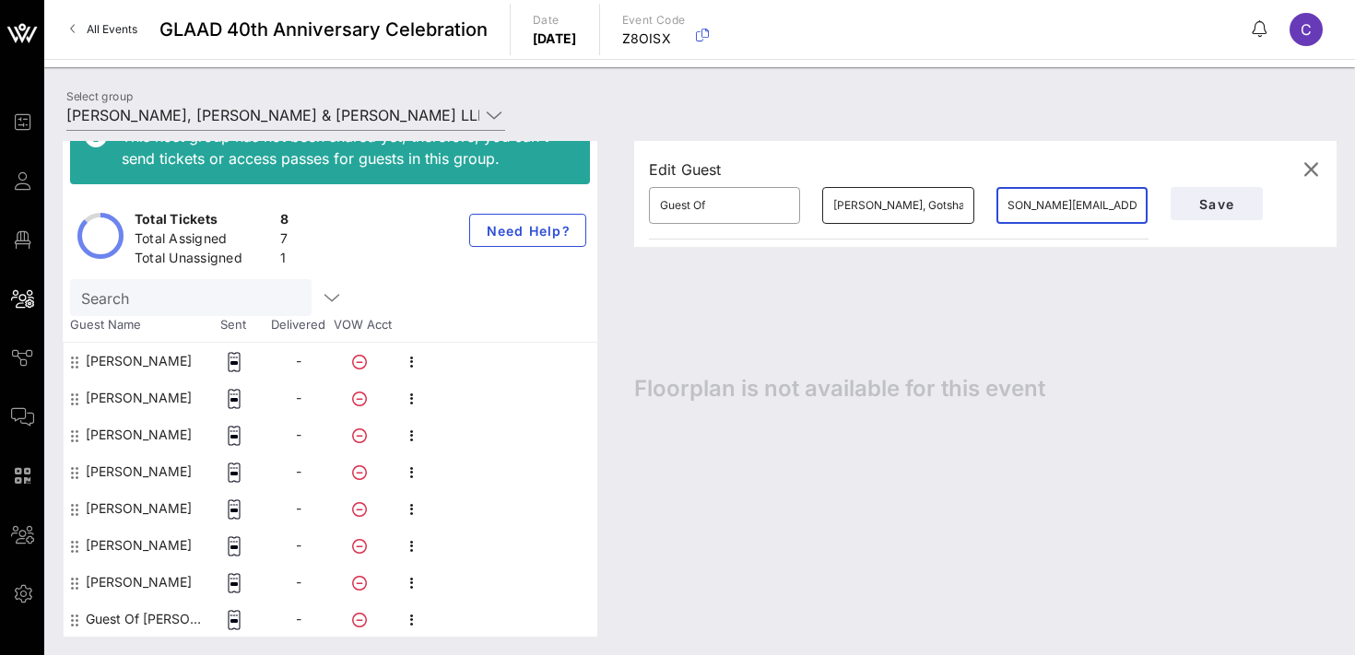
scroll to position [0, 0]
click at [858, 197] on input "[PERSON_NAME], Gotshal & [PERSON_NAME] LLP" at bounding box center [897, 206] width 129 height 30
type input "[PERSON_NAME]"
click at [741, 205] on input "Guest Of" at bounding box center [724, 206] width 129 height 30
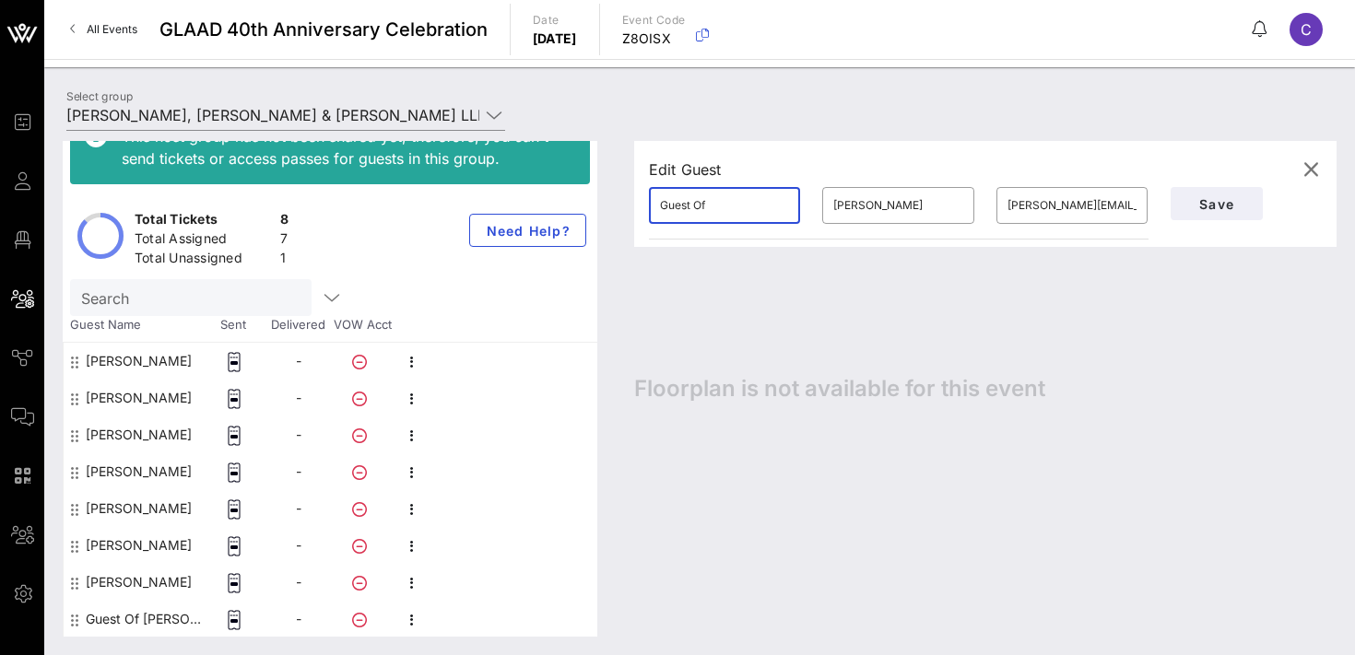
click at [741, 205] on input "Guest Of" at bounding box center [724, 206] width 129 height 30
type input "[PERSON_NAME]"
click at [1222, 206] on span "Save" at bounding box center [1217, 204] width 63 height 16
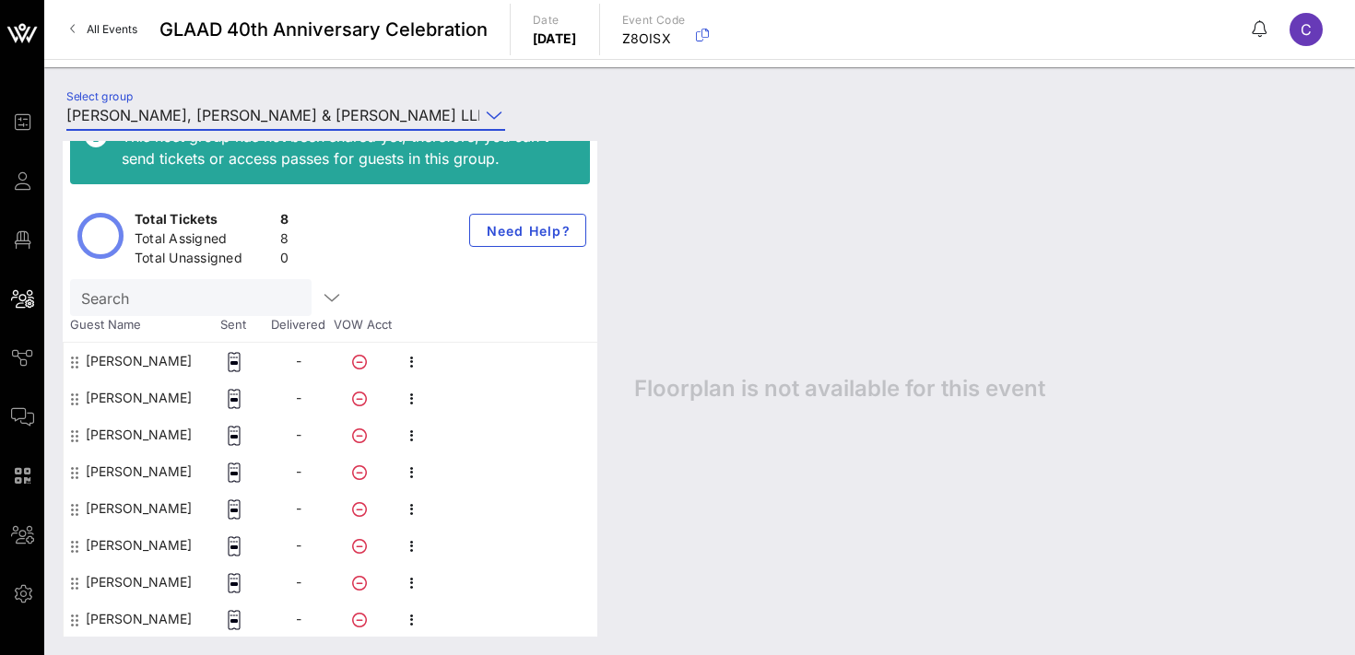
click at [242, 115] on input "[PERSON_NAME], [PERSON_NAME] & [PERSON_NAME] LLP ([PERSON_NAME]) [[PERSON_NAME]…" at bounding box center [272, 115] width 413 height 30
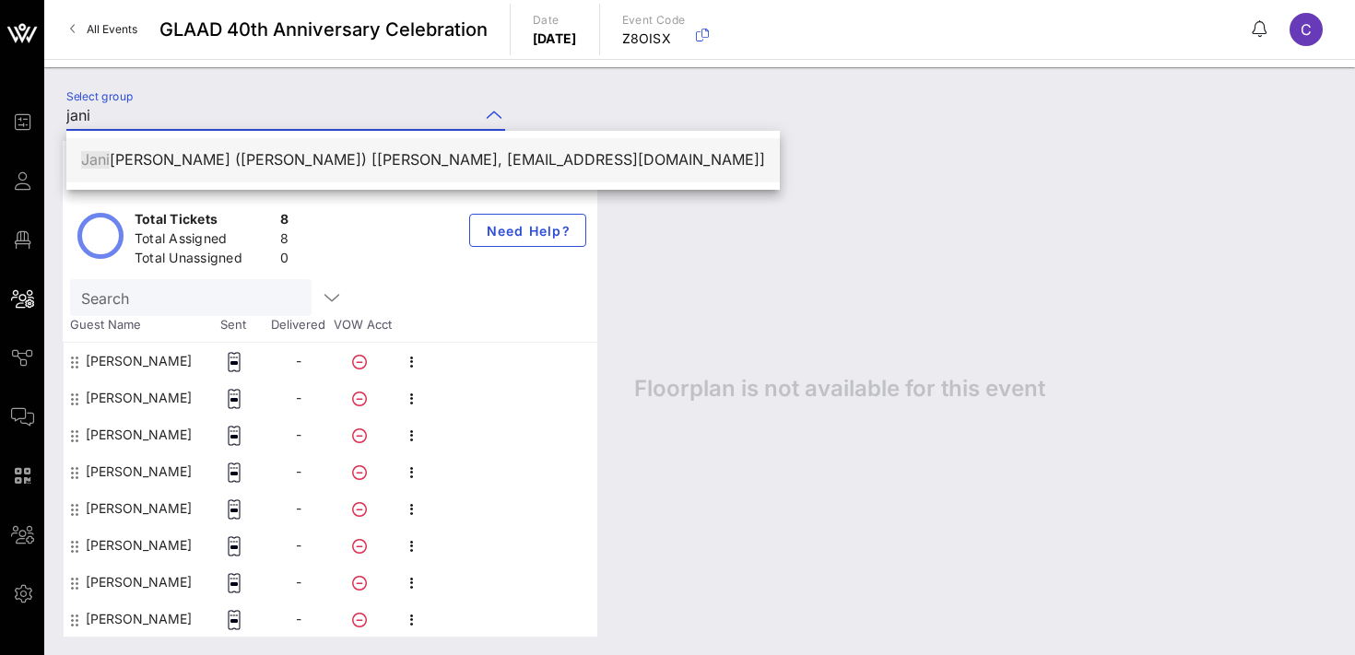
click at [275, 160] on div "[PERSON_NAME] ne [PERSON_NAME] ([PERSON_NAME]) [[PERSON_NAME], [EMAIL_ADDRESS][…" at bounding box center [423, 160] width 684 height 18
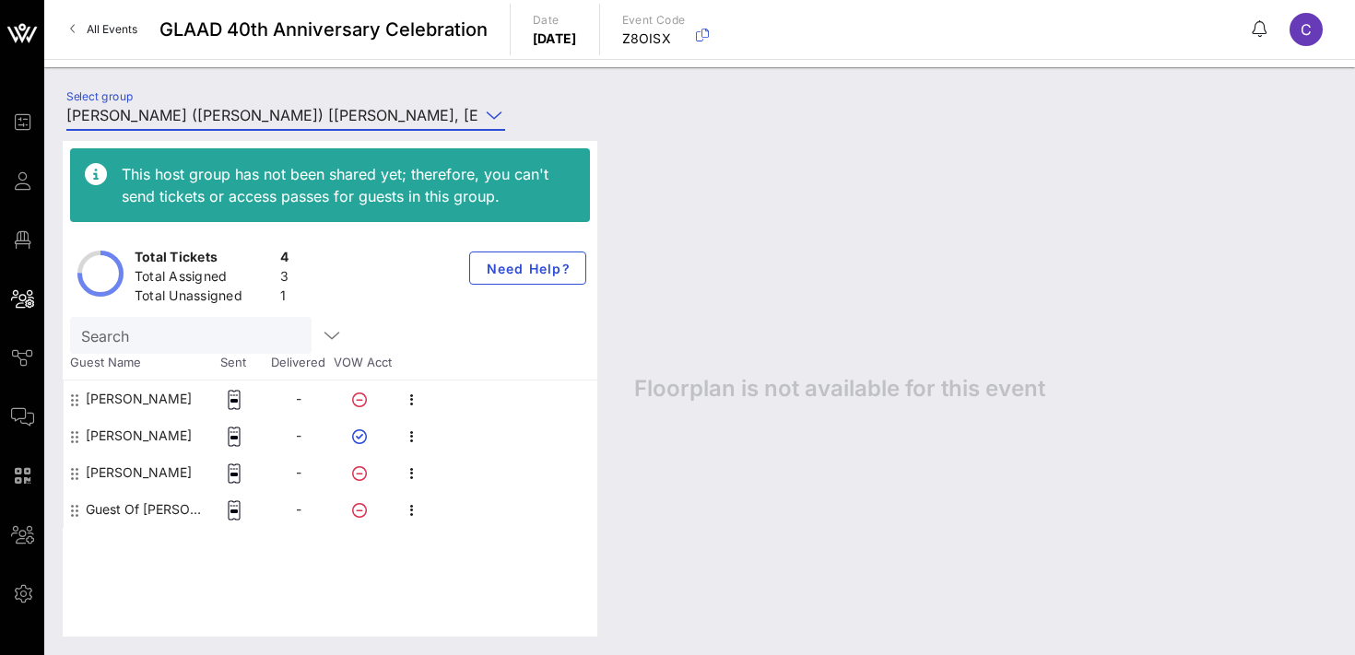
click at [222, 119] on input "[PERSON_NAME] ([PERSON_NAME]) [[PERSON_NAME], [EMAIL_ADDRESS][DOMAIN_NAME]]" at bounding box center [272, 115] width 413 height 30
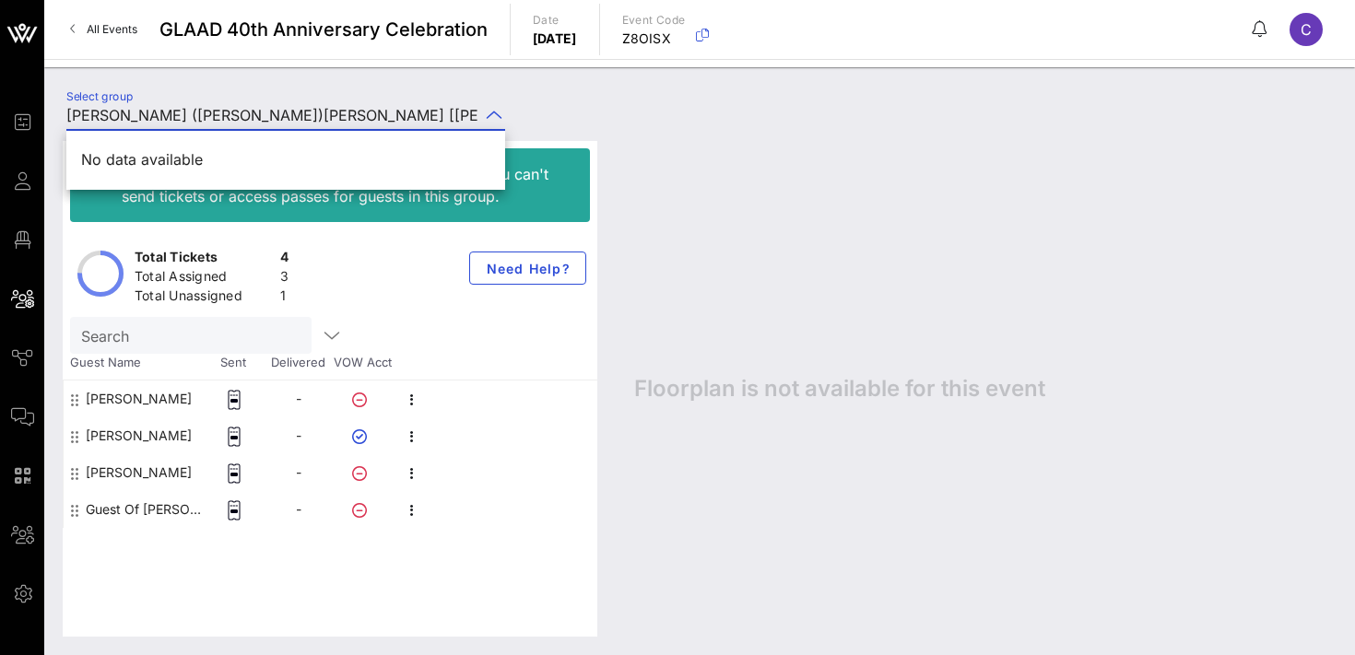
click at [684, 123] on div "This host group has not been shared yet; therefore, you can't send tickets or a…" at bounding box center [699, 389] width 1311 height 533
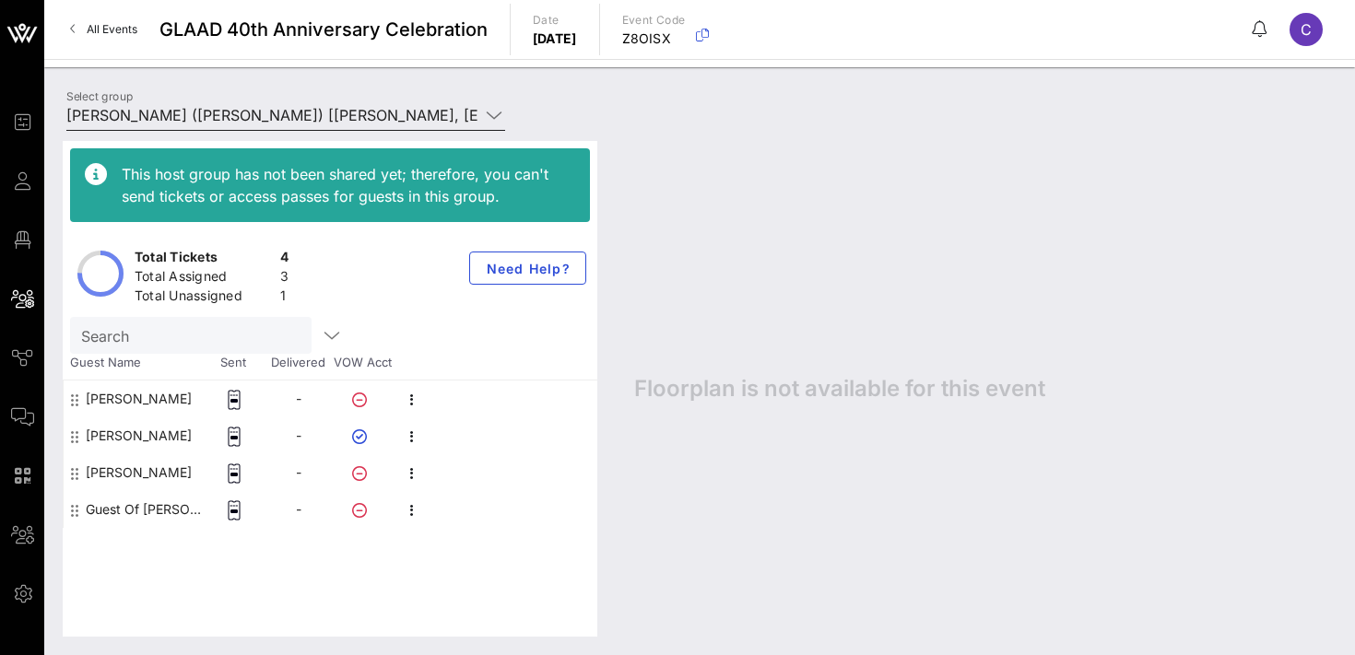
click at [397, 115] on input "[PERSON_NAME] ([PERSON_NAME]) [[PERSON_NAME], [EMAIL_ADDRESS][DOMAIN_NAME]]" at bounding box center [272, 115] width 413 height 30
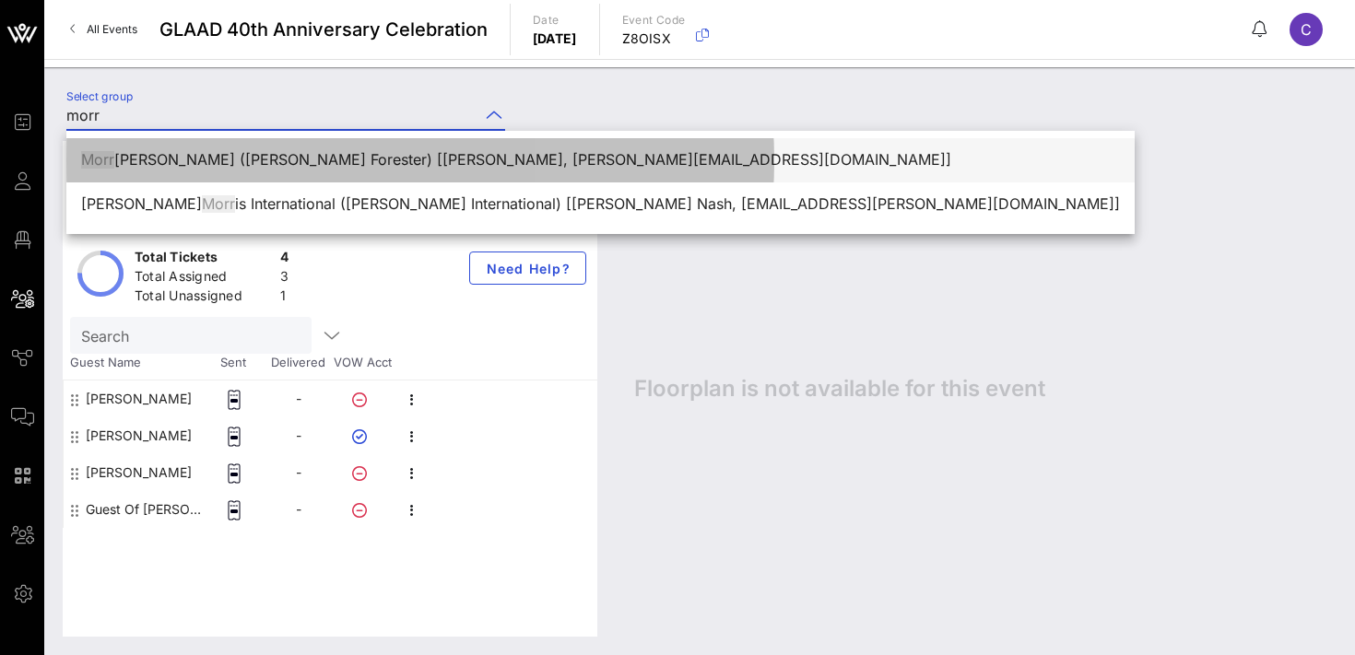
click at [307, 160] on div "Morr [PERSON_NAME] ([PERSON_NAME] Forester) [[PERSON_NAME], [PERSON_NAME][EMAIL…" at bounding box center [600, 160] width 1039 height 18
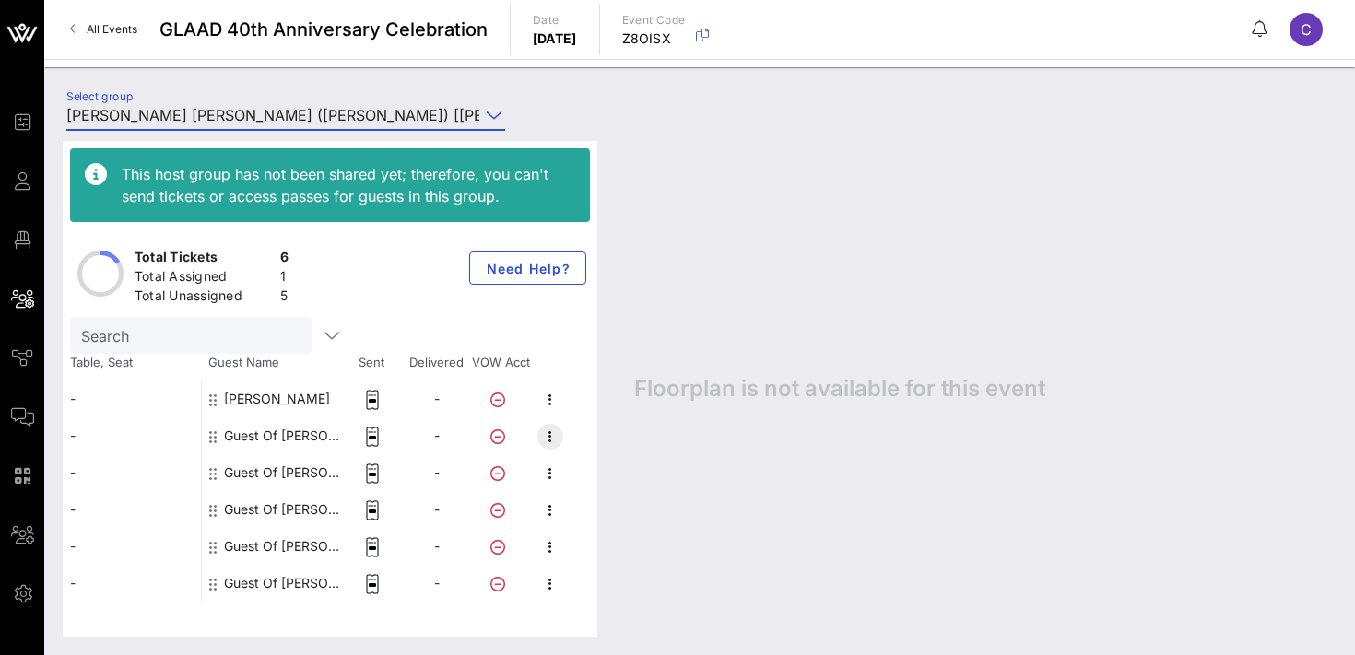
type input "[PERSON_NAME] [PERSON_NAME] ([PERSON_NAME]) [[PERSON_NAME], [PERSON_NAME][EMAIL…"
click at [550, 437] on icon "button" at bounding box center [550, 437] width 22 height 22
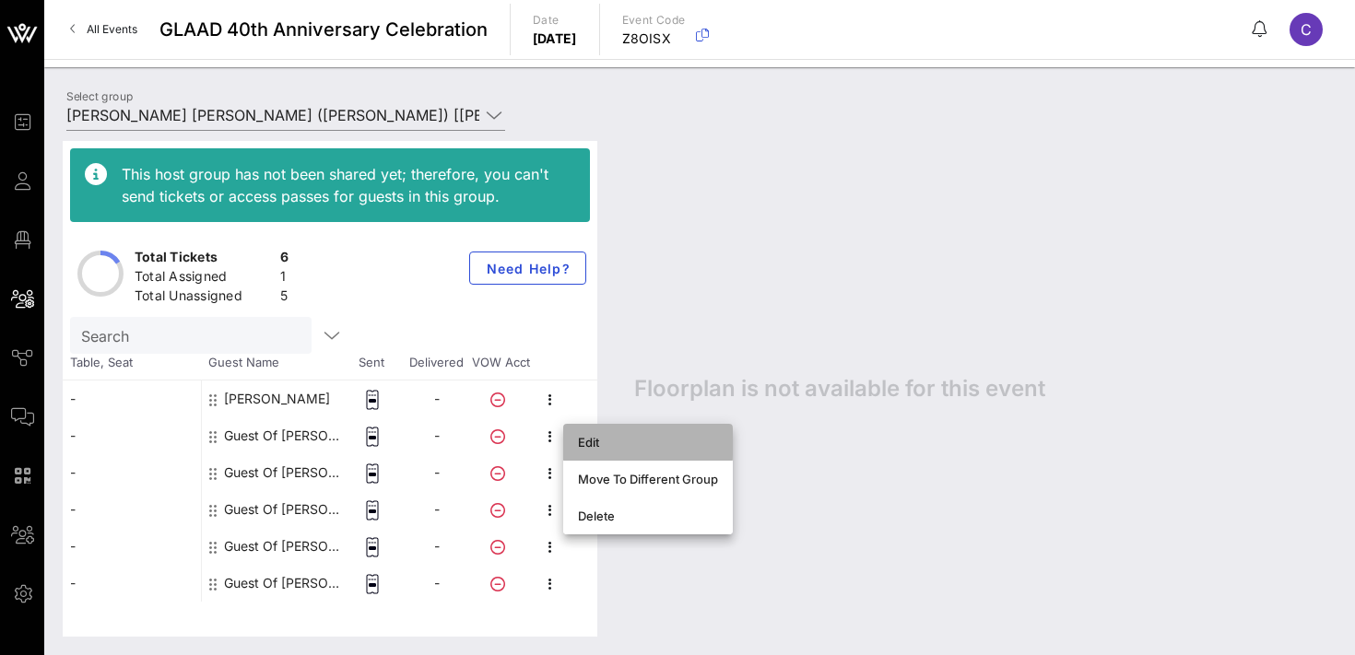
click at [593, 451] on div "Edit" at bounding box center [648, 443] width 140 height 30
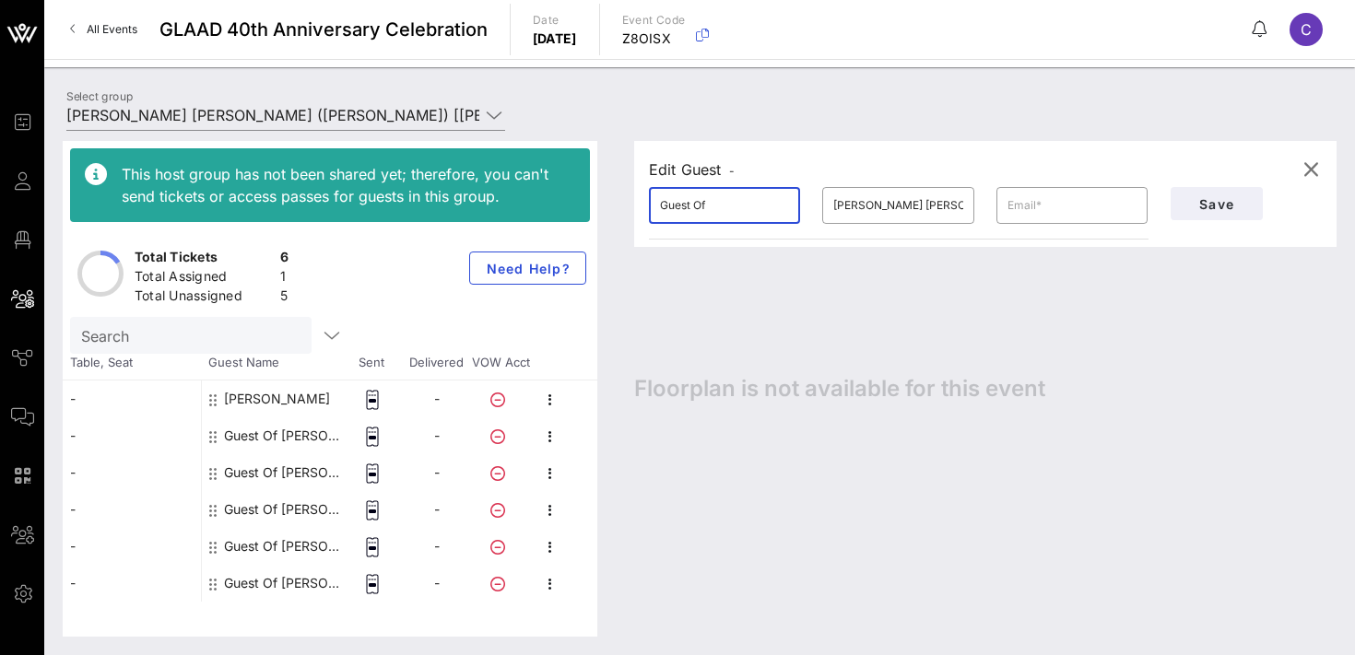
click at [727, 212] on input "Guest Of" at bounding box center [724, 206] width 129 height 30
click at [1033, 203] on input "text" at bounding box center [1072, 206] width 129 height 30
paste input "[EMAIL_ADDRESS][DOMAIN_NAME]"
type input "[EMAIL_ADDRESS][DOMAIN_NAME]"
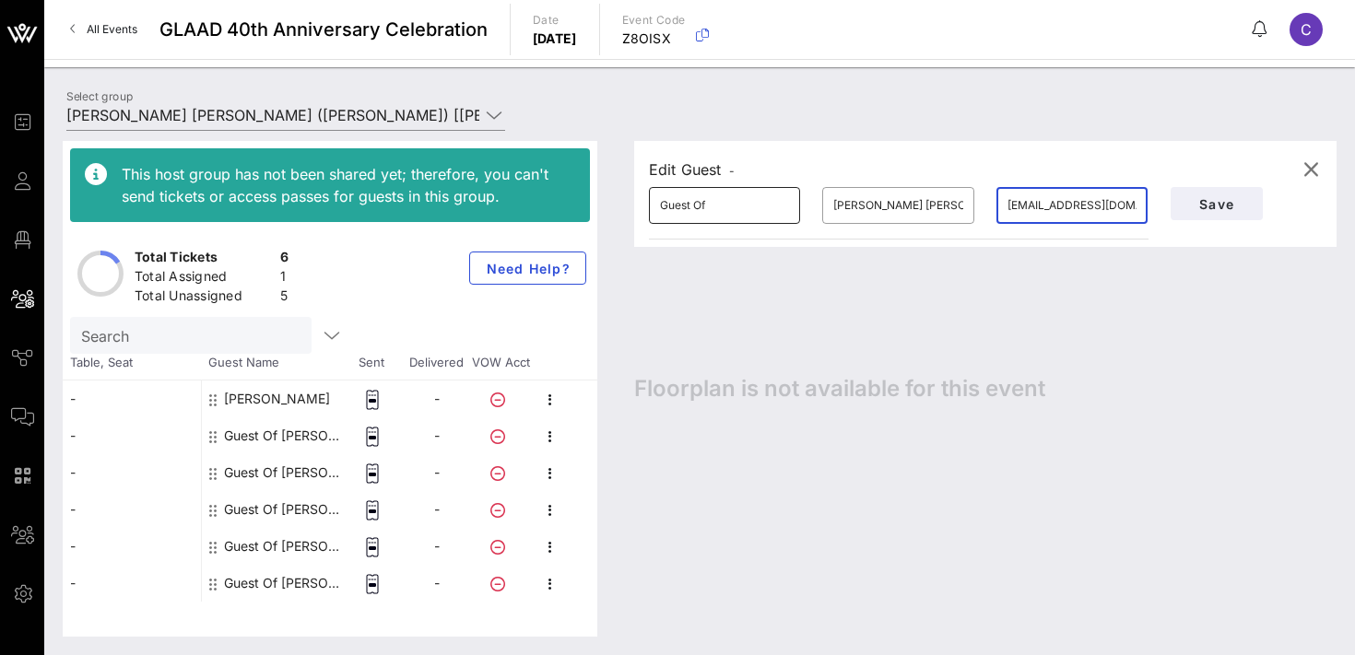
click at [726, 198] on input "Guest Of" at bounding box center [724, 206] width 129 height 30
type input "[PERSON_NAME]"
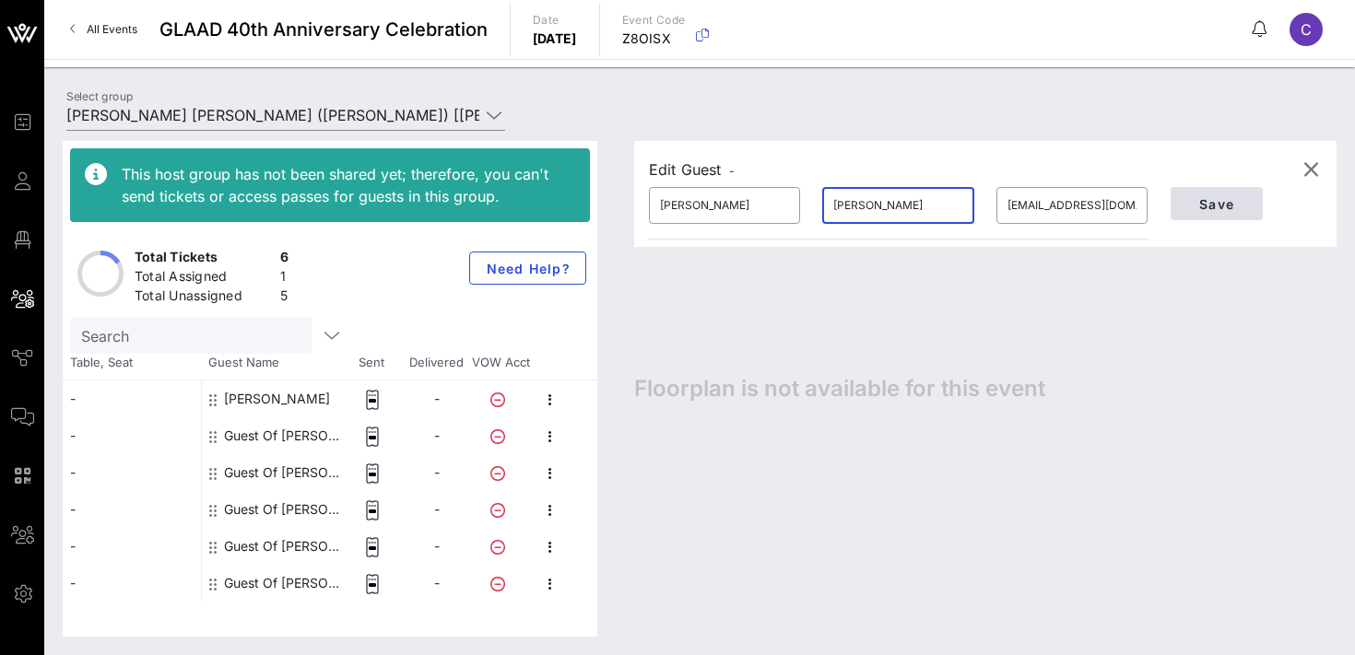
type input "[PERSON_NAME]"
click at [1246, 200] on span "Save" at bounding box center [1217, 204] width 63 height 16
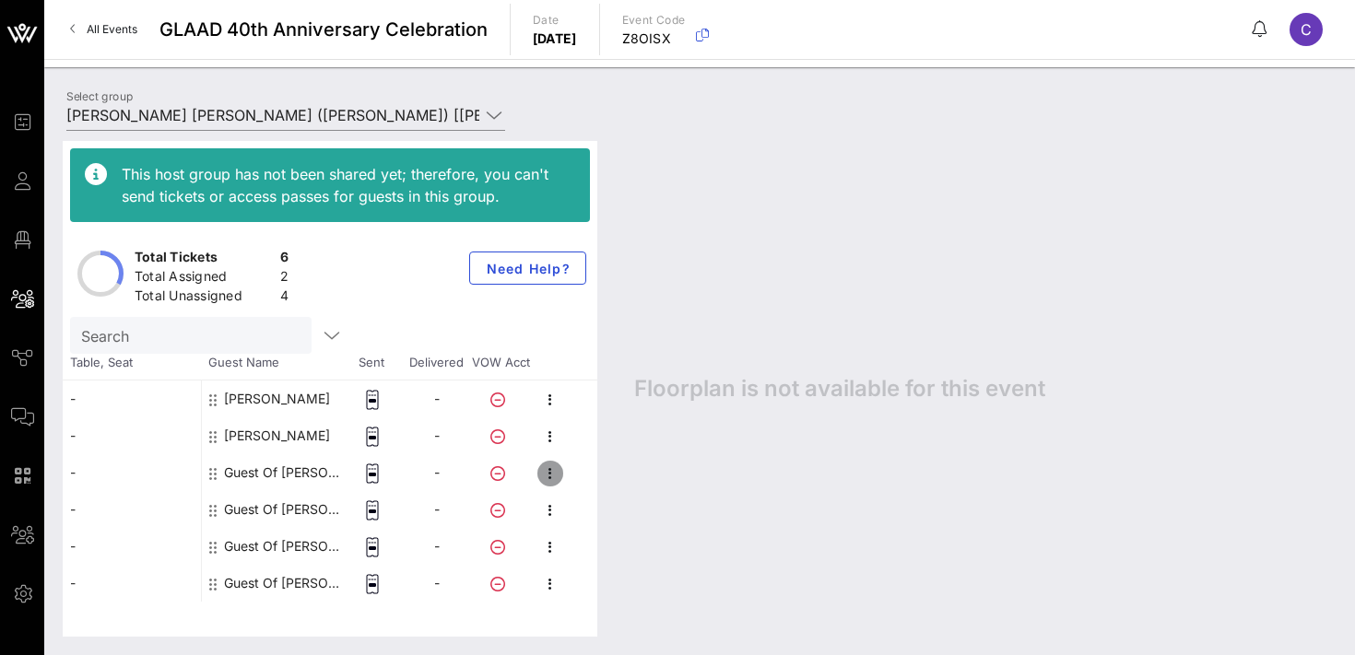
click at [549, 478] on icon "button" at bounding box center [550, 474] width 22 height 22
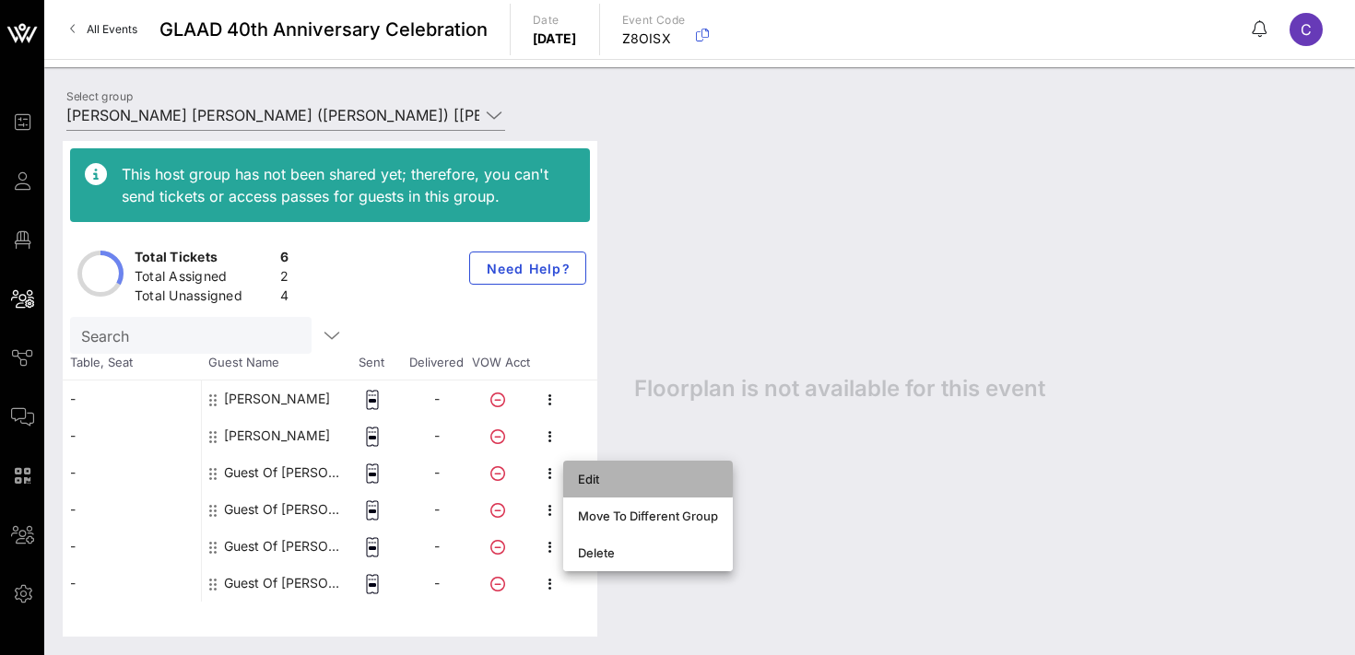
click at [590, 480] on div "Edit" at bounding box center [648, 479] width 140 height 15
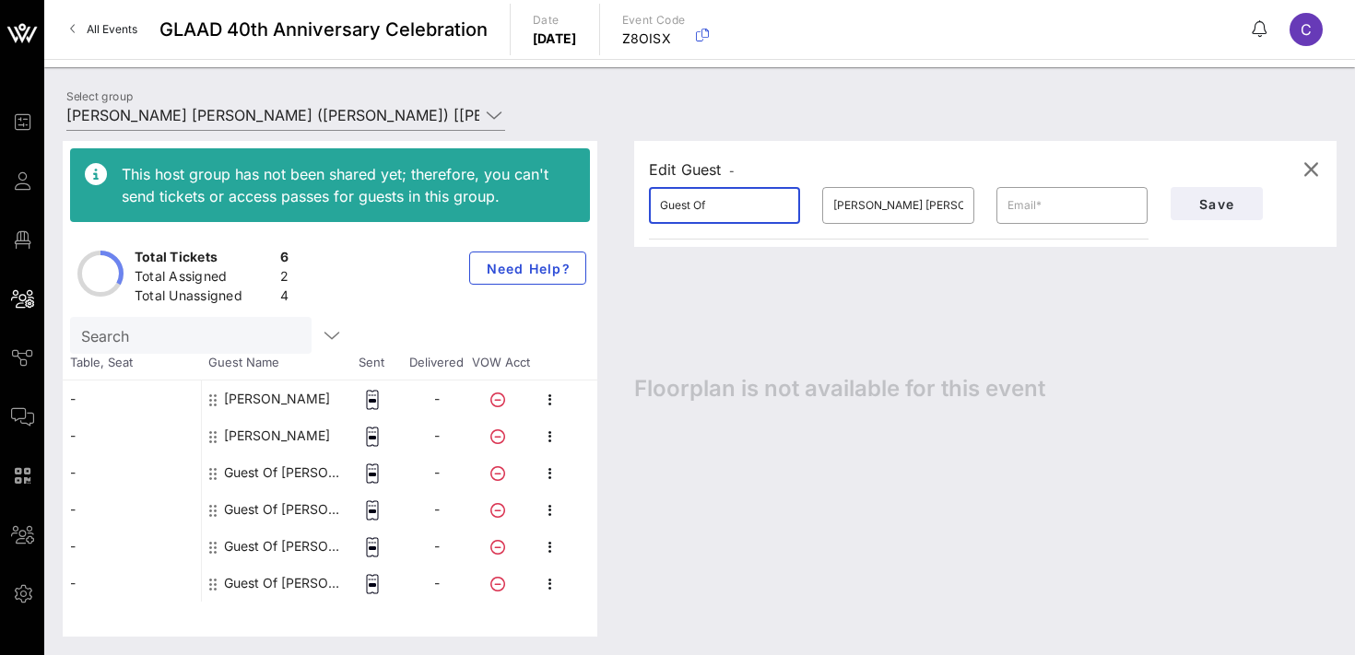
click at [723, 216] on input "Guest Of" at bounding box center [724, 206] width 129 height 30
type input "[PERSON_NAME]"
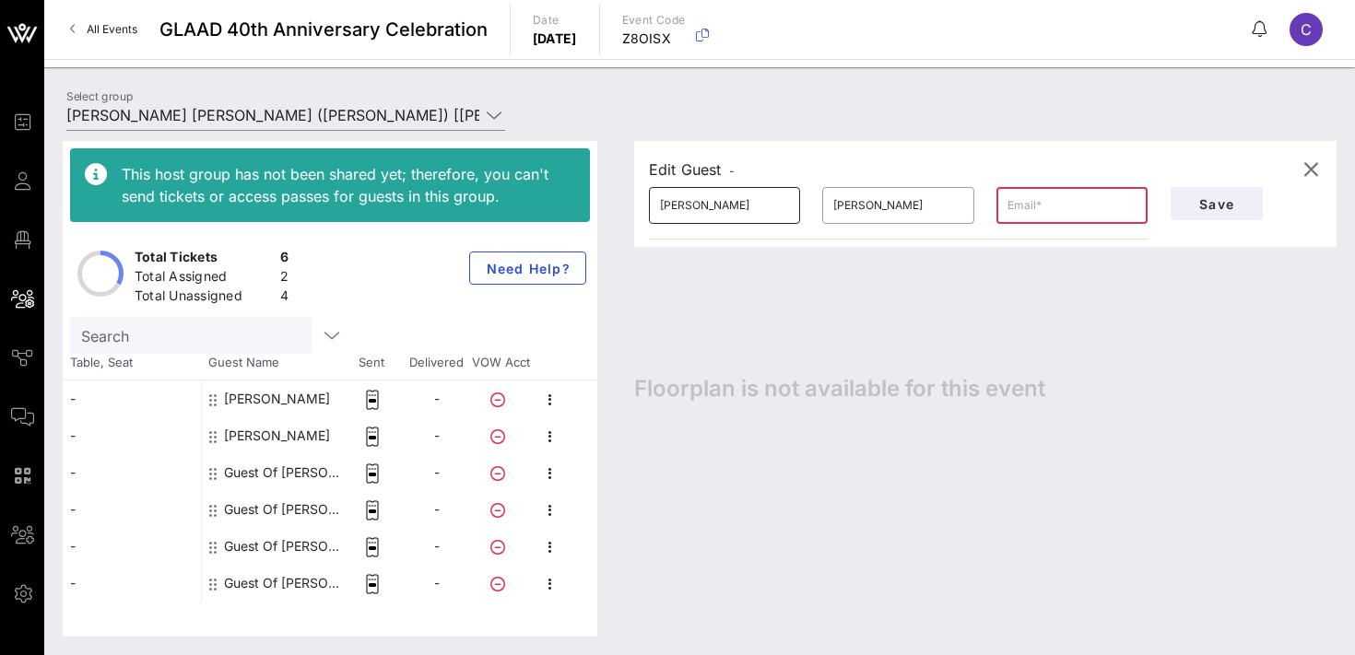
paste input "[EMAIL_ADDRESS][DOMAIN_NAME]"
type input "[EMAIL_ADDRESS][DOMAIN_NAME]"
click at [1209, 197] on span "Save" at bounding box center [1217, 204] width 63 height 16
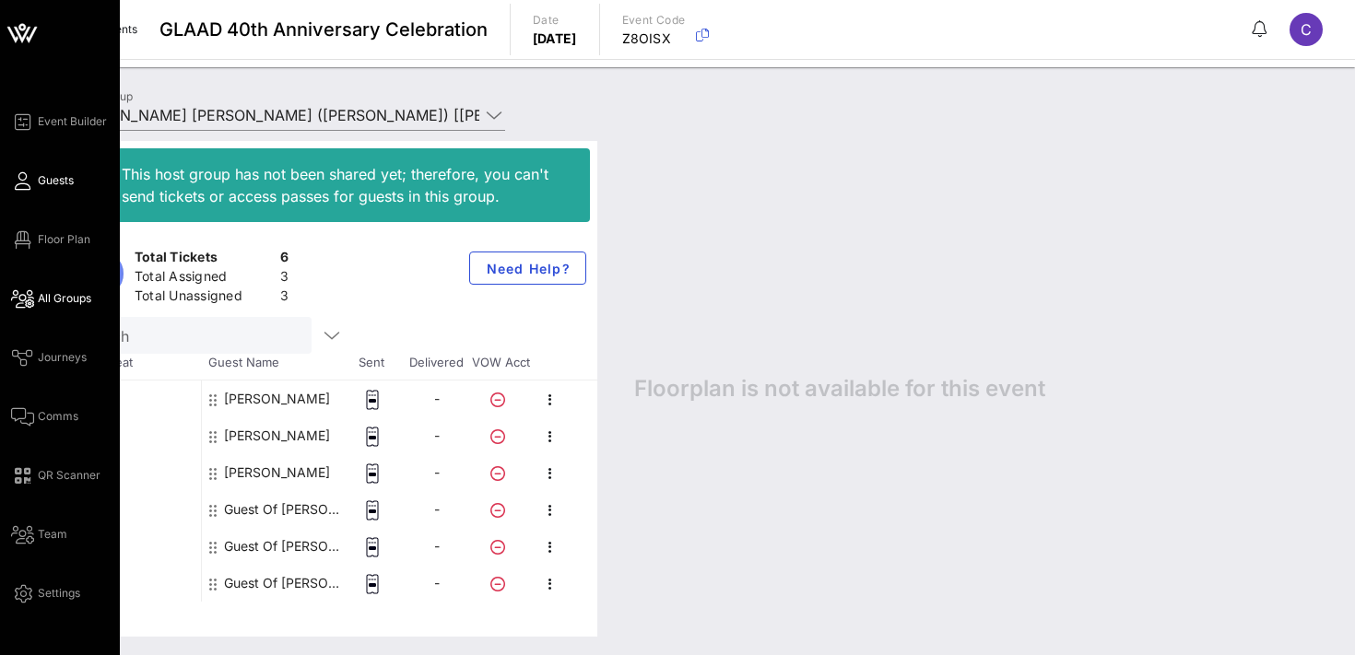
click at [43, 186] on span "Guests" at bounding box center [56, 180] width 36 height 17
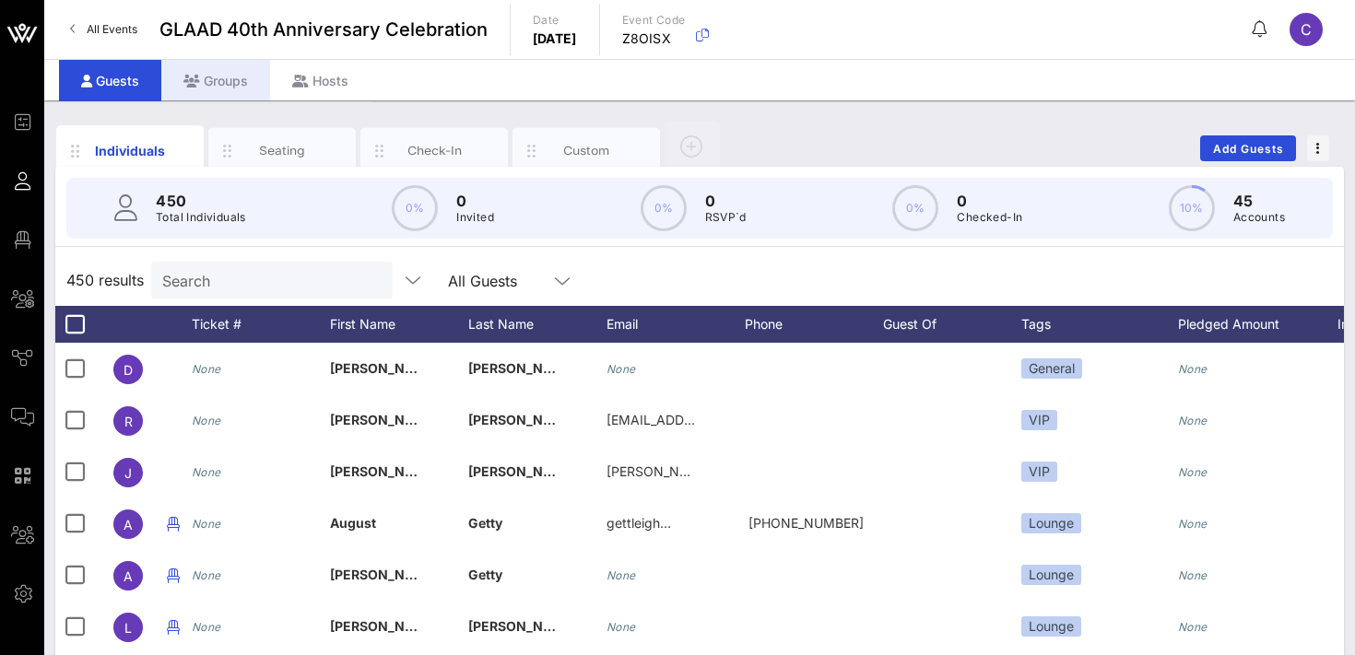
click at [217, 87] on div "Groups" at bounding box center [215, 80] width 109 height 41
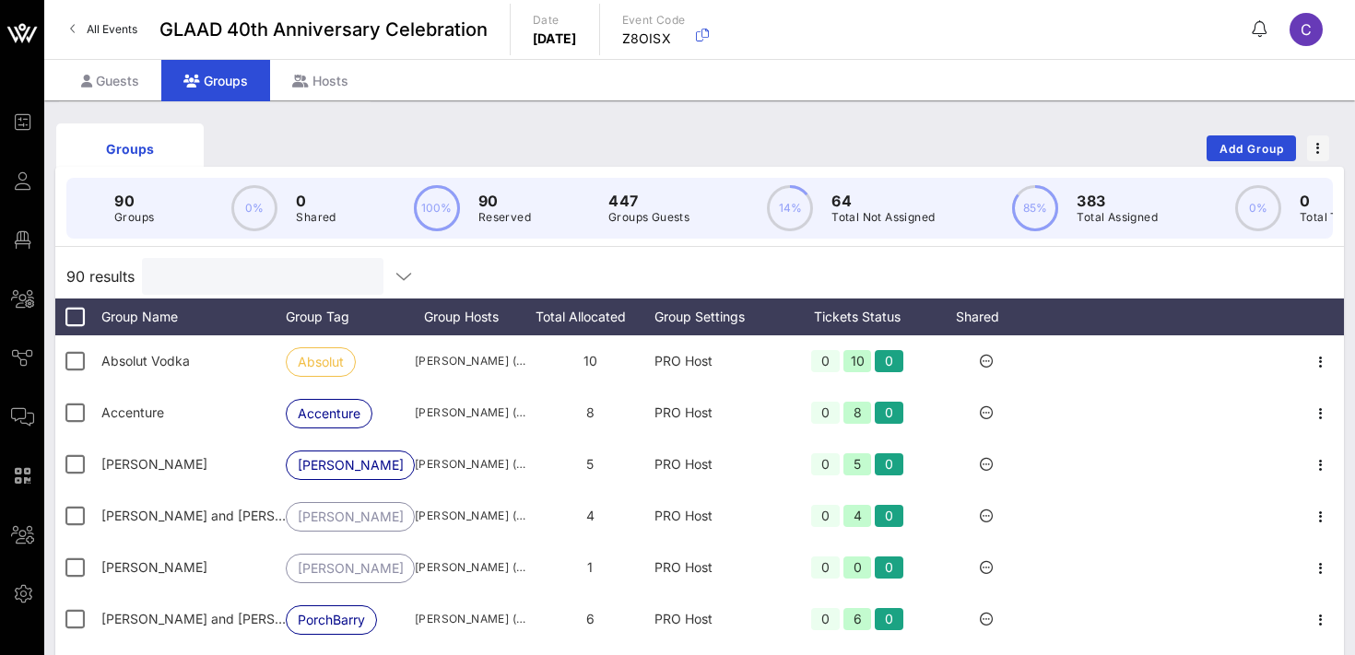
click at [226, 281] on input "text" at bounding box center [261, 277] width 216 height 24
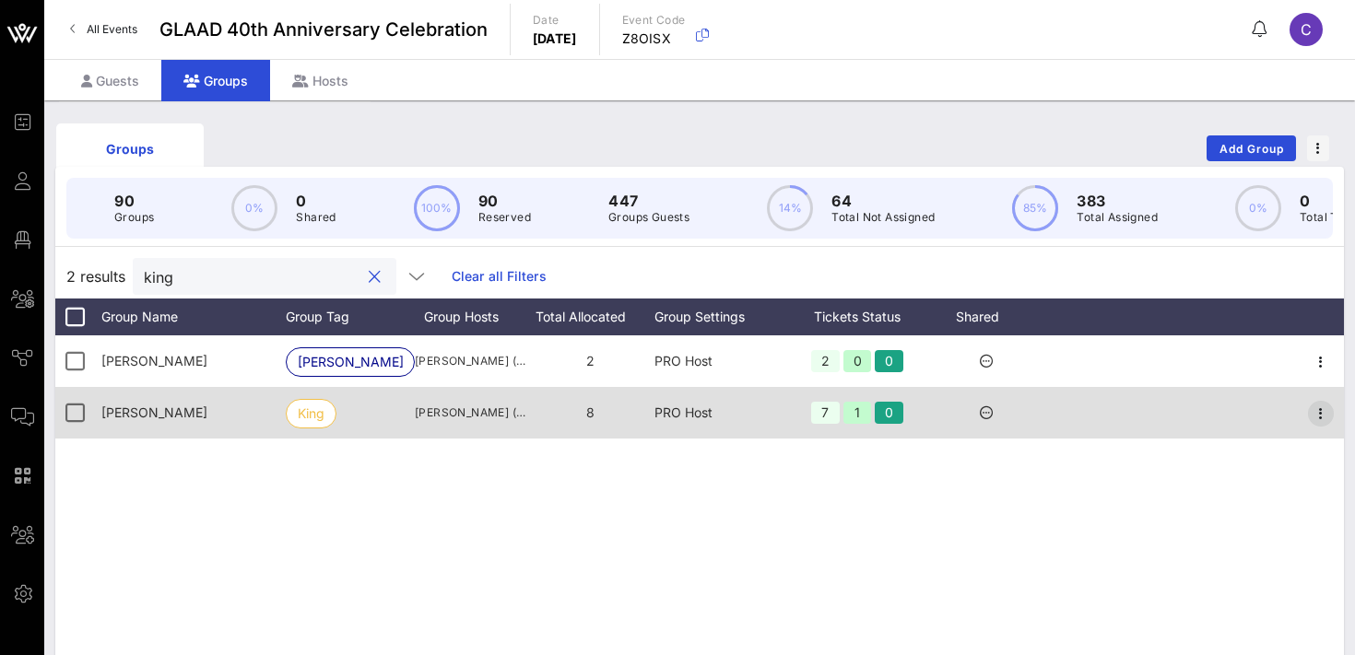
type input "king"
click at [1331, 421] on icon "button" at bounding box center [1321, 414] width 22 height 22
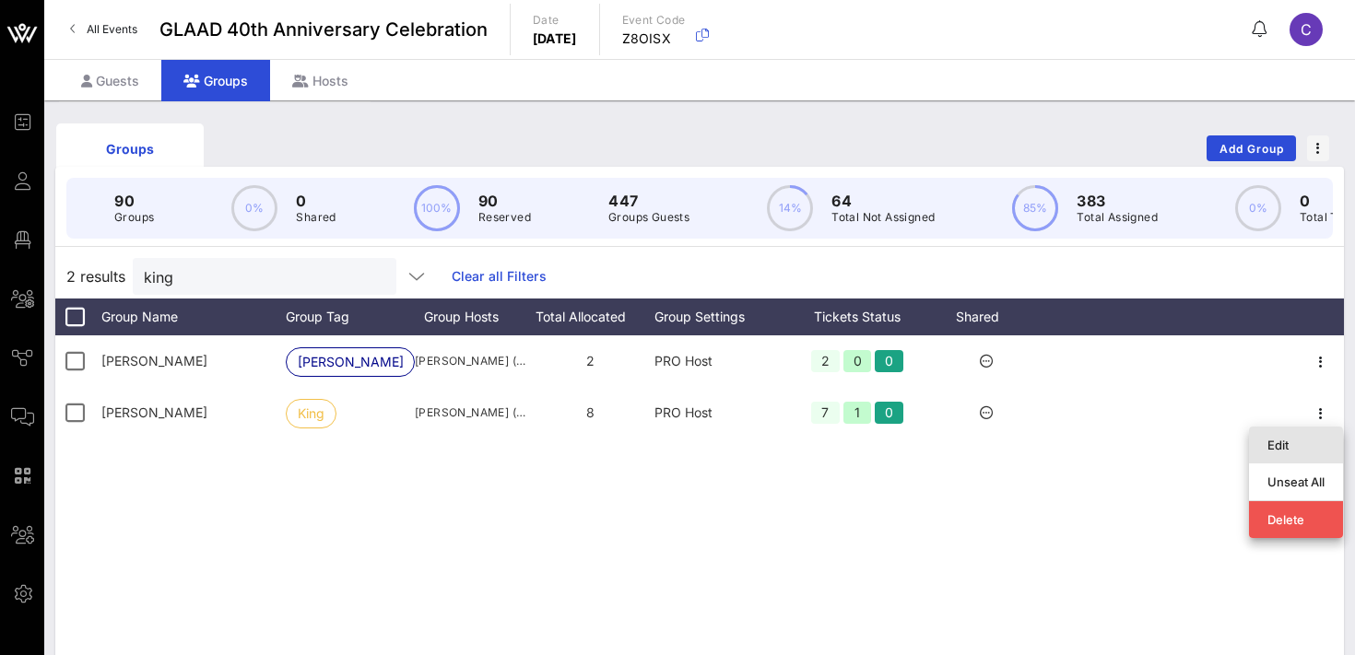
click at [1306, 443] on div "Edit" at bounding box center [1296, 445] width 57 height 15
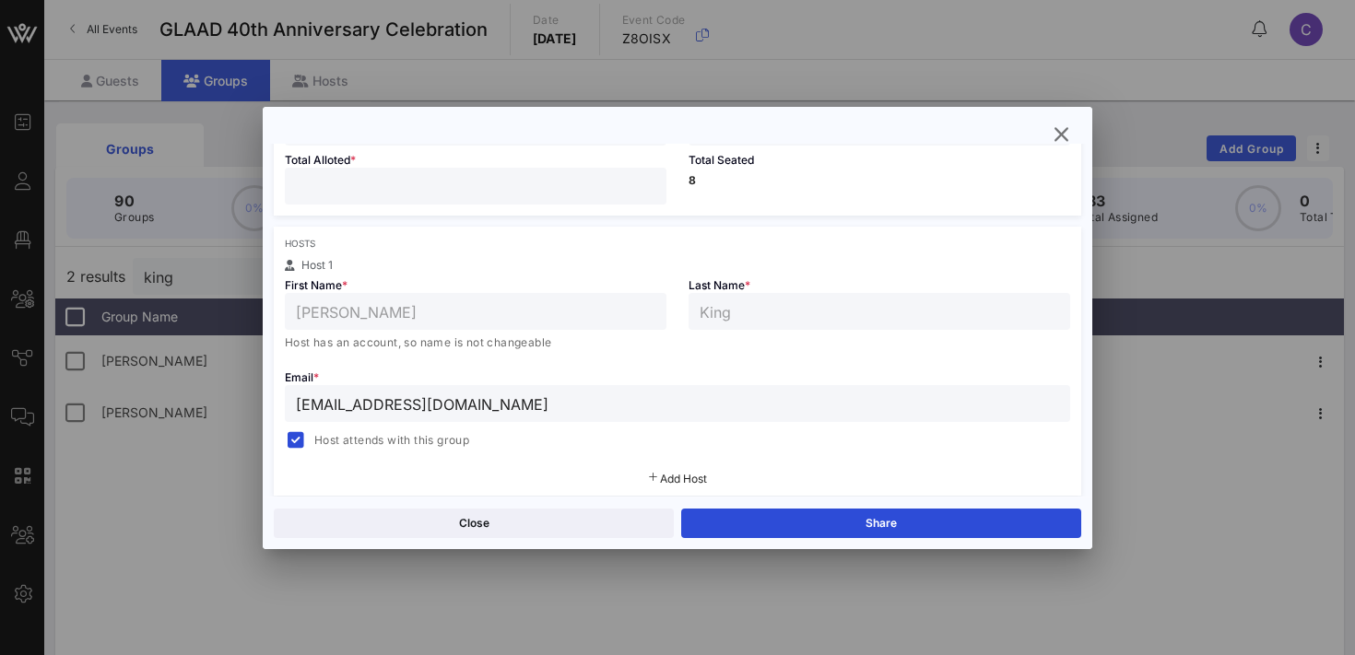
scroll to position [215, 0]
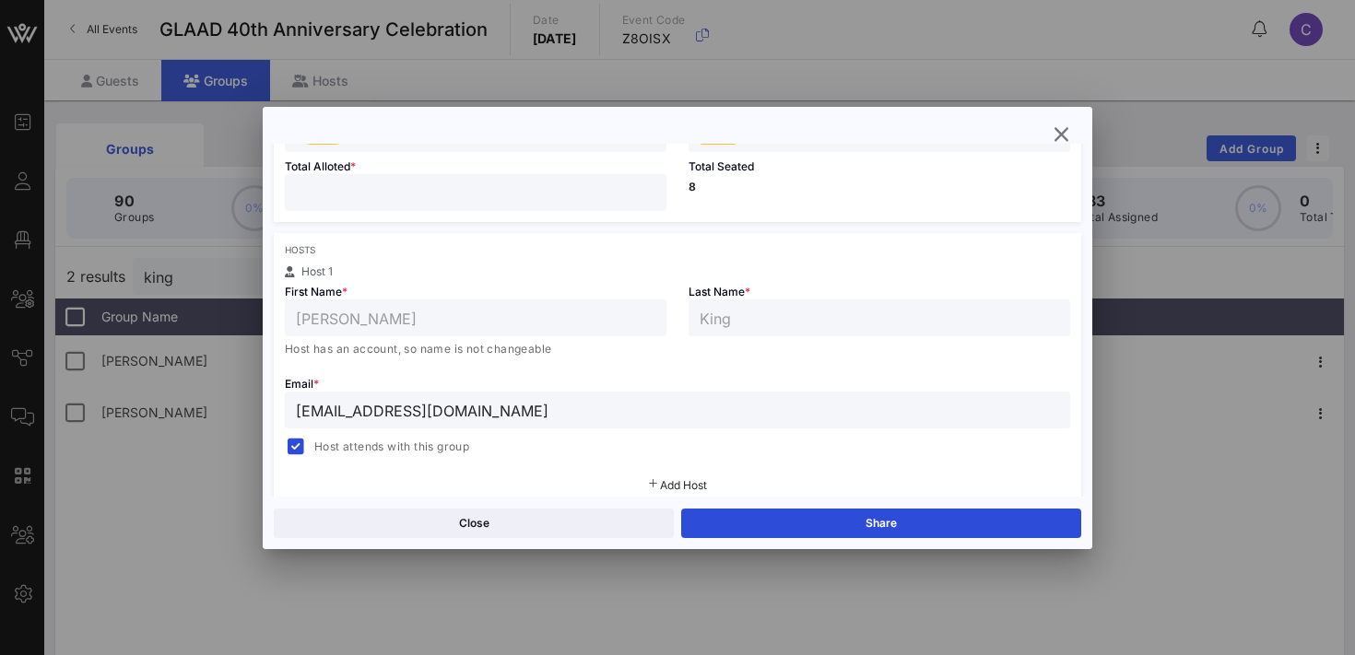
click at [647, 184] on input "*" at bounding box center [476, 193] width 360 height 24
type input "**"
click at [647, 184] on input "**" at bounding box center [476, 193] width 360 height 24
click at [644, 245] on div "Hosts" at bounding box center [677, 249] width 785 height 11
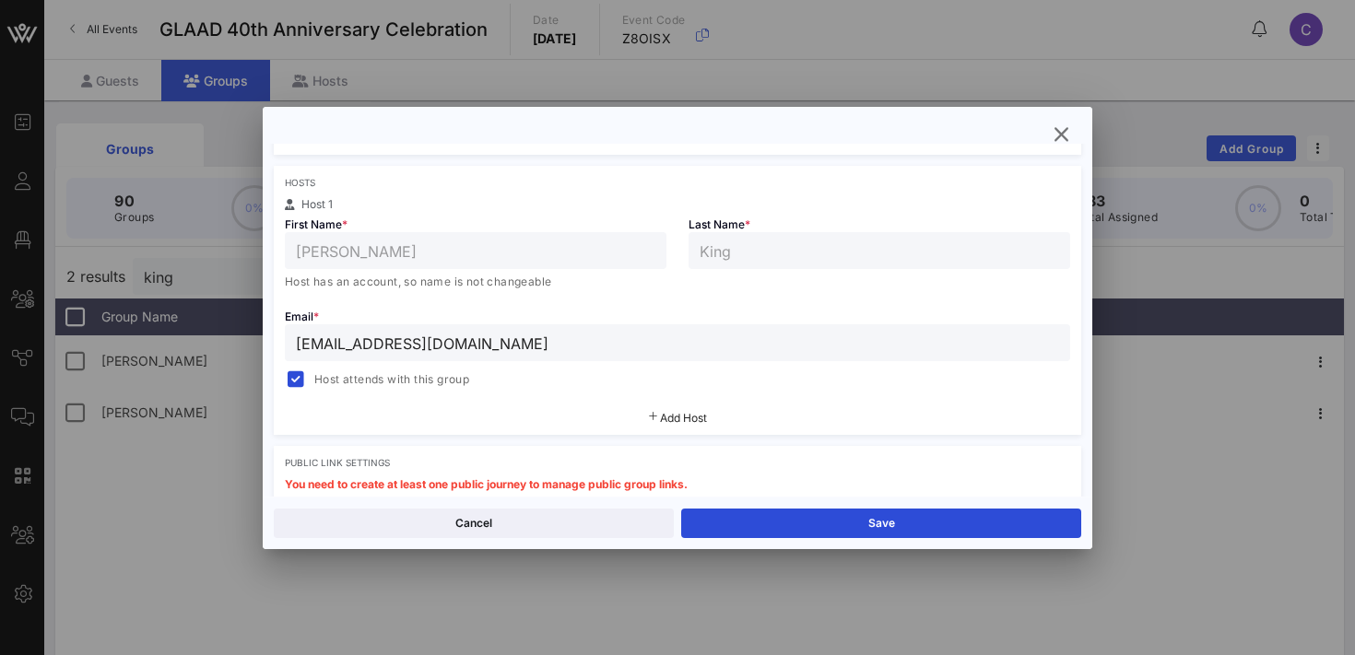
scroll to position [284, 0]
click at [299, 381] on div at bounding box center [296, 378] width 26 height 26
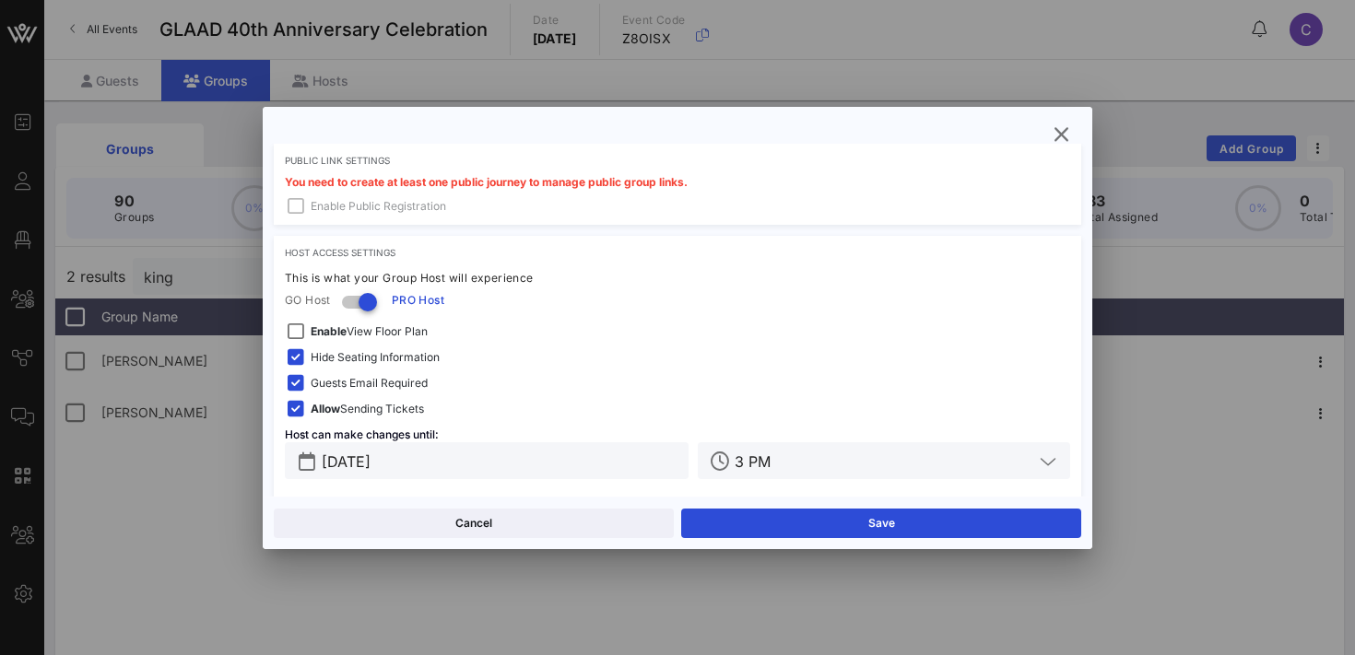
scroll to position [592, 0]
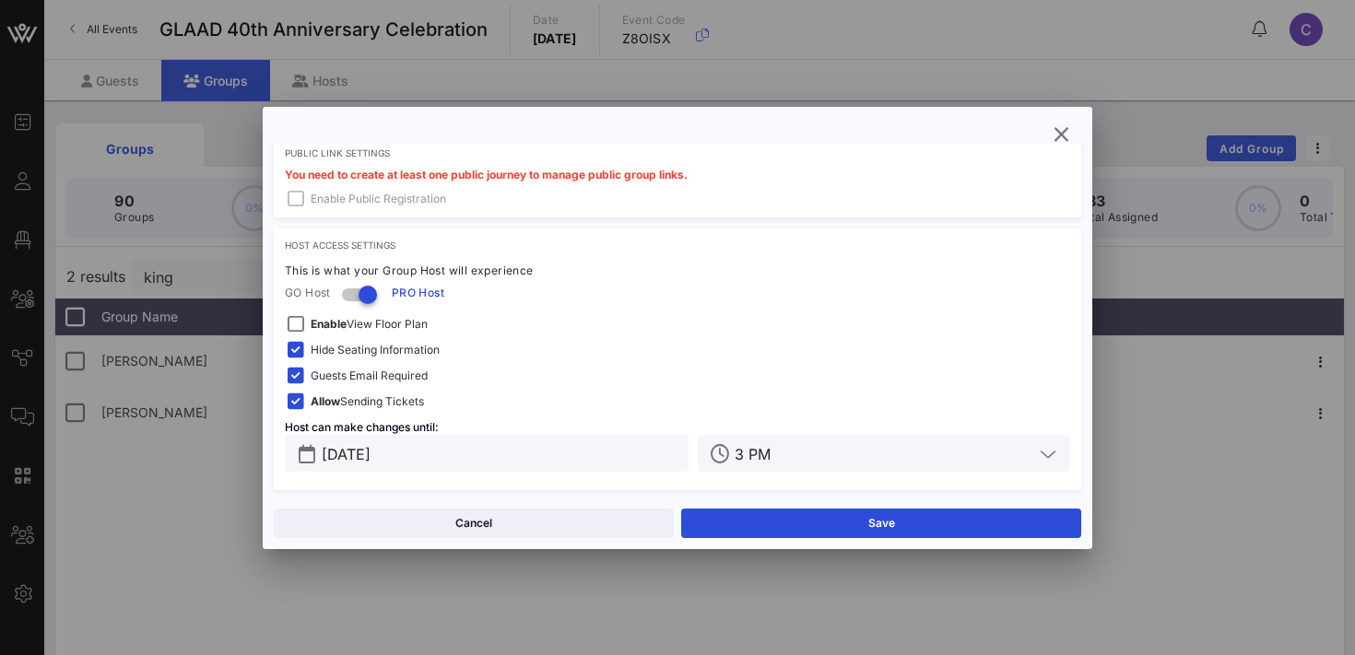
click at [366, 379] on span "Guests Email Required" at bounding box center [369, 376] width 117 height 18
click at [415, 454] on input "[DATE]" at bounding box center [500, 454] width 356 height 24
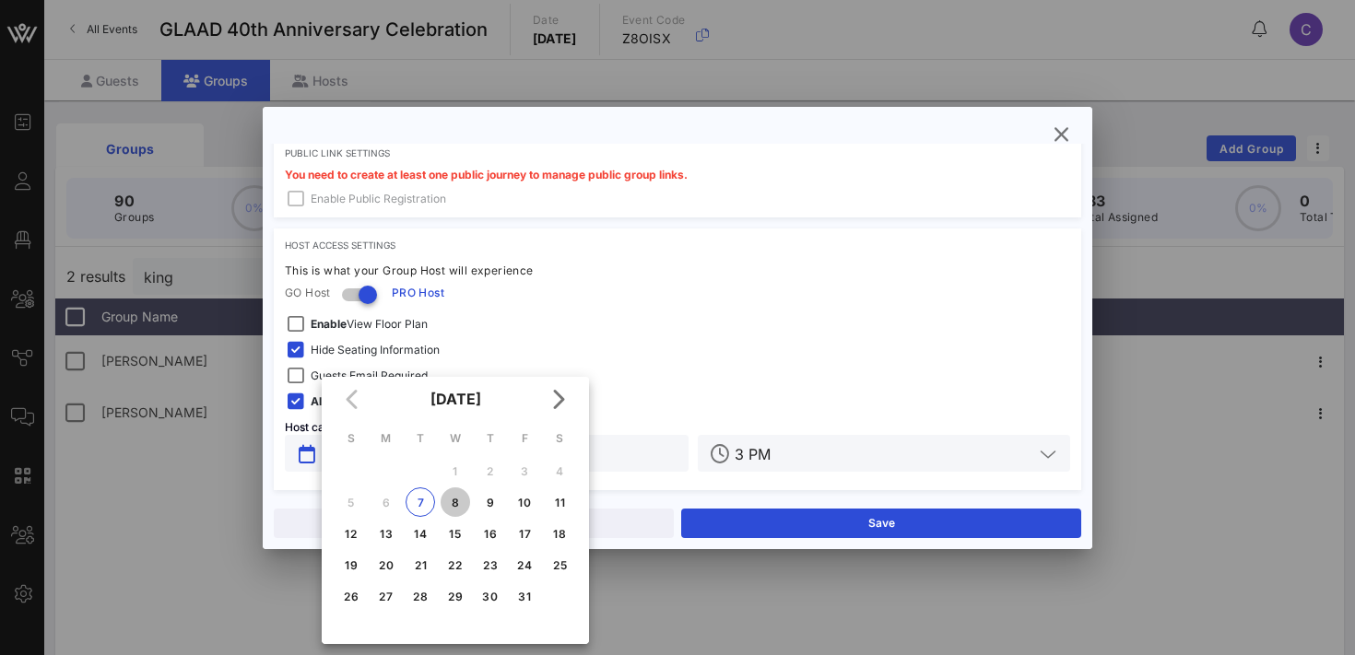
click at [464, 502] on div "8" at bounding box center [456, 503] width 30 height 14
type input "[DATE]"
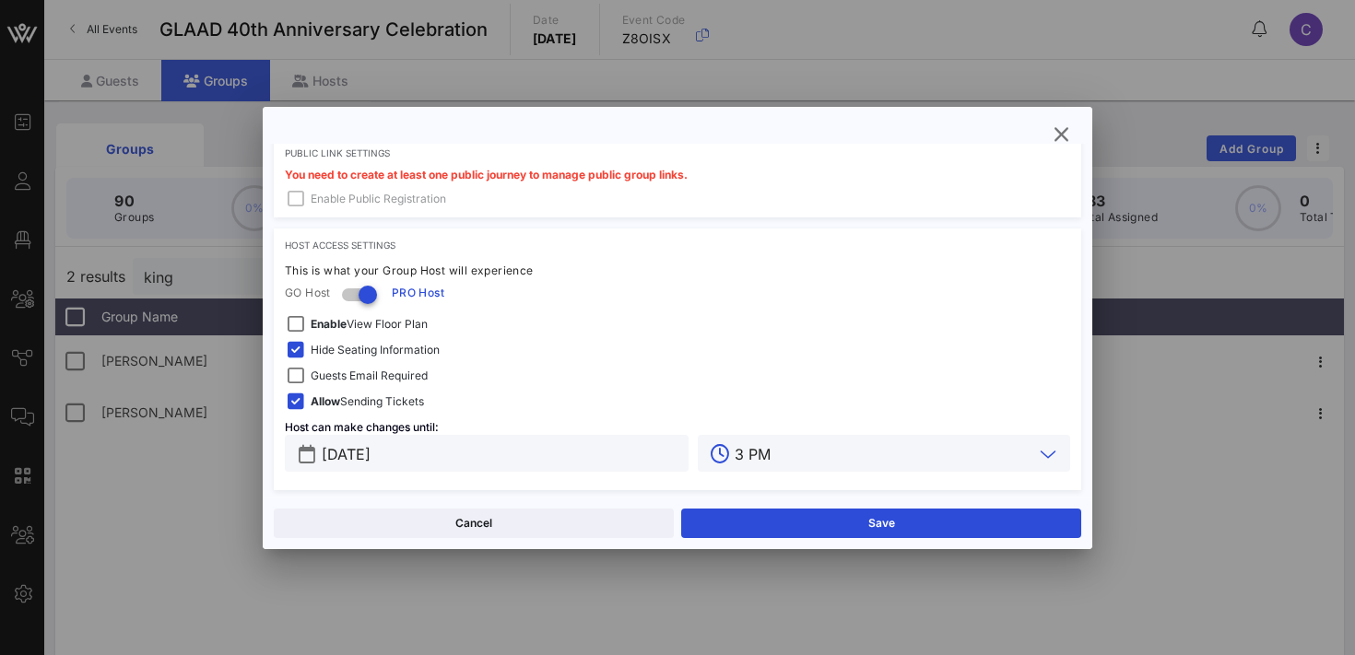
click at [866, 460] on input "3 PM" at bounding box center [884, 454] width 299 height 24
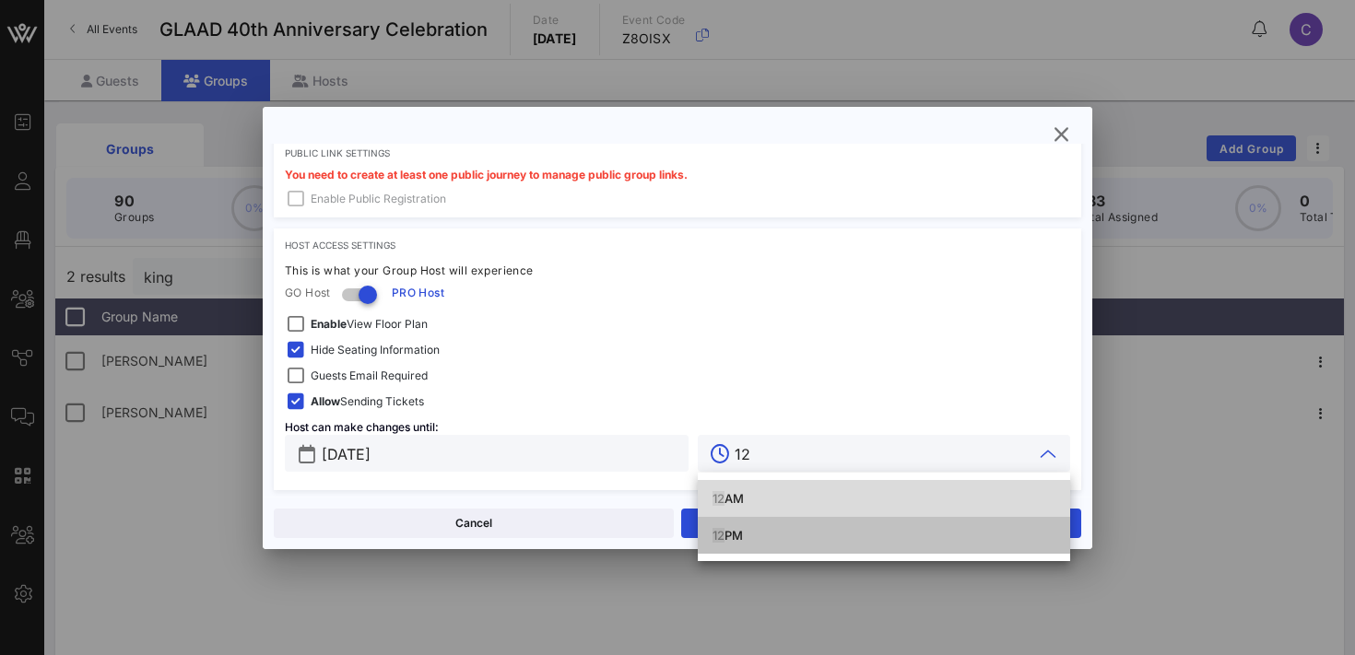
click at [752, 537] on div "12 PM" at bounding box center [884, 535] width 343 height 15
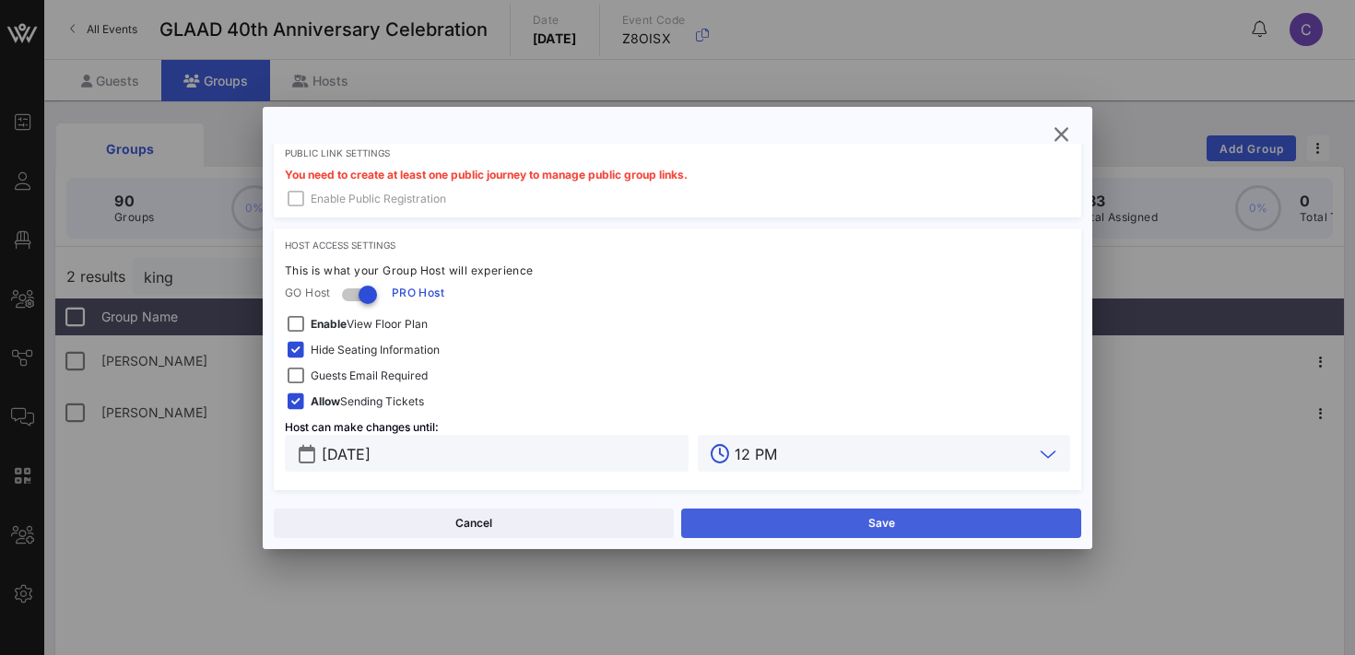
type input "12 PM"
click at [801, 522] on button "Save" at bounding box center [881, 524] width 400 height 30
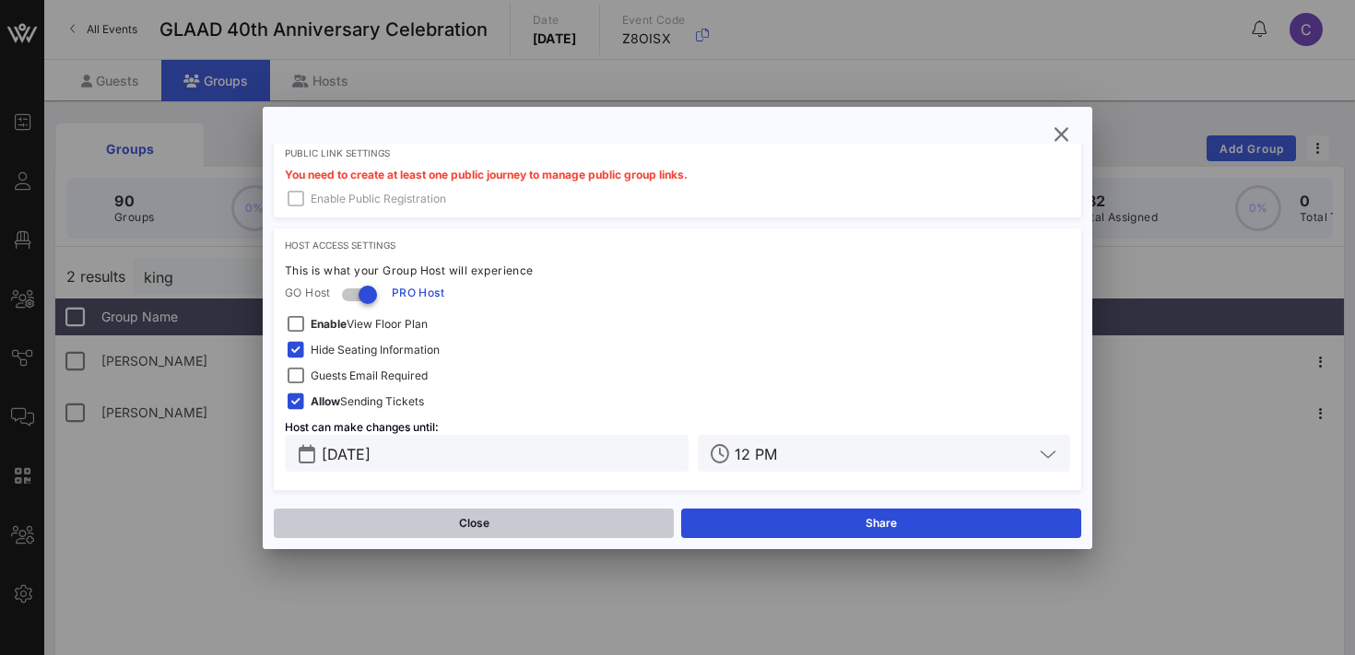
click at [509, 526] on button "Close" at bounding box center [474, 524] width 400 height 30
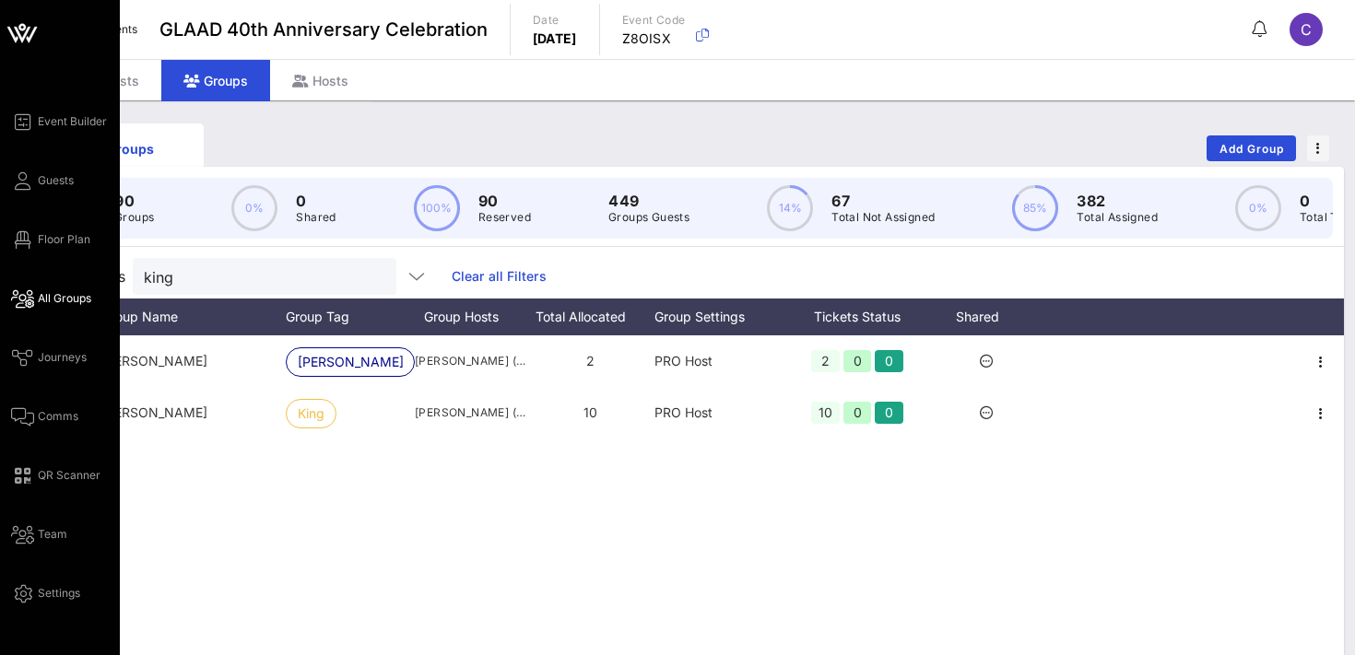
click at [55, 299] on span "All Groups" at bounding box center [64, 298] width 53 height 17
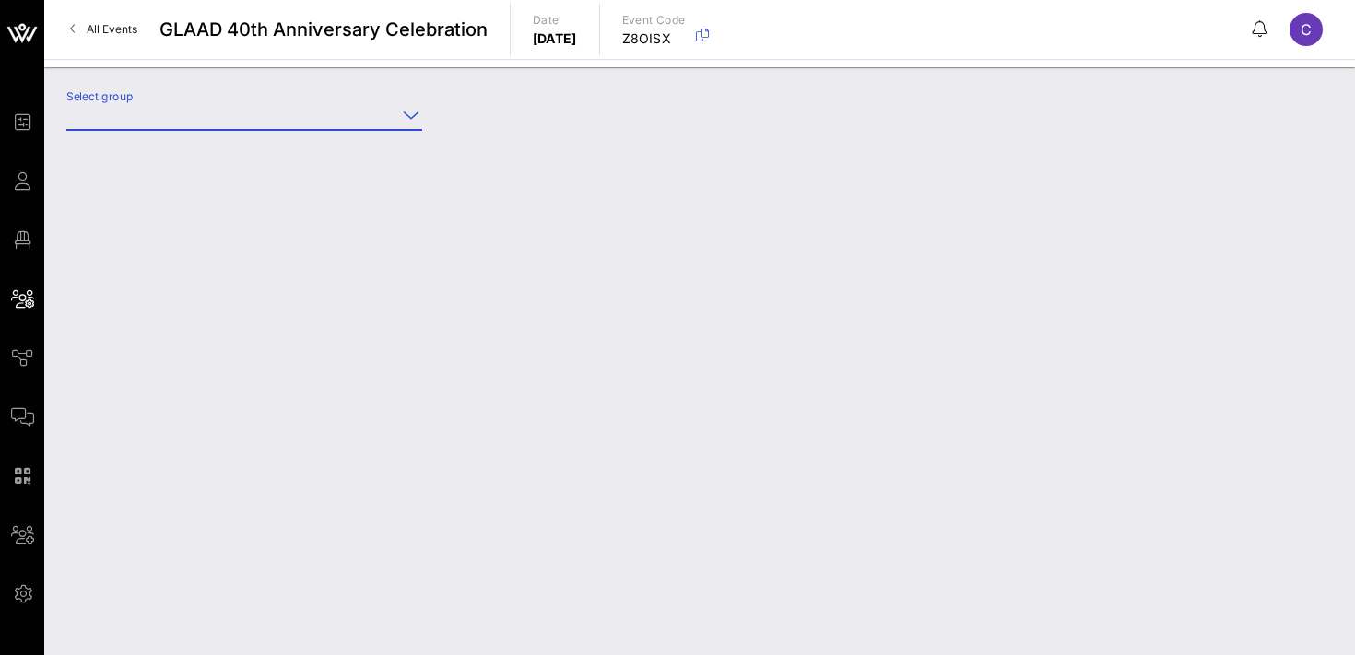
click at [248, 123] on input "Select group" at bounding box center [231, 115] width 330 height 30
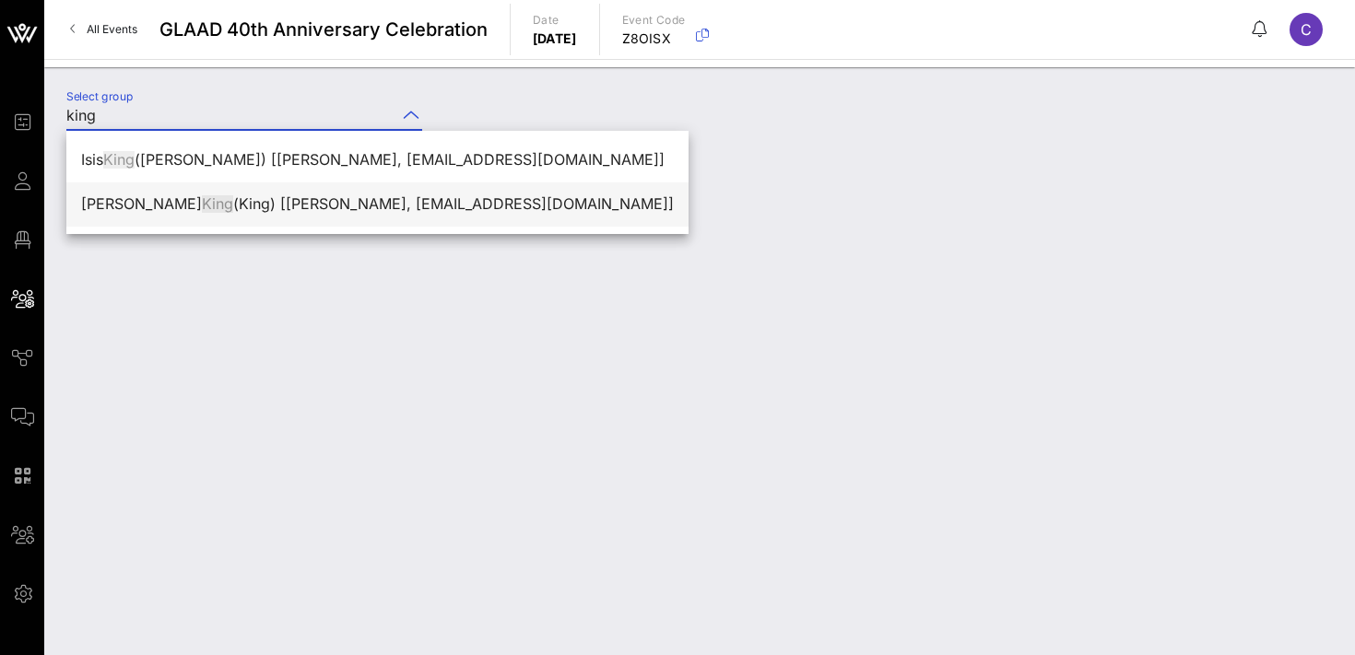
click at [177, 202] on div "[PERSON_NAME] ([PERSON_NAME]) [[PERSON_NAME], [EMAIL_ADDRESS][DOMAIN_NAME]]" at bounding box center [377, 204] width 593 height 18
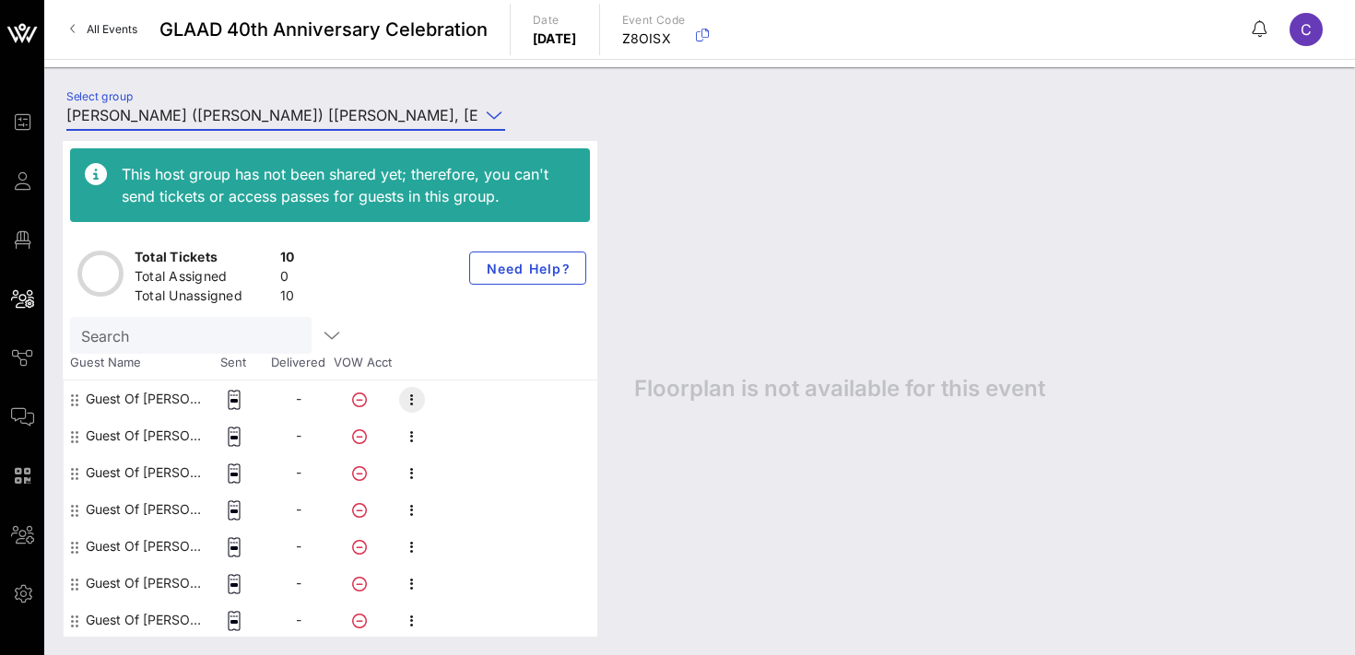
type input "[PERSON_NAME] ([PERSON_NAME]) [[PERSON_NAME], [EMAIL_ADDRESS][DOMAIN_NAME]]"
click at [401, 401] on icon "button" at bounding box center [412, 400] width 22 height 22
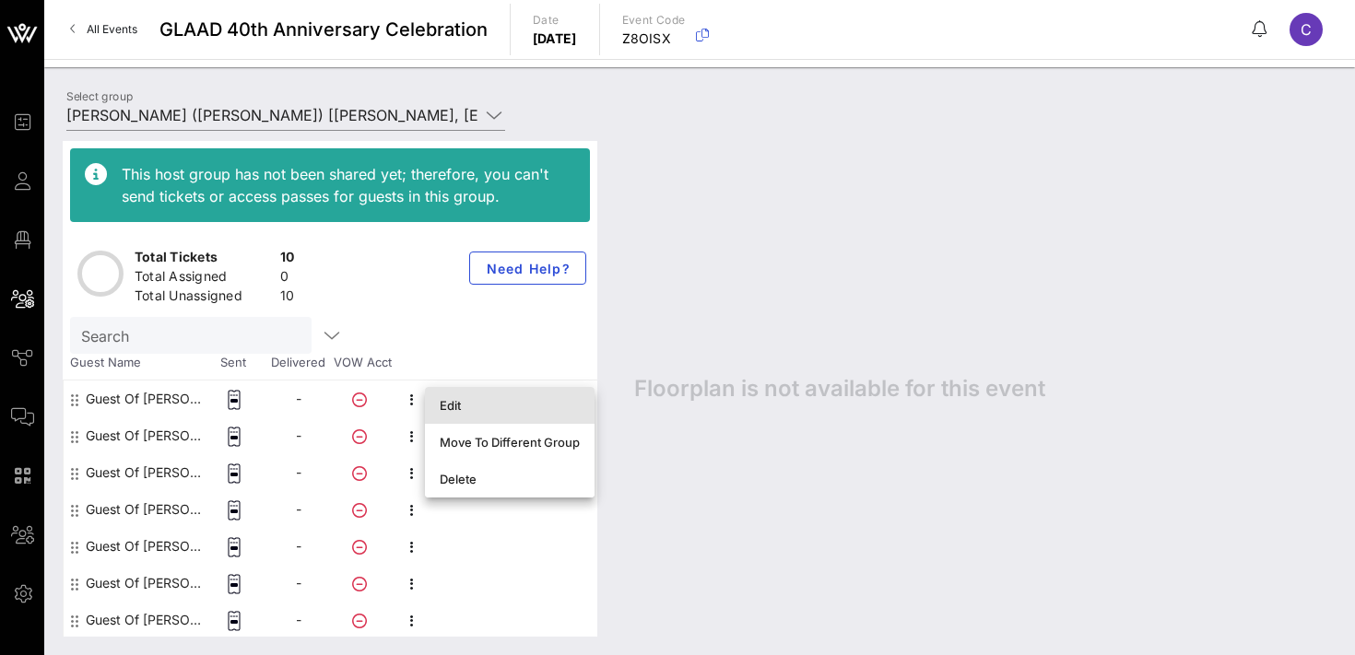
click at [468, 406] on div "Edit" at bounding box center [510, 405] width 140 height 15
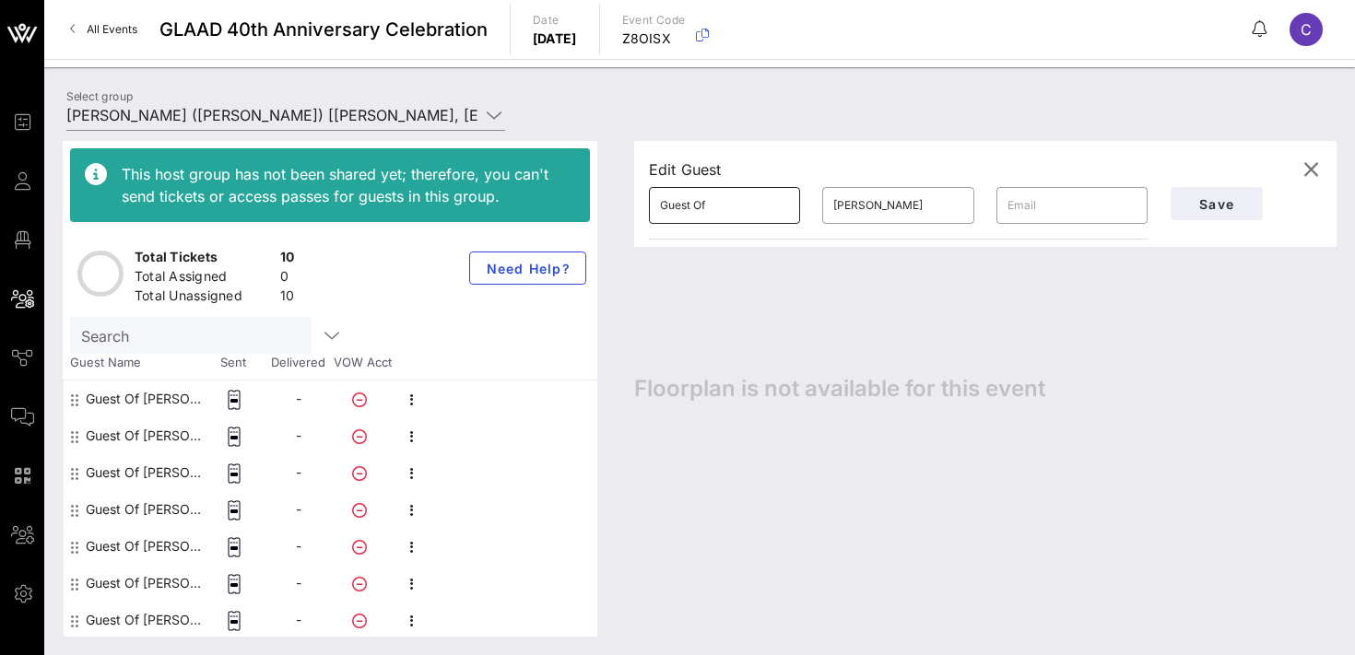
click at [724, 209] on input "Guest Of" at bounding box center [724, 206] width 129 height 30
type input "[PERSON_NAME]"
type input "P"
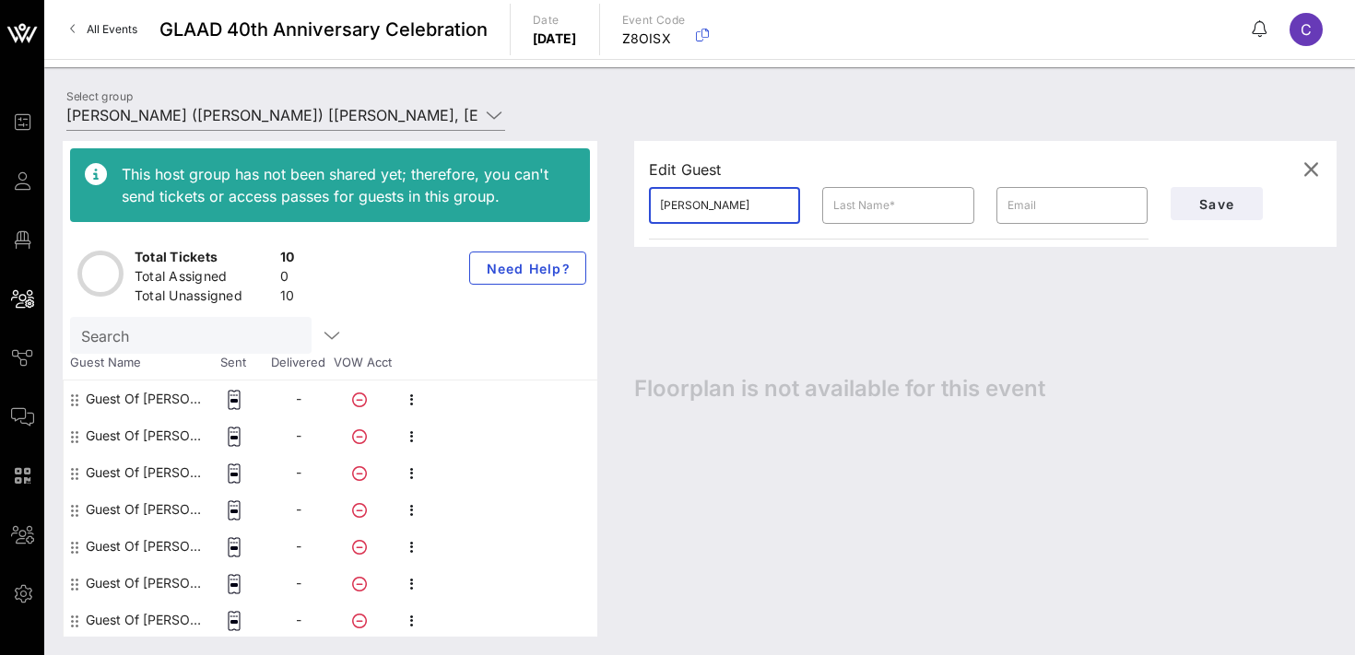
click at [738, 203] on input "[PERSON_NAME]" at bounding box center [724, 206] width 129 height 30
type input "[PERSON_NAME]"
type input "King"
click at [1230, 207] on span "Save" at bounding box center [1217, 204] width 63 height 16
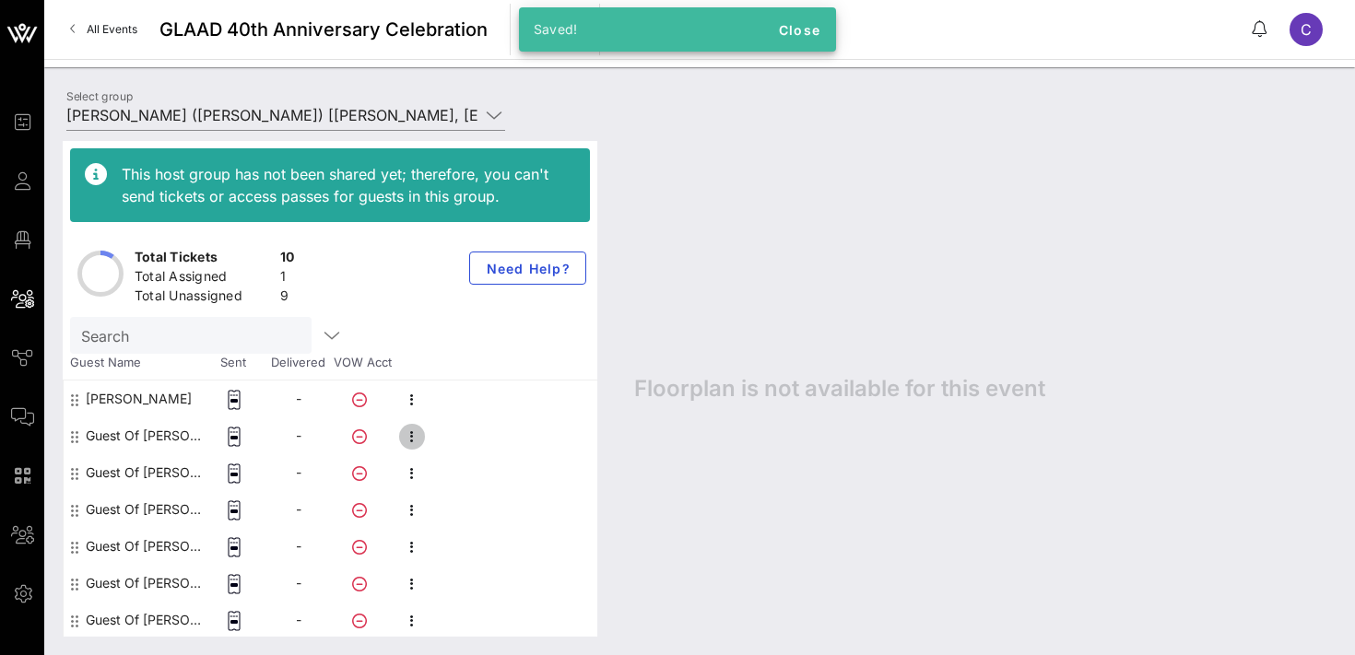
click at [413, 438] on icon "button" at bounding box center [412, 437] width 22 height 22
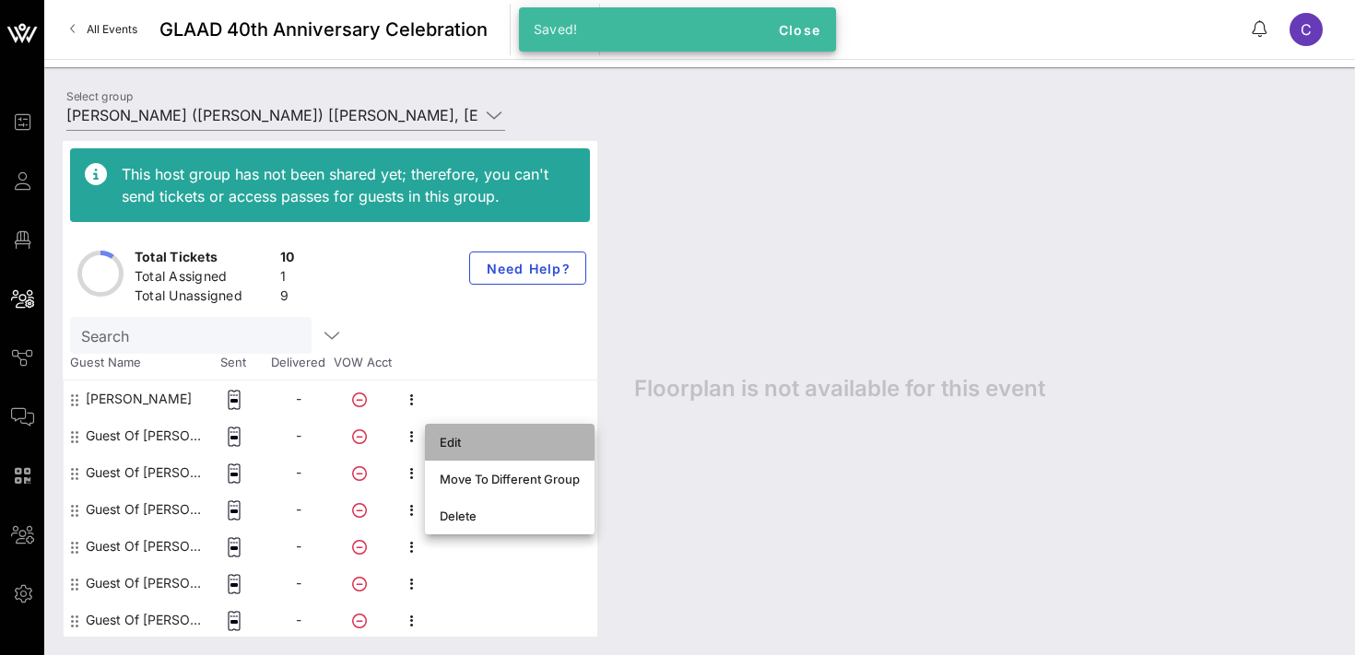
click at [466, 446] on div "Edit" at bounding box center [510, 442] width 140 height 15
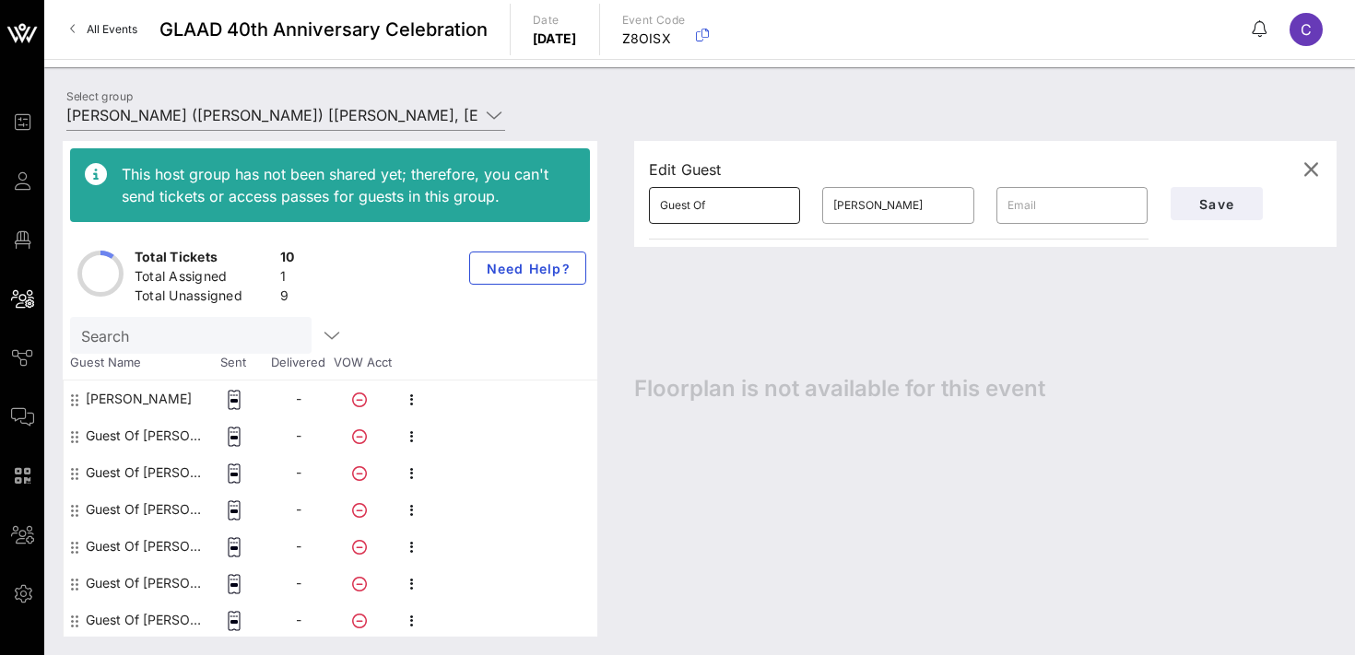
click at [722, 202] on input "Guest Of" at bounding box center [724, 206] width 129 height 30
type input "[PERSON_NAME] [PERSON_NAME]"
type input "[PERSON_NAME]"
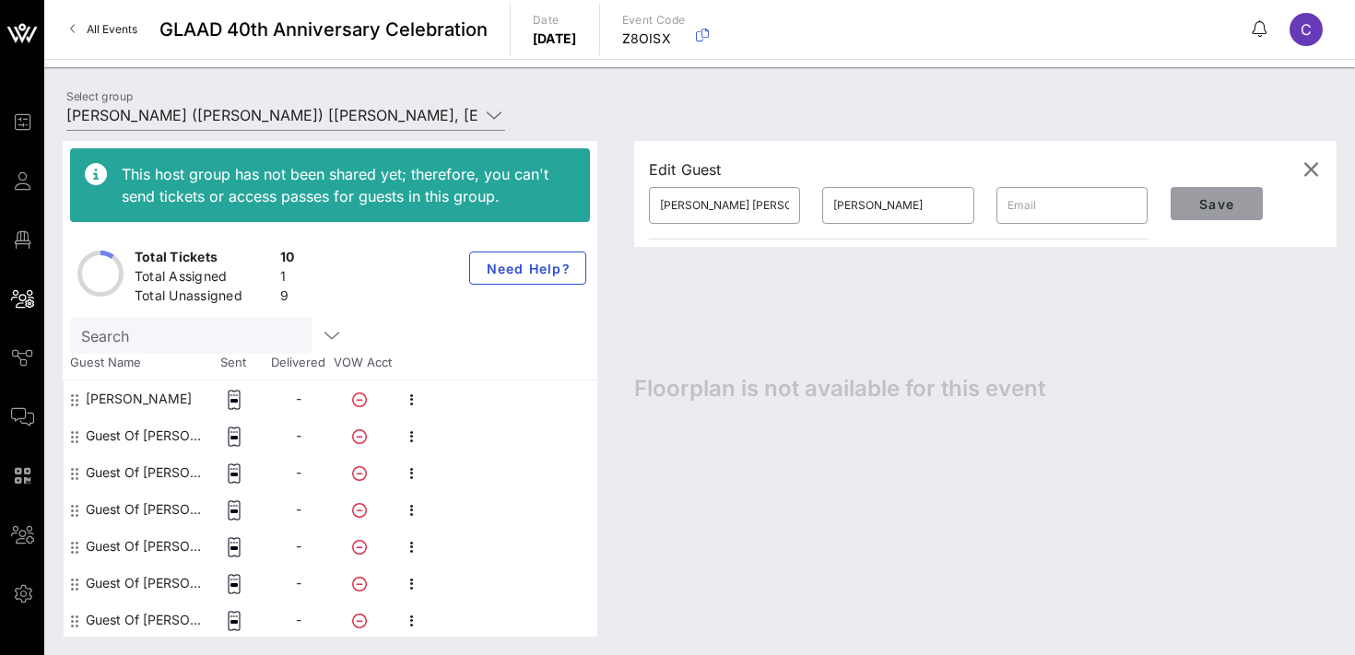
click at [1225, 197] on span "Save" at bounding box center [1217, 204] width 63 height 16
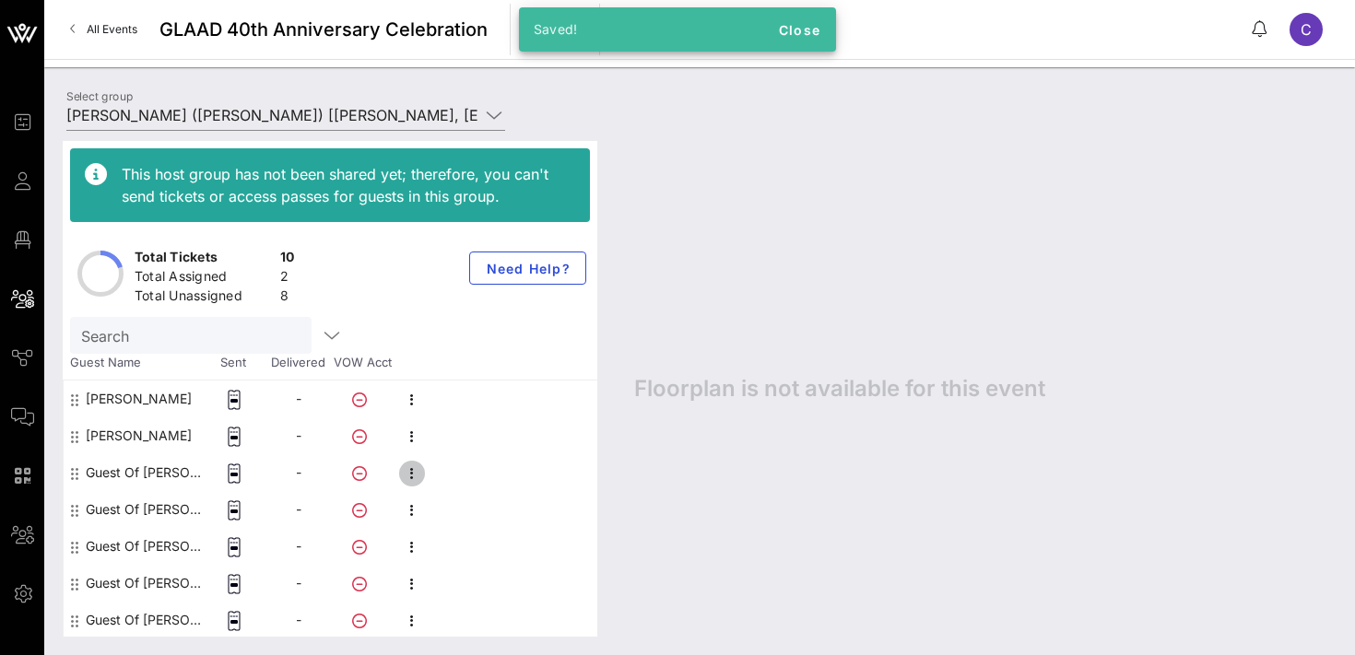
click at [416, 468] on icon "button" at bounding box center [412, 474] width 22 height 22
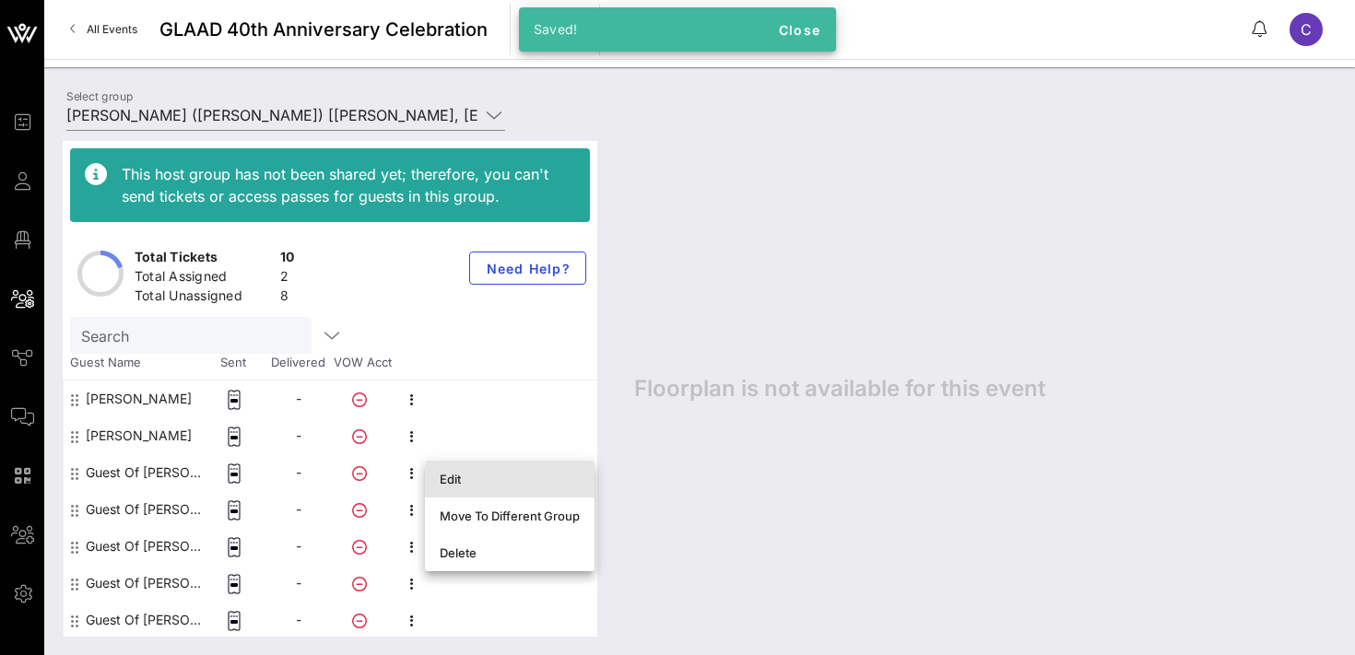
click at [455, 480] on div "Edit" at bounding box center [510, 479] width 140 height 15
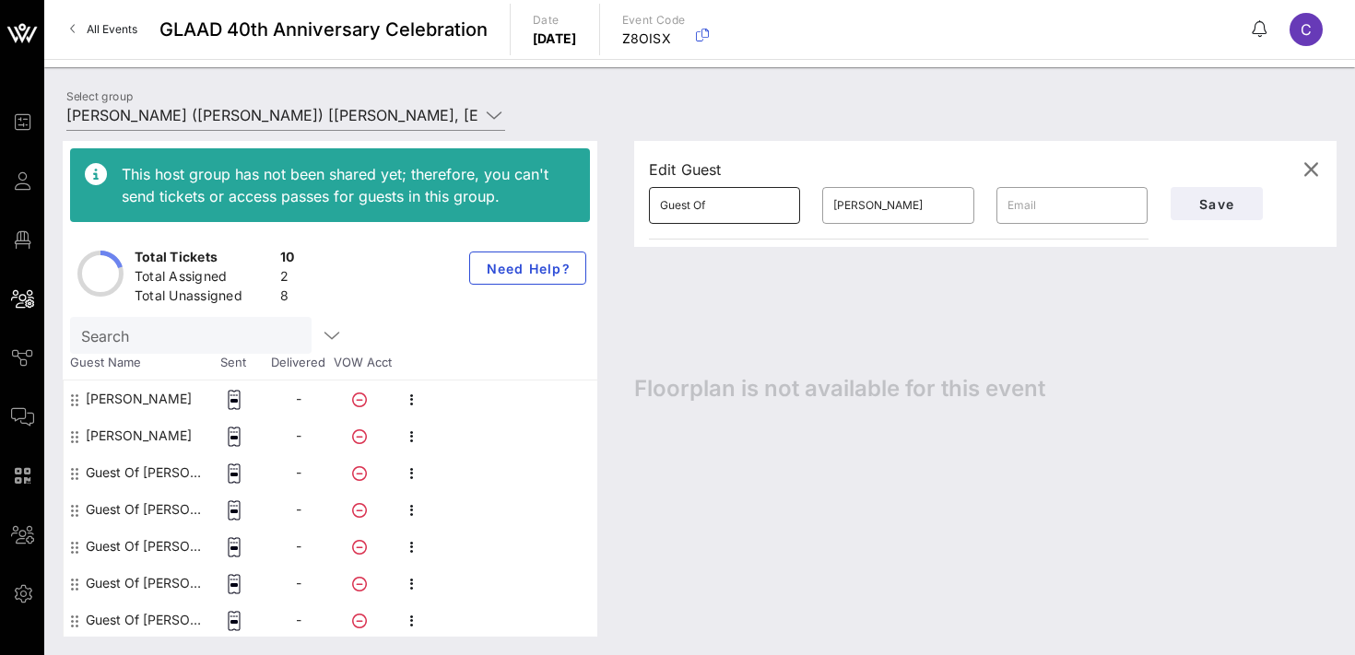
click at [717, 209] on input "Guest Of" at bounding box center [724, 206] width 129 height 30
type input "V"
paste input "[PERSON_NAME]"
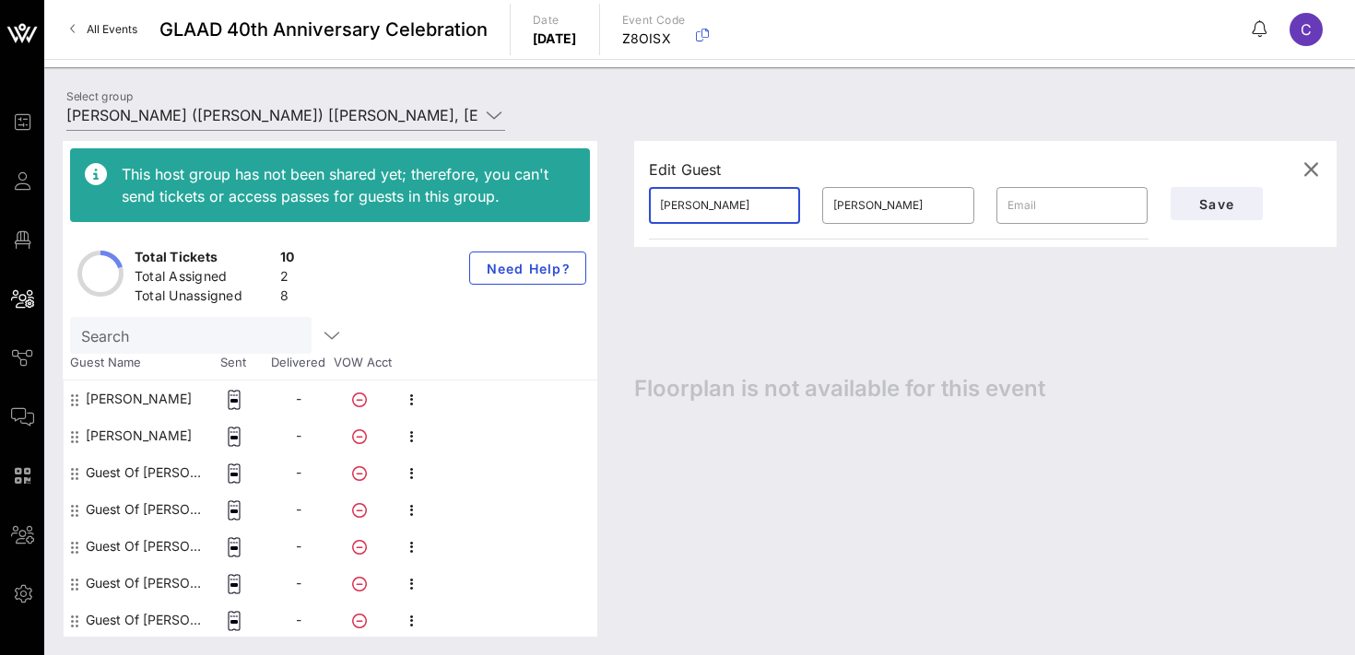
type input "[PERSON_NAME]"
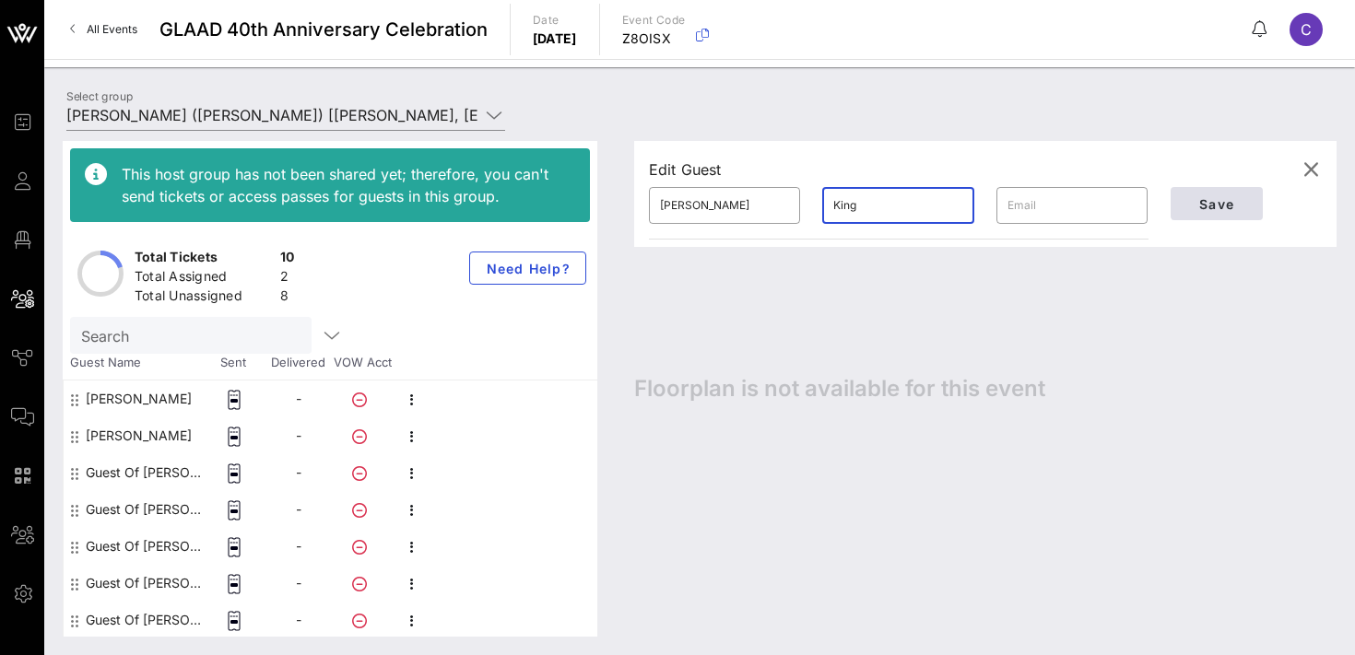
type input "King"
click at [1213, 201] on span "Save" at bounding box center [1217, 204] width 63 height 16
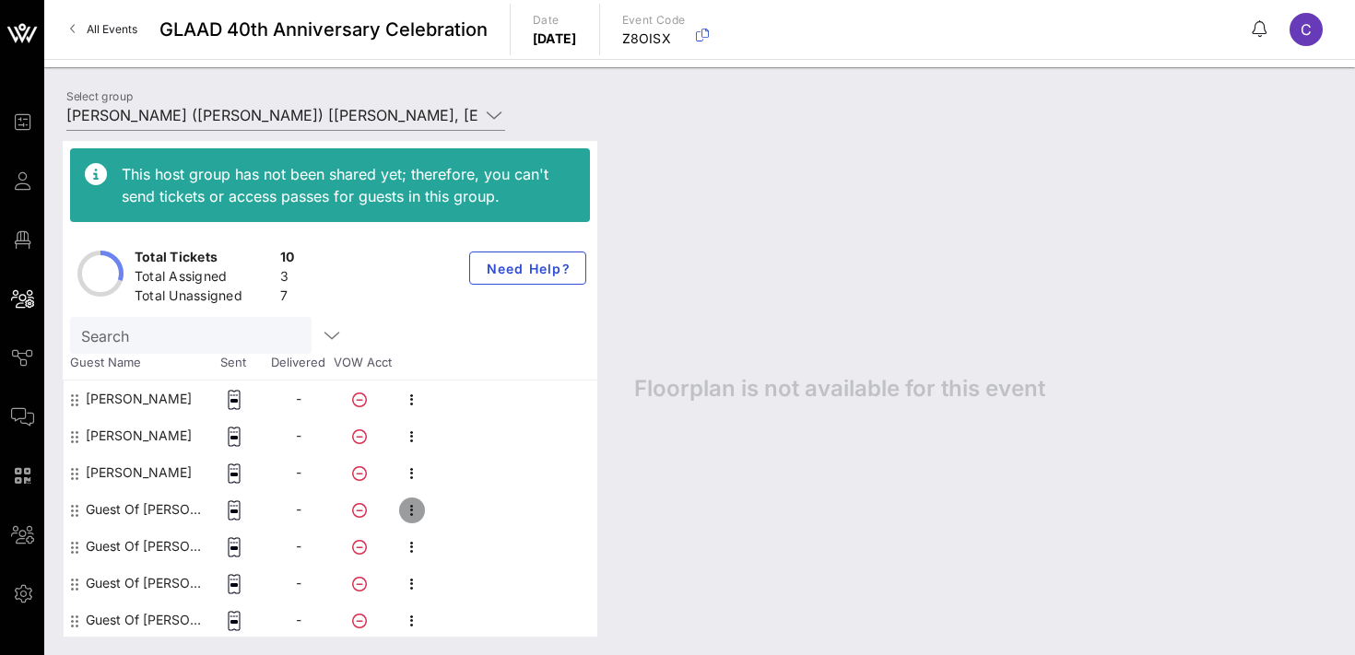
click at [416, 511] on icon "button" at bounding box center [412, 511] width 22 height 22
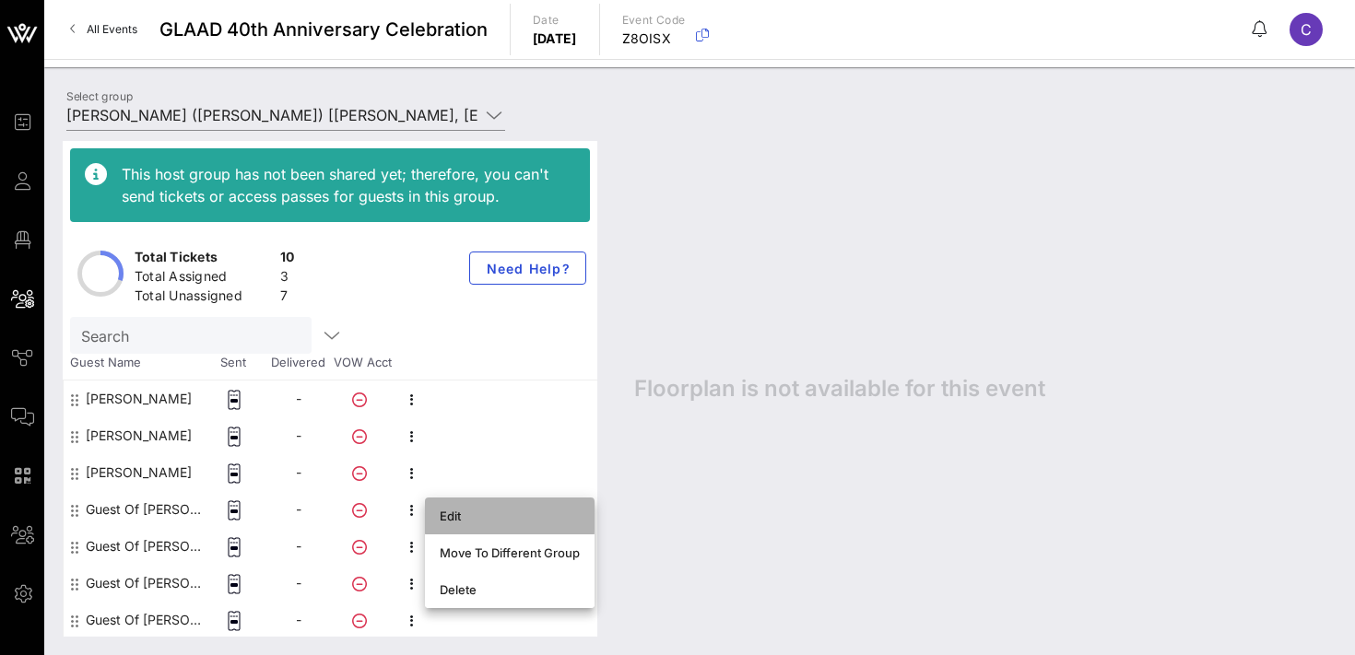
click at [478, 514] on div "Edit" at bounding box center [510, 516] width 140 height 15
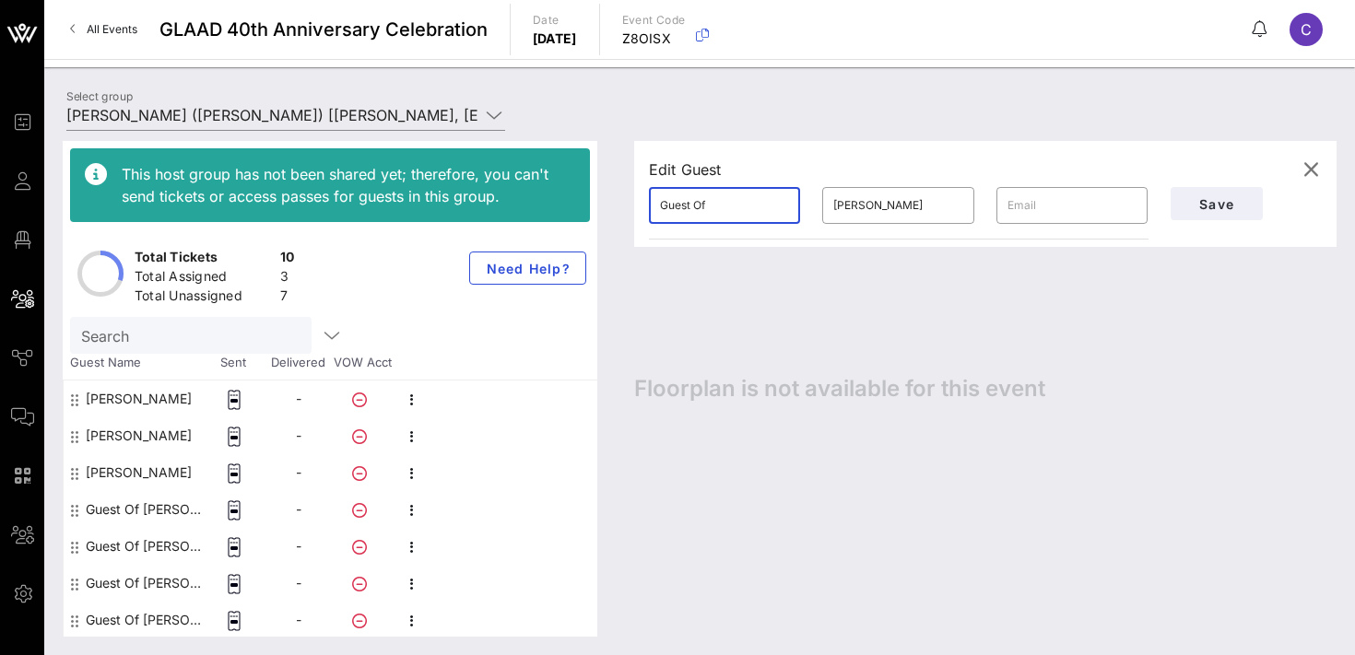
click at [751, 208] on input "Guest Of" at bounding box center [724, 206] width 129 height 30
paste input "[PERSON_NAME]"
type input "[PERSON_NAME]"
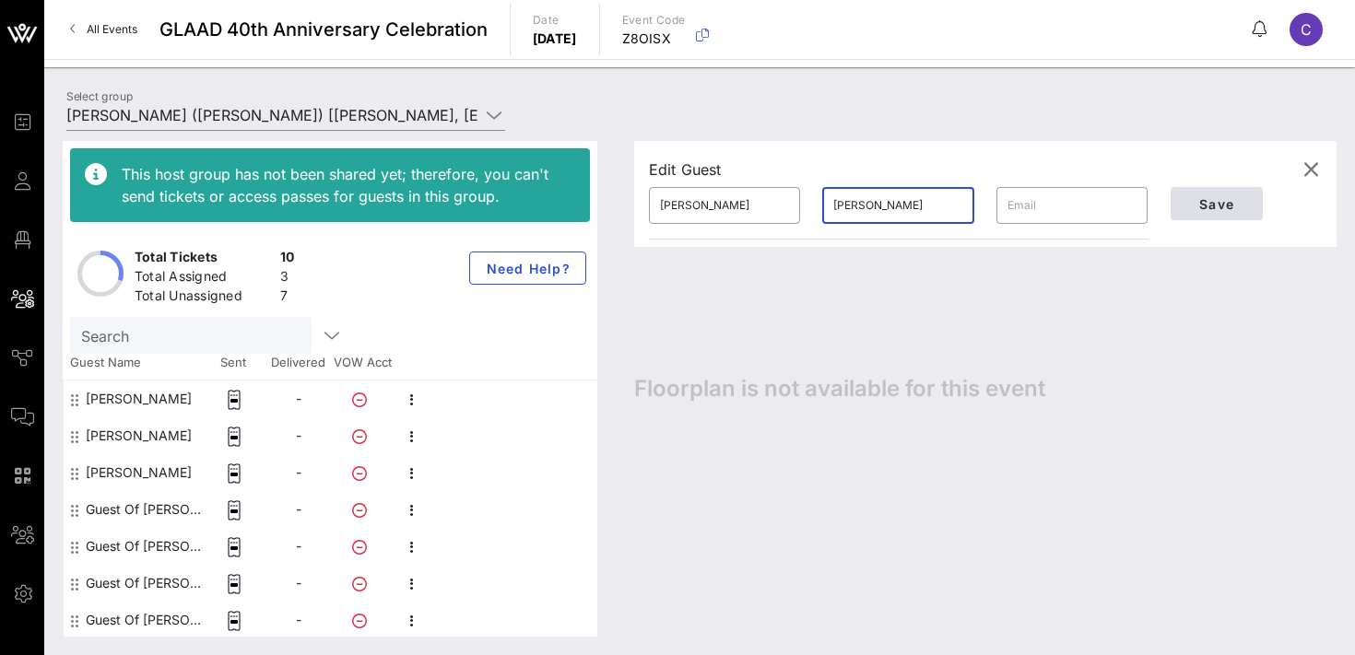
type input "[PERSON_NAME]"
click at [1200, 204] on span "Save" at bounding box center [1217, 204] width 63 height 16
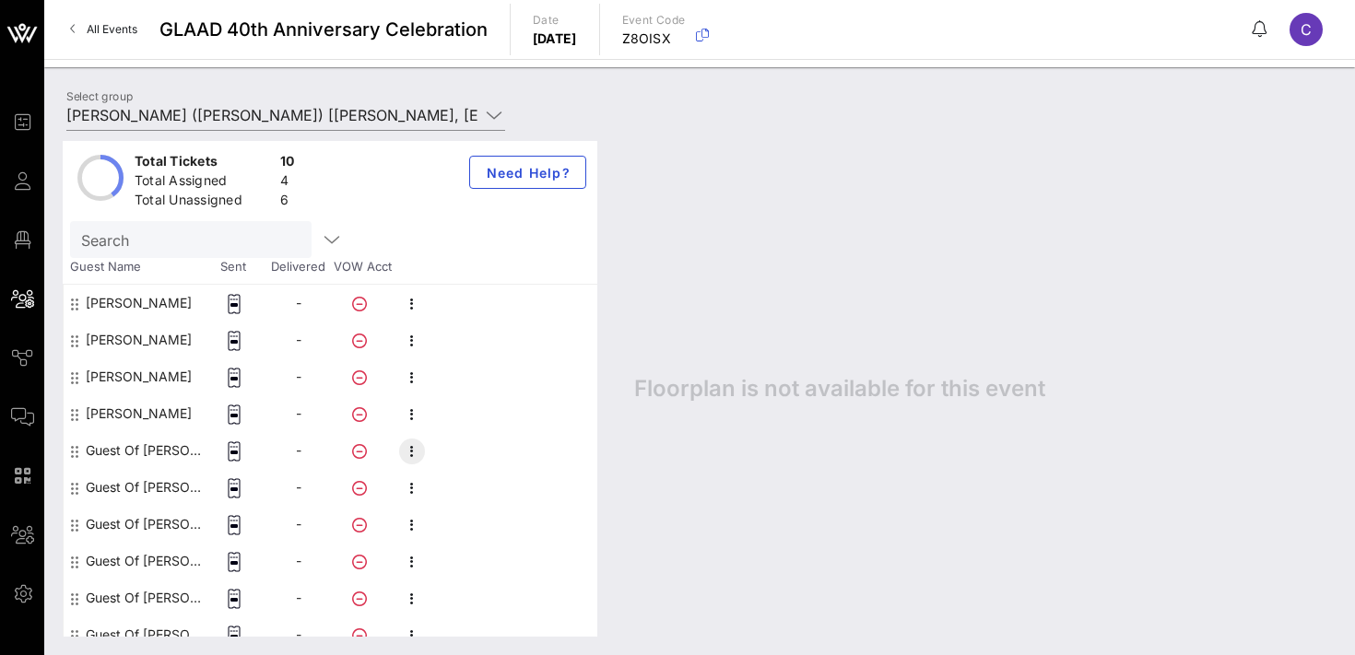
scroll to position [108, 0]
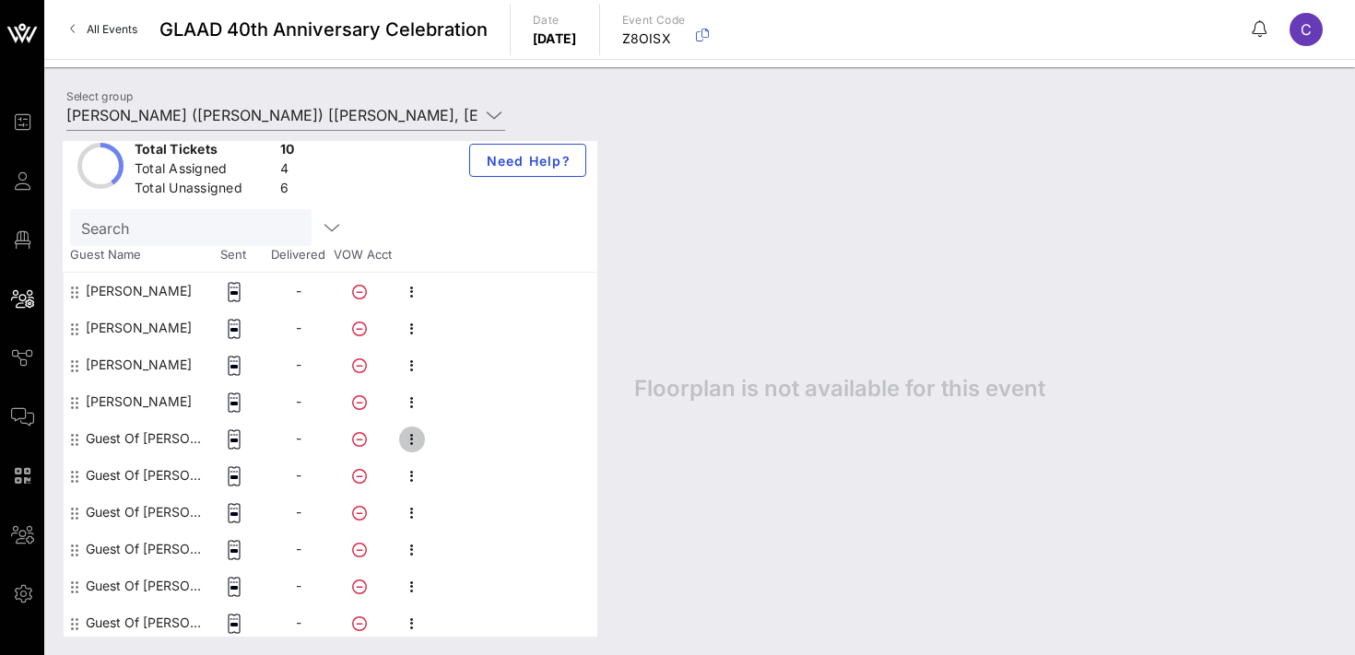
click at [415, 441] on icon "button" at bounding box center [412, 440] width 22 height 22
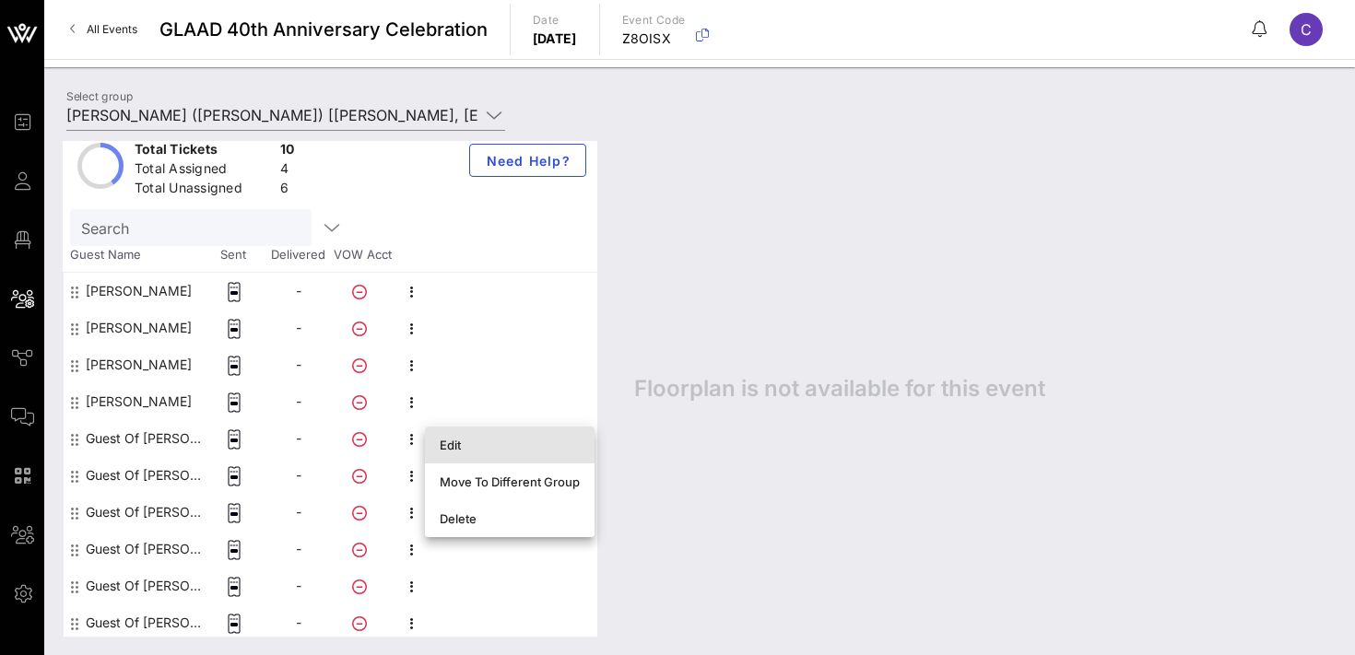
click at [449, 445] on div "Edit" at bounding box center [510, 445] width 140 height 15
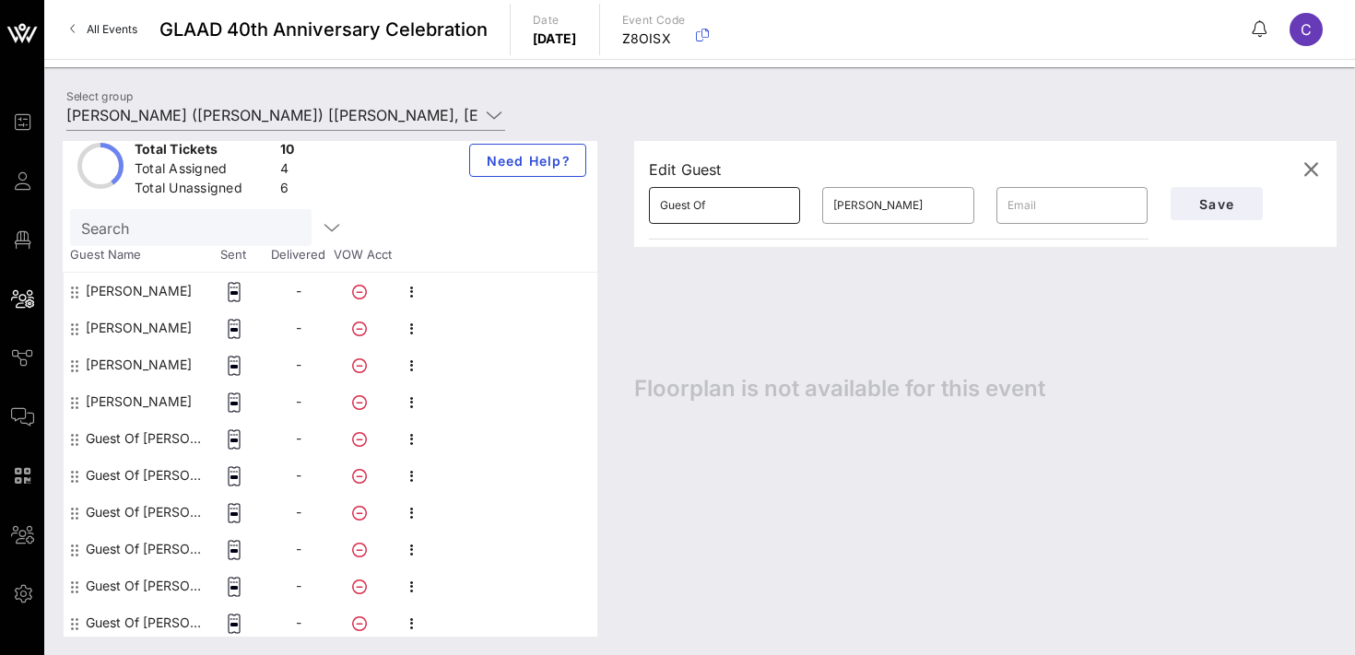
click at [727, 195] on input "Guest Of" at bounding box center [724, 206] width 129 height 30
paste input "[PERSON_NAME]"
type input "[PERSON_NAME]"
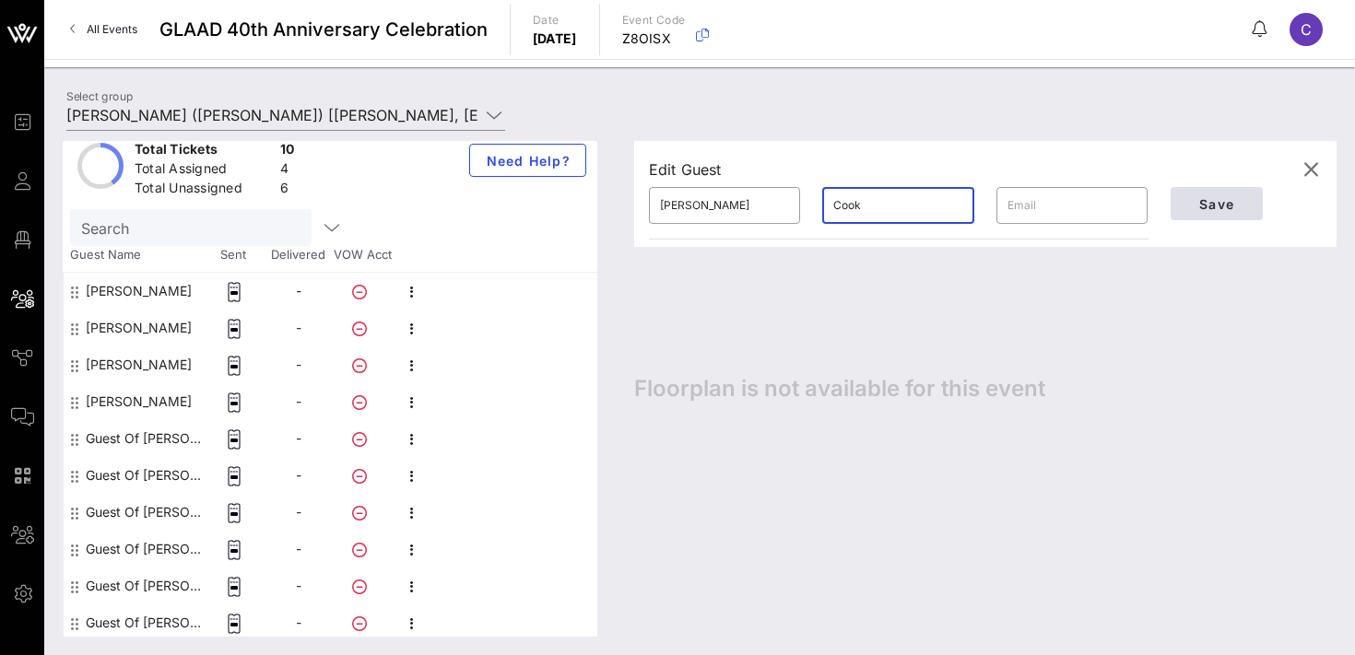
type input "Cook"
click at [1229, 200] on span "Save" at bounding box center [1217, 204] width 63 height 16
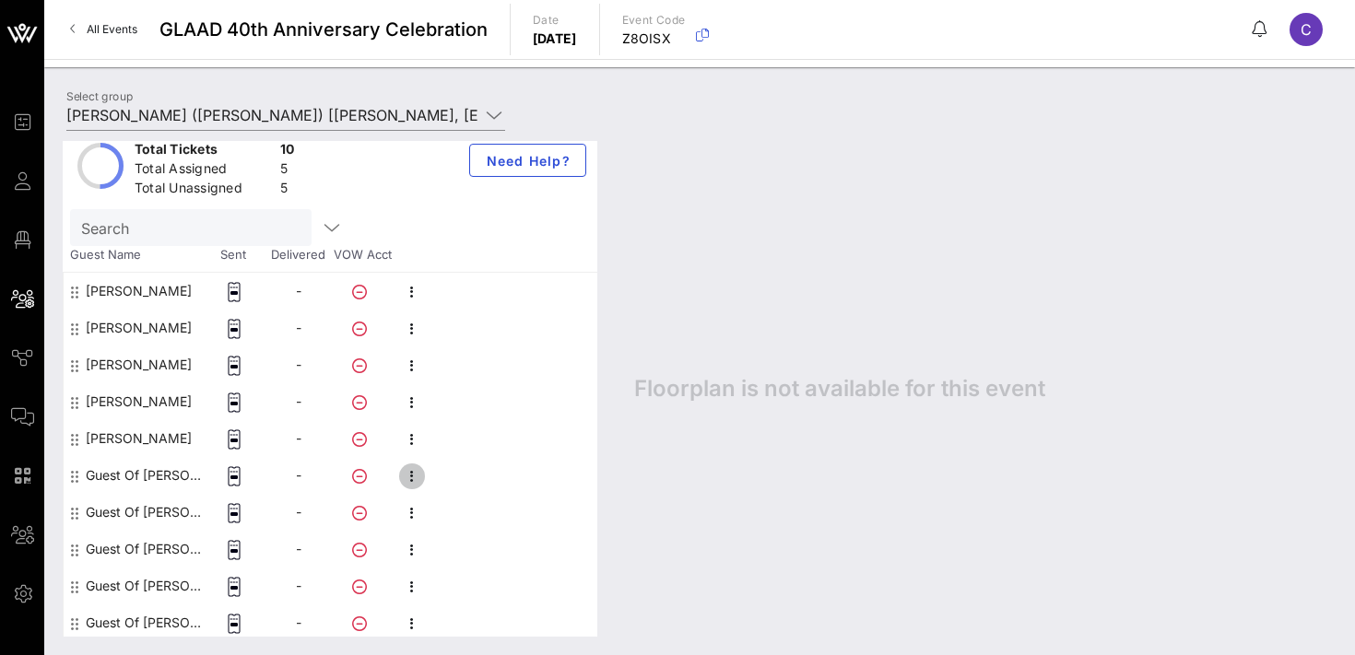
click at [419, 482] on icon "button" at bounding box center [412, 477] width 22 height 22
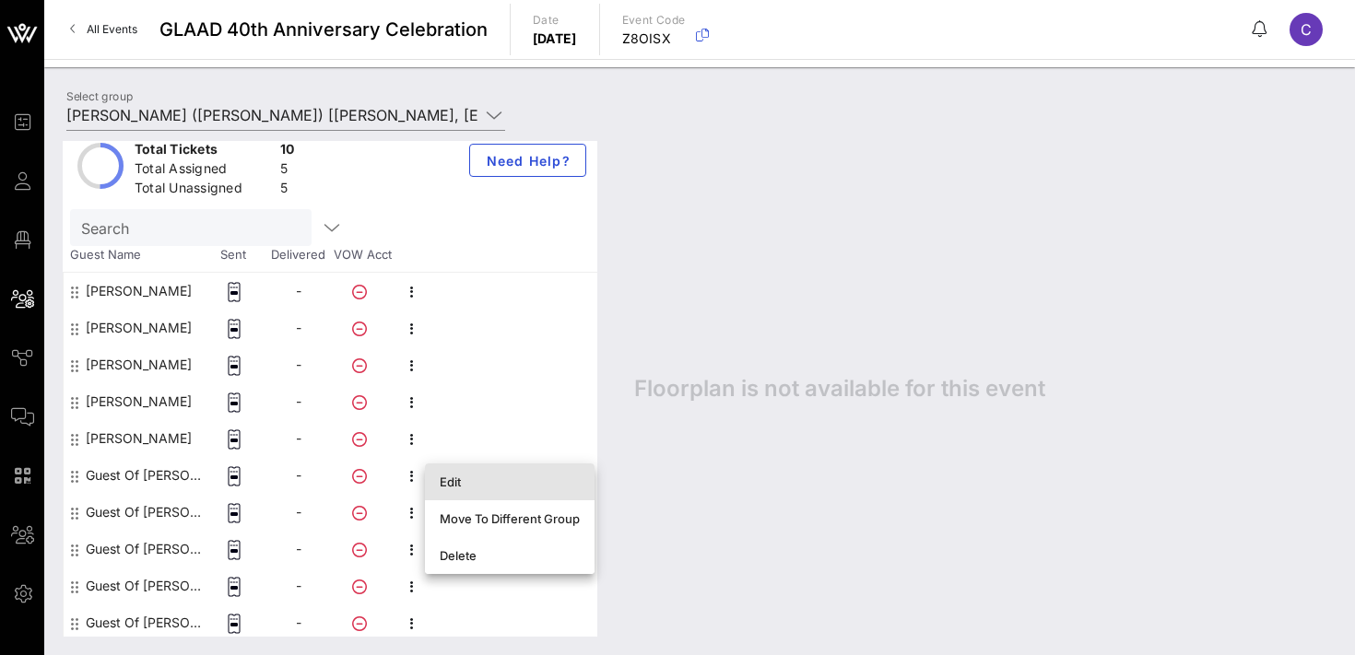
click at [447, 490] on div "Edit" at bounding box center [510, 482] width 140 height 30
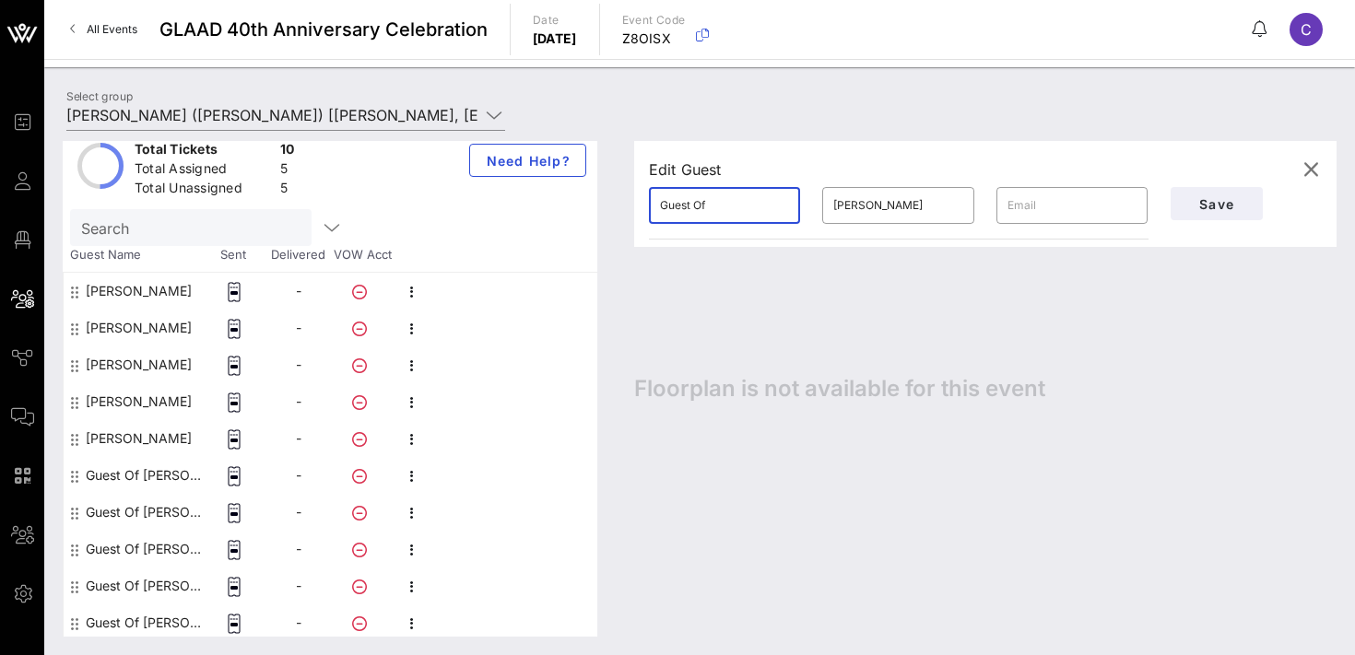
click at [745, 211] on input "Guest Of" at bounding box center [724, 206] width 129 height 30
paste input "[PERSON_NAME]"
type input "[PERSON_NAME]"
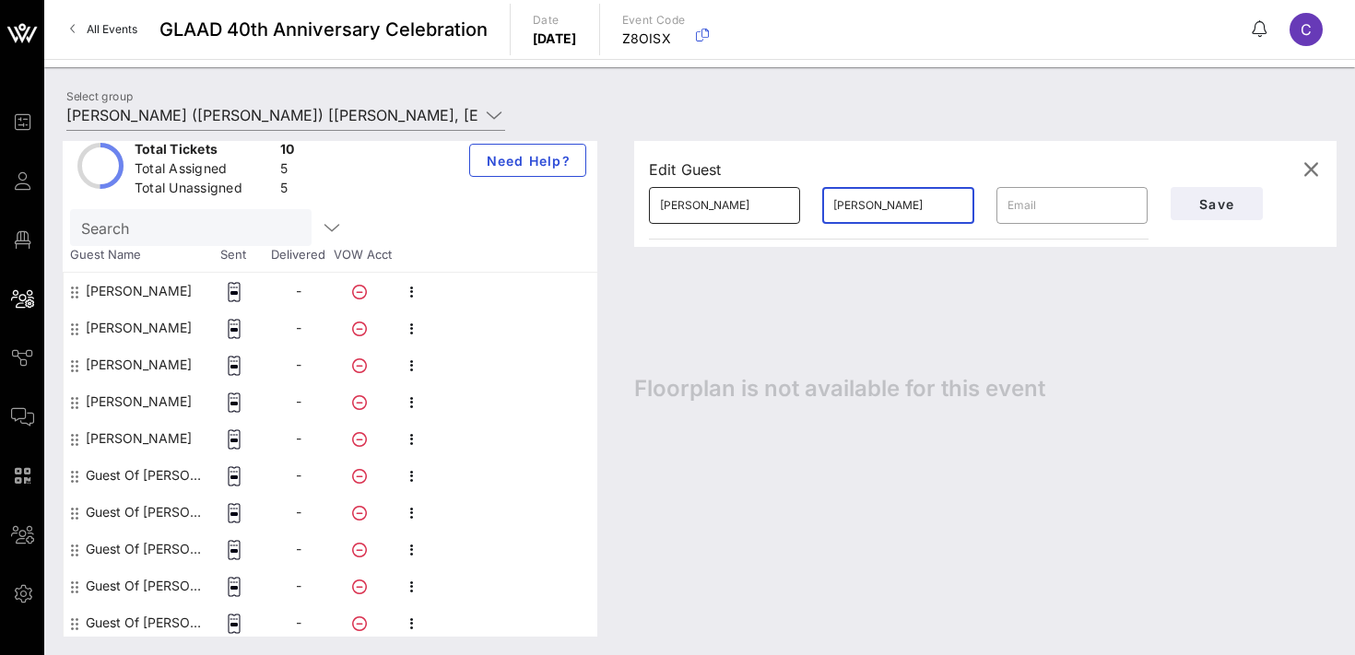
paste input "[PERSON_NAME]"
click at [874, 207] on input "[PERSON_NAME]" at bounding box center [897, 206] width 129 height 30
type input "[PERSON_NAME]"
click at [1204, 202] on span "Save" at bounding box center [1217, 204] width 63 height 16
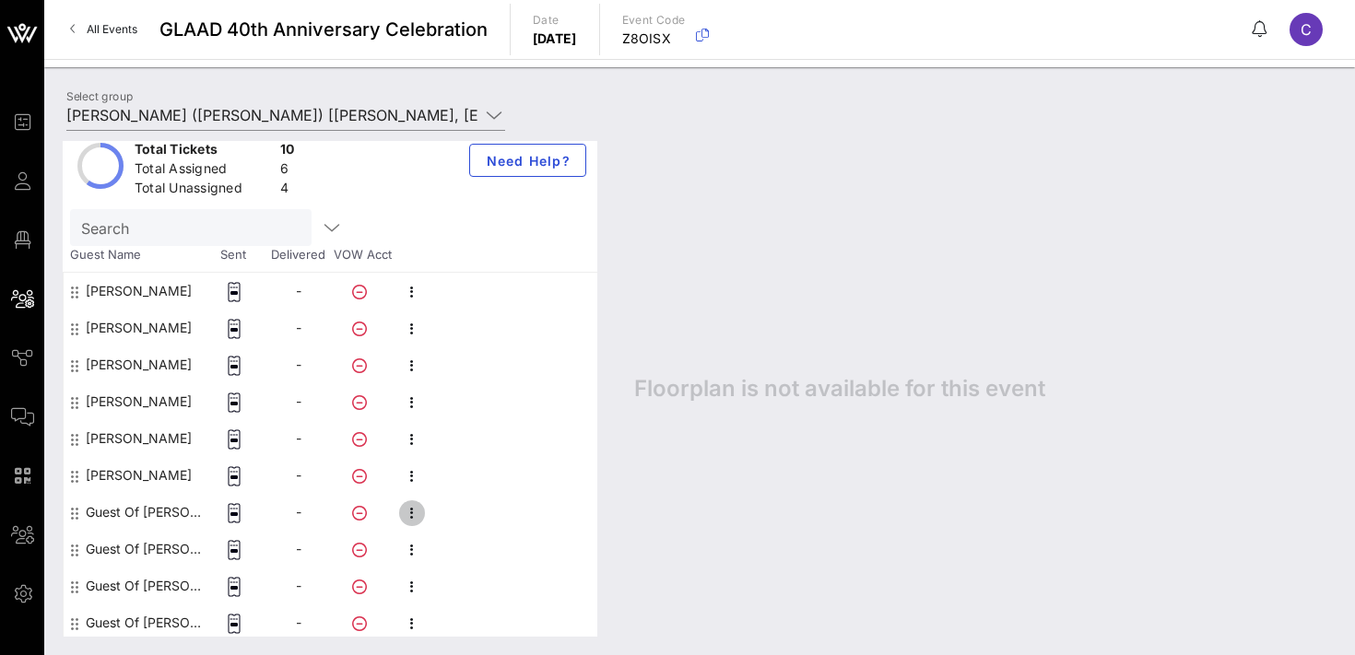
click at [412, 518] on icon "button" at bounding box center [412, 513] width 22 height 22
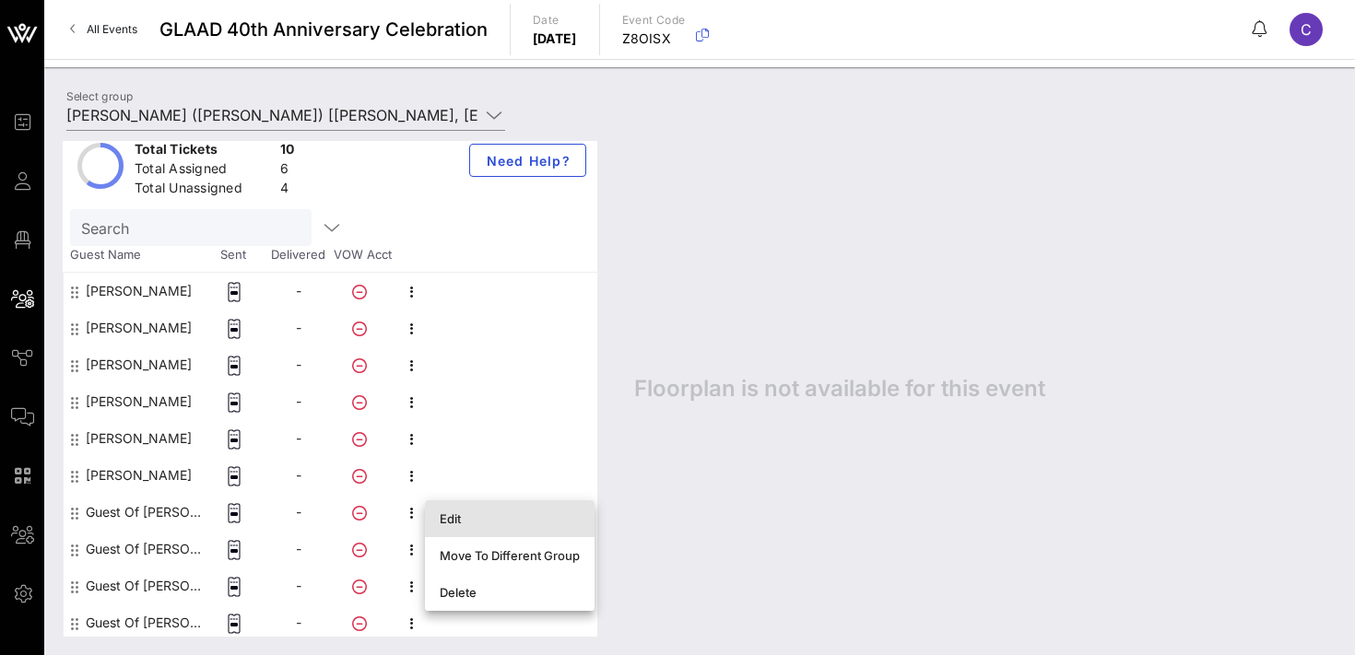
click at [497, 522] on div "Edit" at bounding box center [510, 519] width 140 height 15
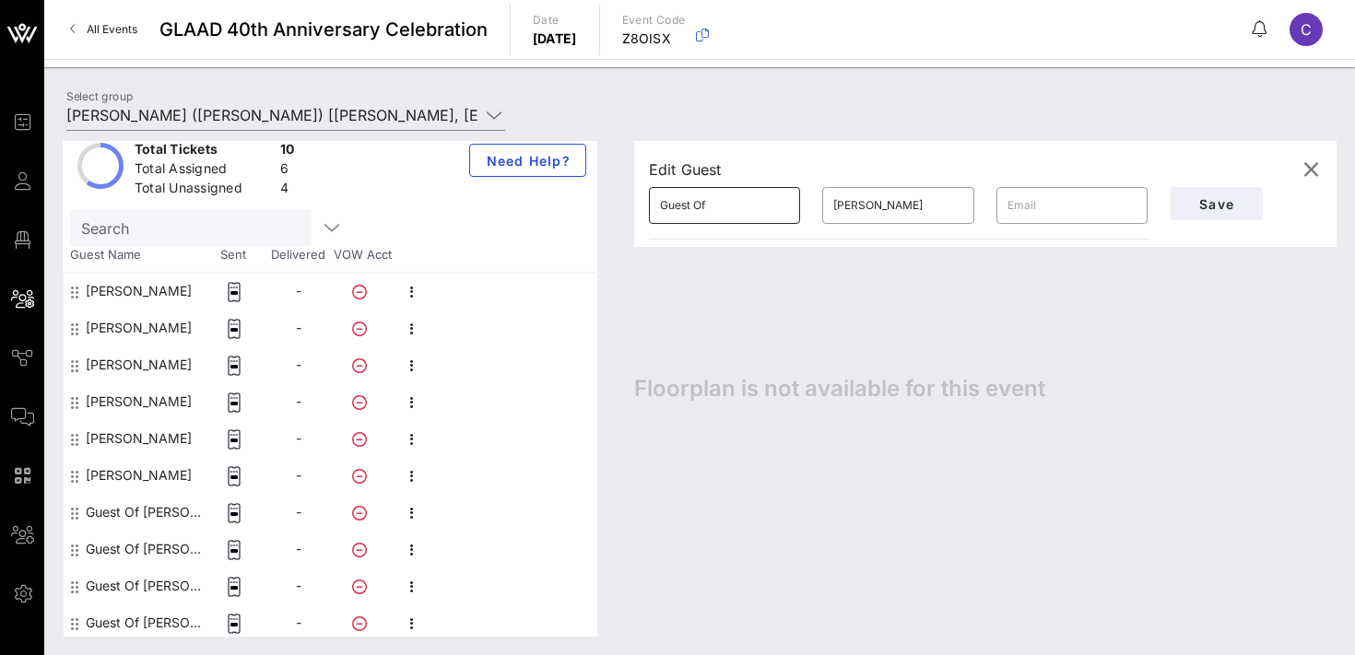
click at [723, 220] on div "Guest Of" at bounding box center [724, 205] width 129 height 37
click at [720, 214] on input "Guest Of" at bounding box center [724, 206] width 129 height 30
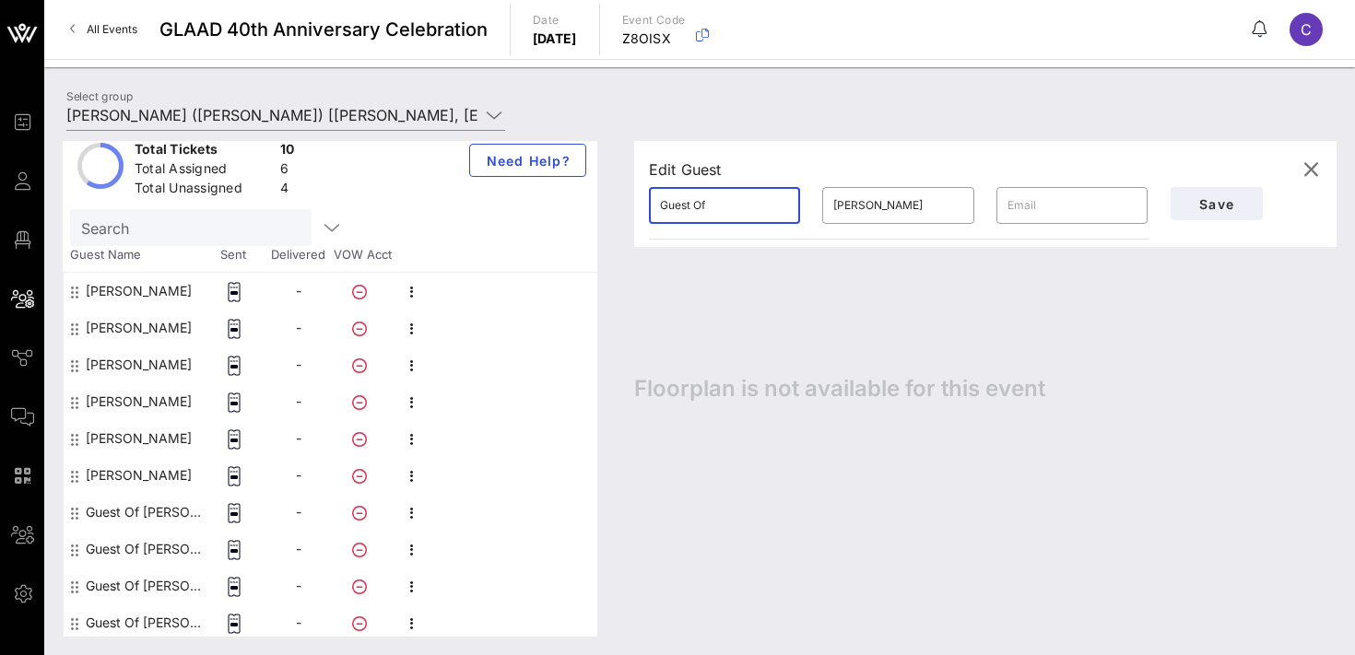
click at [720, 214] on input "Guest Of" at bounding box center [724, 206] width 129 height 30
paste input "[PERSON_NAME]"
type input "[PERSON_NAME]"
click at [1203, 205] on span "Save" at bounding box center [1217, 204] width 63 height 16
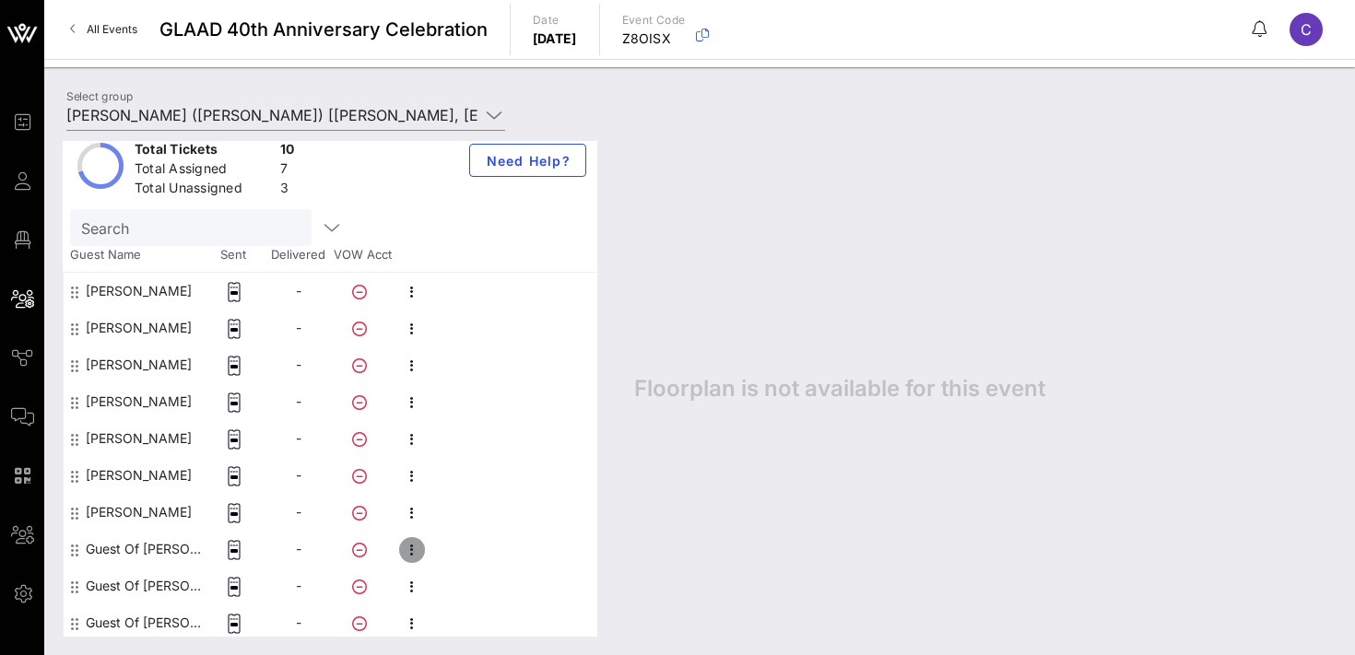
click at [416, 549] on icon "button" at bounding box center [412, 550] width 22 height 22
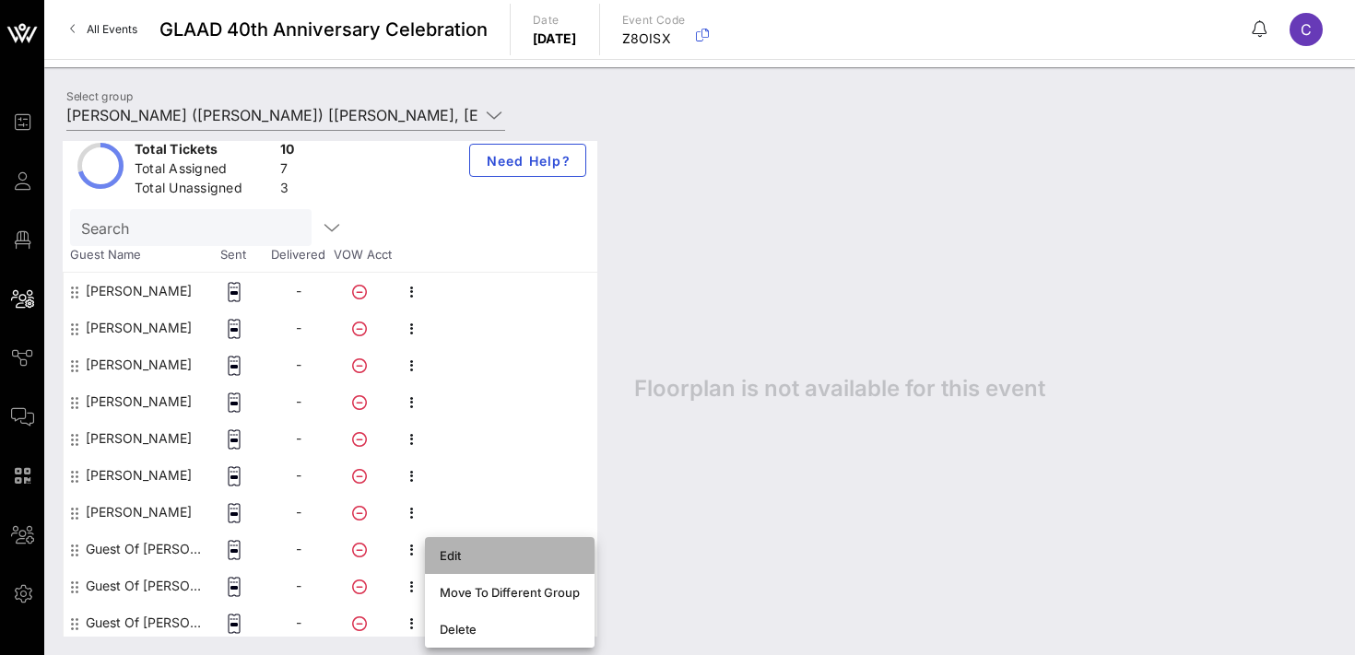
click at [482, 551] on div "Edit" at bounding box center [510, 556] width 140 height 15
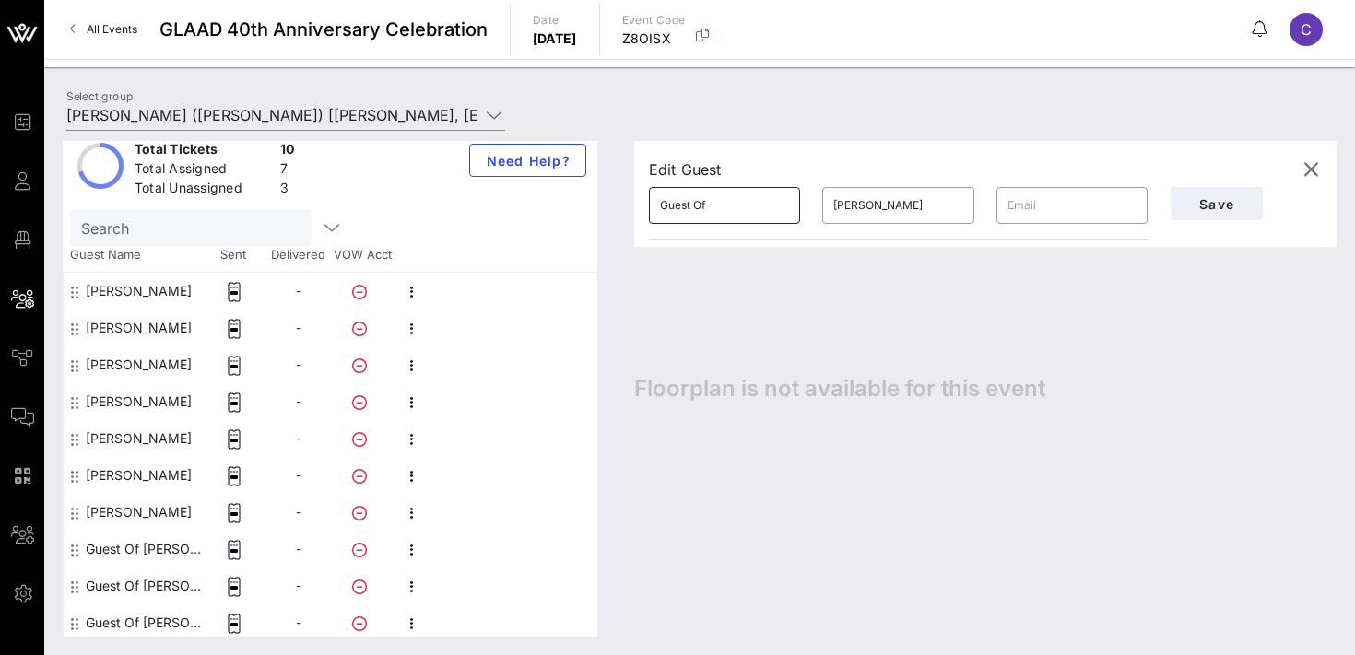
click at [721, 217] on input "Guest Of" at bounding box center [724, 206] width 129 height 30
paste input "[PERSON_NAME]"
type input "[PERSON_NAME]"
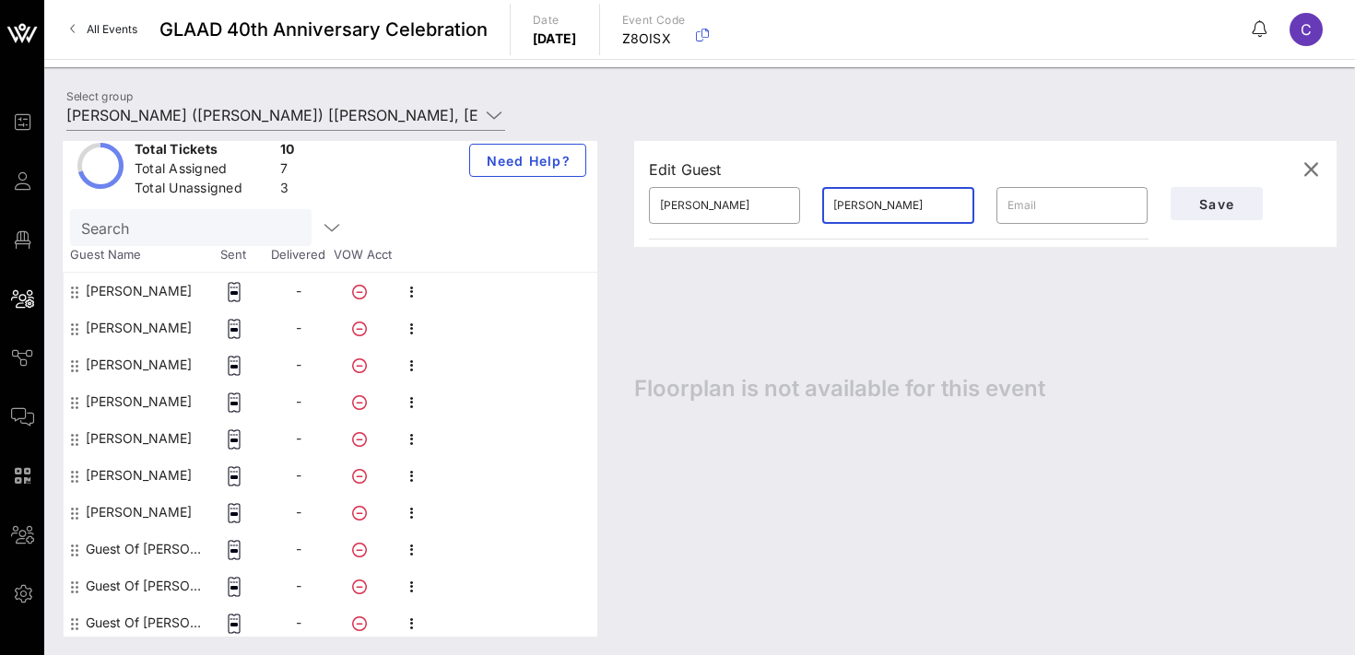
paste input "[PERSON_NAME]"
type input "Trigiani"
click at [1209, 203] on span "Save" at bounding box center [1217, 204] width 63 height 16
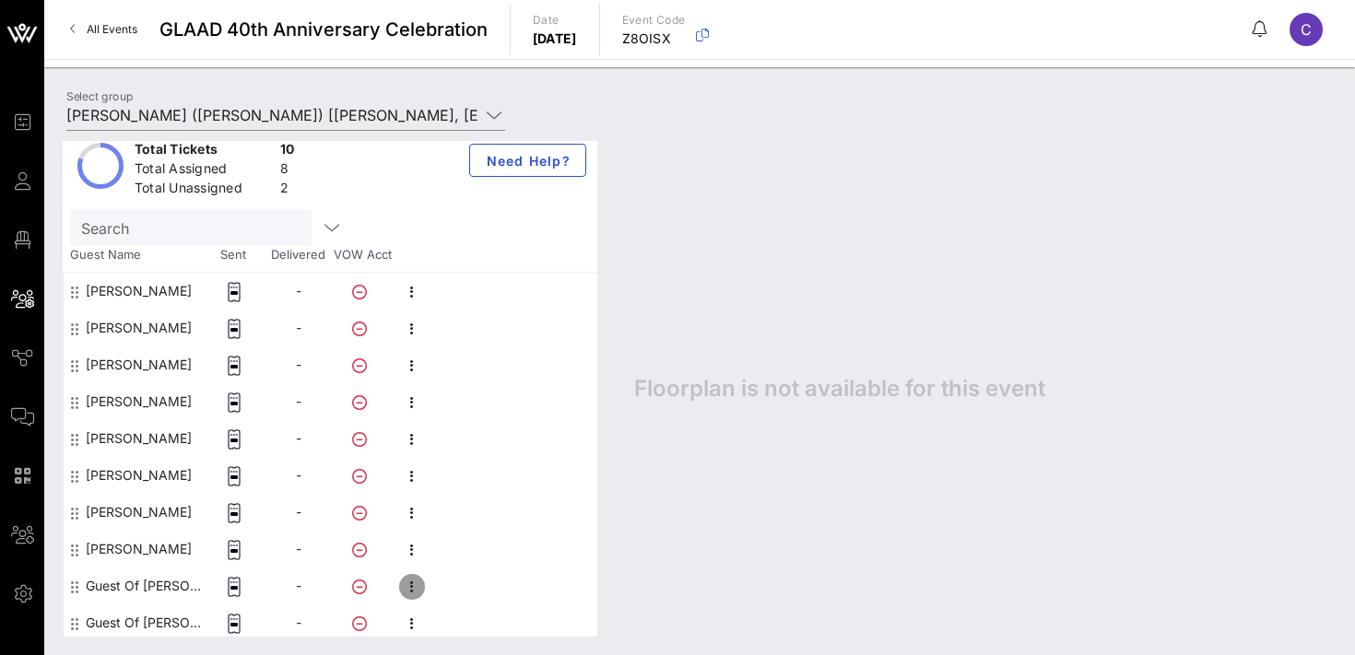
click at [411, 584] on icon "button" at bounding box center [412, 587] width 22 height 22
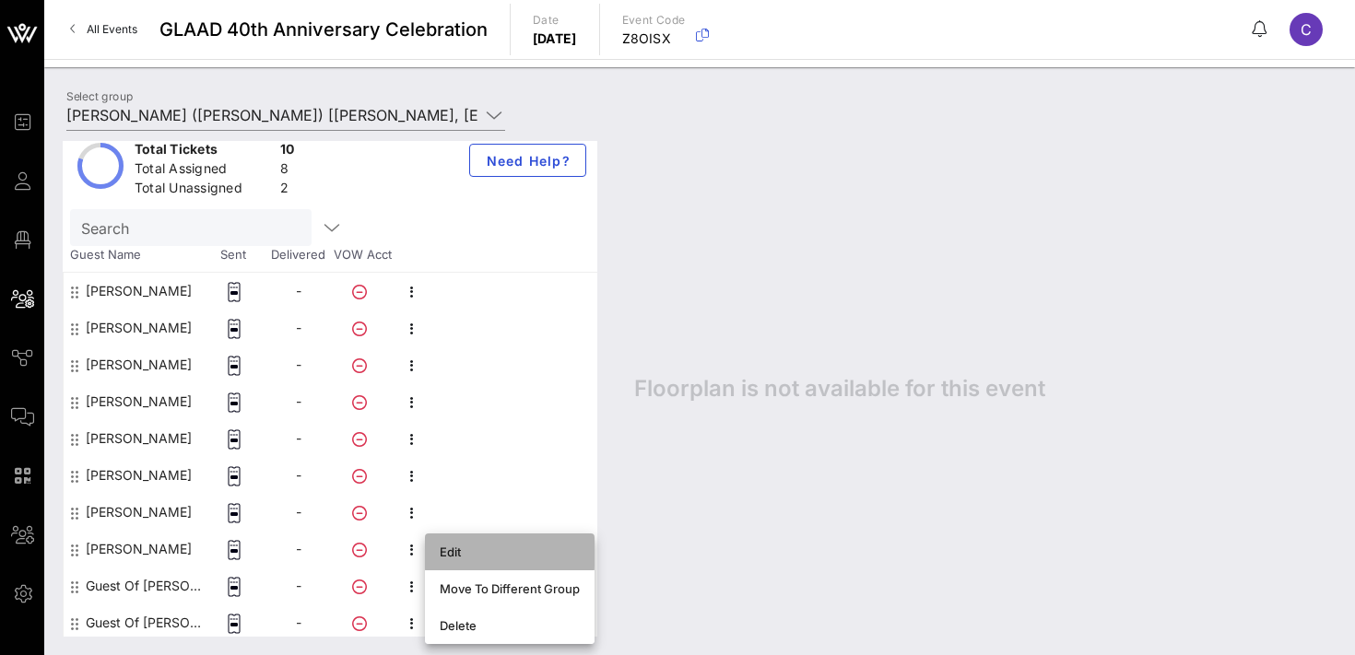
click at [451, 557] on div "Edit" at bounding box center [510, 552] width 140 height 15
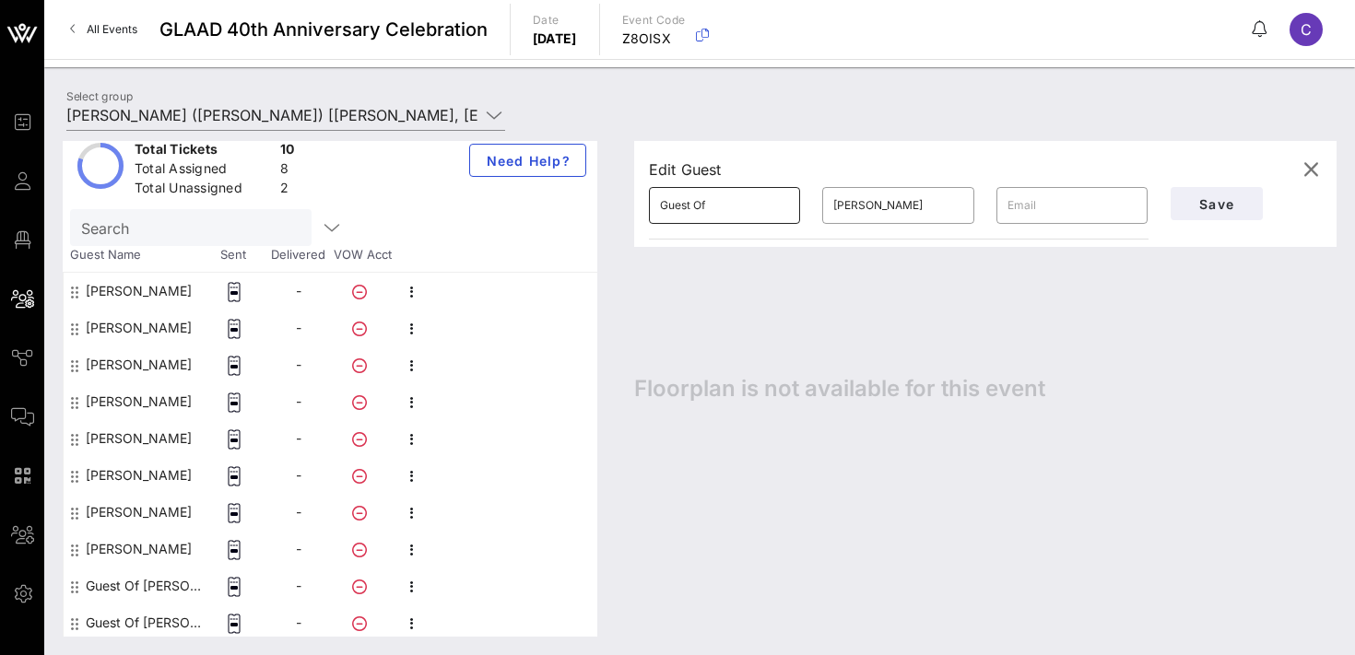
click at [723, 204] on input "Guest Of" at bounding box center [724, 206] width 129 height 30
paste input "[PERSON_NAME]"
type input "[PERSON_NAME]"
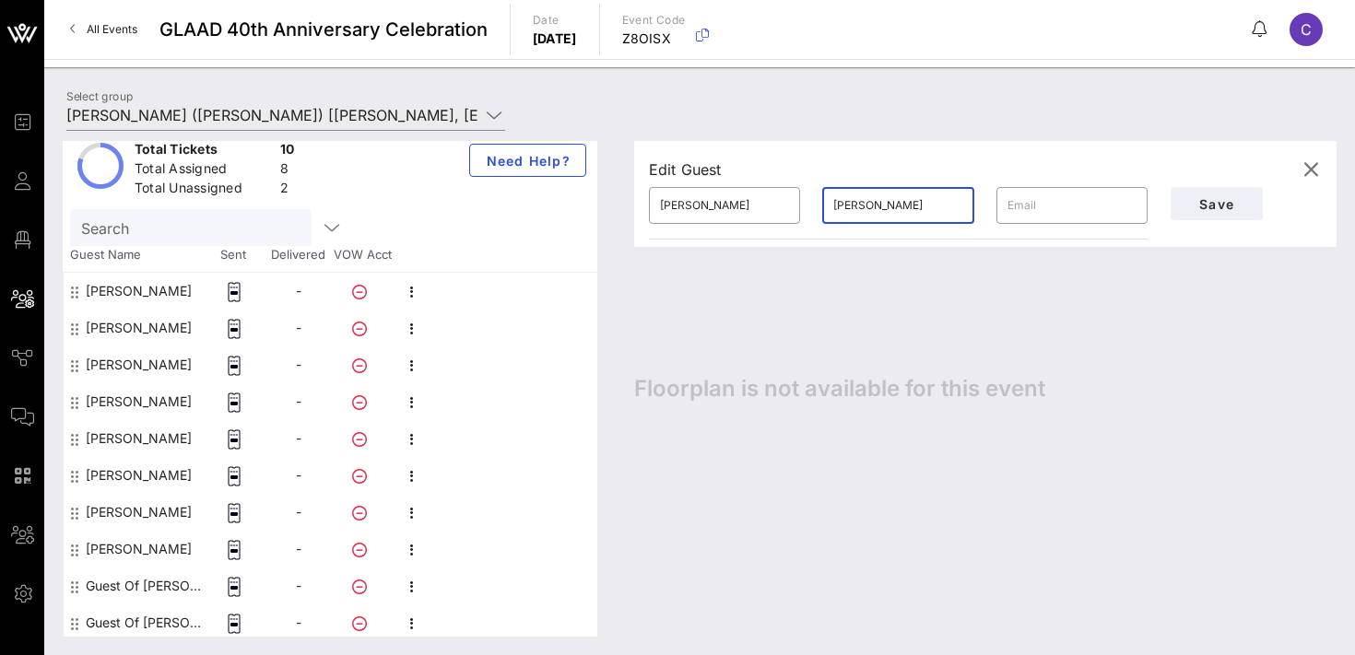
paste input "[PERSON_NAME]"
type input "[PERSON_NAME]"
click at [1221, 203] on span "Save" at bounding box center [1217, 204] width 63 height 16
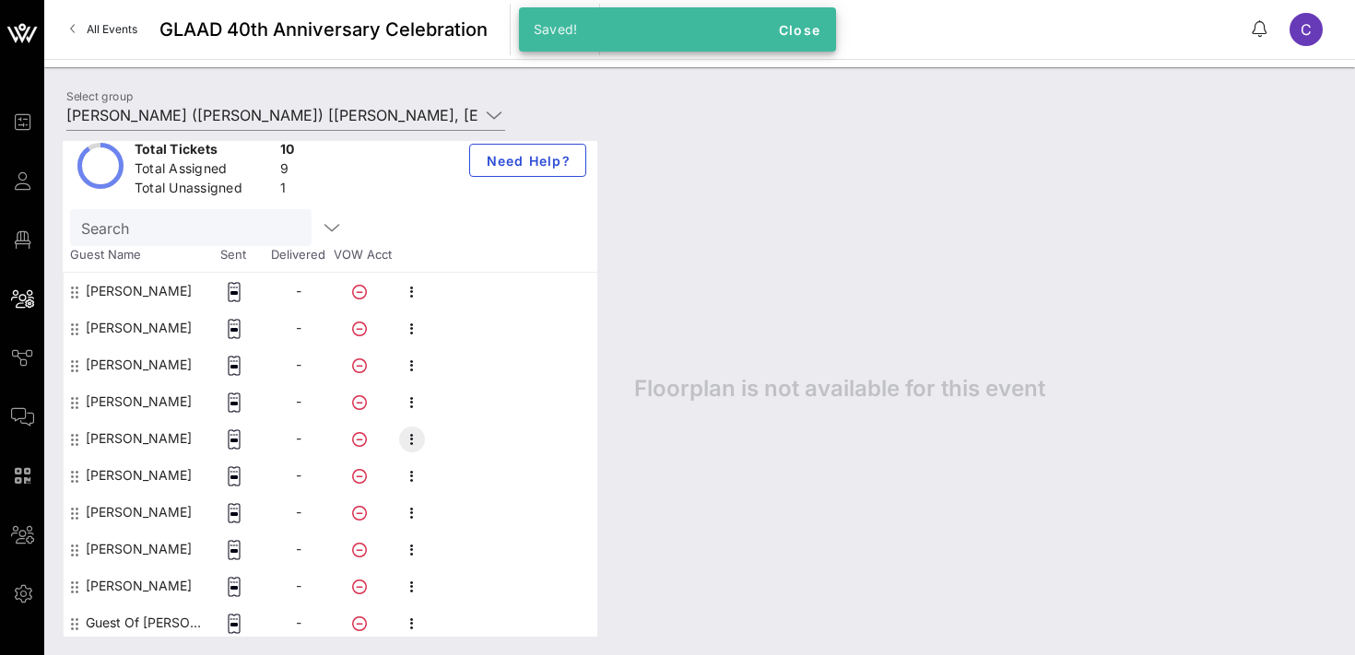
scroll to position [112, 0]
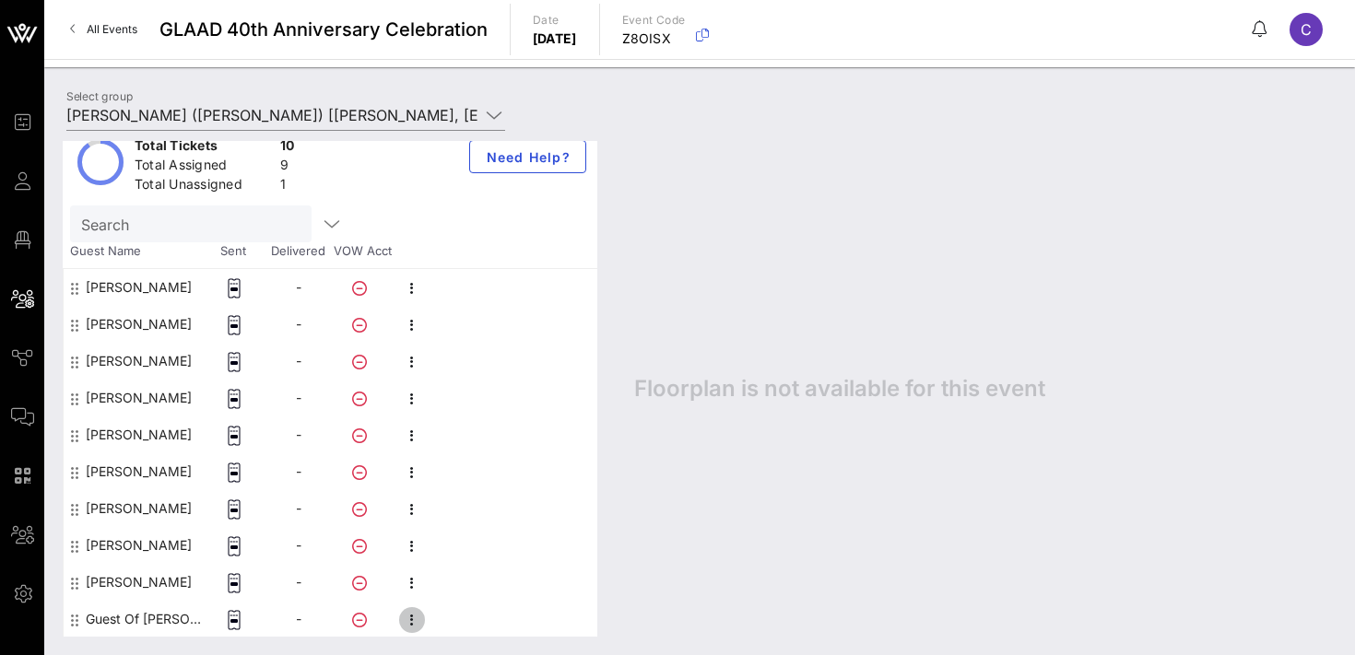
click at [414, 620] on icon "button" at bounding box center [412, 620] width 22 height 22
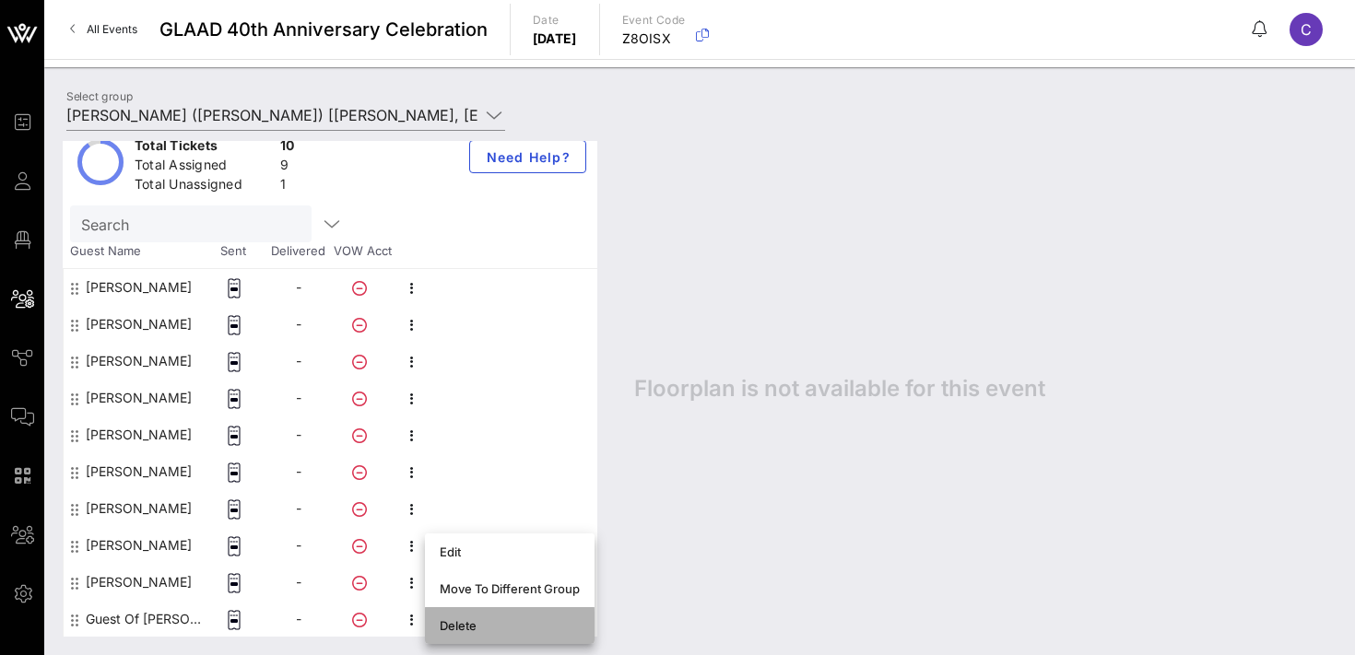
click at [447, 620] on div "Delete" at bounding box center [510, 626] width 140 height 15
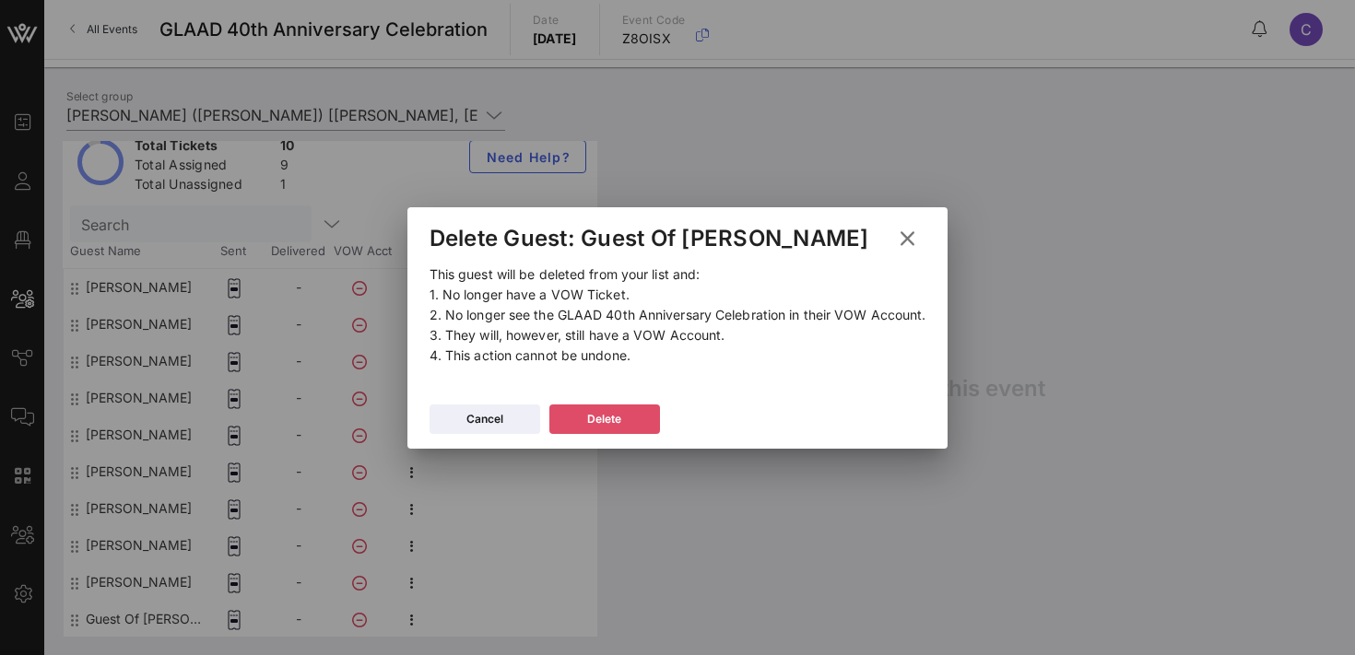
click at [611, 411] on div "Delete" at bounding box center [604, 419] width 34 height 18
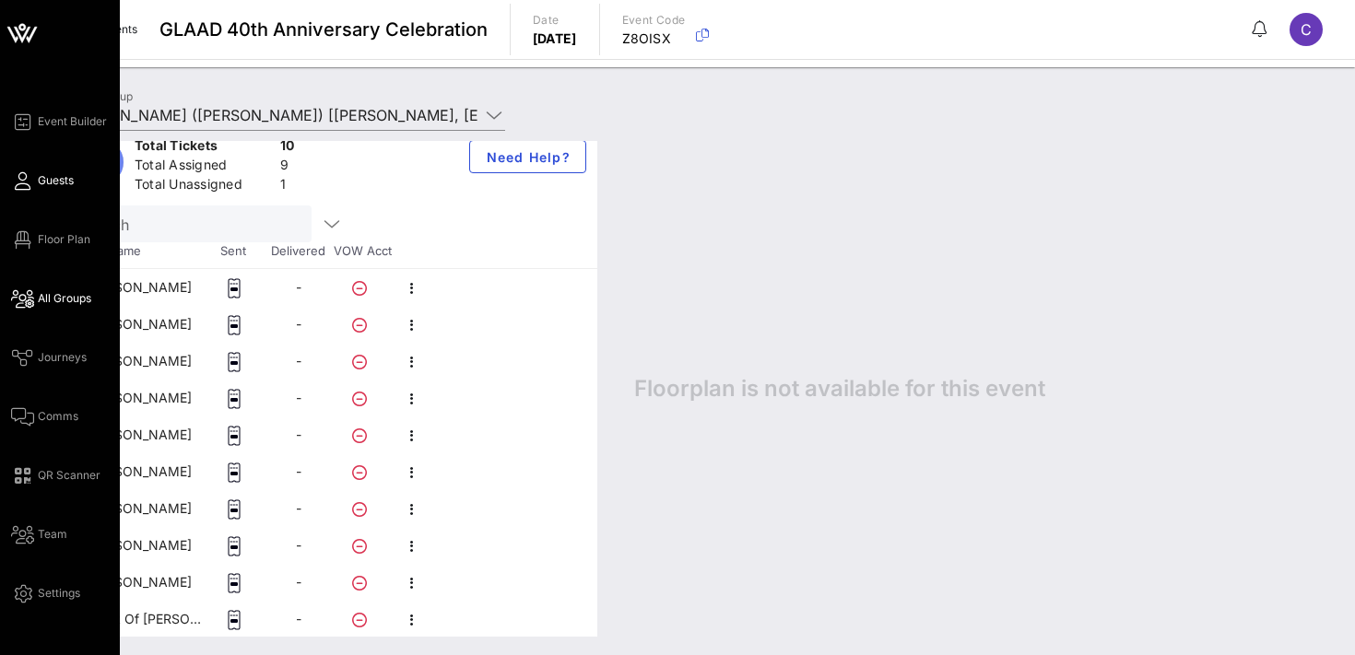
click at [58, 179] on span "Guests" at bounding box center [56, 180] width 36 height 17
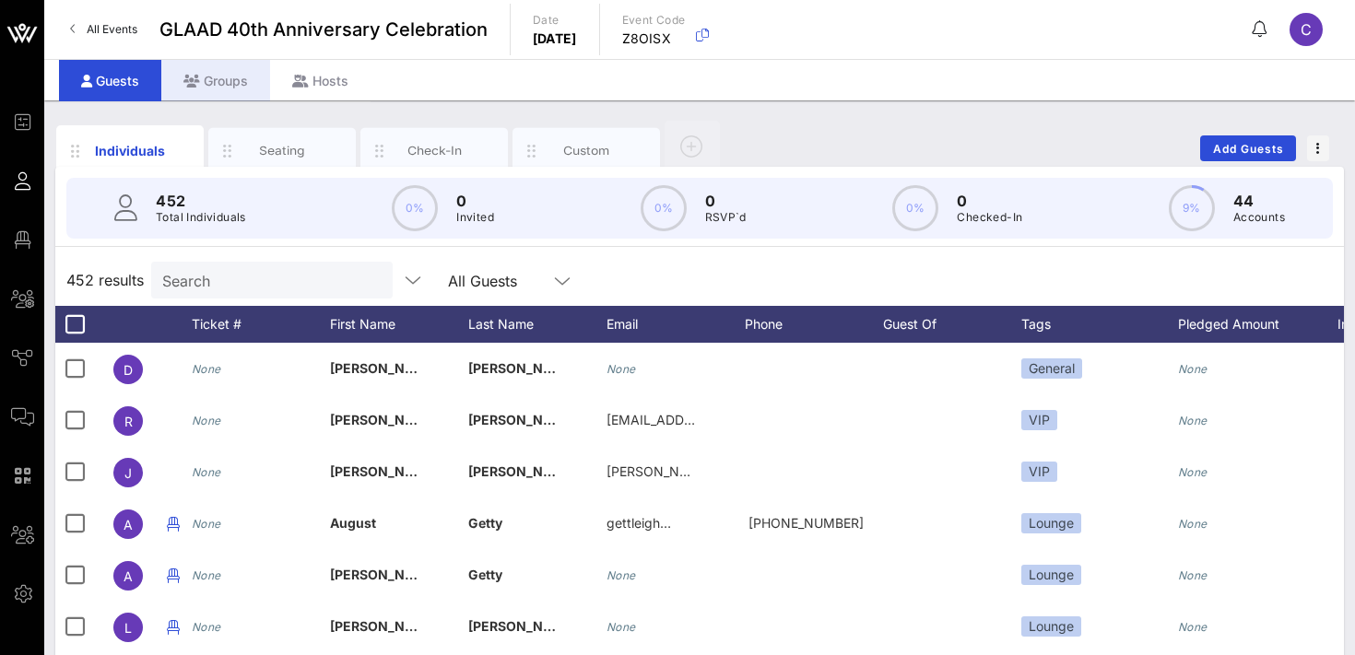
click at [229, 81] on div "Groups" at bounding box center [215, 80] width 109 height 41
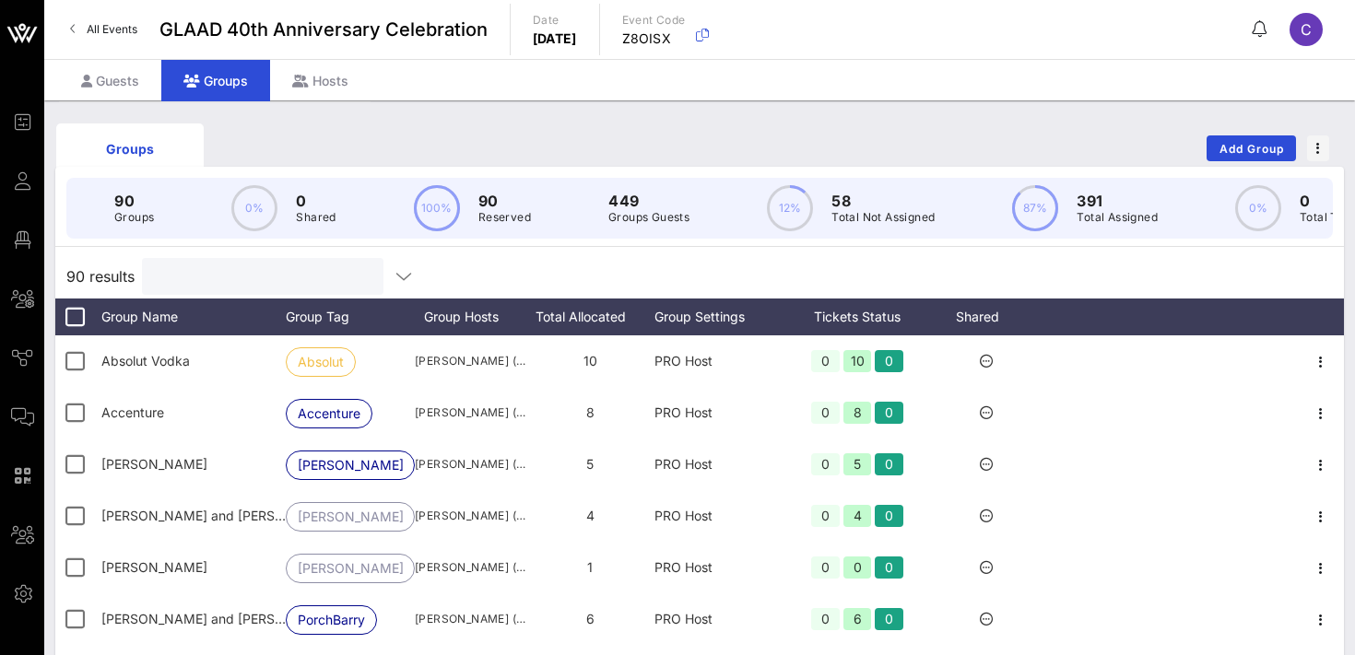
click at [242, 276] on input "text" at bounding box center [261, 277] width 216 height 24
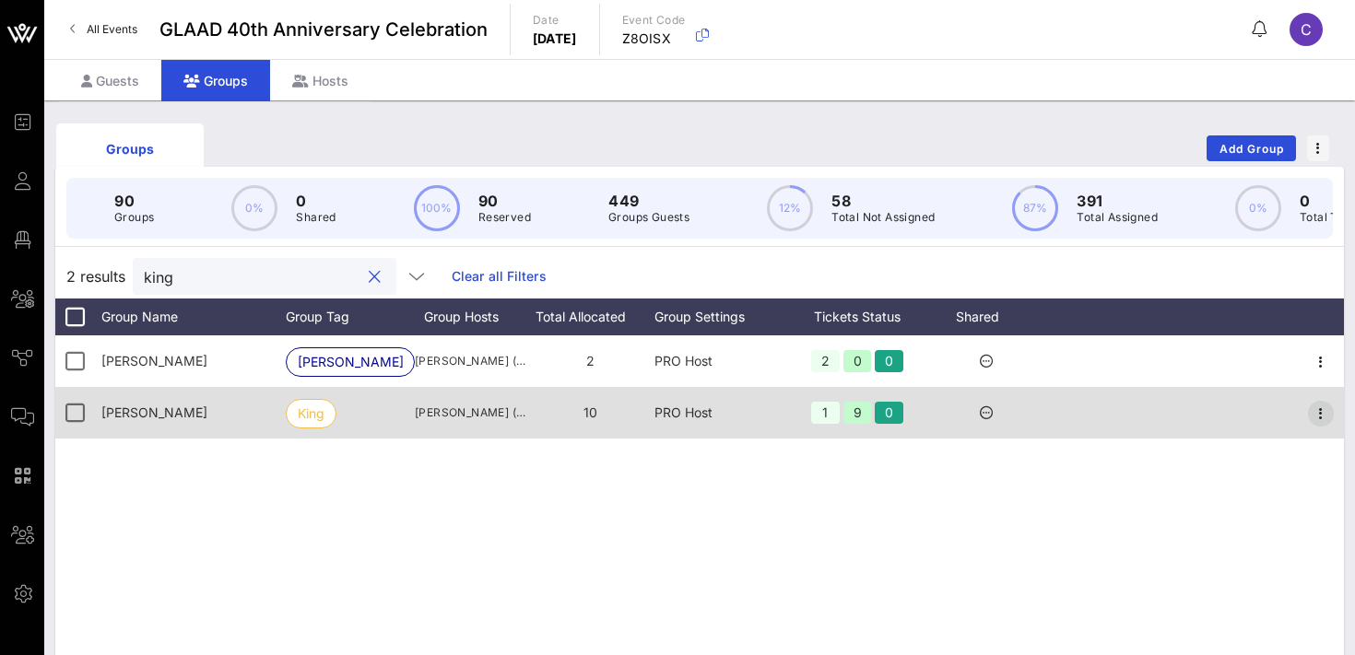
type input "king"
click at [1323, 419] on icon "button" at bounding box center [1321, 414] width 22 height 22
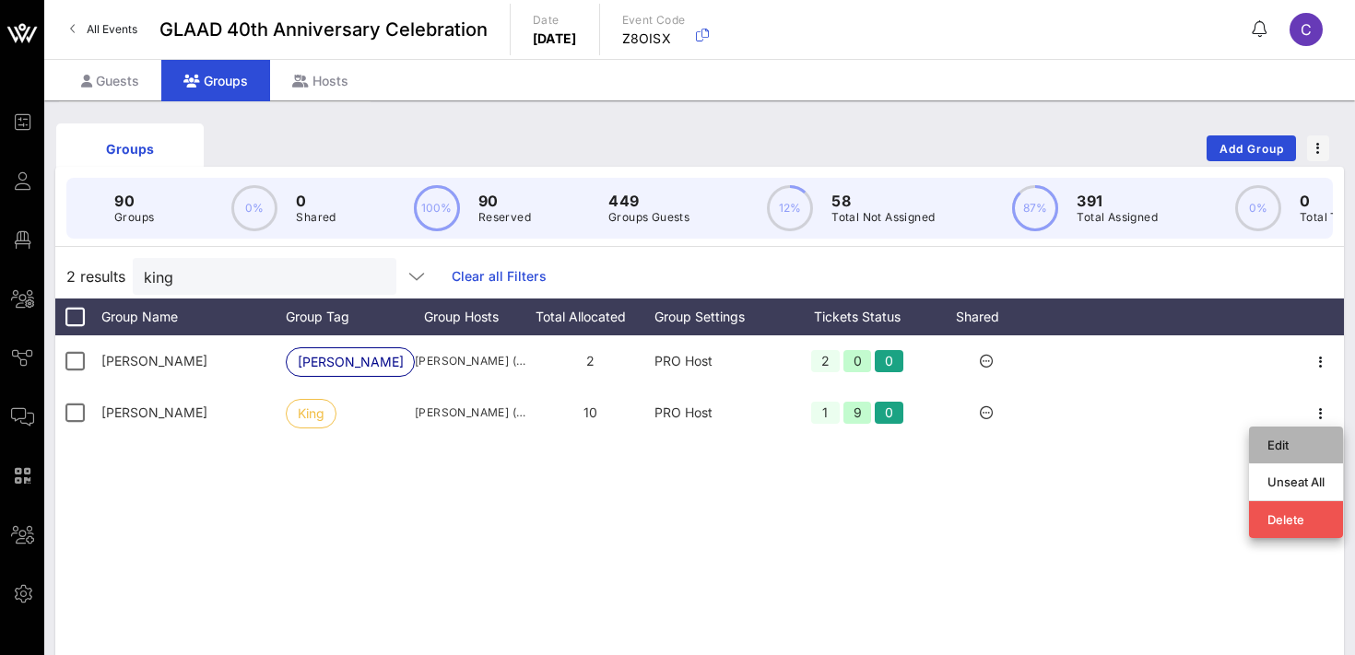
click at [1297, 447] on div "Edit" at bounding box center [1296, 445] width 57 height 15
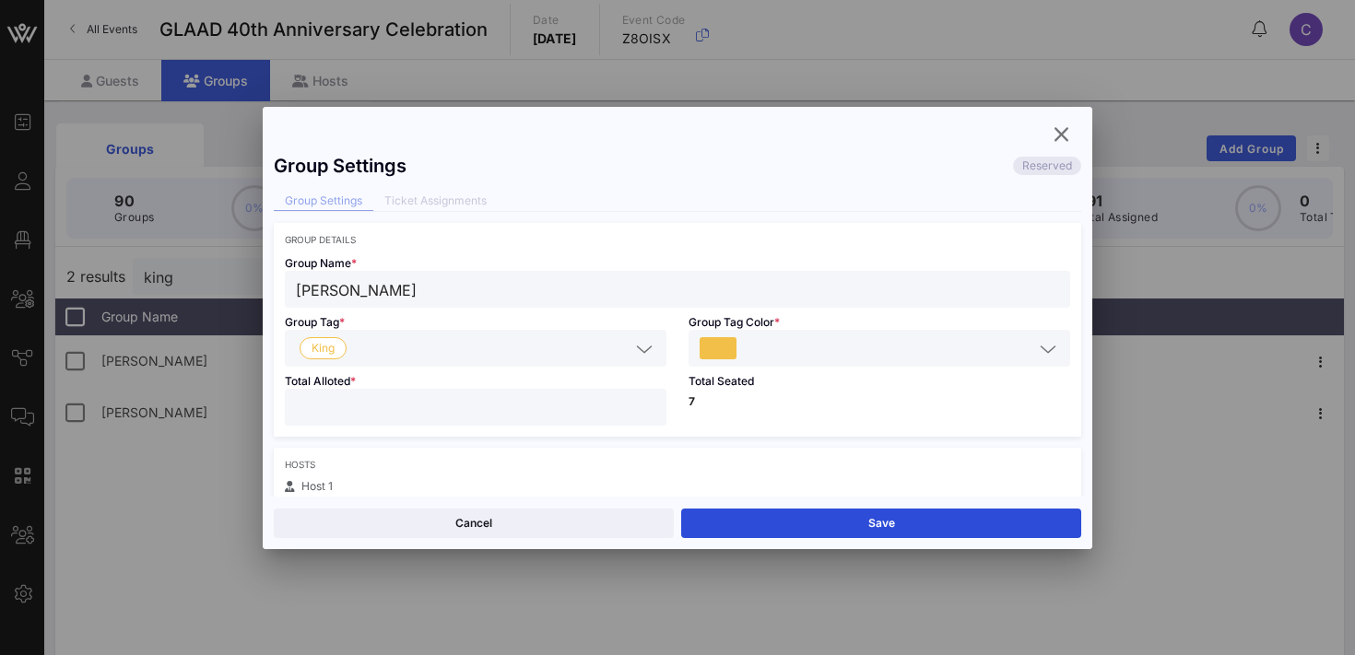
type input "*"
click at [645, 411] on input "*" at bounding box center [476, 407] width 360 height 24
click at [778, 519] on button "Save" at bounding box center [881, 524] width 400 height 30
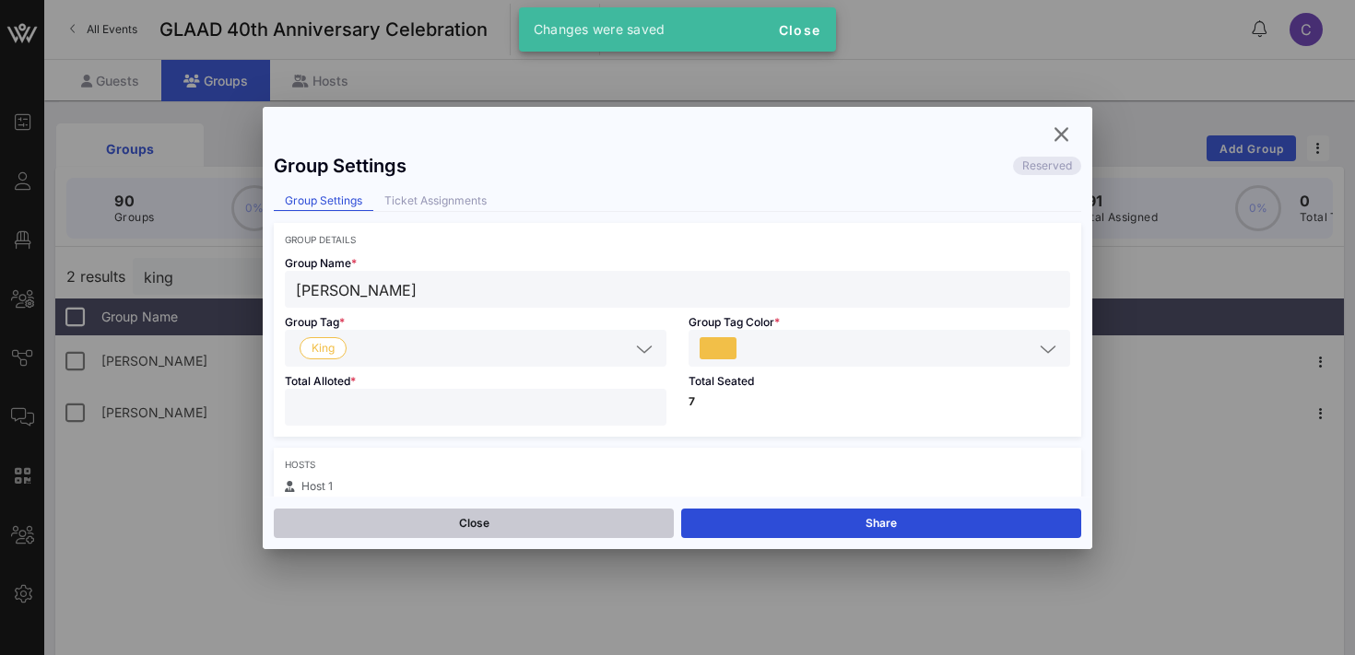
click at [508, 524] on button "Close" at bounding box center [474, 524] width 400 height 30
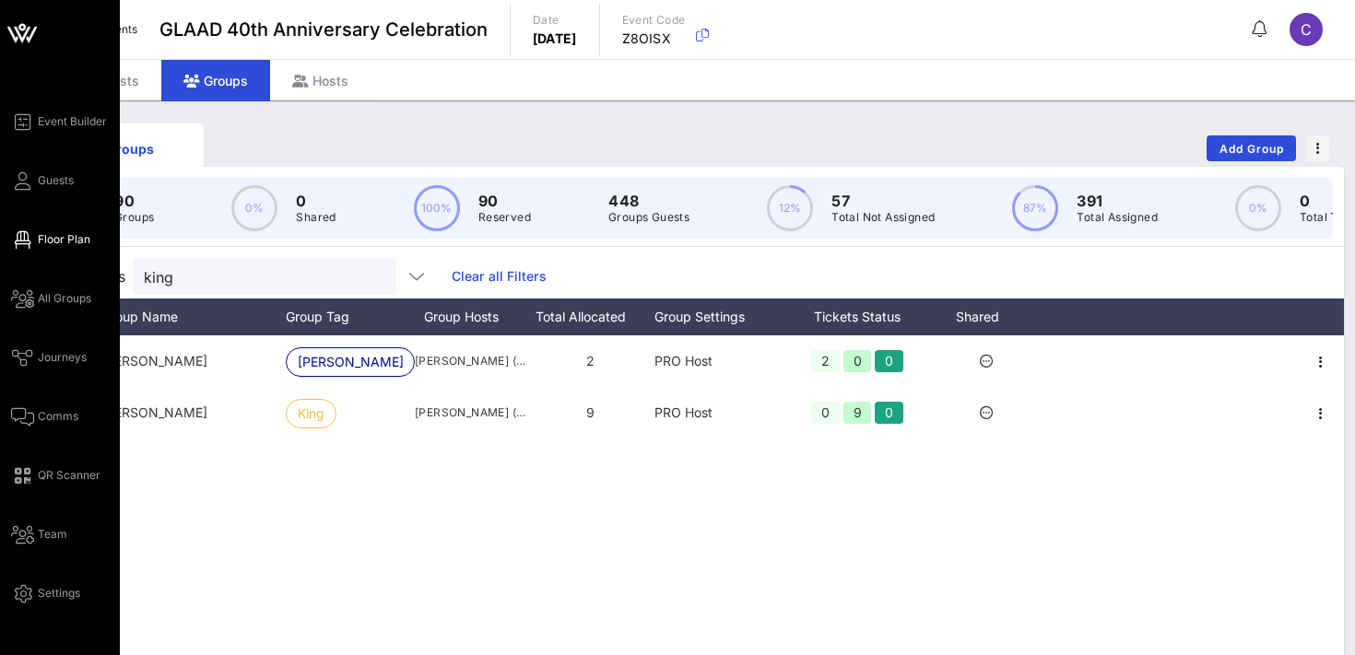
click at [52, 243] on span "Floor Plan" at bounding box center [64, 239] width 53 height 17
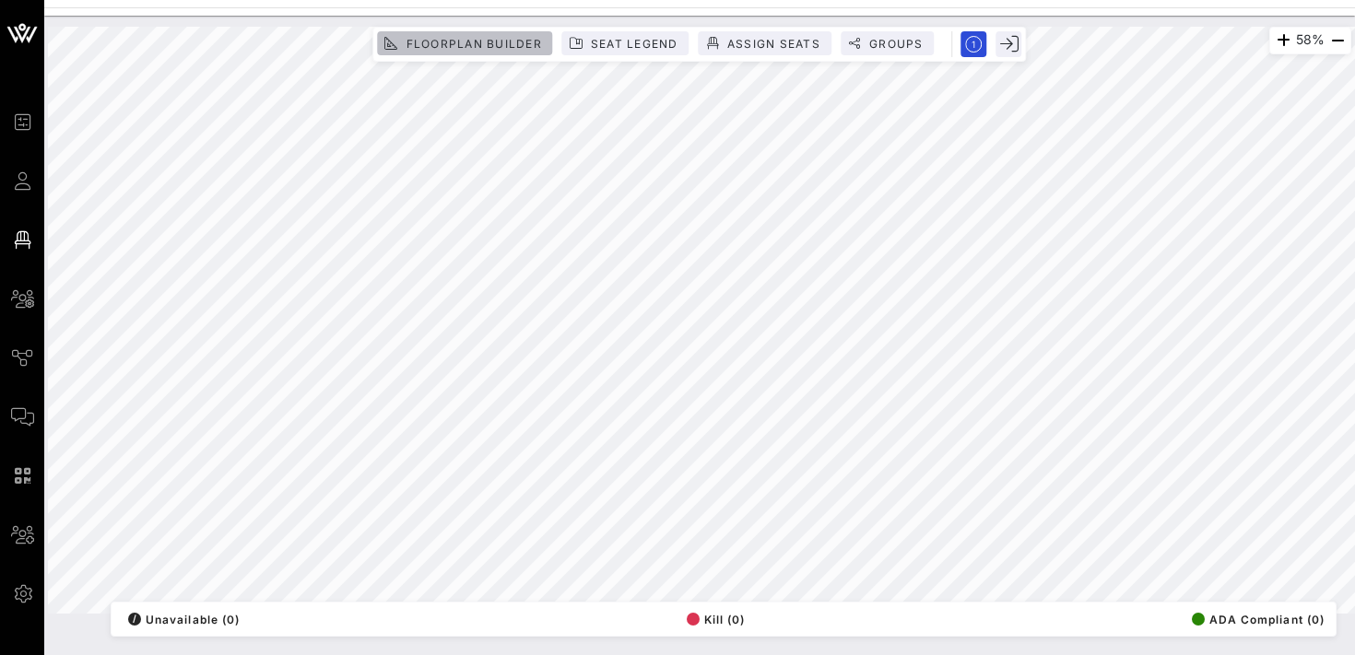
click at [486, 43] on span "Floorplan Builder" at bounding box center [473, 44] width 136 height 14
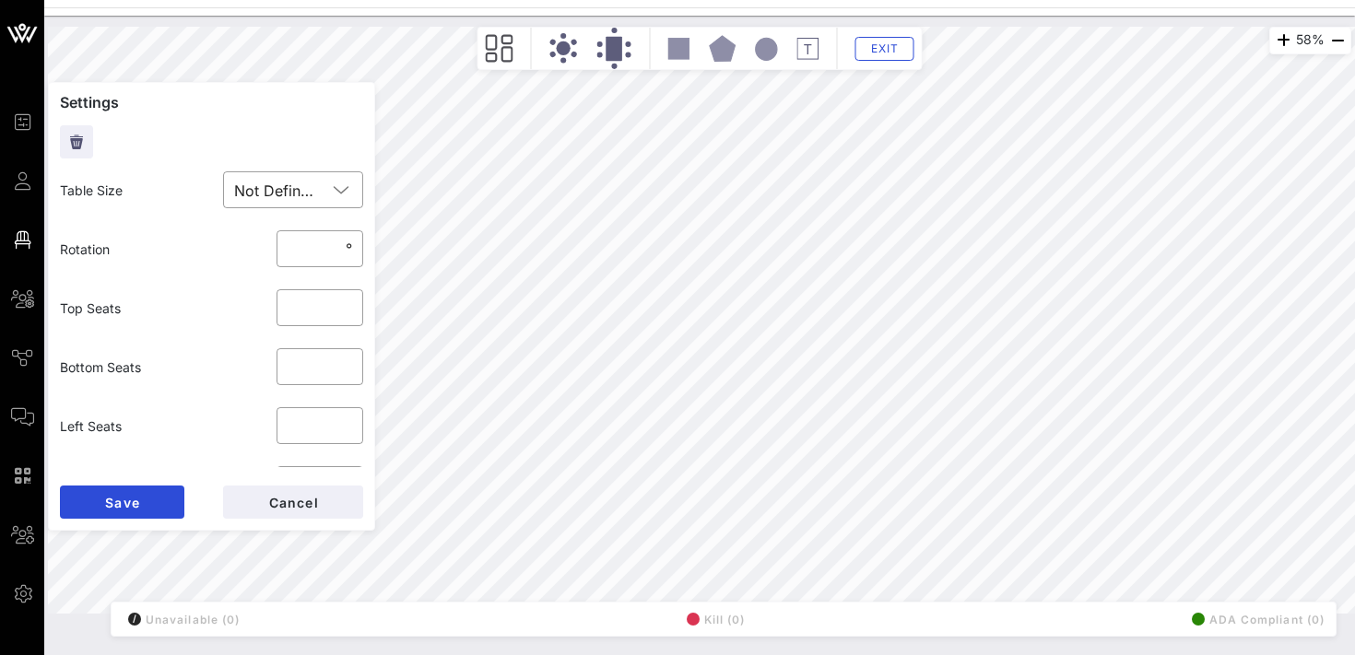
scroll to position [128, 0]
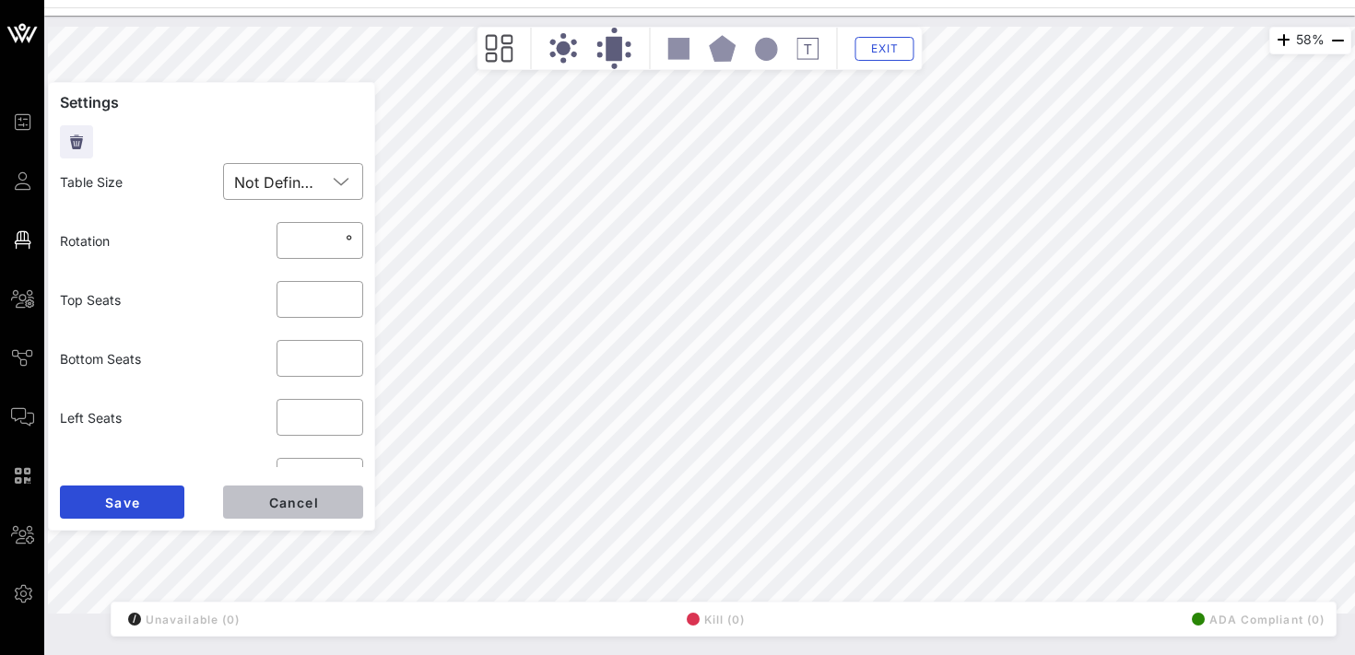
click at [263, 501] on button "Cancel" at bounding box center [293, 502] width 140 height 33
